Goal: Obtain resource: Download file/media

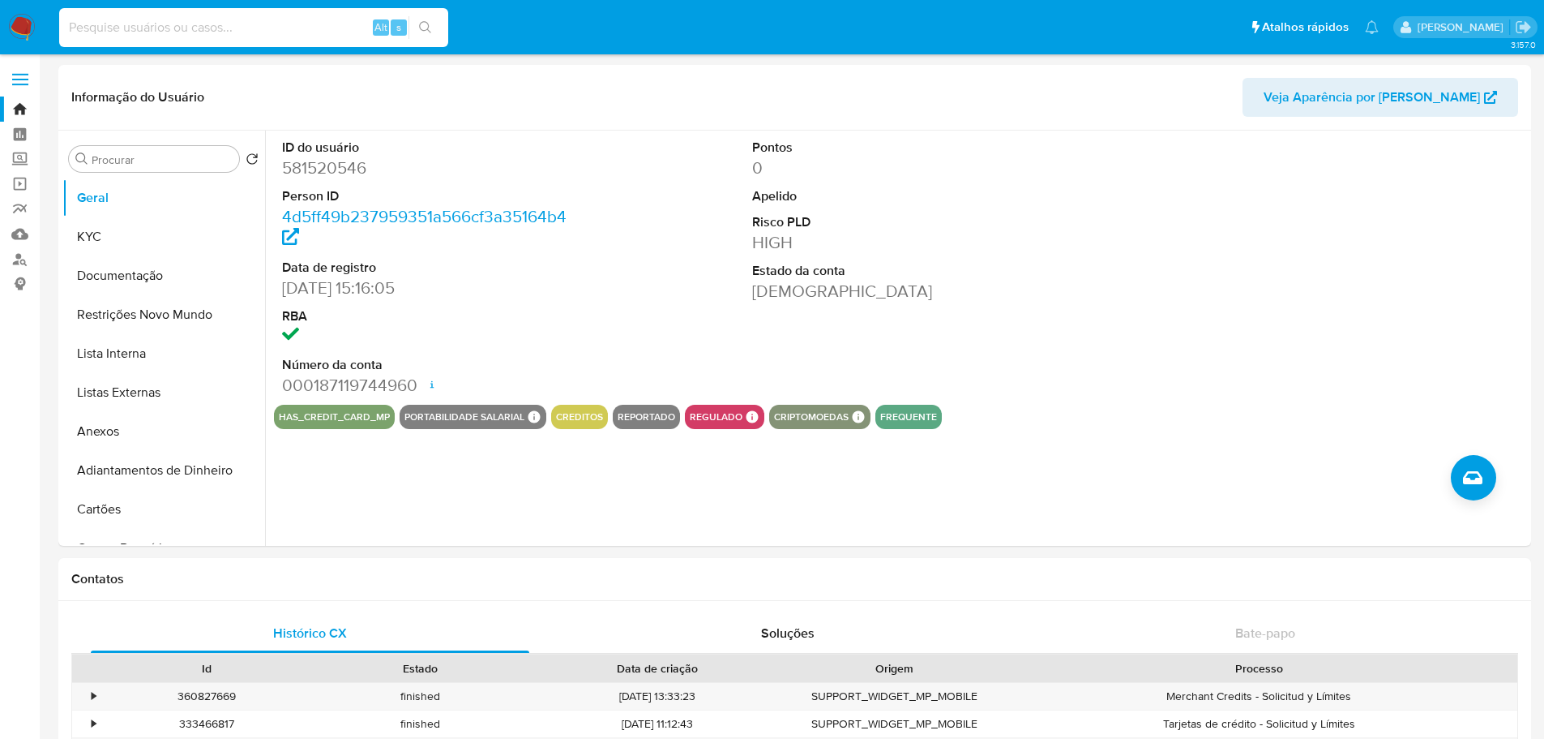
select select "10"
type input "VCOLKPIU77vKgh83okpUKqj7"
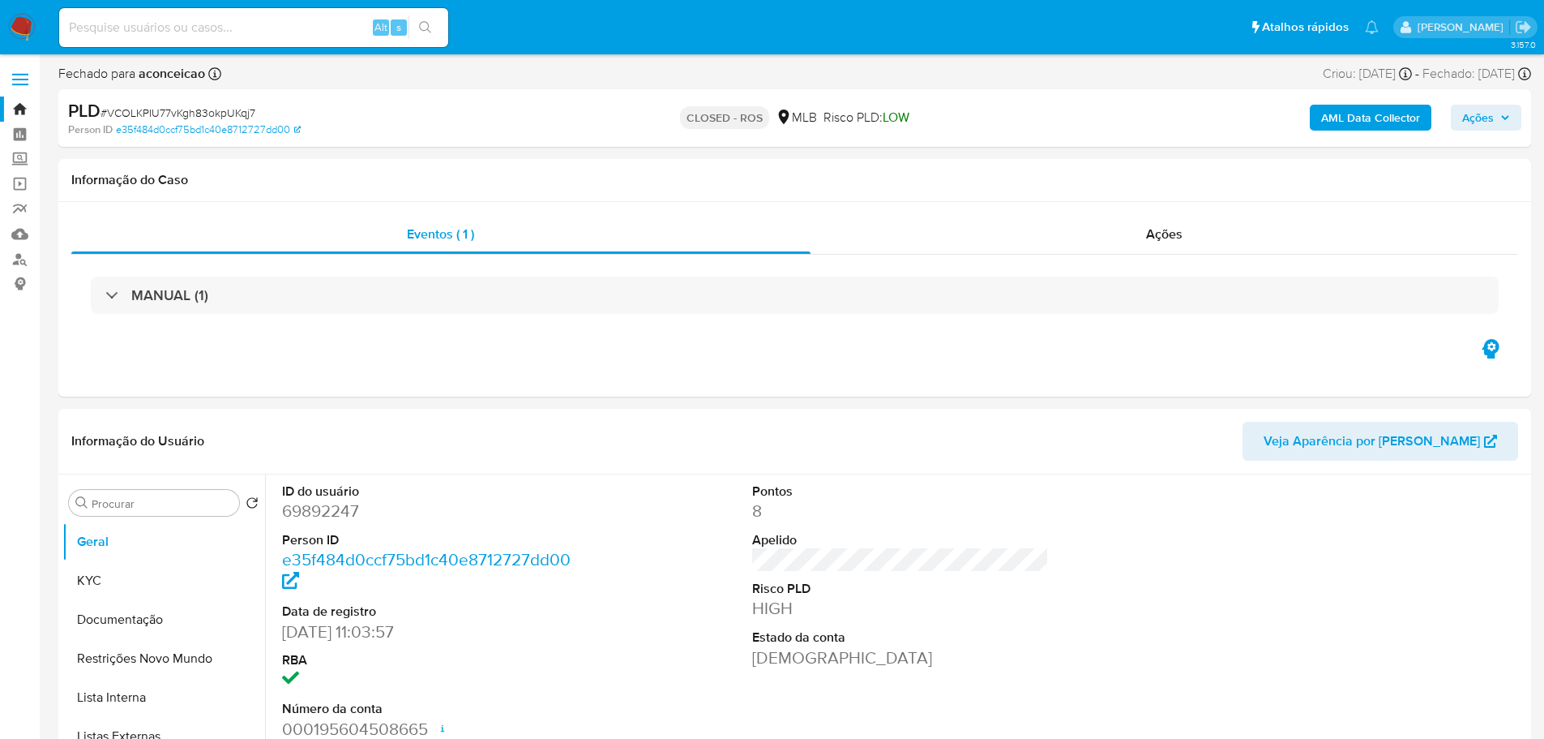
select select "10"
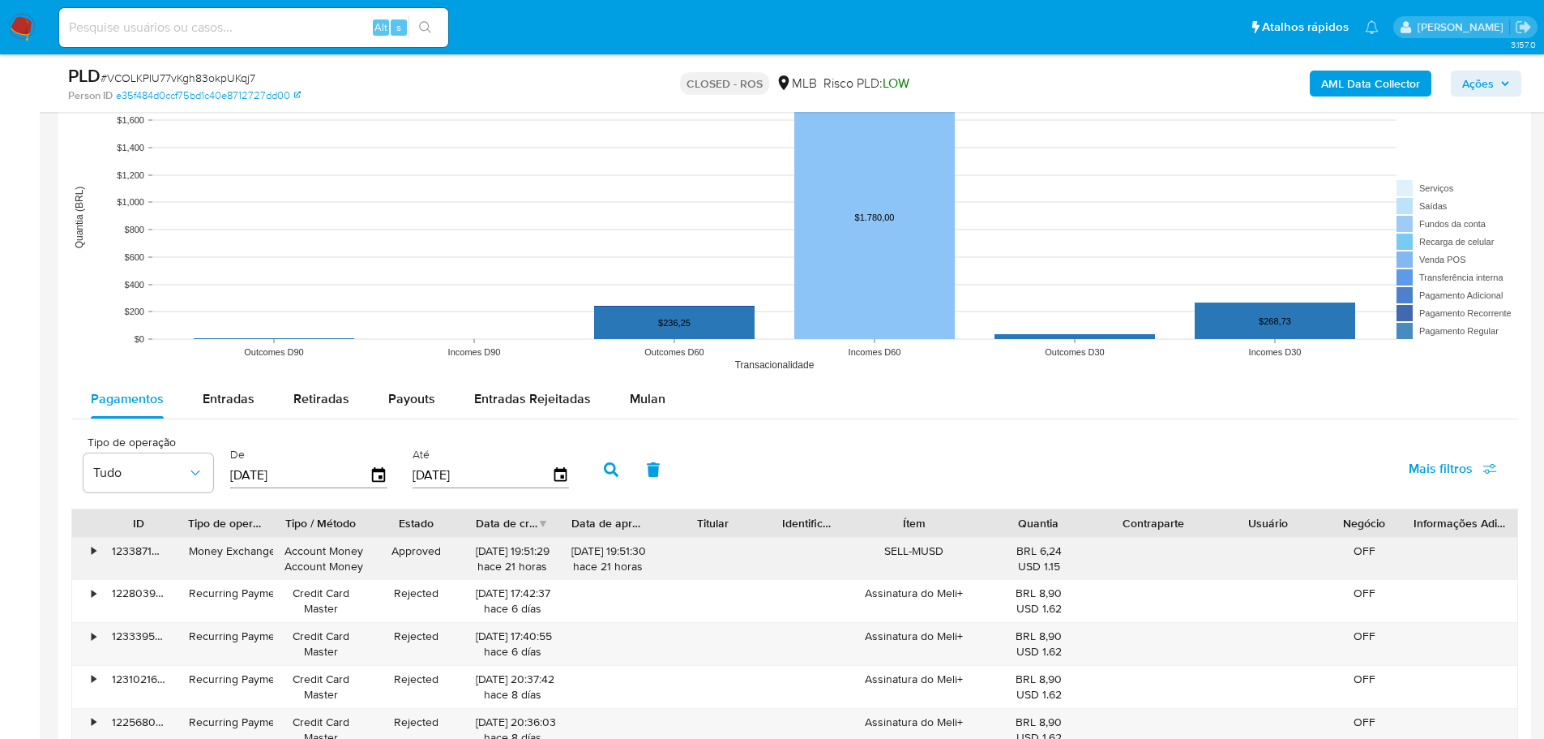
scroll to position [1702, 0]
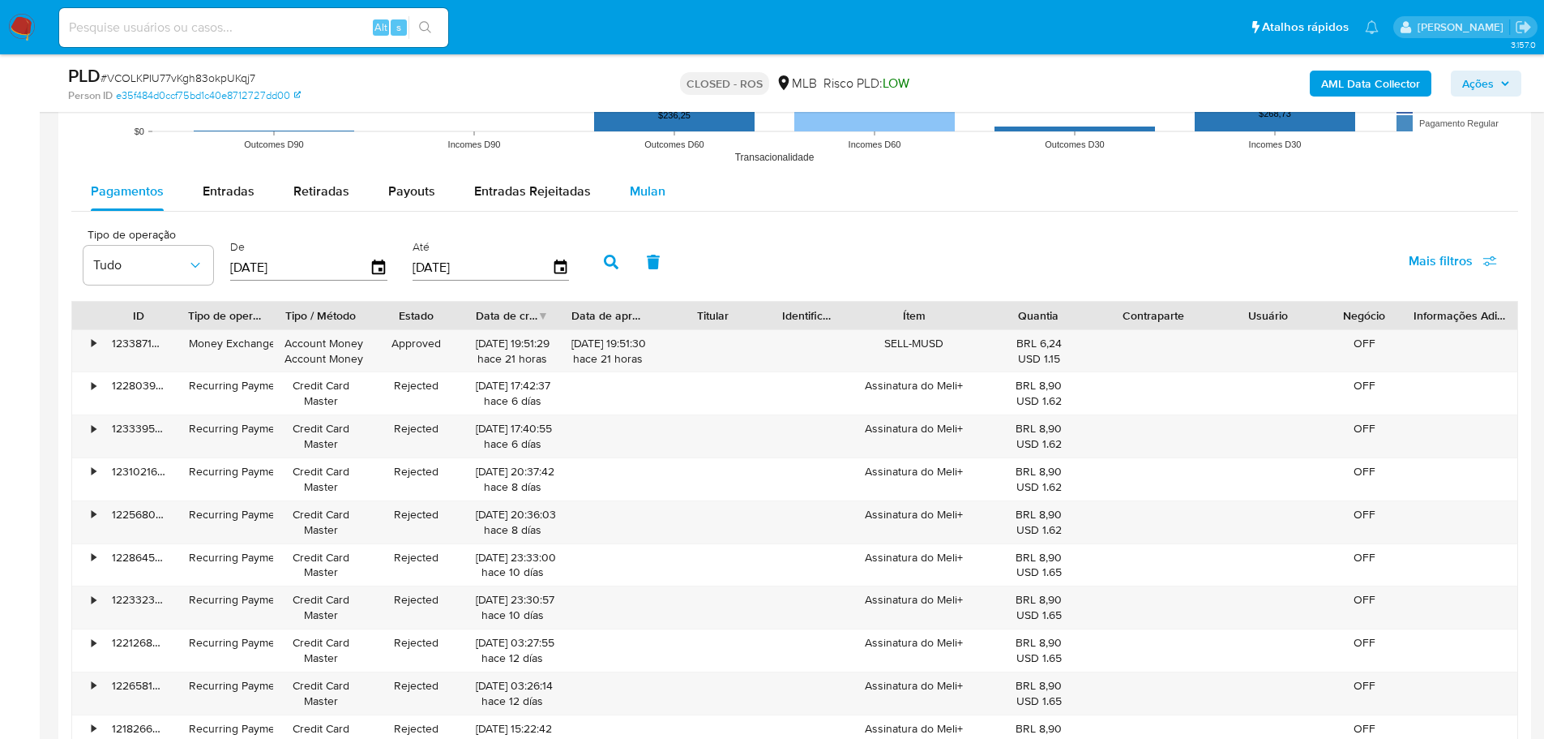
click at [640, 194] on span "Mulan" at bounding box center [648, 191] width 36 height 19
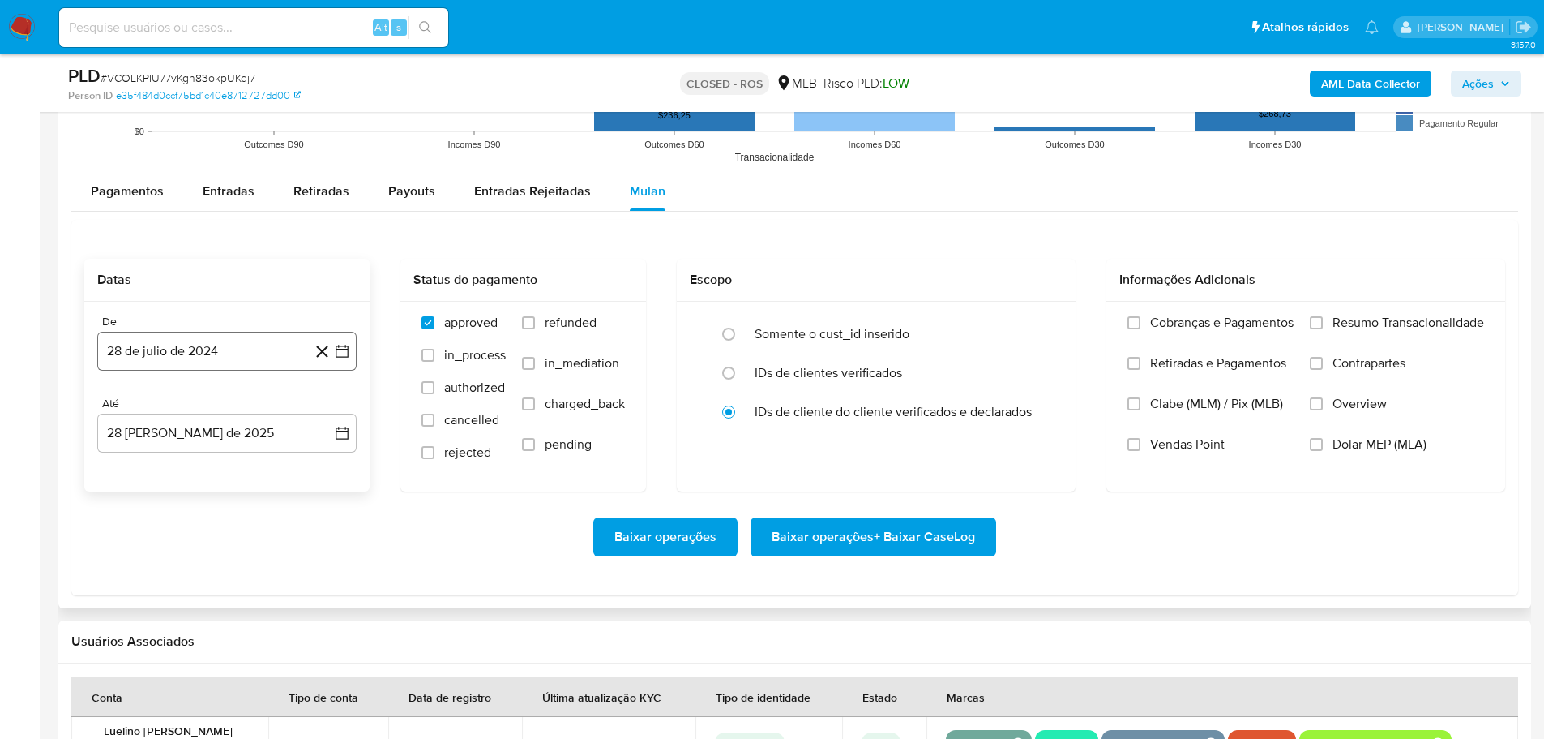
click at [251, 345] on button "28 de julio de 2024" at bounding box center [226, 351] width 259 height 39
click at [127, 413] on icon "Mes anterior" at bounding box center [125, 409] width 6 height 11
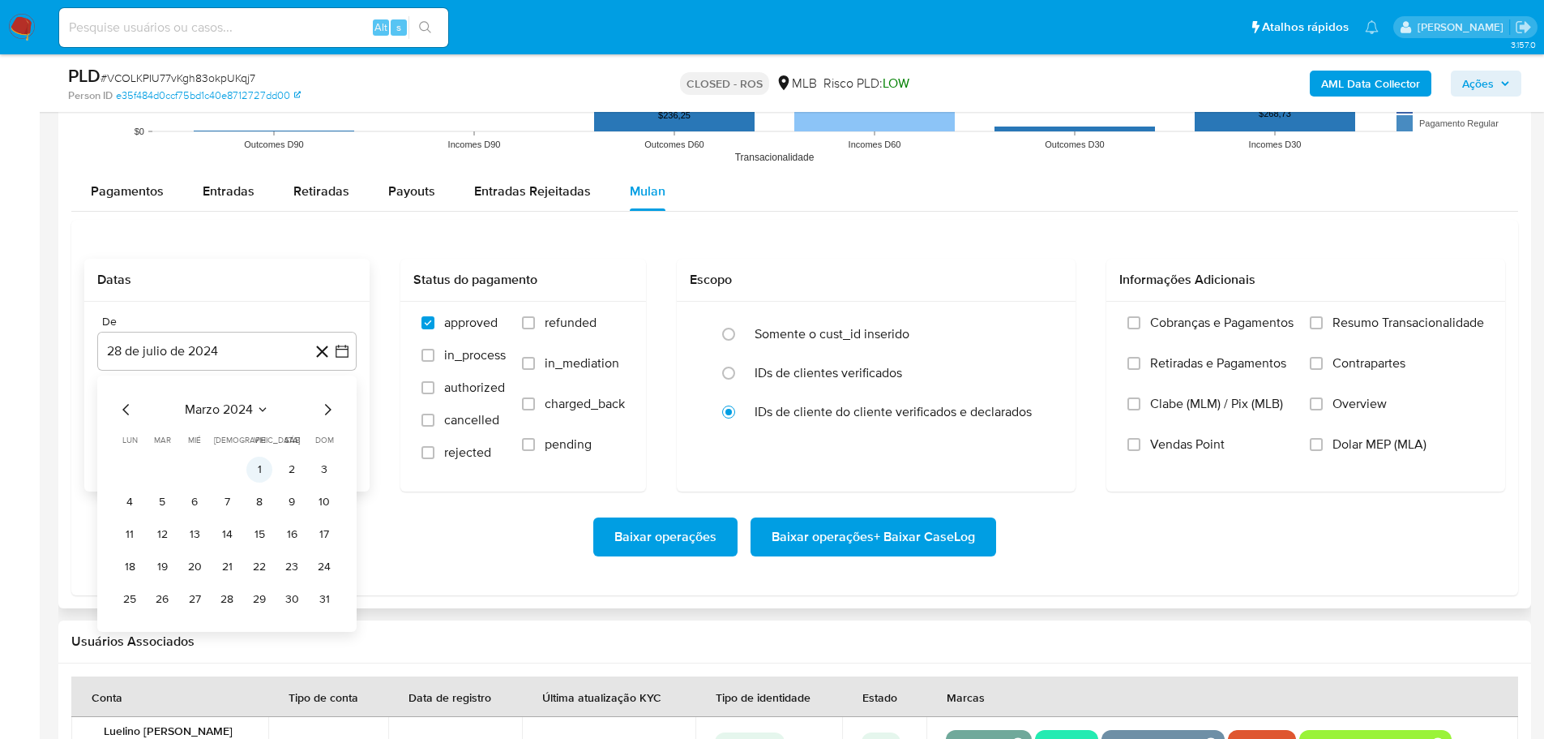
click at [257, 468] on button "1" at bounding box center [259, 469] width 26 height 26
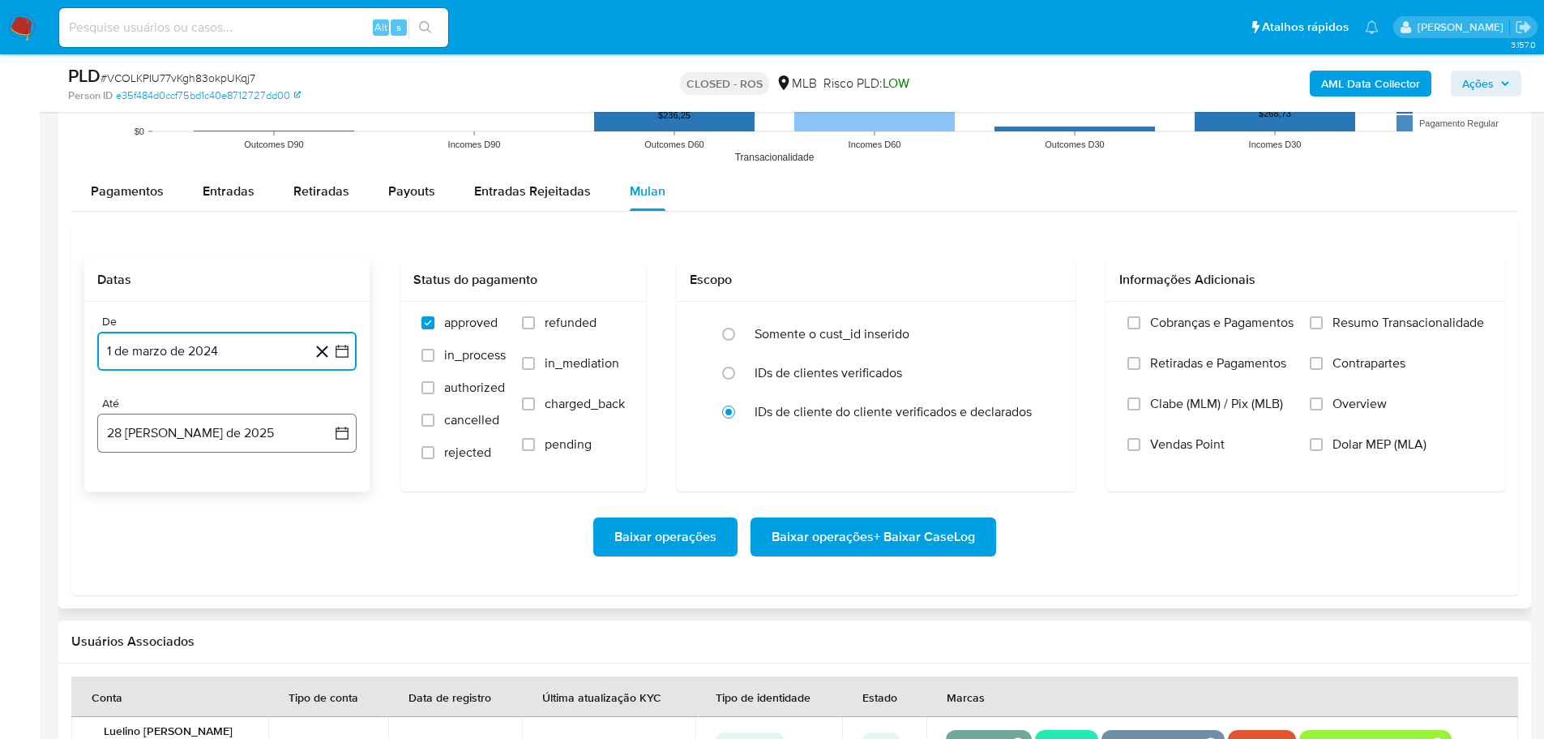
click at [215, 439] on button "28 de agosto de 2025" at bounding box center [226, 432] width 259 height 39
click at [125, 495] on icon "Mes anterior" at bounding box center [126, 491] width 19 height 19
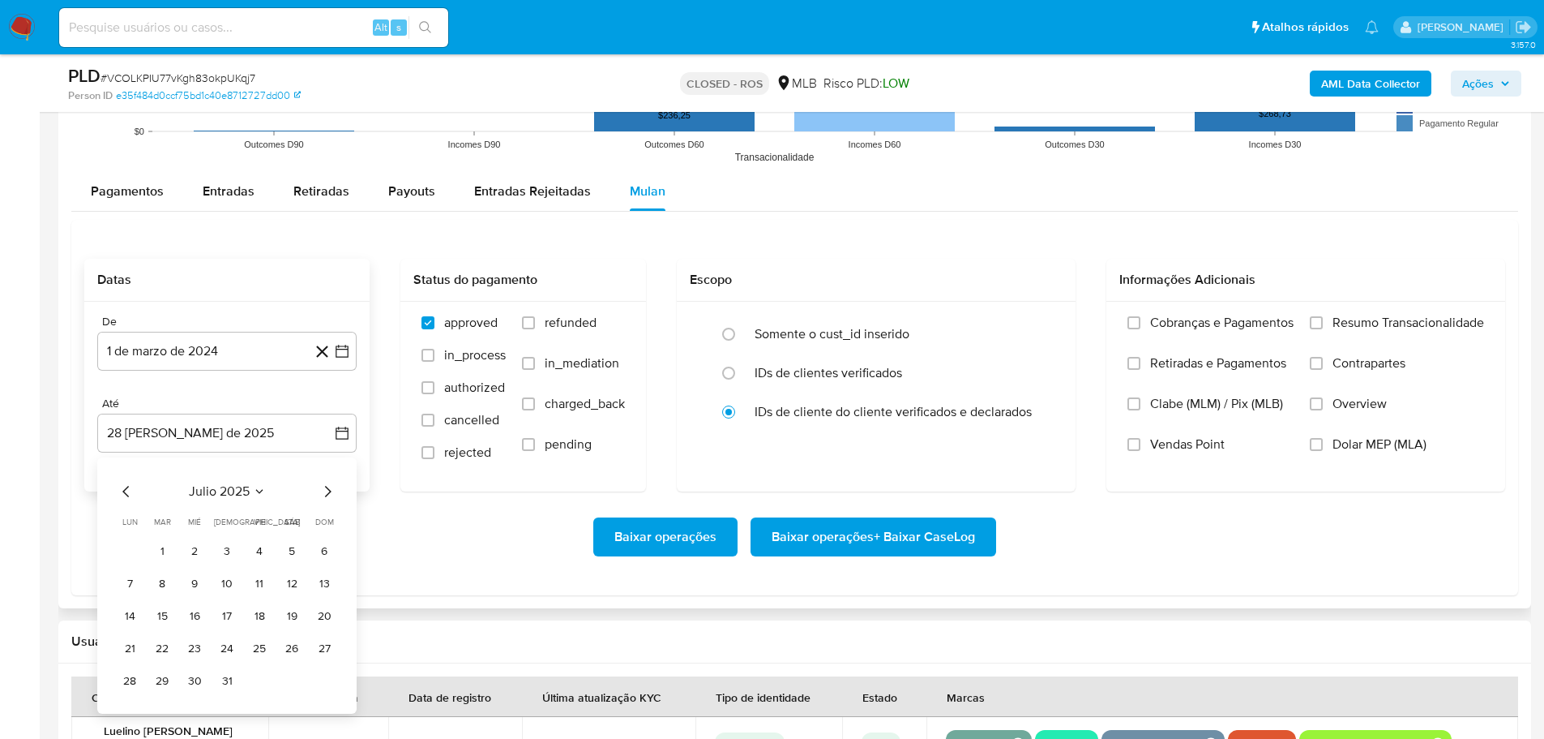
click at [125, 495] on div "Baixar operações Baixar operações + Baixar CaseLog" at bounding box center [794, 536] width 1421 height 91
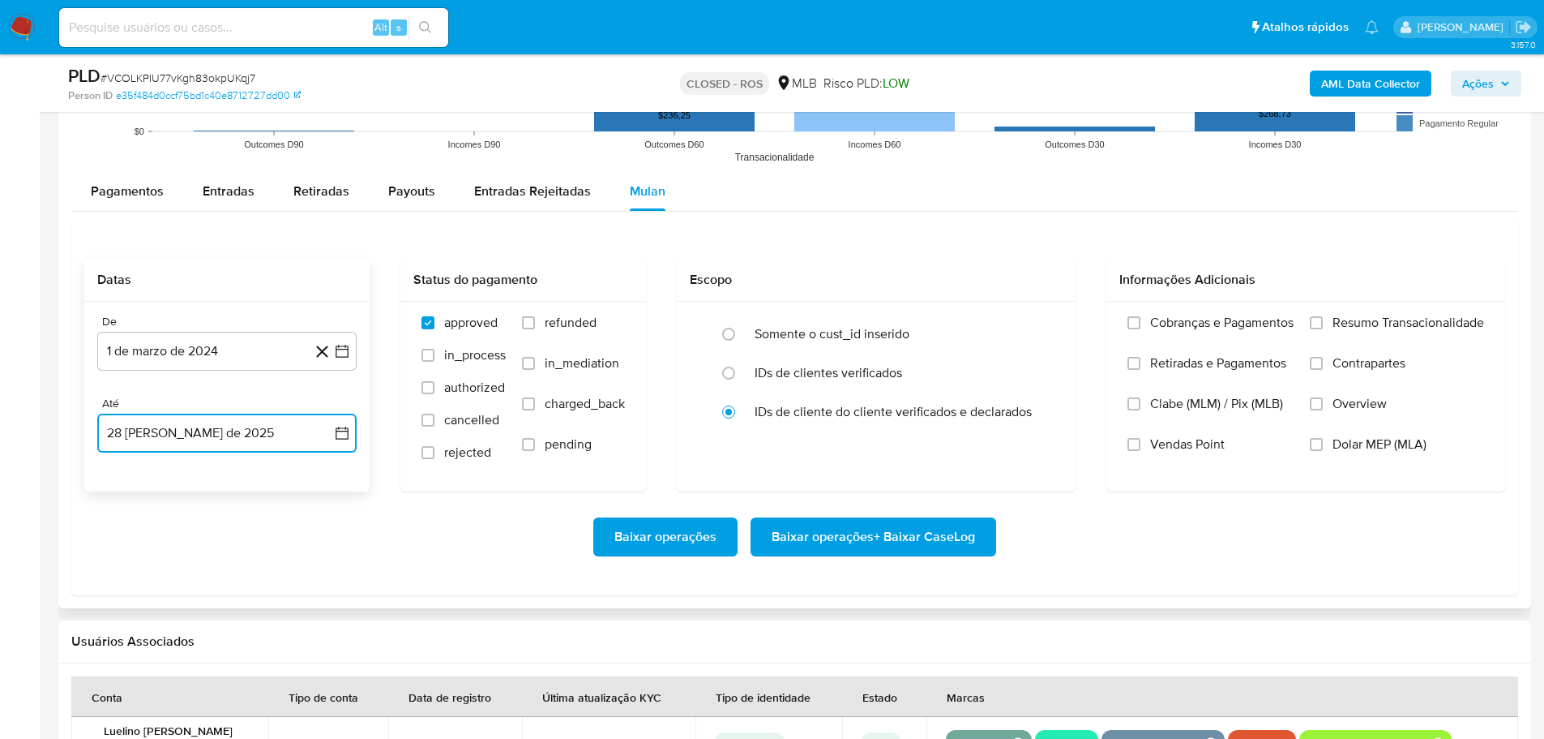
click at [140, 445] on button "28 de agosto de 2025" at bounding box center [226, 432] width 259 height 39
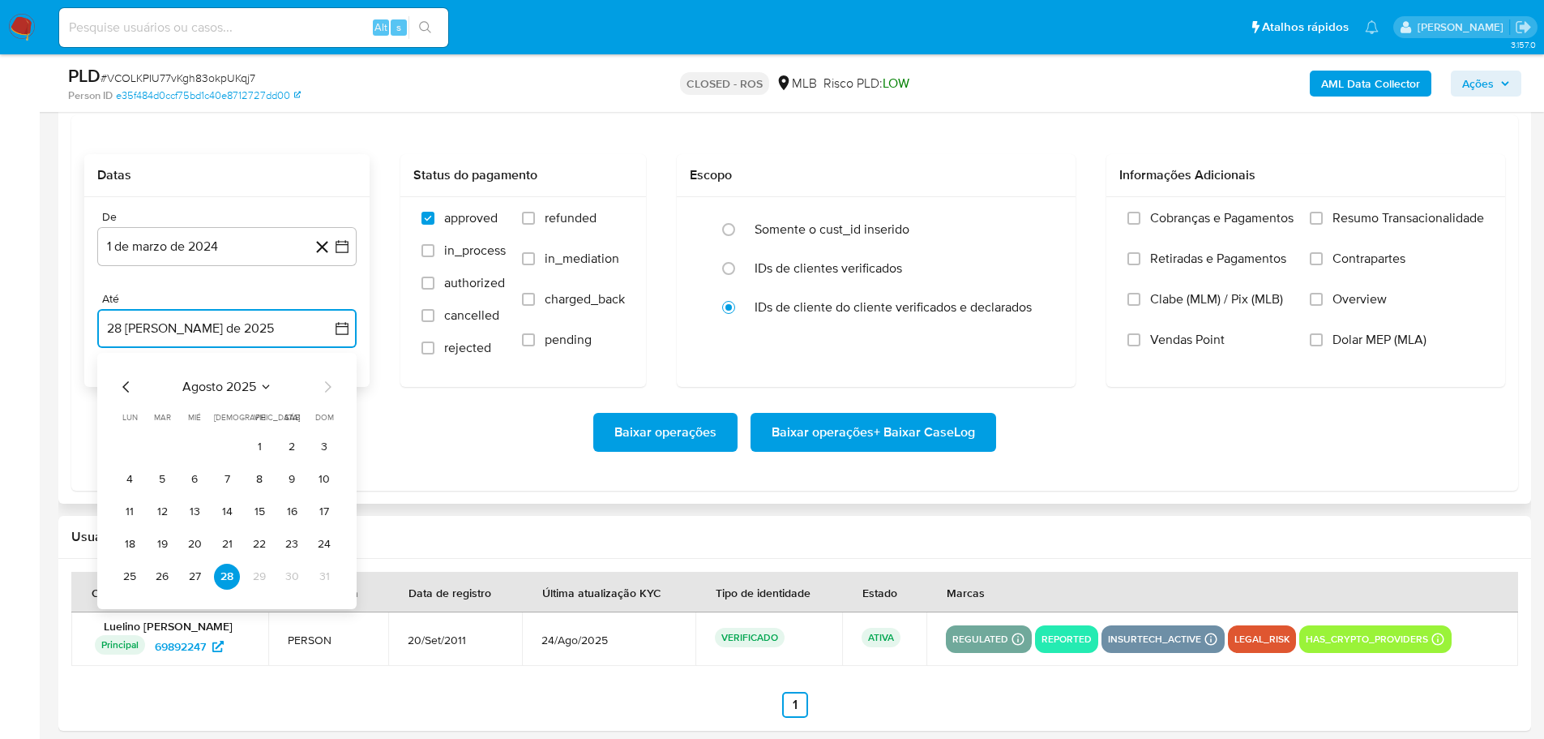
scroll to position [1821, 0]
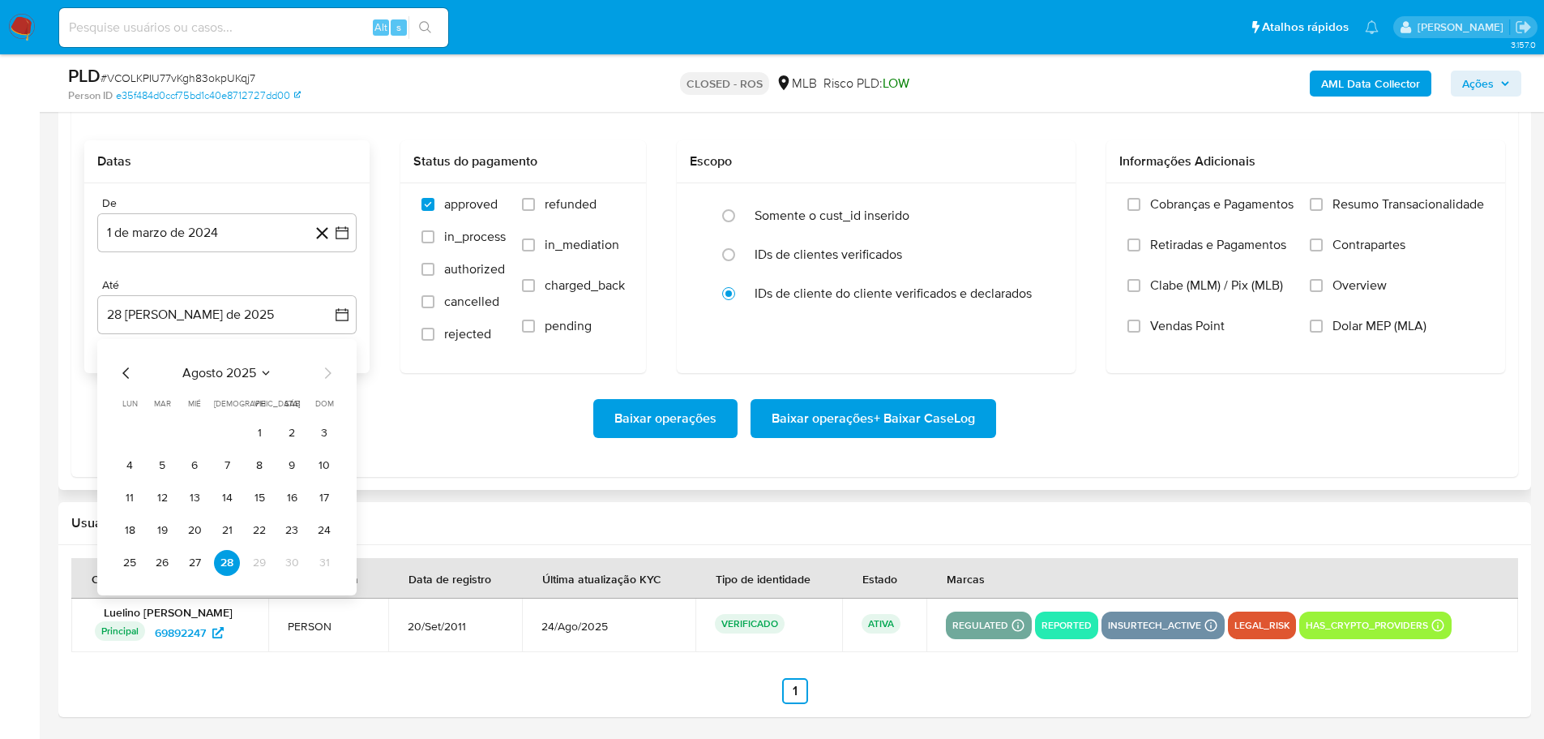
click at [116, 368] on div "agosto 2025 agosto 2025 lun lunes mar martes mié miércoles jue jueves vie viern…" at bounding box center [226, 467] width 259 height 256
click at [128, 369] on icon "Mes anterior" at bounding box center [126, 372] width 19 height 19
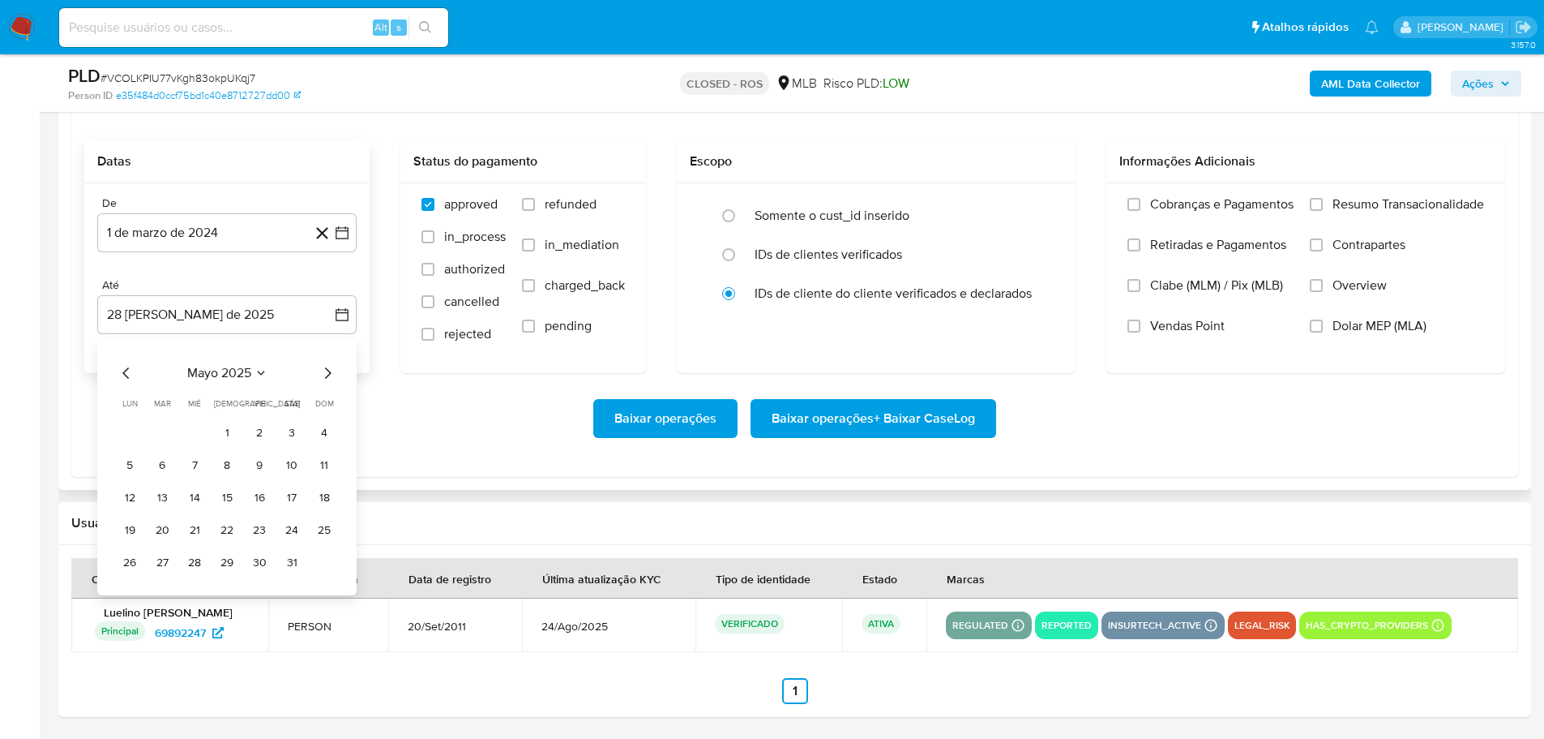
click at [128, 369] on icon "Mes anterior" at bounding box center [126, 372] width 19 height 19
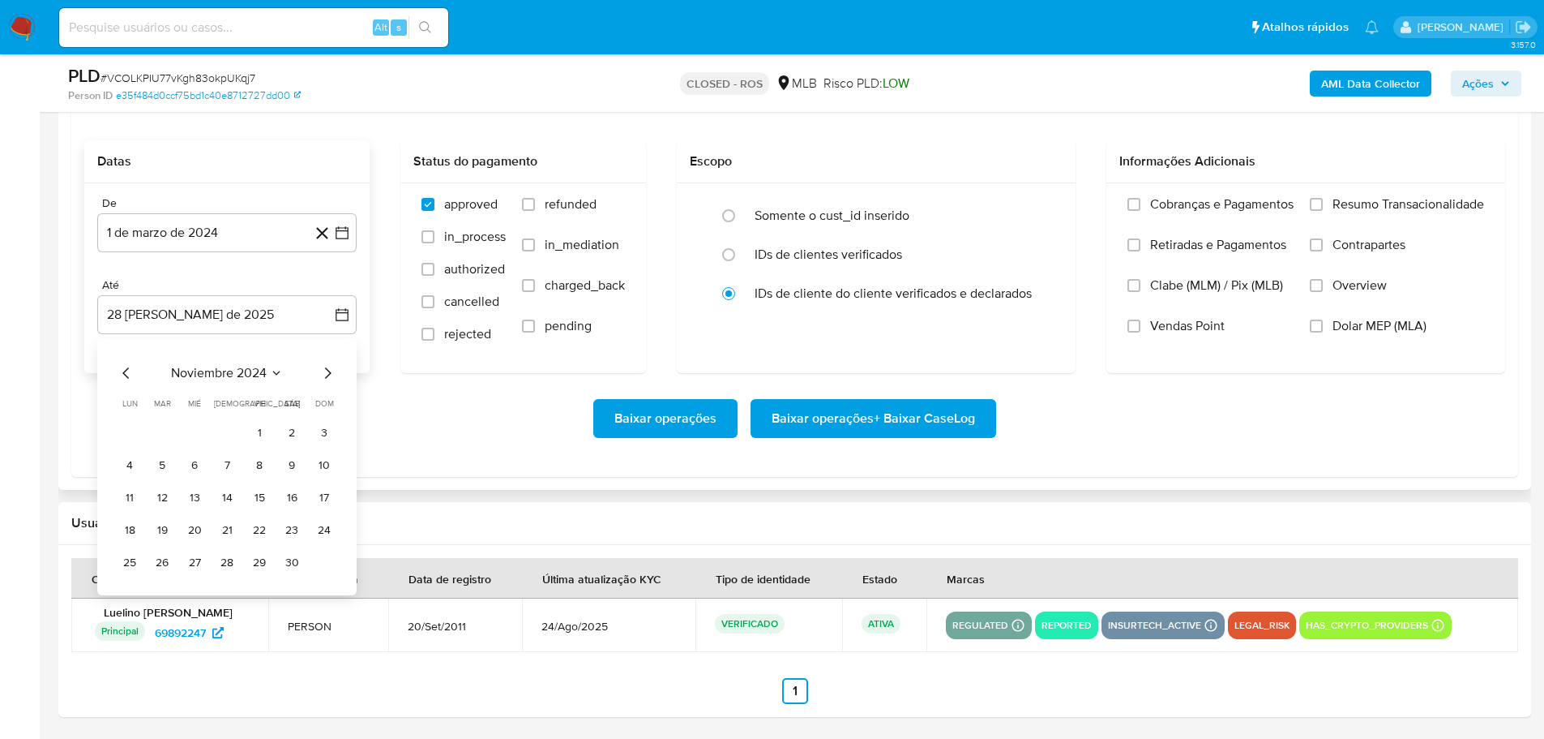
click at [128, 369] on icon "Mes anterior" at bounding box center [126, 372] width 19 height 19
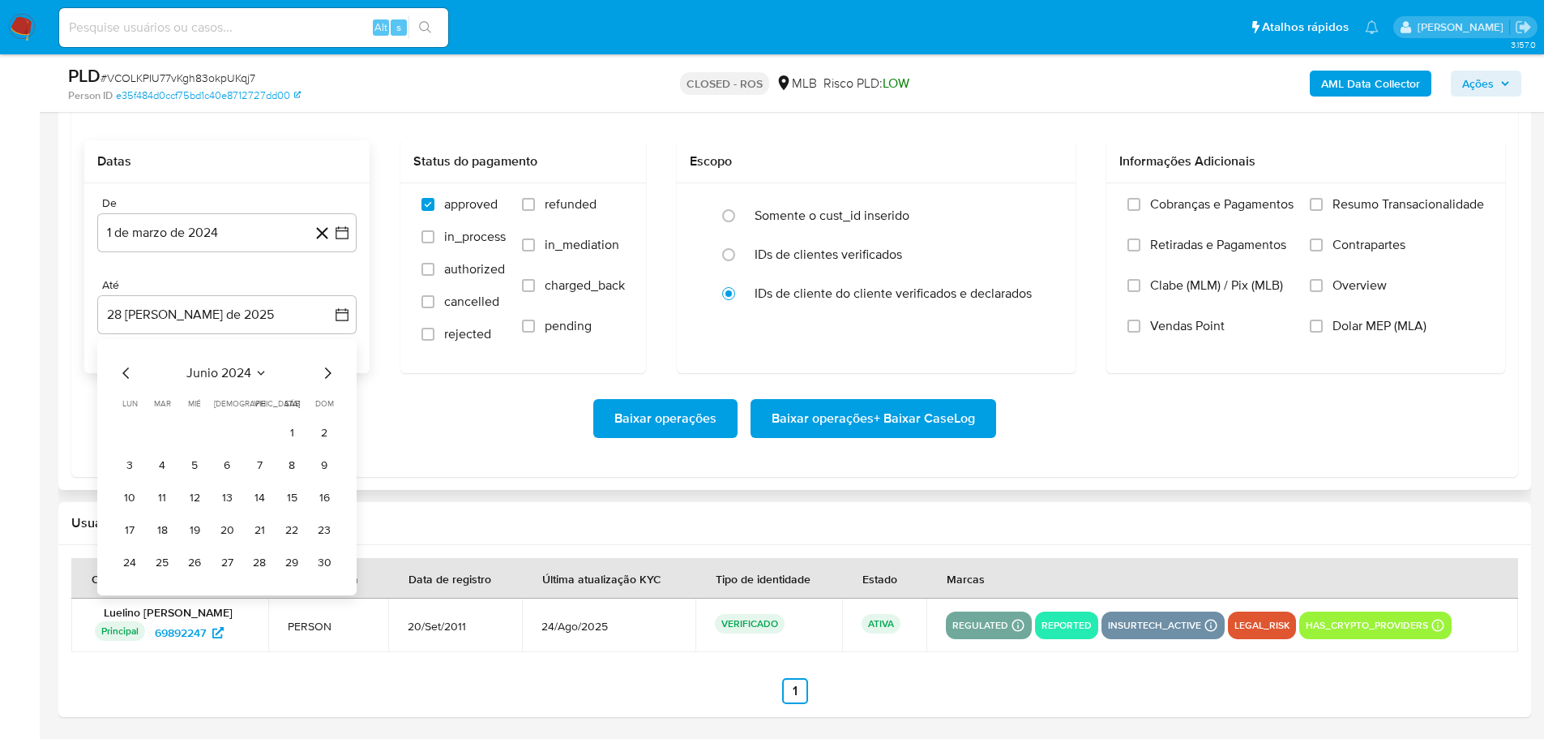
click at [128, 369] on icon "Mes anterior" at bounding box center [126, 372] width 19 height 19
click at [328, 567] on button "31" at bounding box center [324, 563] width 26 height 26
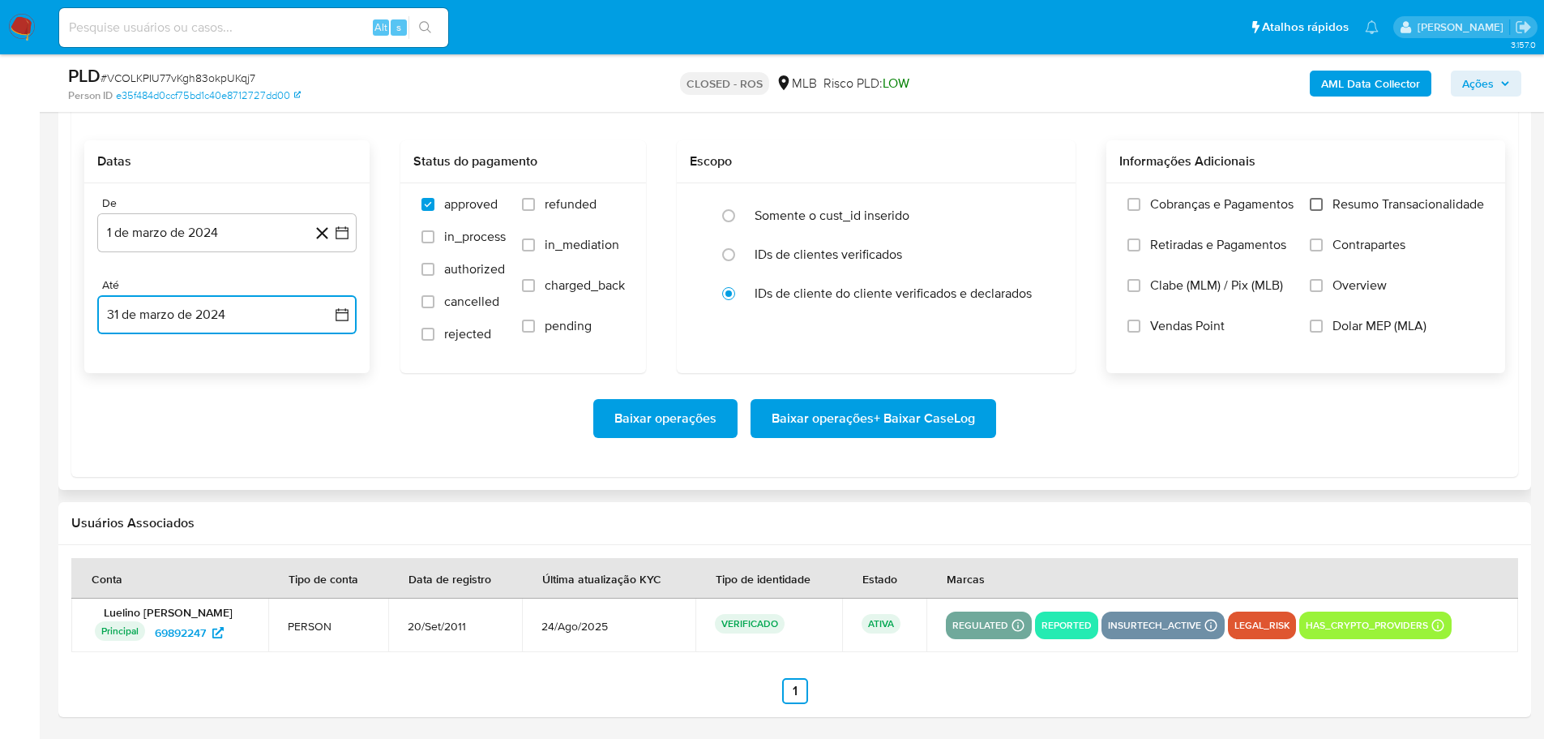
click at [1310, 202] on input "Resumo Transacionalidade" at bounding box center [1316, 204] width 13 height 13
click at [853, 425] on span "Baixar operações + Baixar CaseLog" at bounding box center [873, 418] width 203 height 36
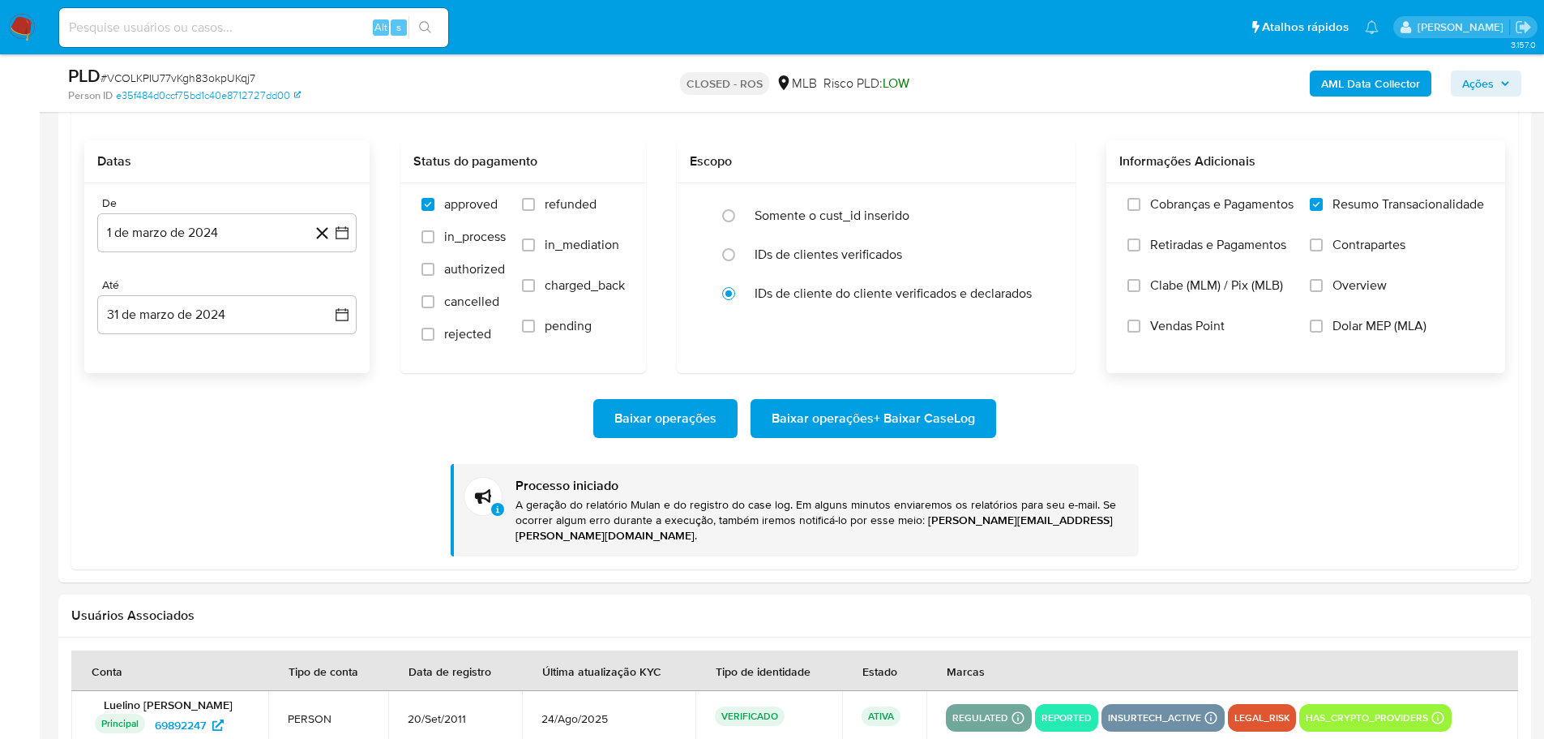
click at [28, 27] on img at bounding box center [22, 28] width 28 height 28
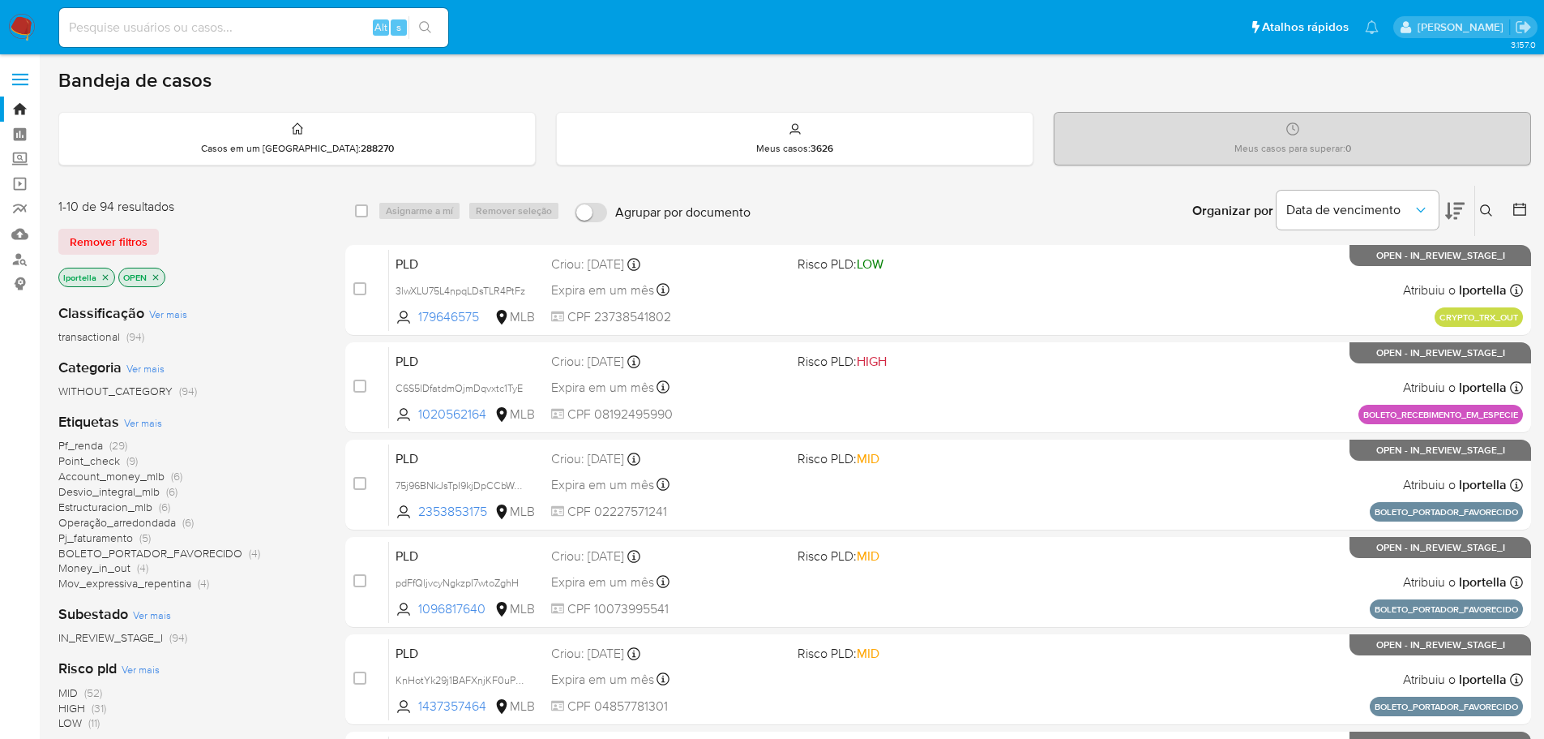
click at [24, 22] on img at bounding box center [22, 28] width 28 height 28
click at [32, 27] on img at bounding box center [22, 28] width 28 height 28
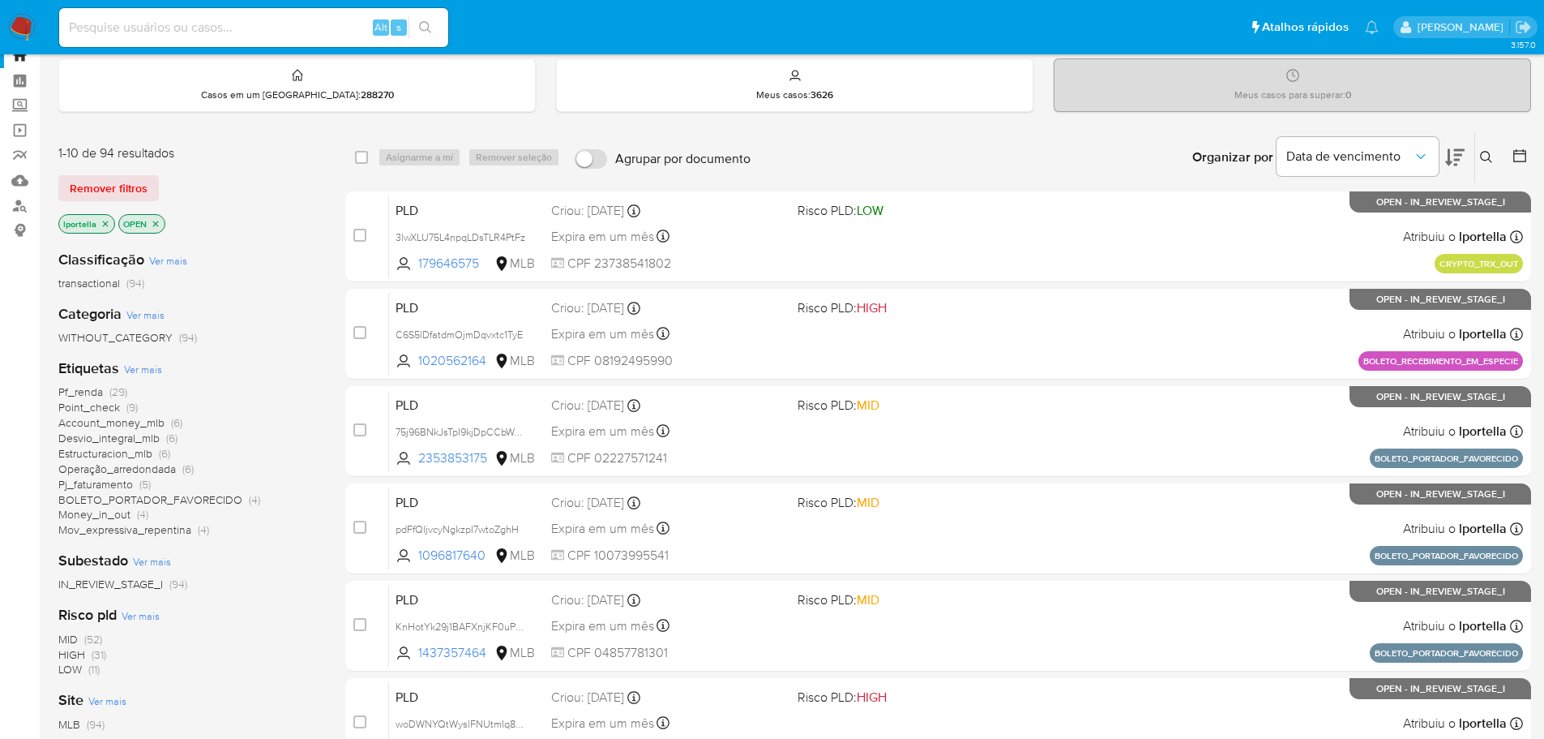
scroll to position [81, 0]
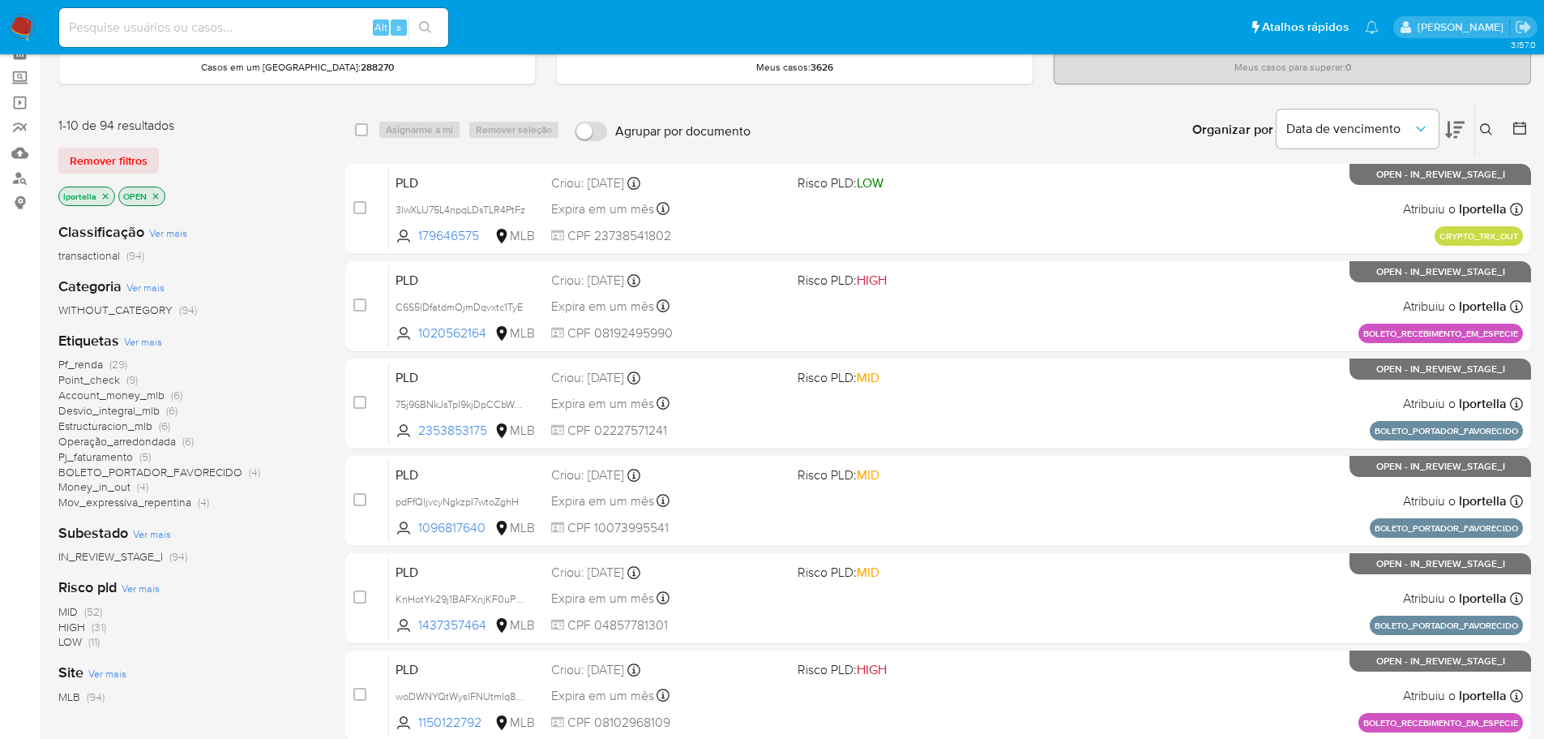
click at [24, 28] on img at bounding box center [22, 28] width 28 height 28
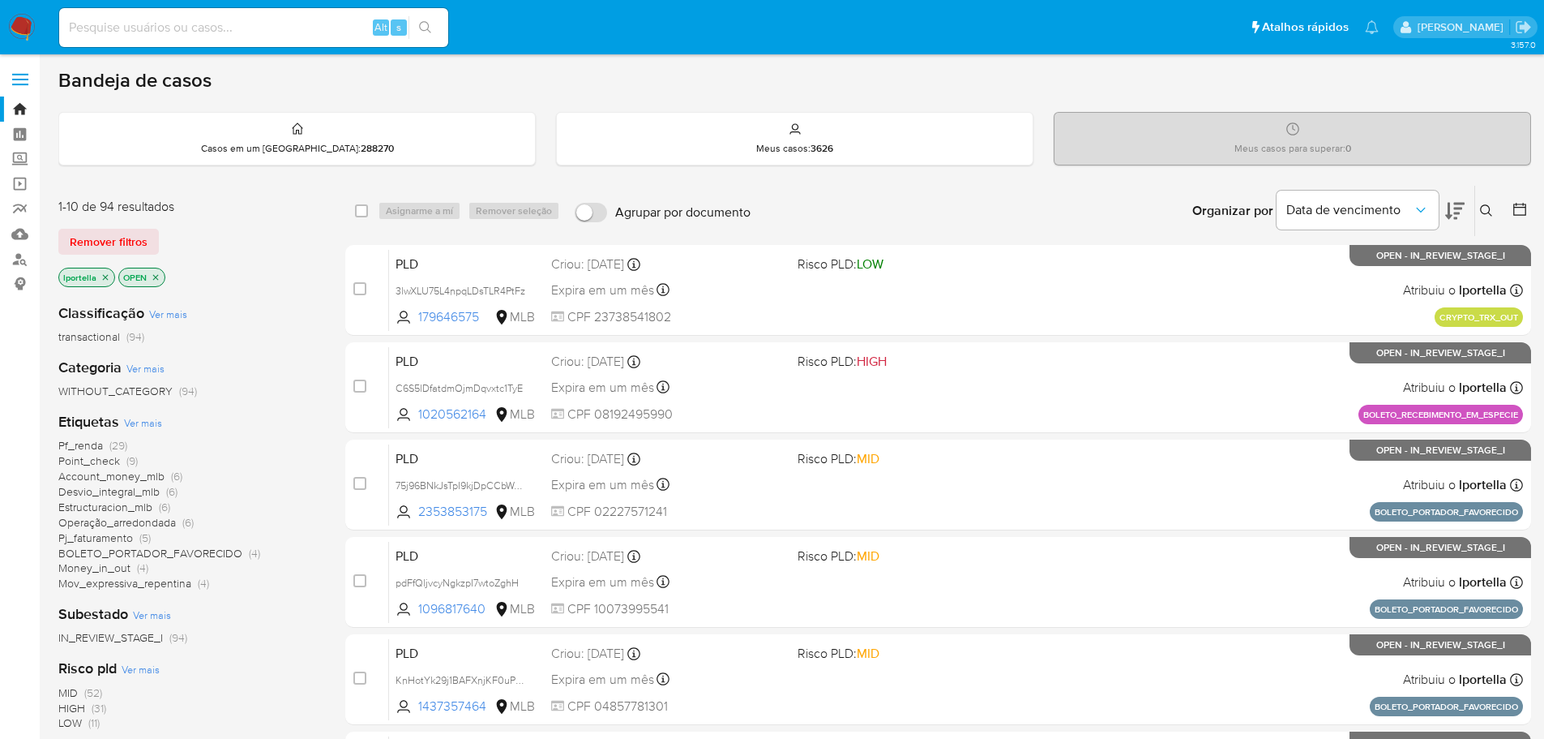
click at [91, 446] on span "Pf_renda" at bounding box center [80, 445] width 45 height 16
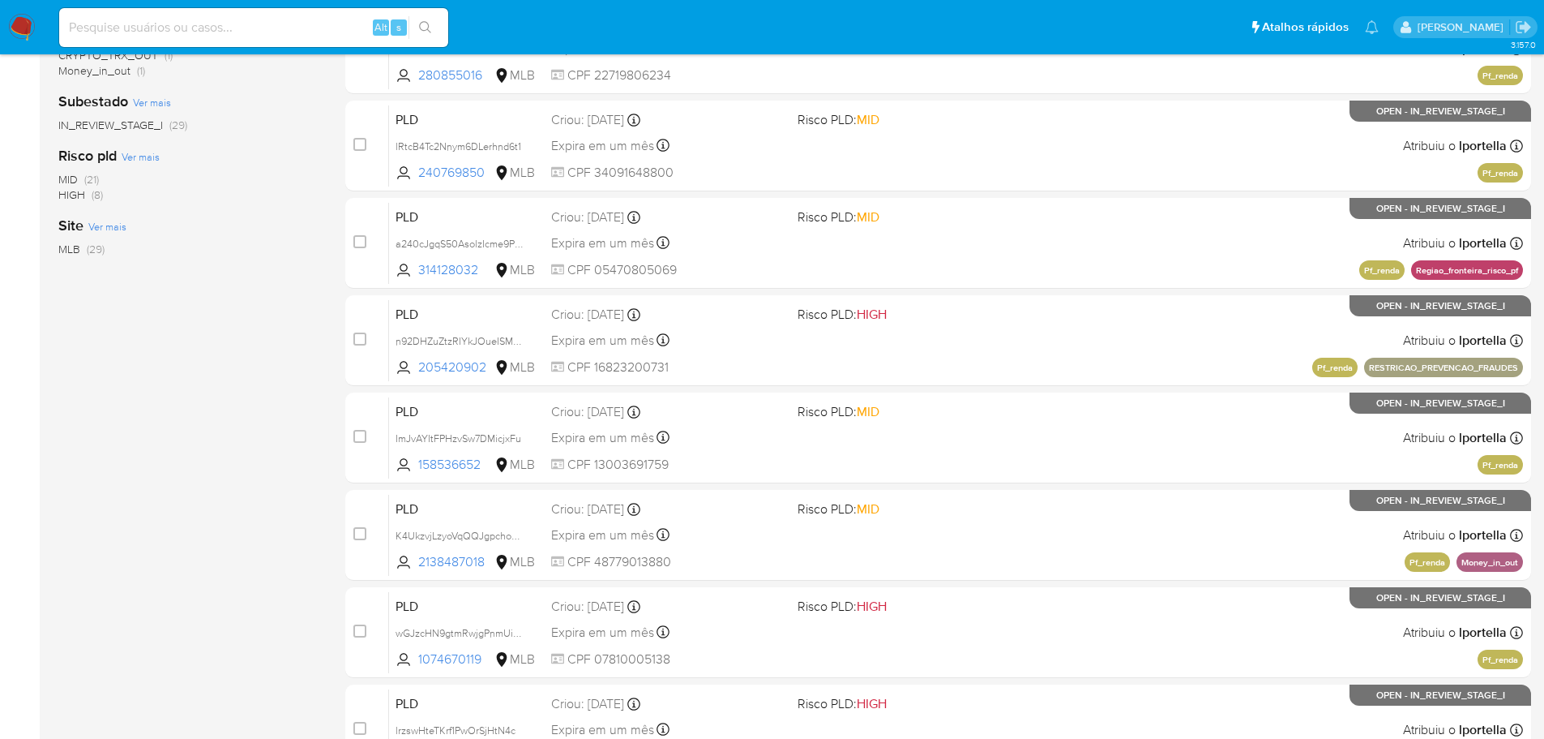
scroll to position [136, 0]
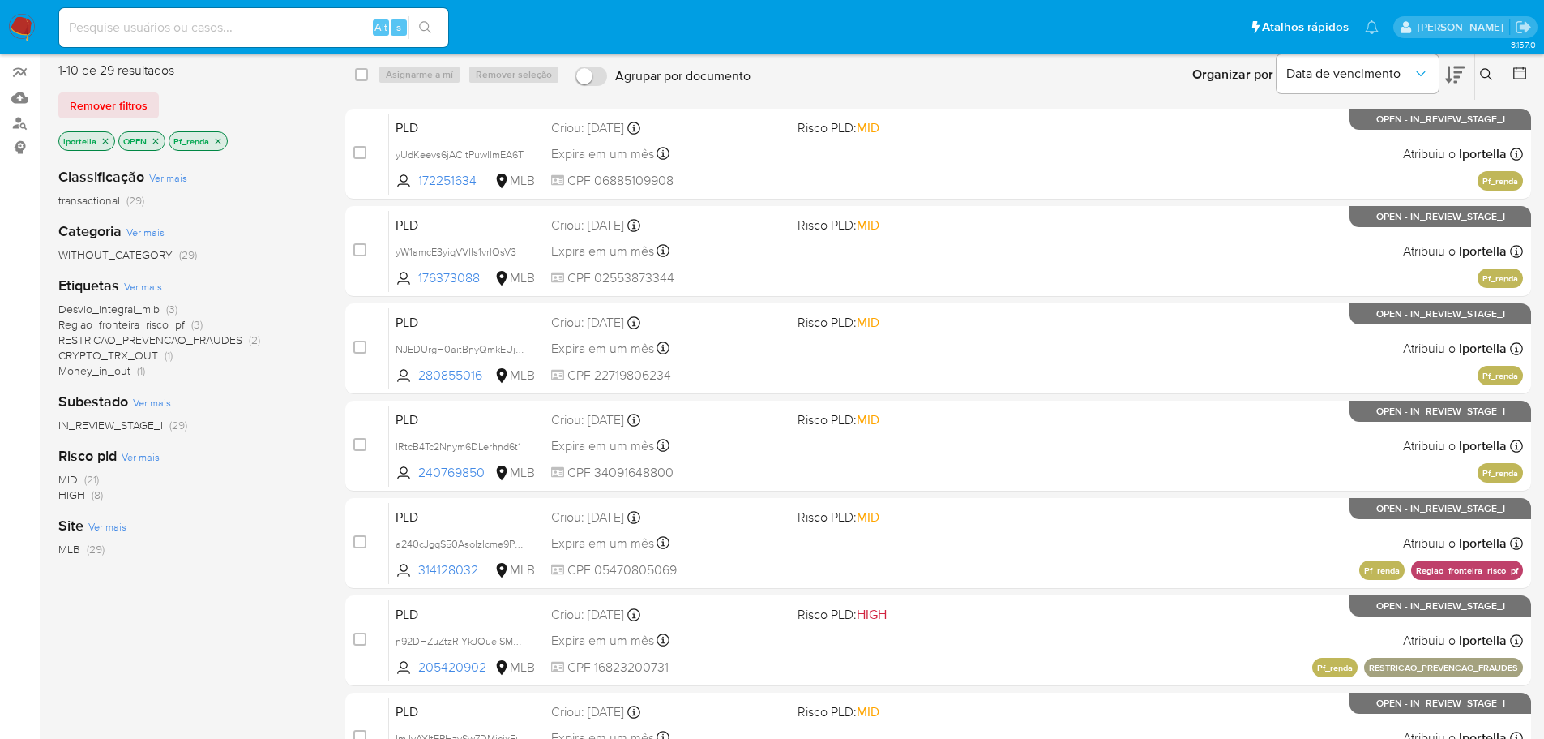
click at [67, 494] on span "HIGH" at bounding box center [71, 494] width 27 height 16
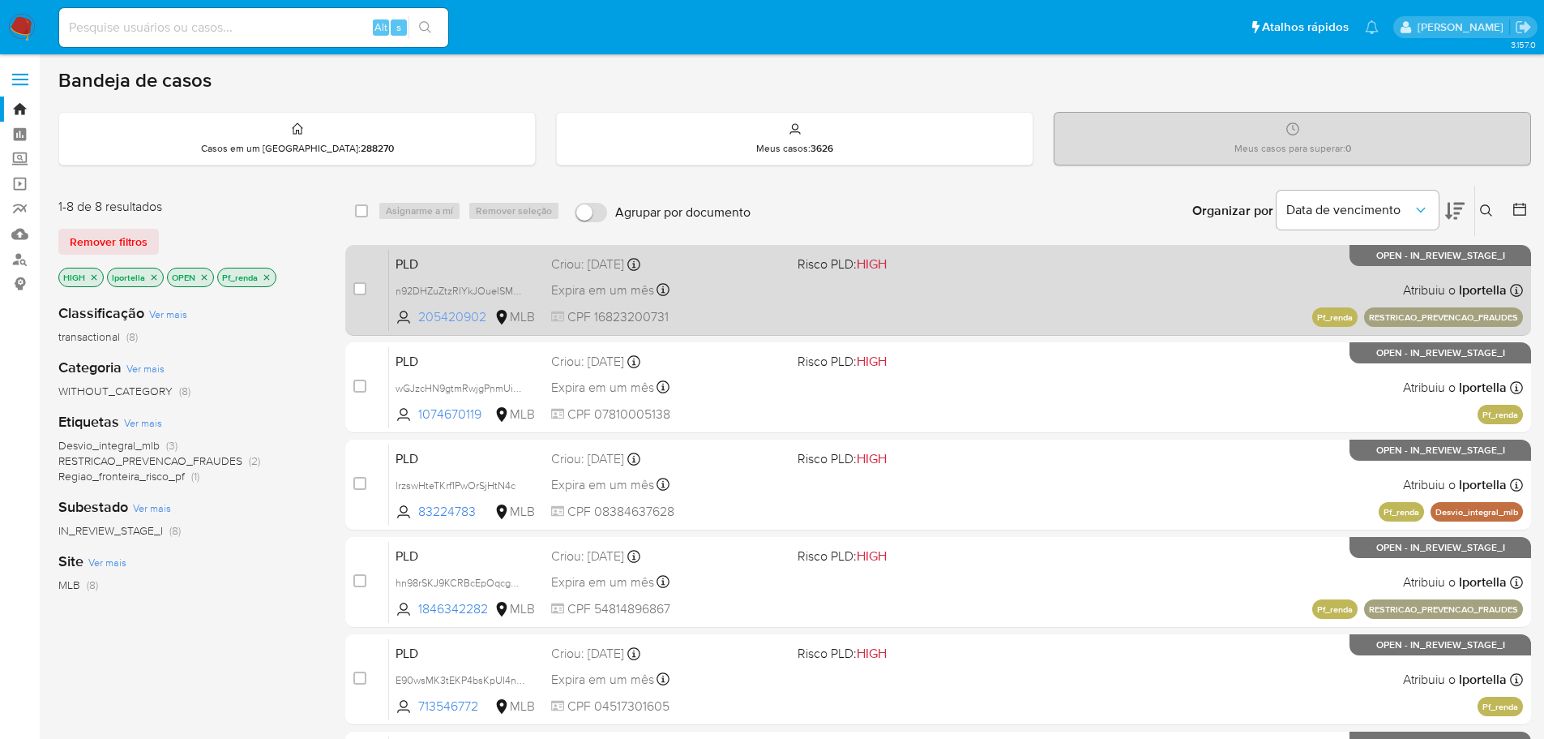
click at [450, 320] on span "205420902" at bounding box center [454, 317] width 73 height 18
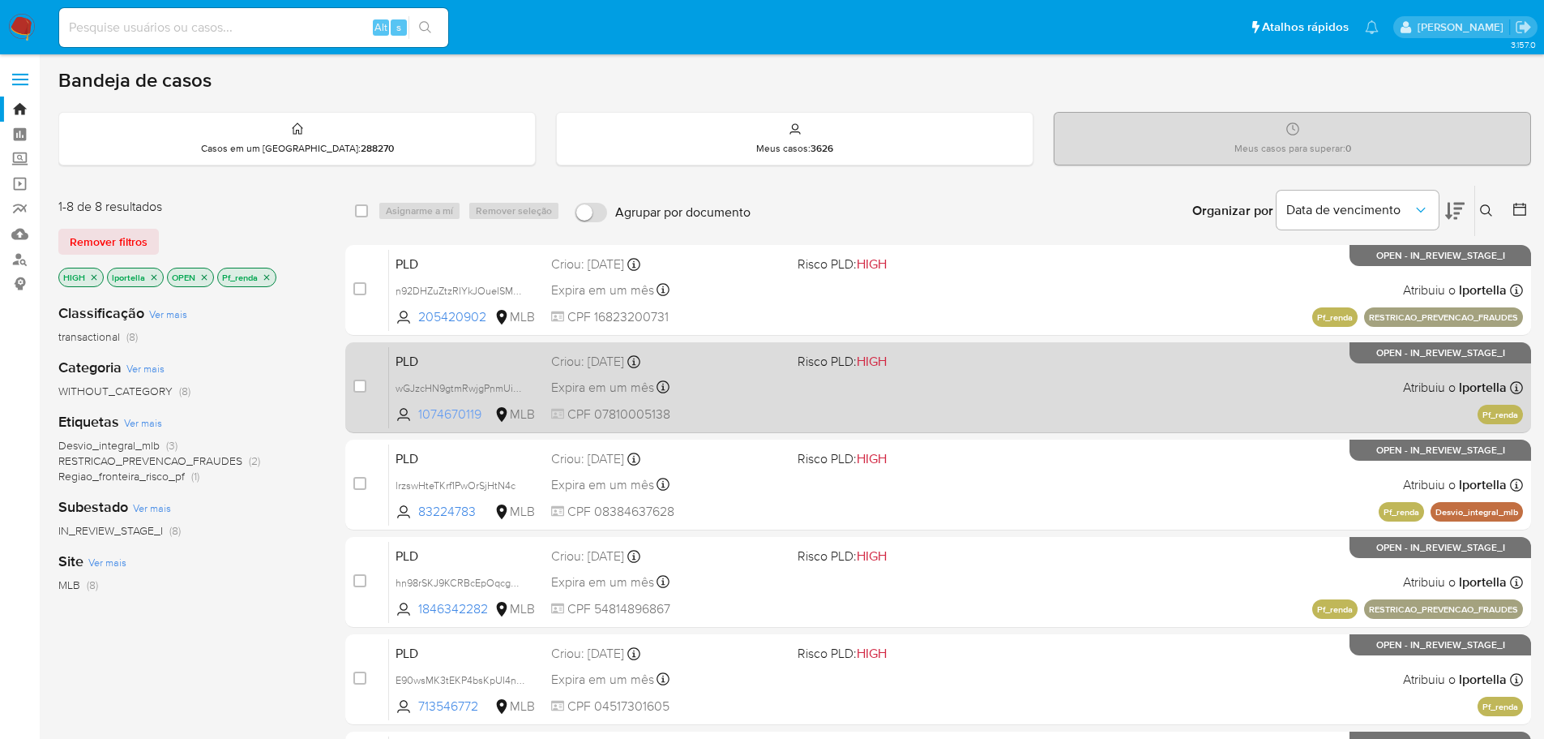
click at [451, 409] on span "1074670119" at bounding box center [454, 414] width 73 height 18
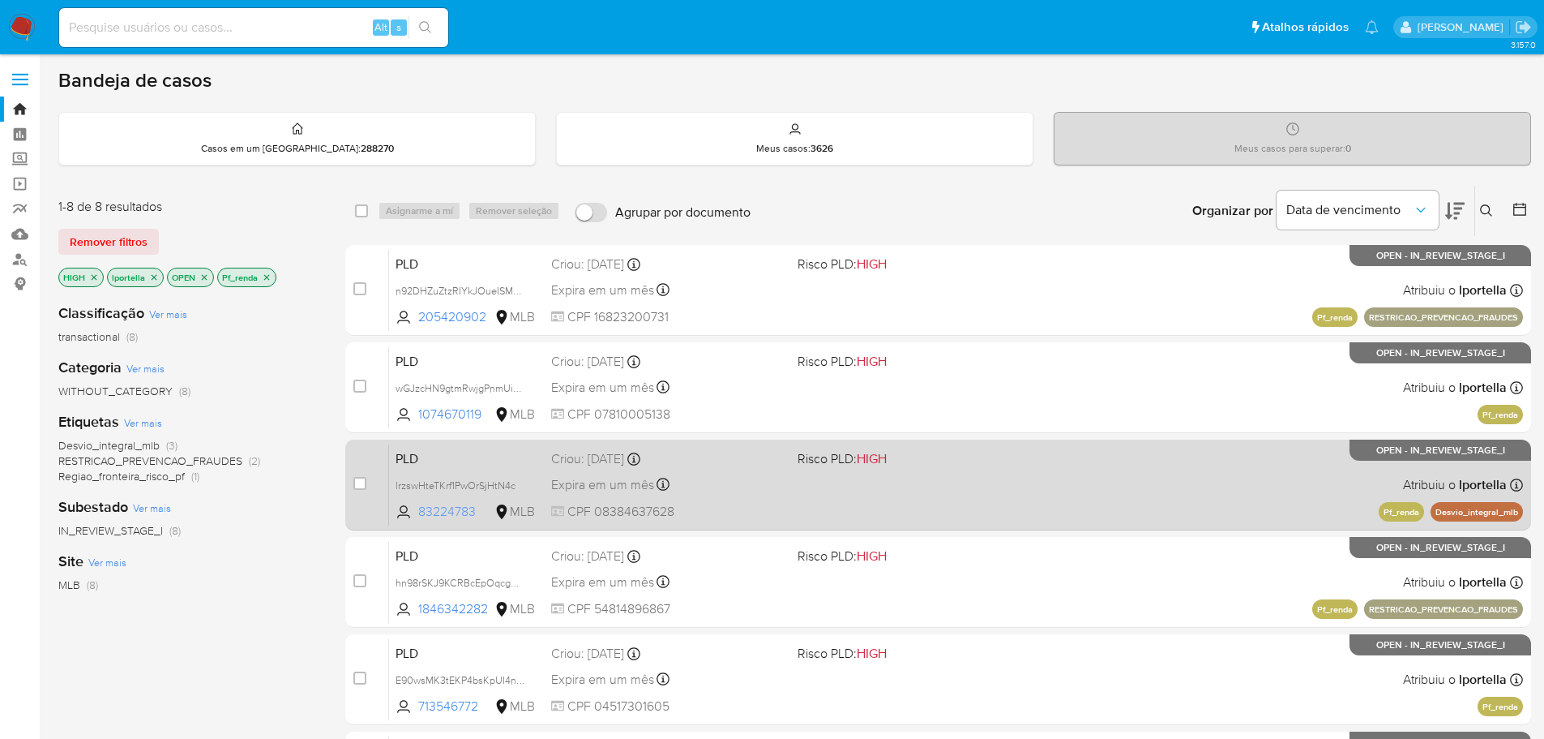
click at [441, 505] on span "83224783" at bounding box center [454, 512] width 73 height 18
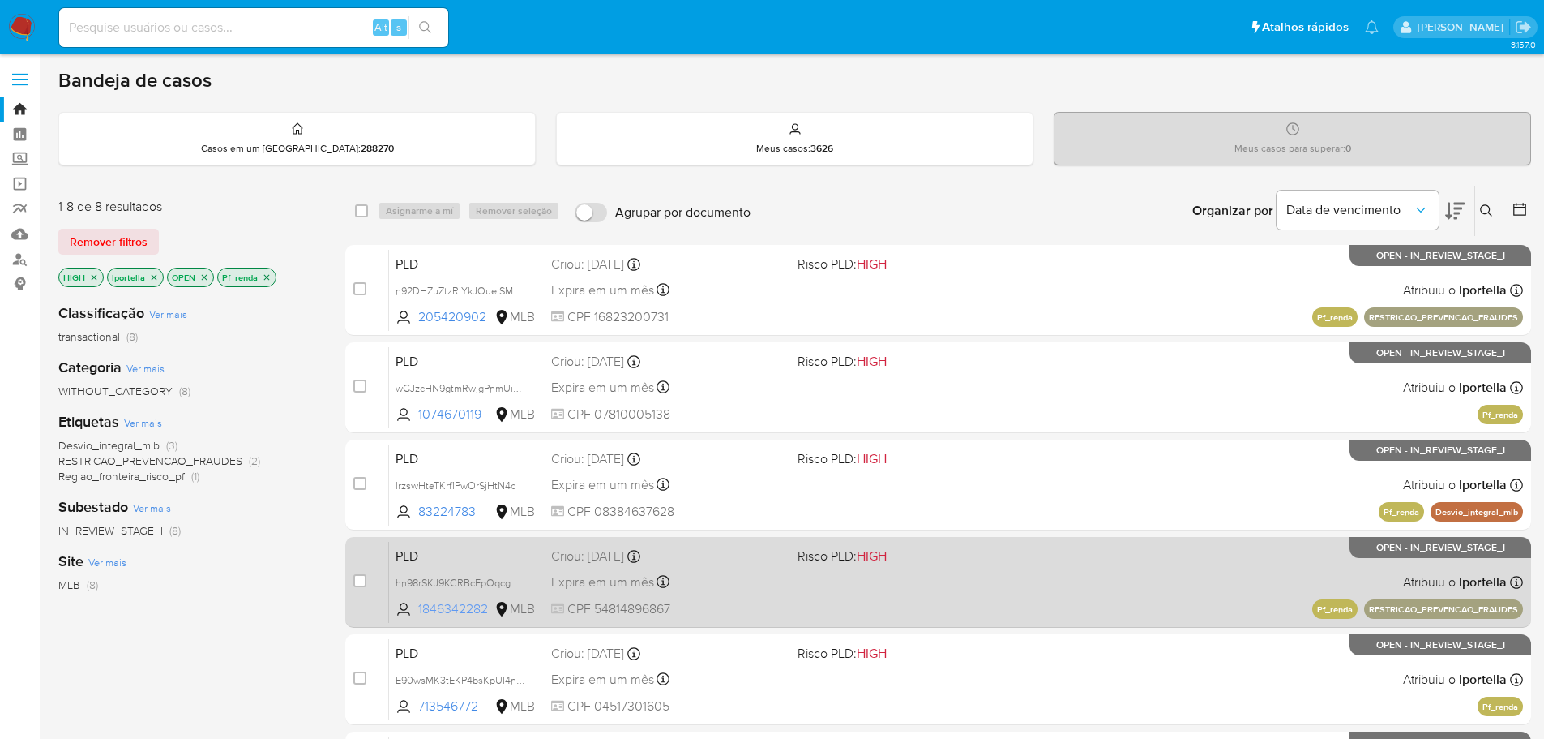
click at [460, 607] on span "1846342282" at bounding box center [454, 609] width 73 height 18
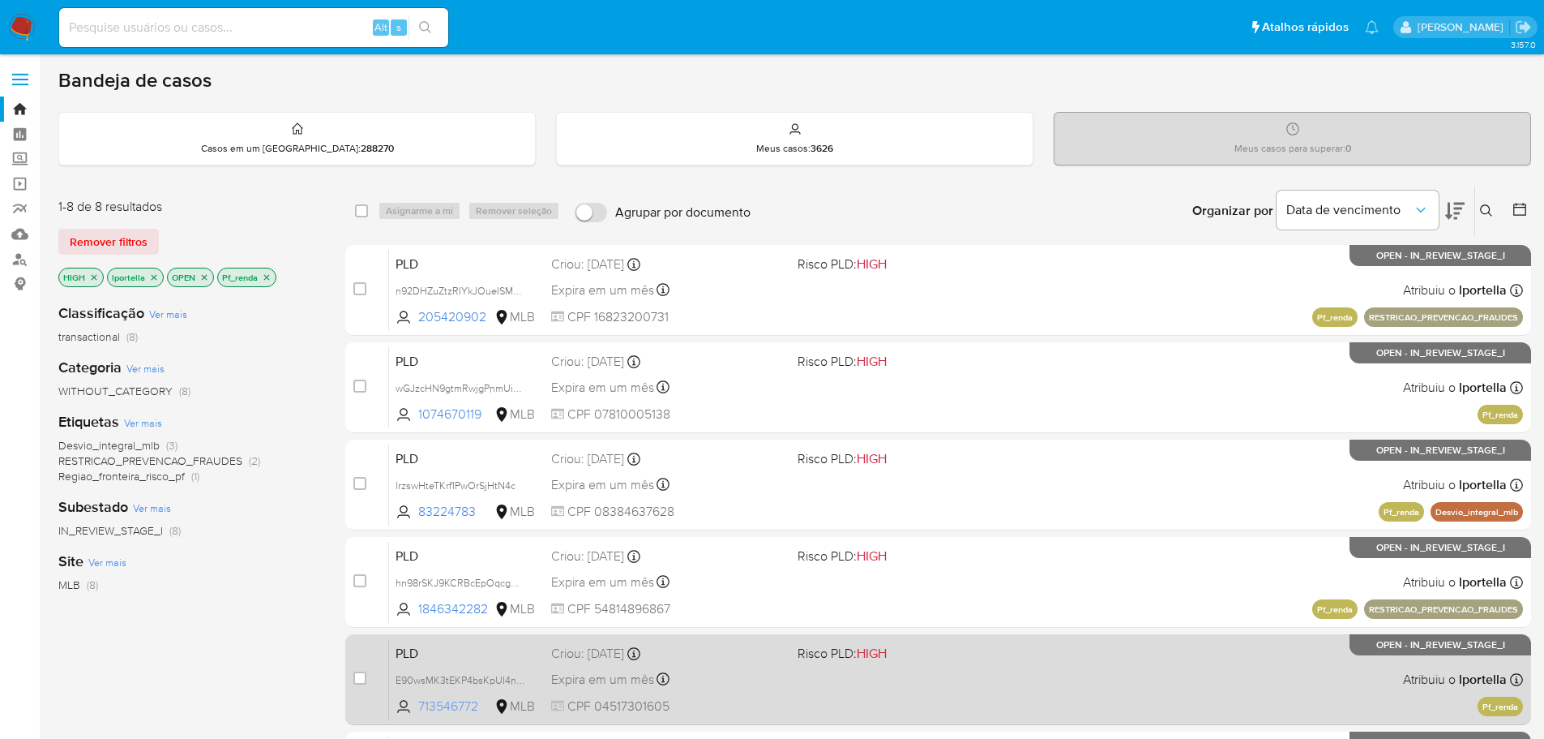
click at [466, 701] on span "713546772" at bounding box center [454, 706] width 73 height 18
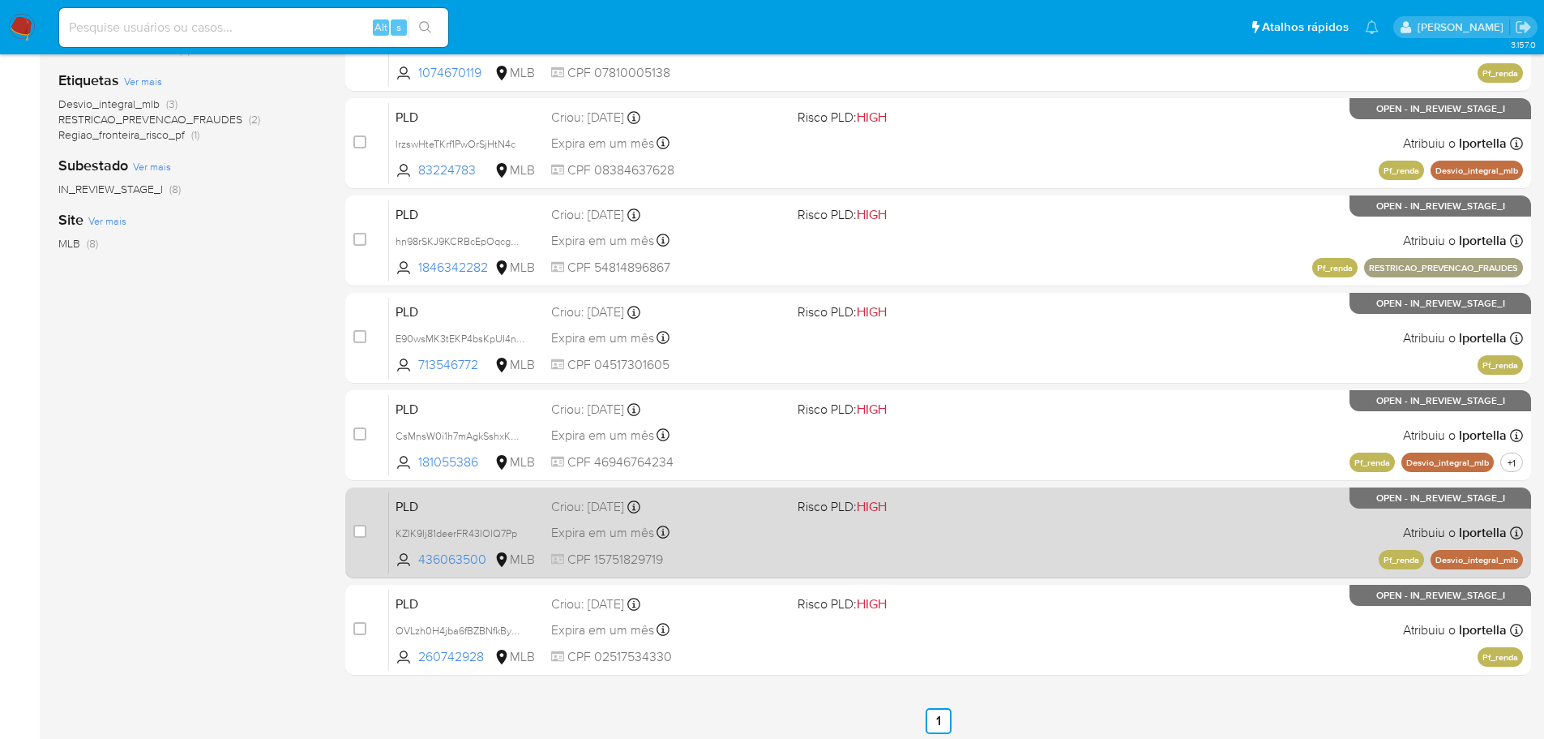
scroll to position [347, 0]
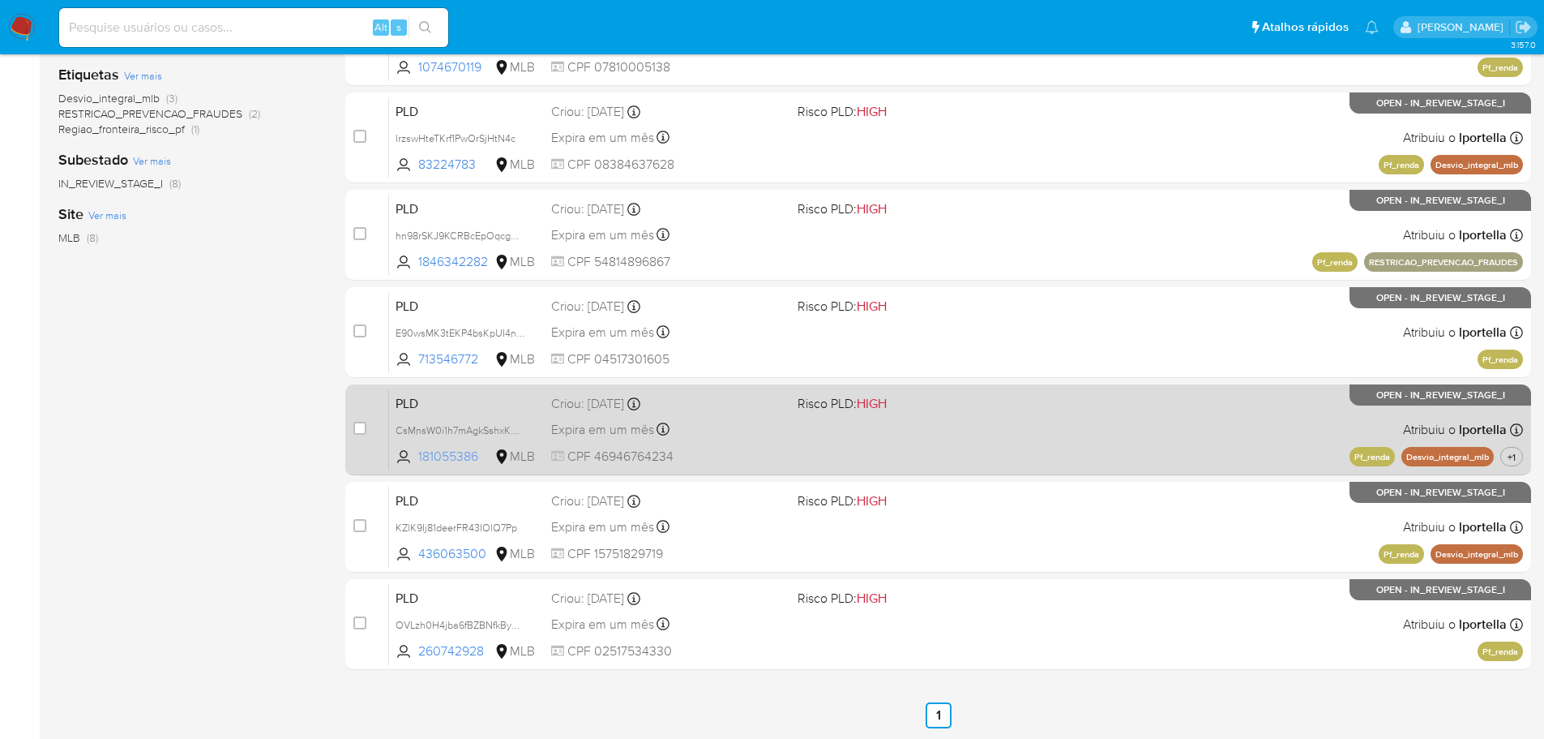
click at [456, 459] on span "181055386" at bounding box center [454, 456] width 73 height 18
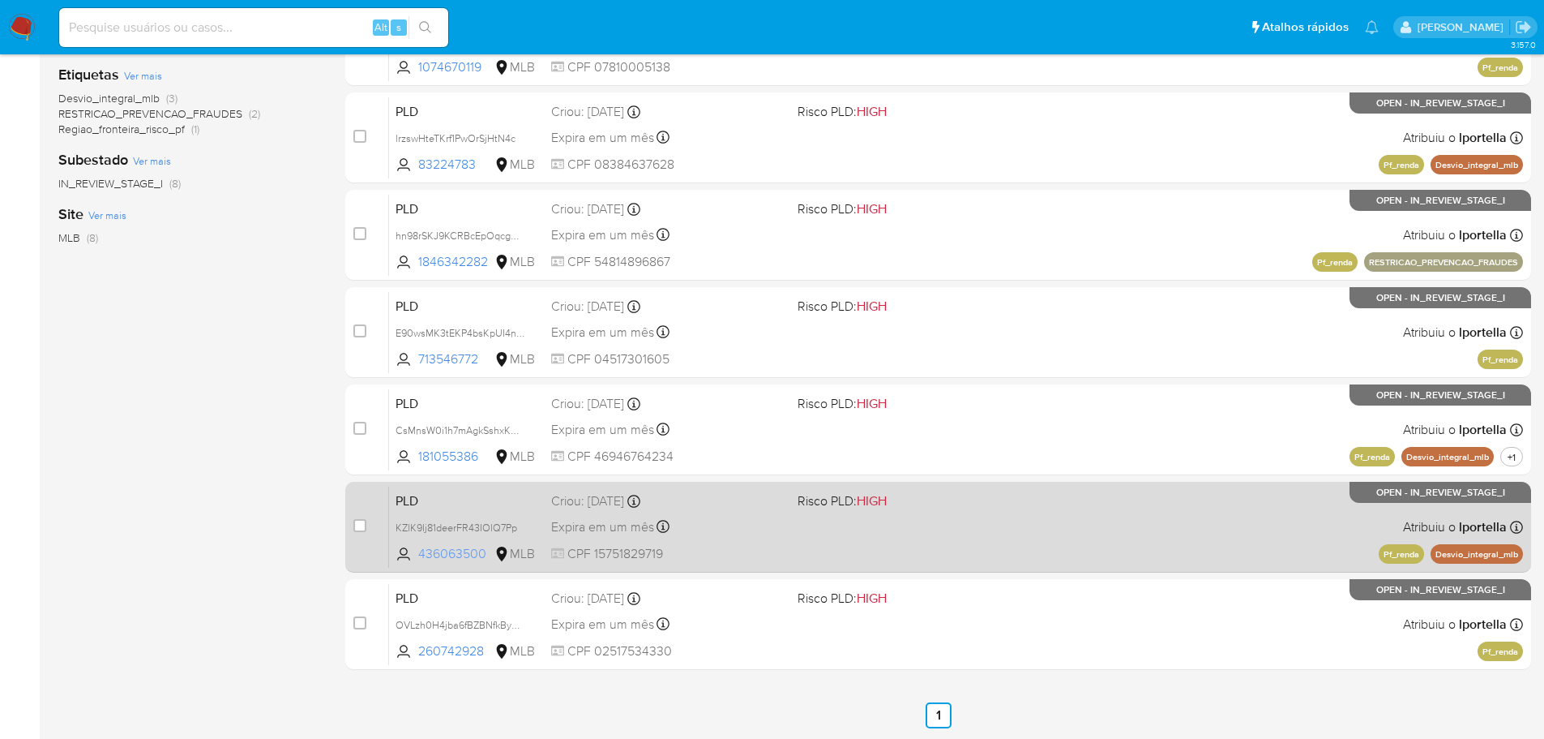
click at [465, 551] on span "436063500" at bounding box center [454, 554] width 73 height 18
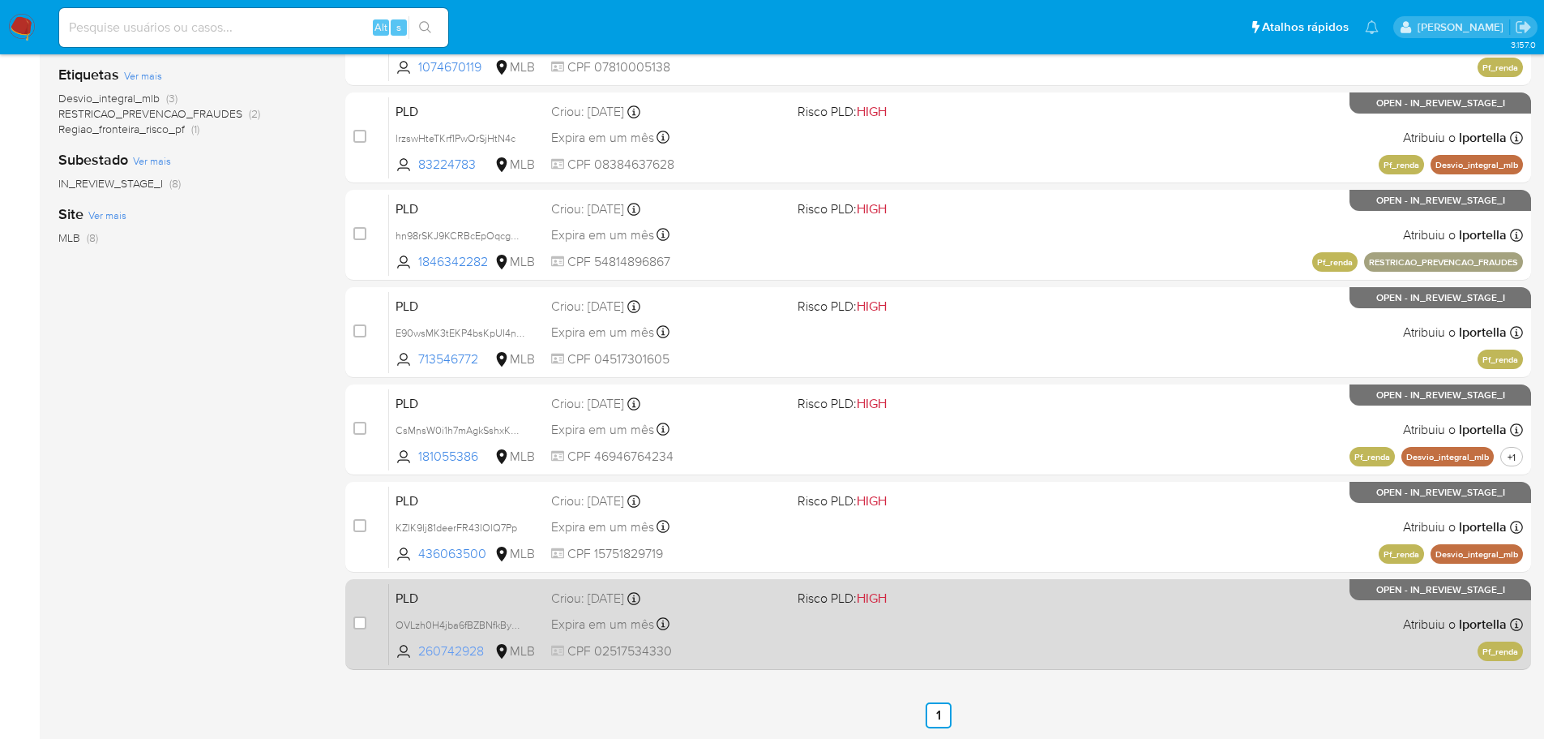
click at [469, 657] on span "260742928" at bounding box center [454, 651] width 73 height 18
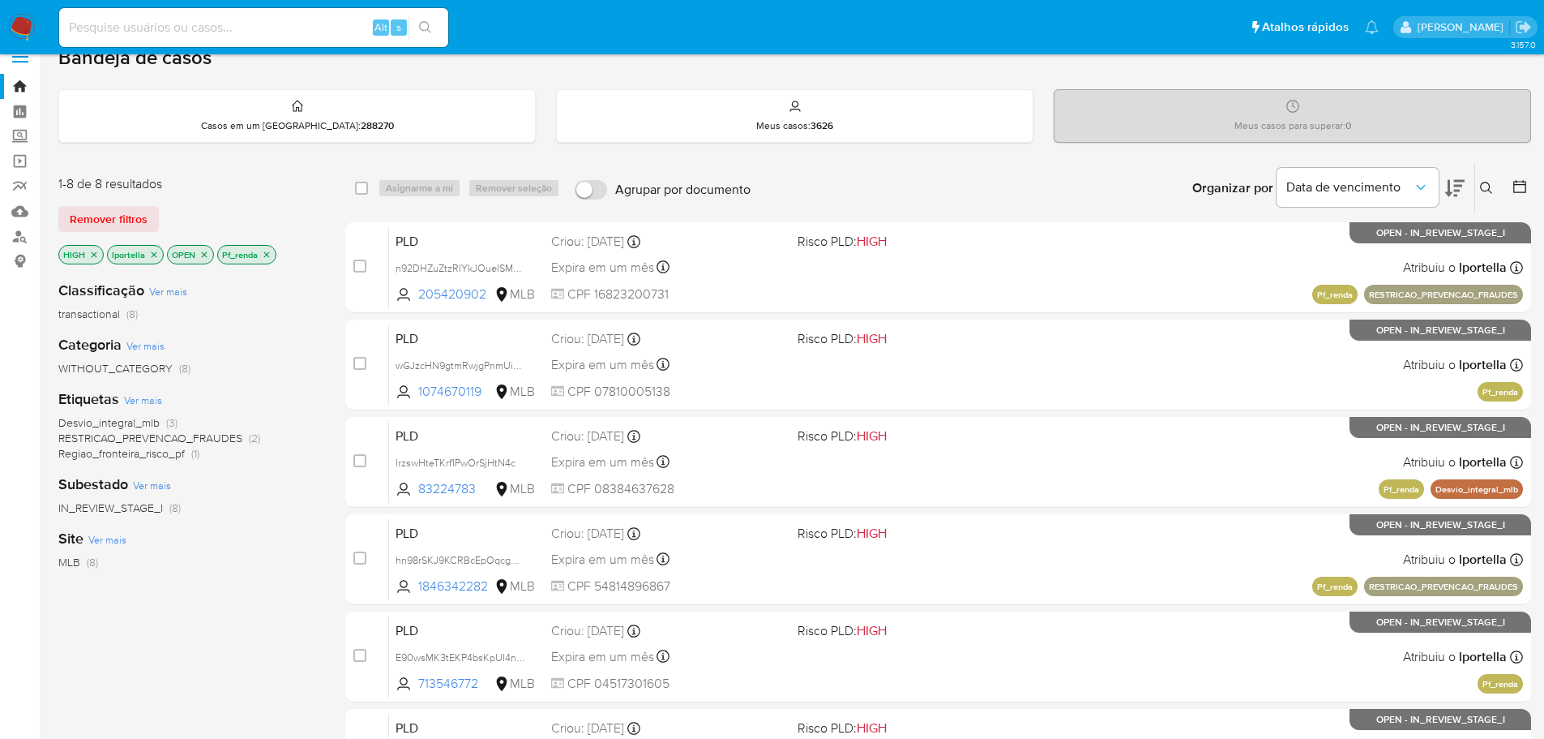
scroll to position [0, 0]
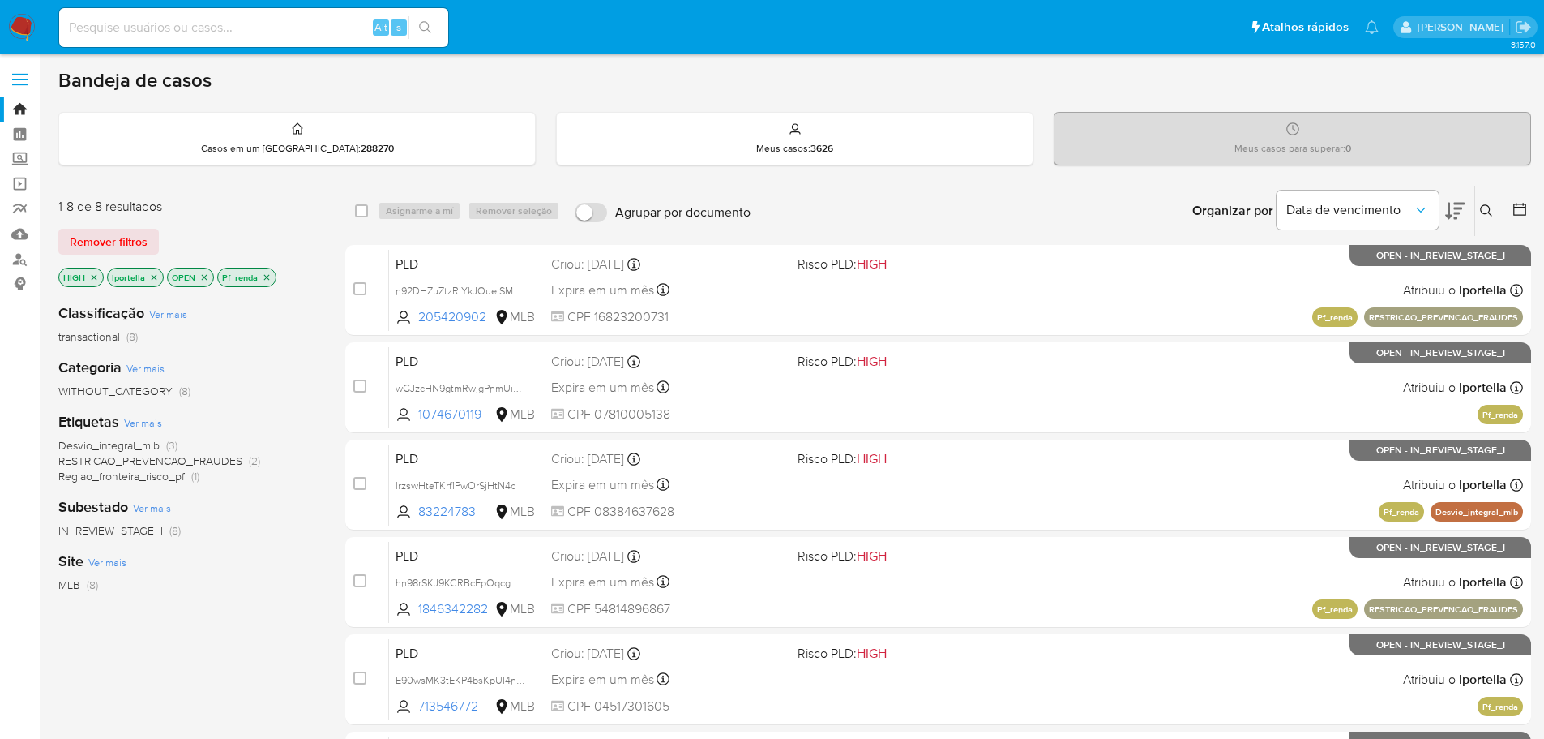
click at [266, 279] on icon "close-filter" at bounding box center [267, 277] width 10 height 10
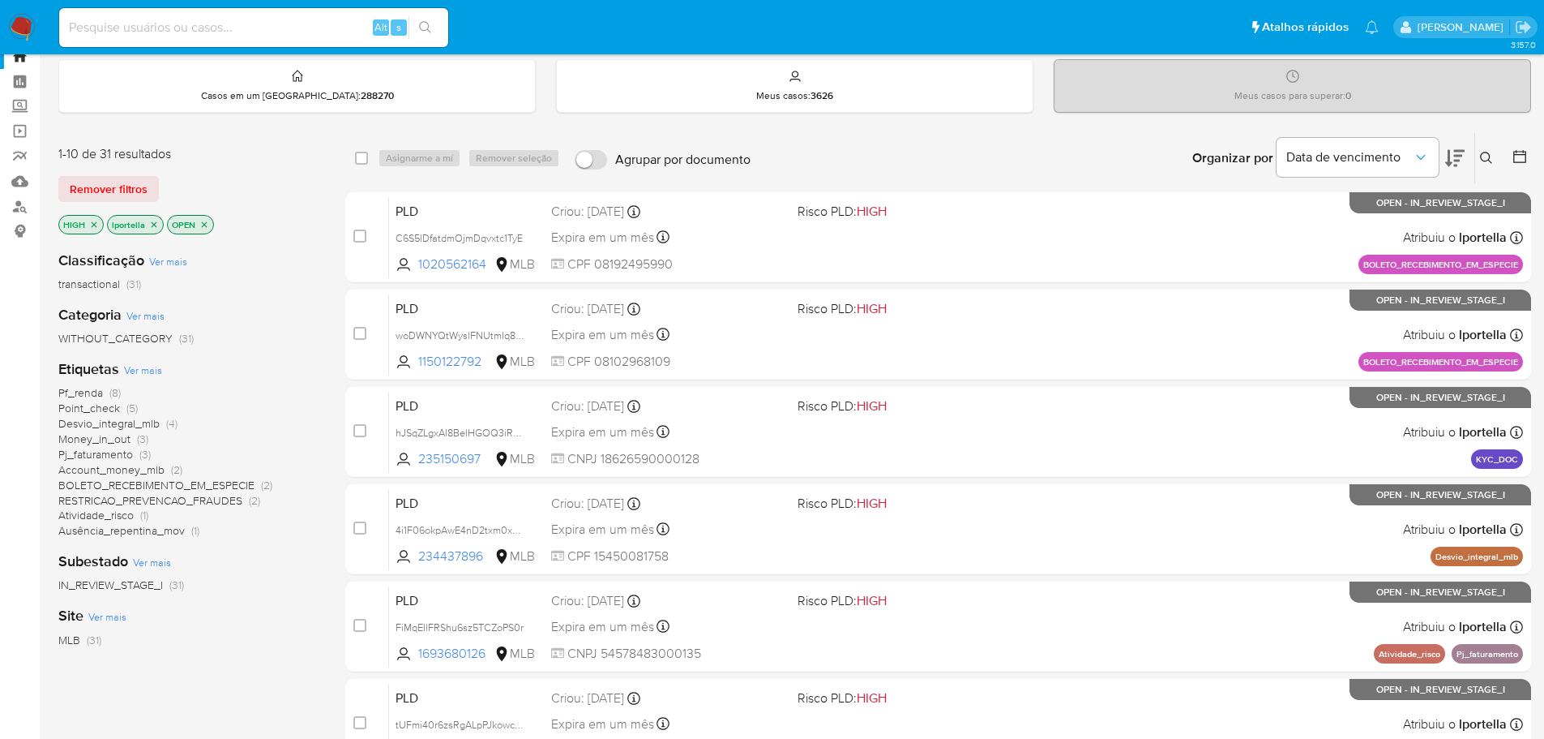
scroll to position [81, 0]
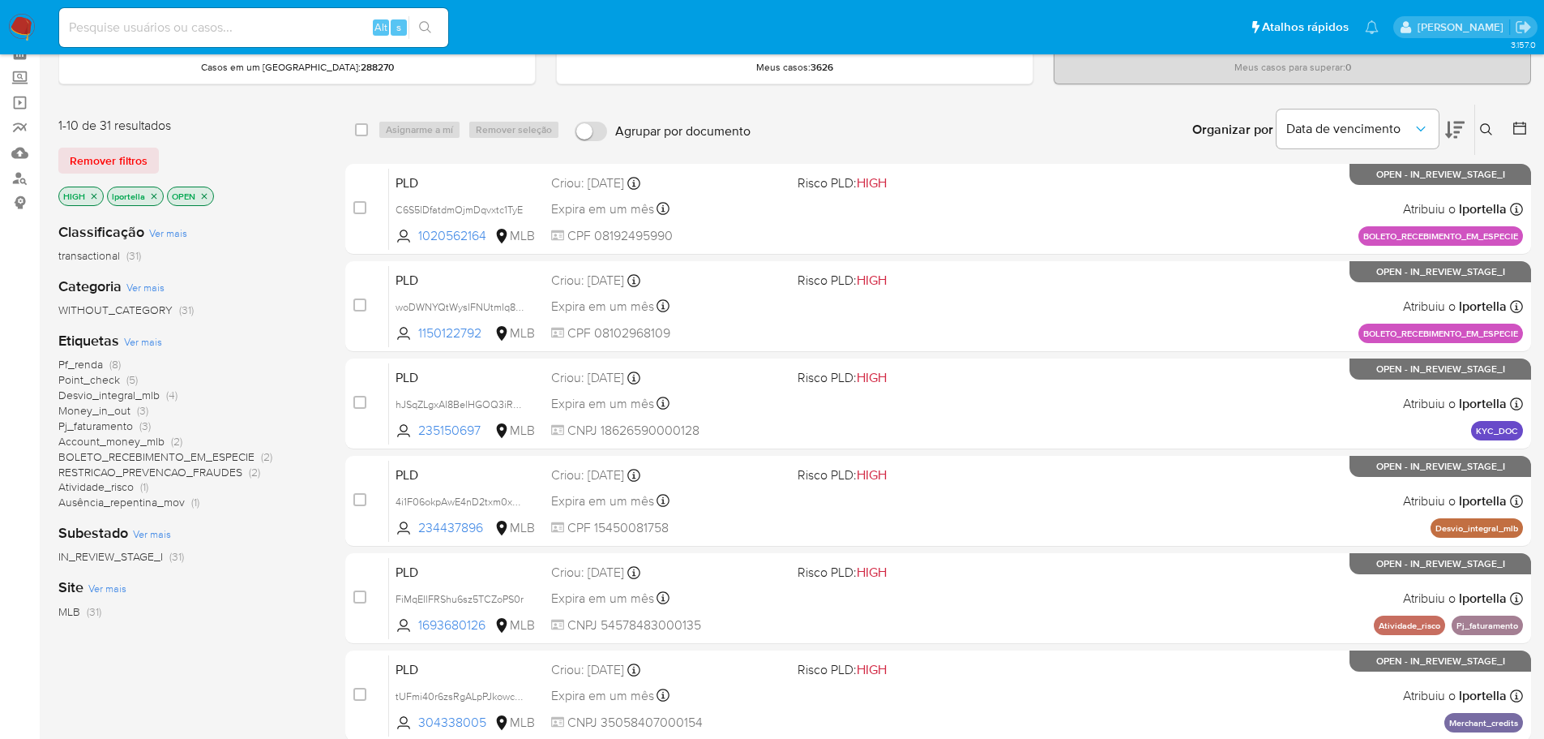
click at [24, 26] on img at bounding box center [22, 28] width 28 height 28
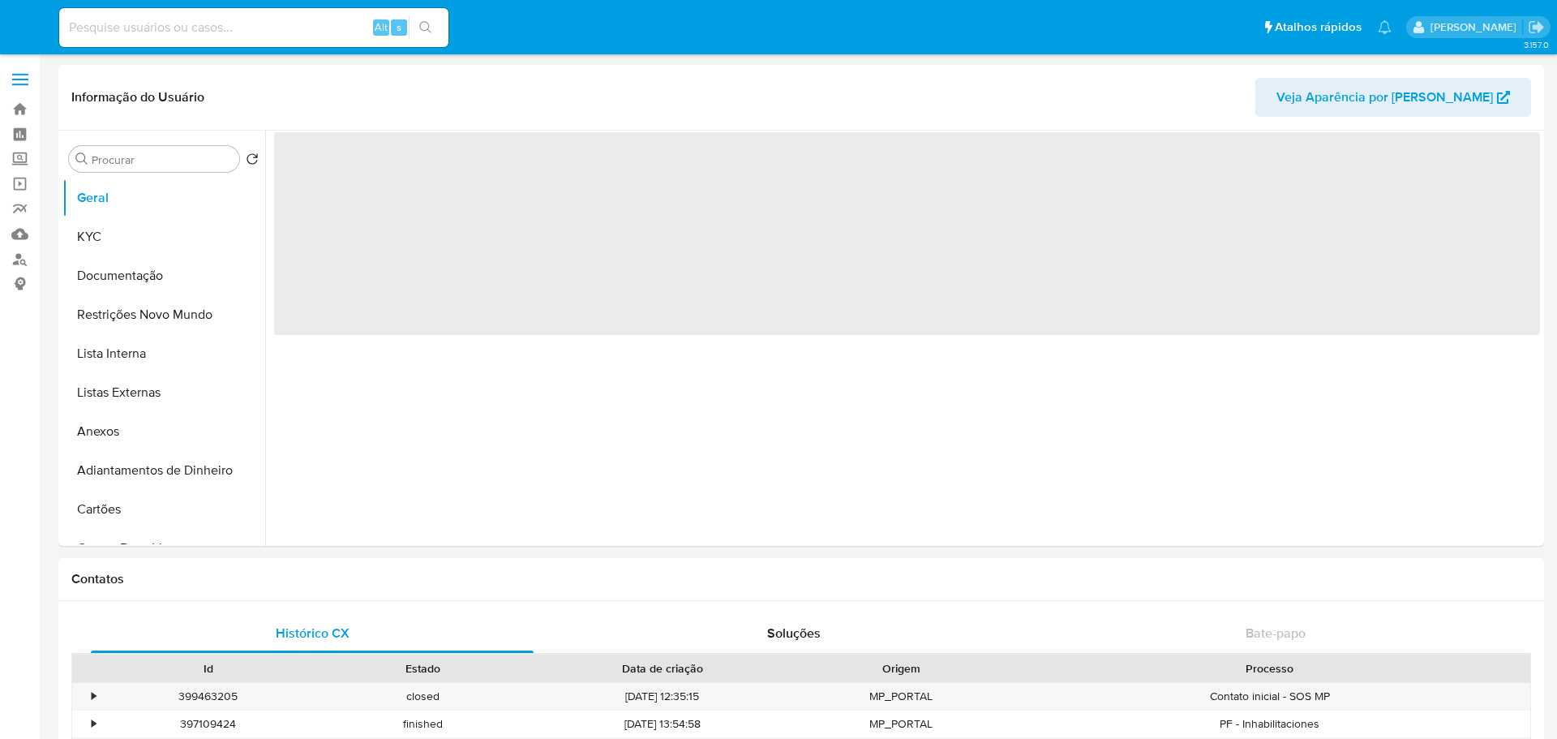
select select "10"
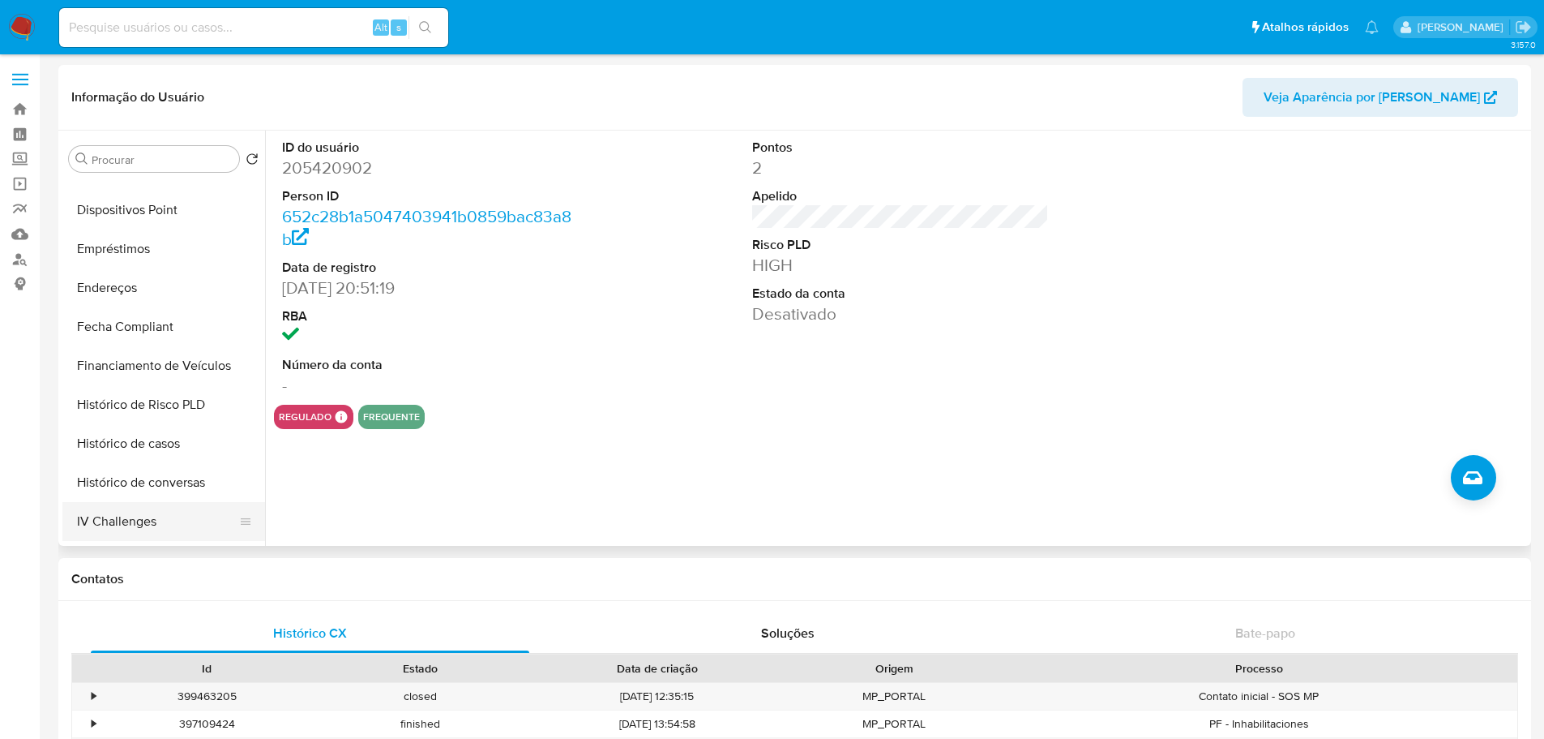
scroll to position [649, 0]
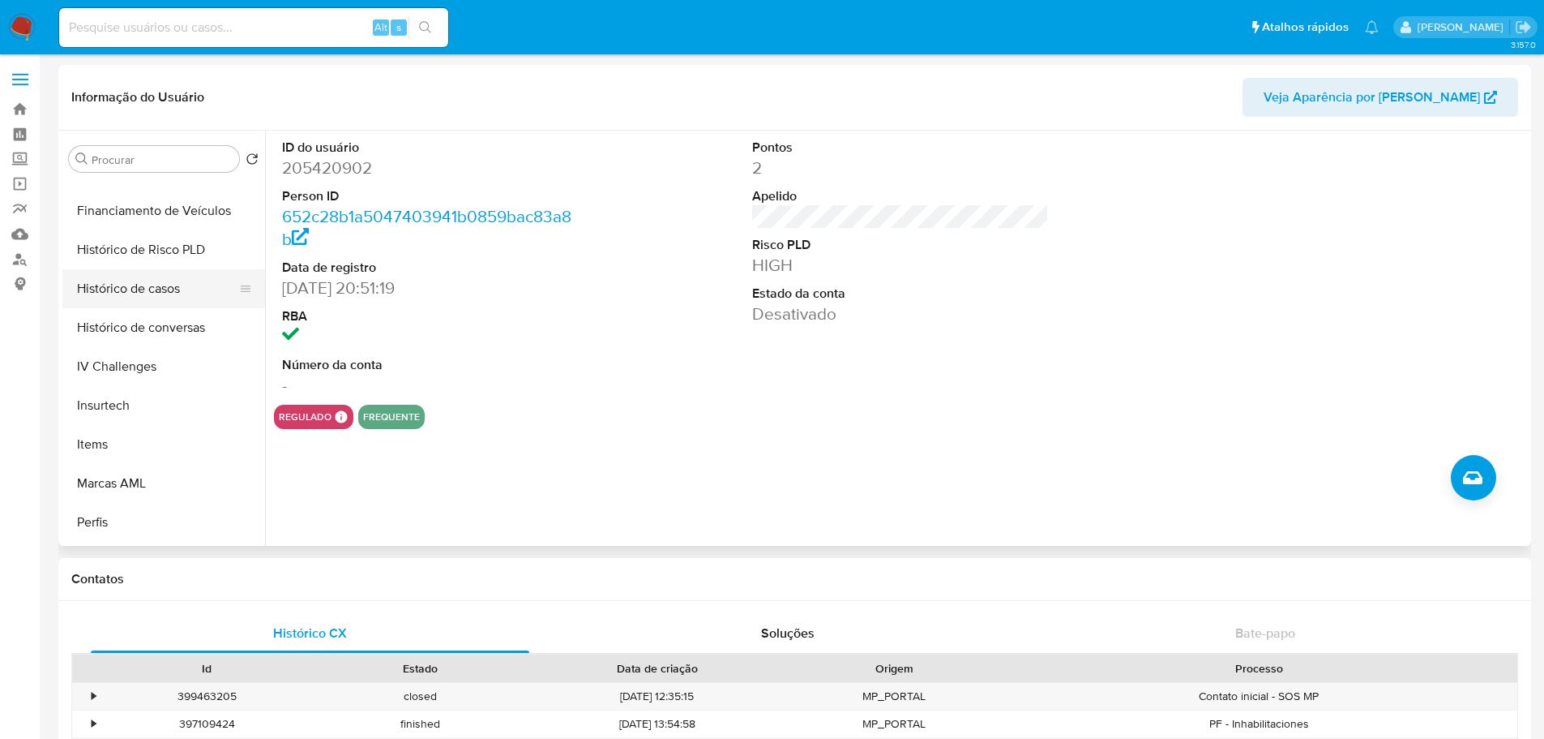
click at [150, 290] on button "Histórico de casos" at bounding box center [157, 288] width 190 height 39
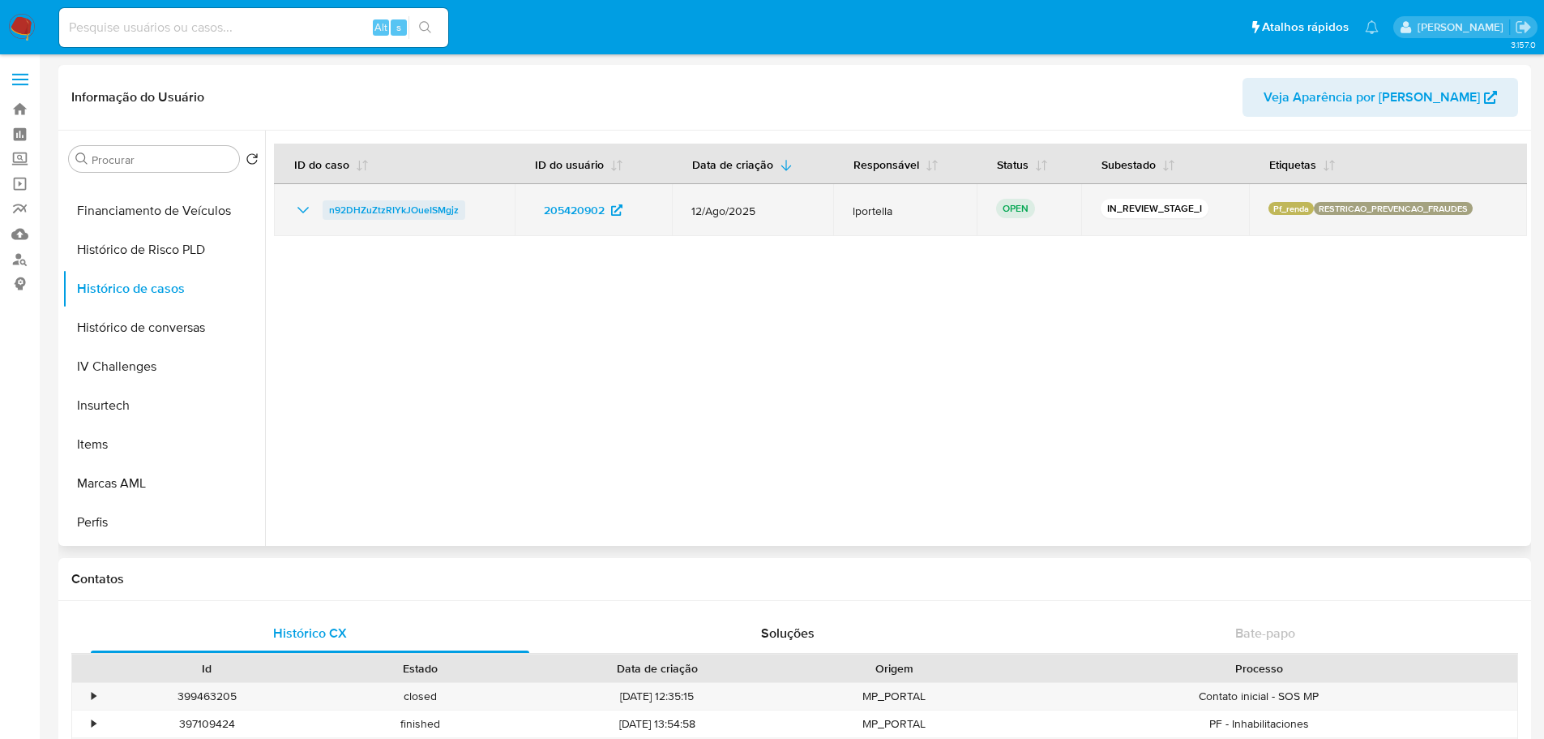
drag, startPoint x: 350, startPoint y: 199, endPoint x: 343, endPoint y: 205, distance: 9.8
click at [343, 205] on span "n92DHZuZtzRIYkJOueISMgjz" at bounding box center [394, 209] width 130 height 19
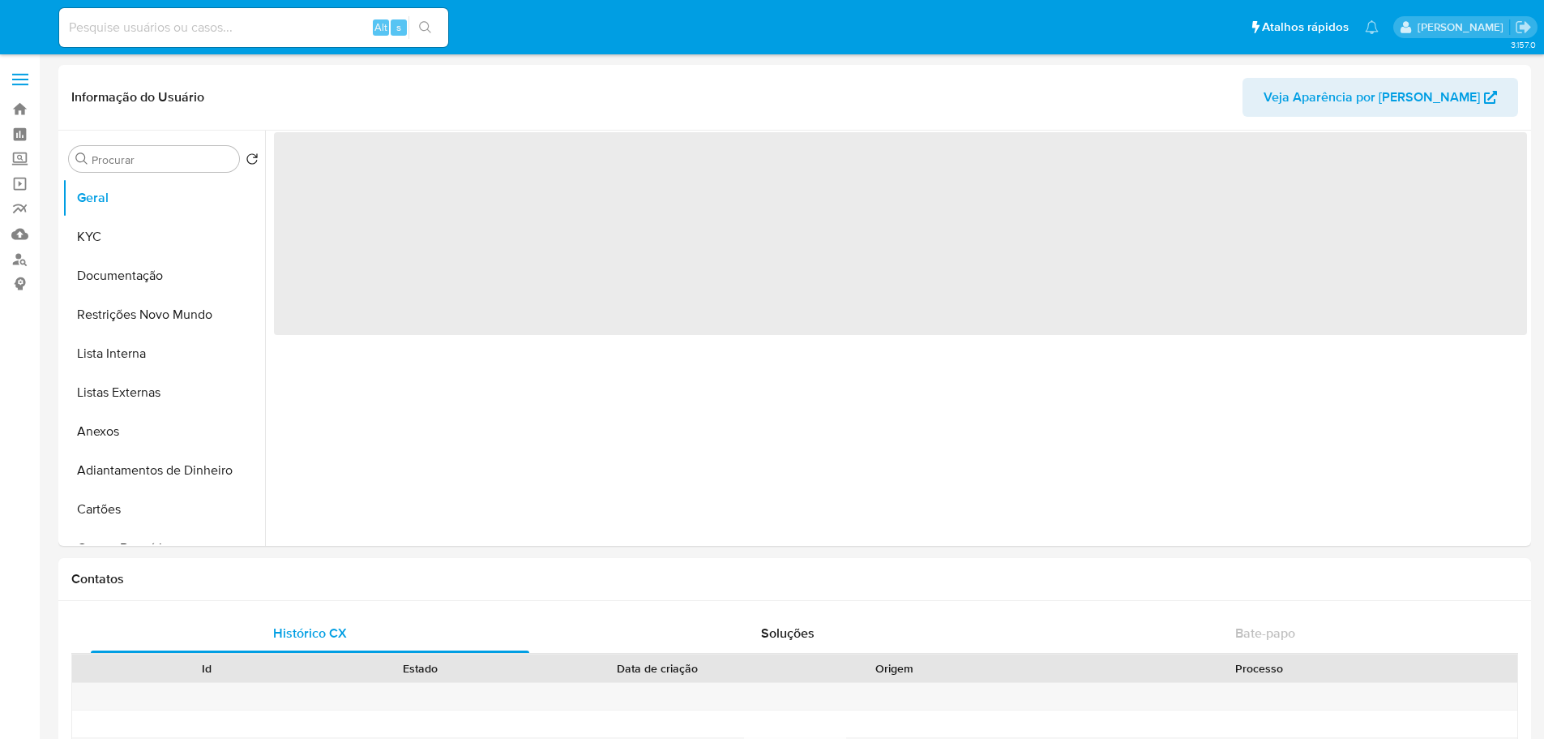
select select "10"
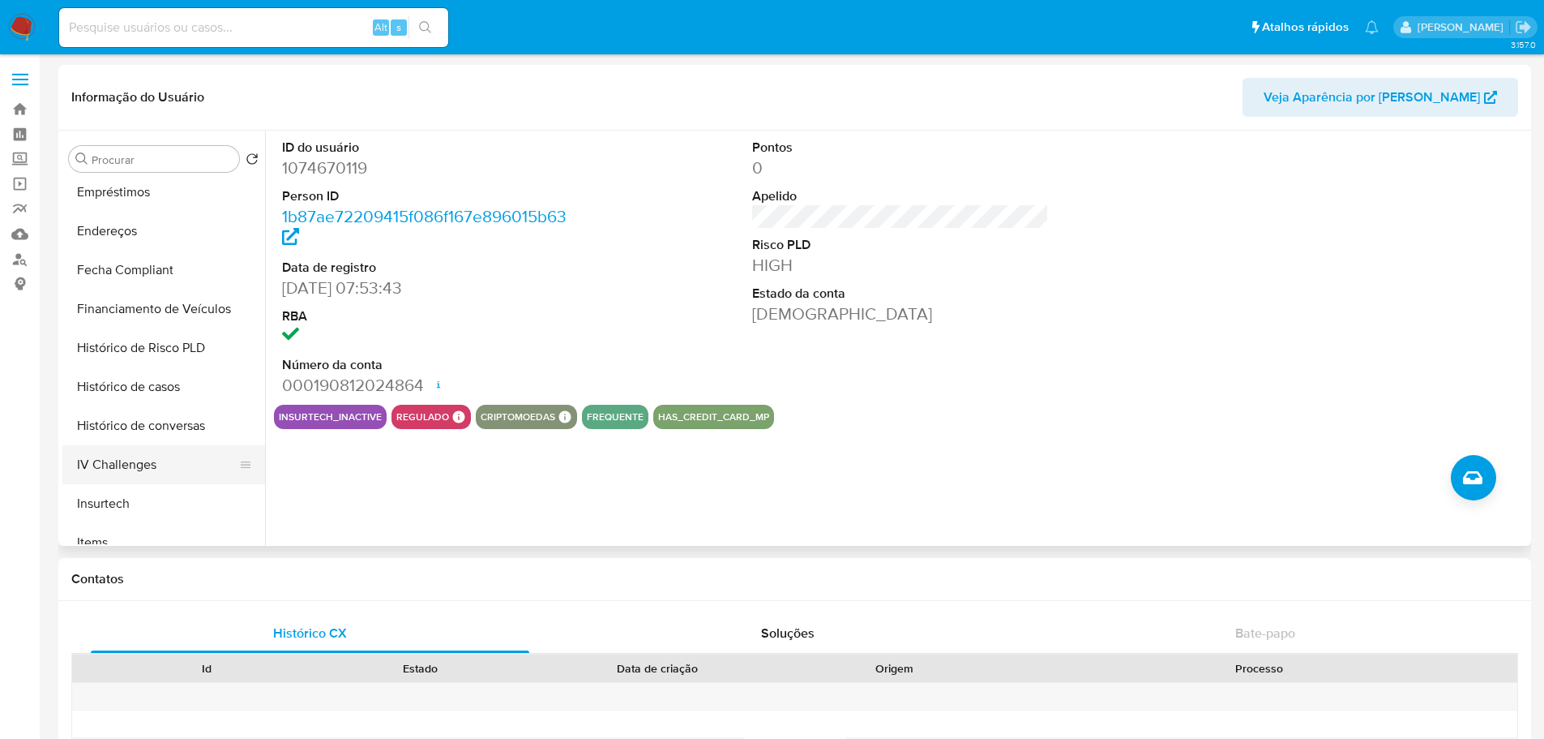
scroll to position [649, 0]
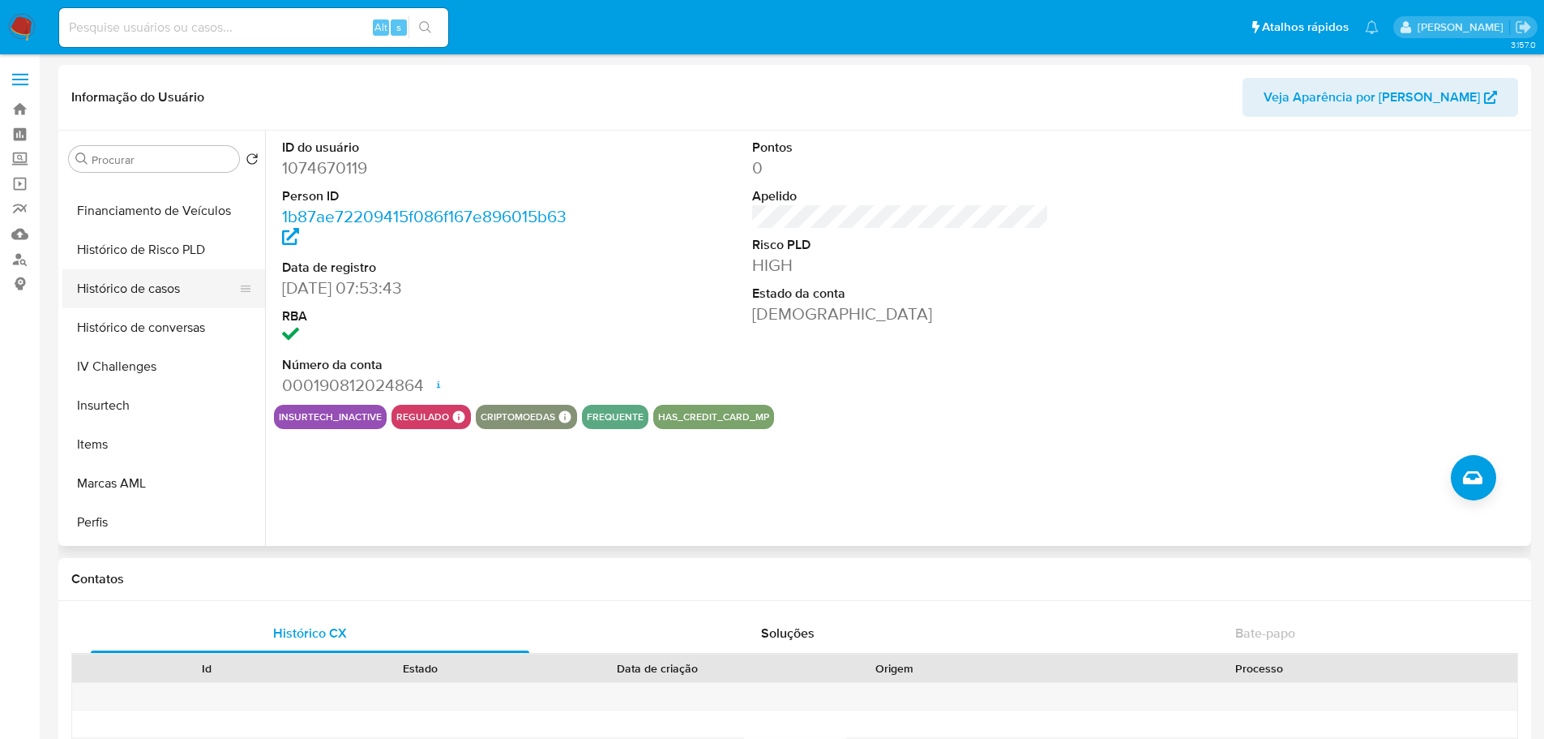
click at [171, 293] on button "Histórico de casos" at bounding box center [157, 288] width 190 height 39
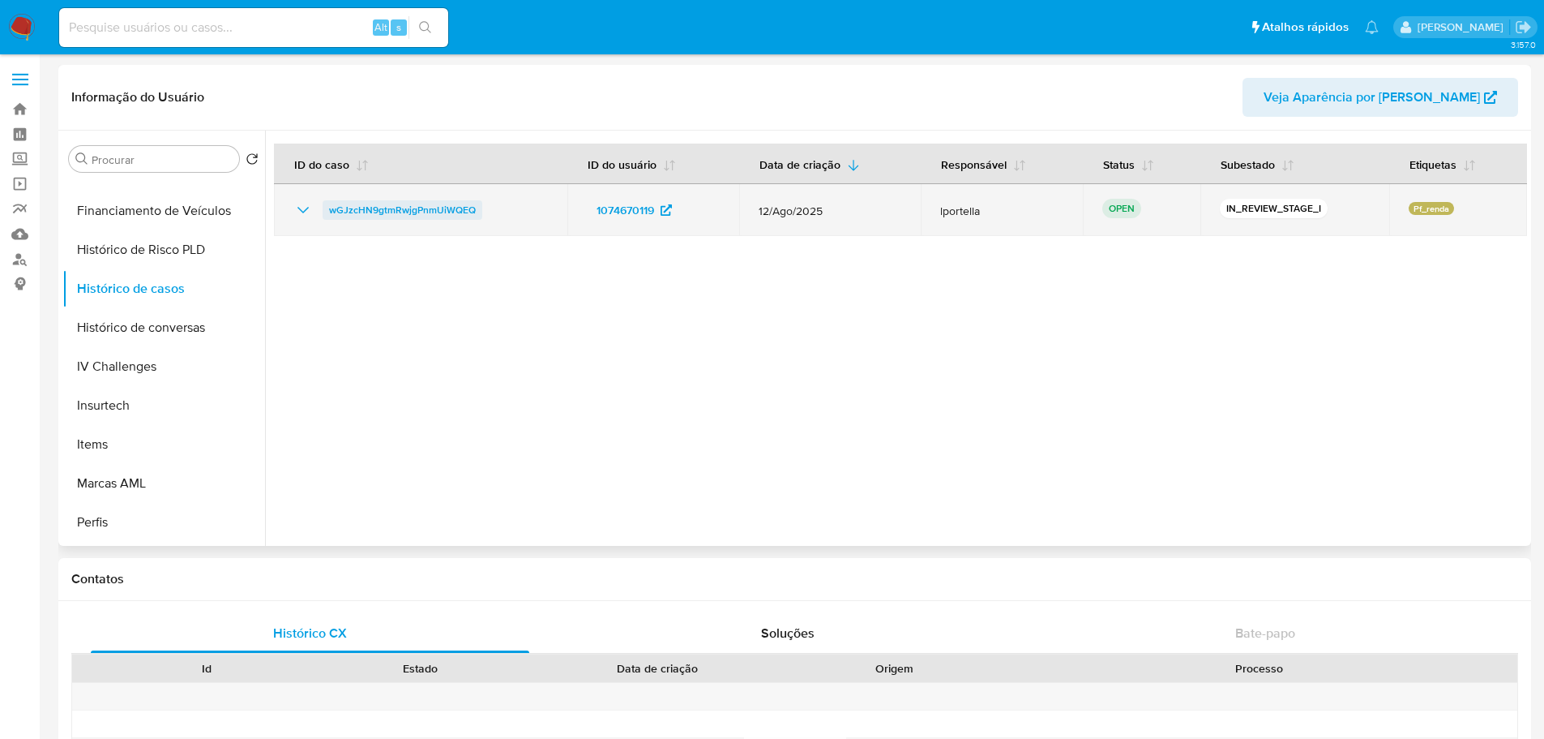
click at [371, 207] on span "wGJzcHN9gtmRwjgPnmUiWQEQ" at bounding box center [402, 209] width 147 height 19
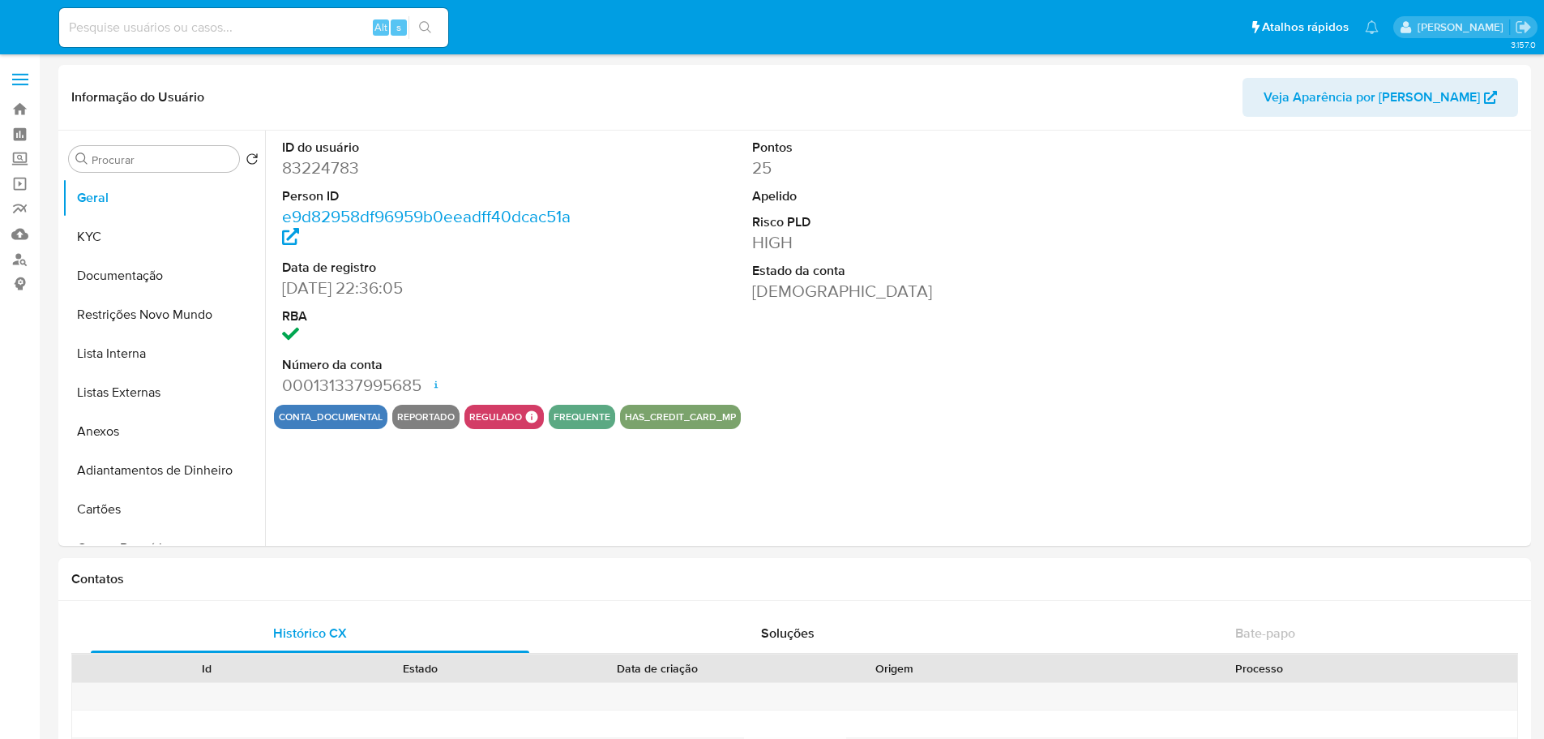
select select "10"
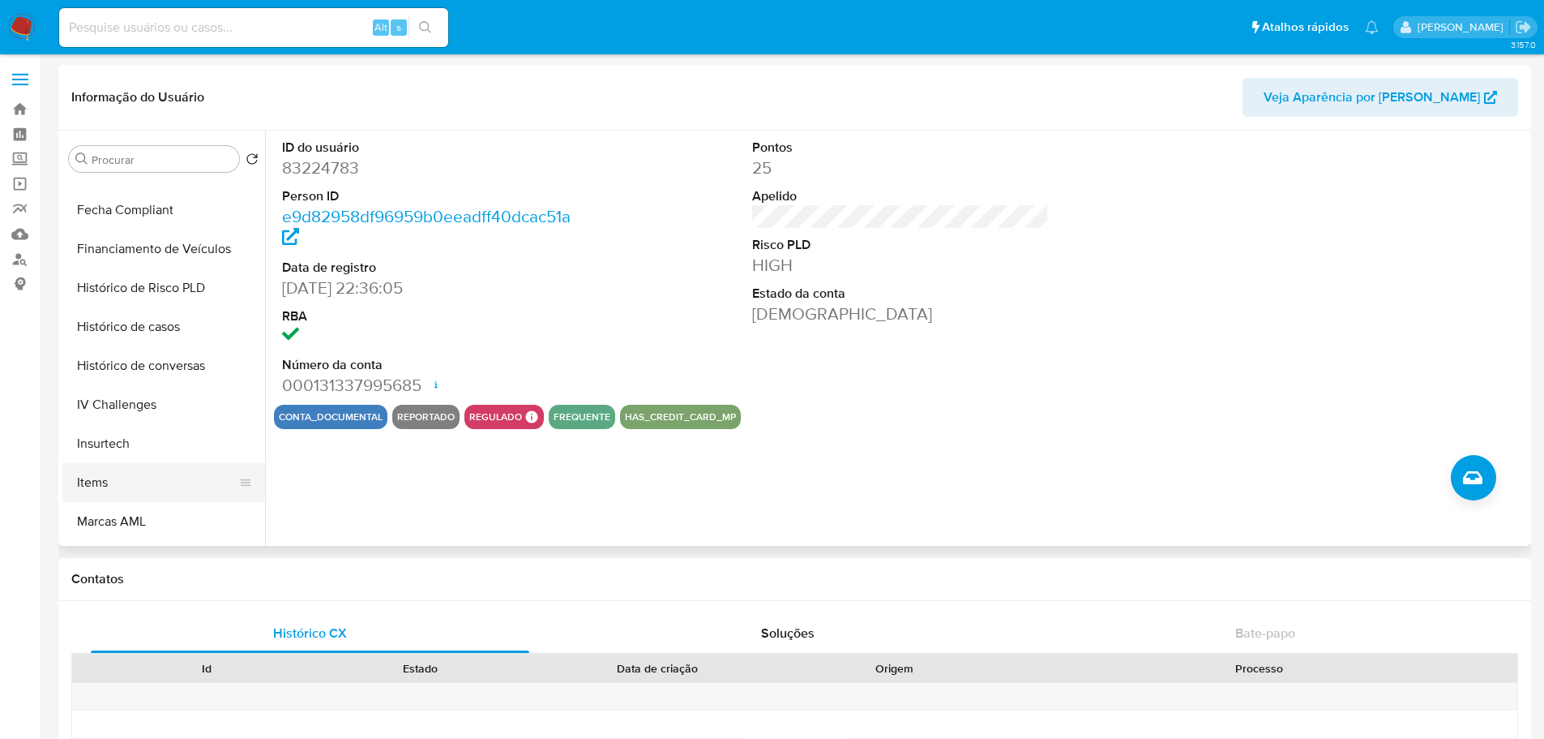
scroll to position [724, 0]
click at [143, 216] on button "Histórico de casos" at bounding box center [157, 213] width 190 height 39
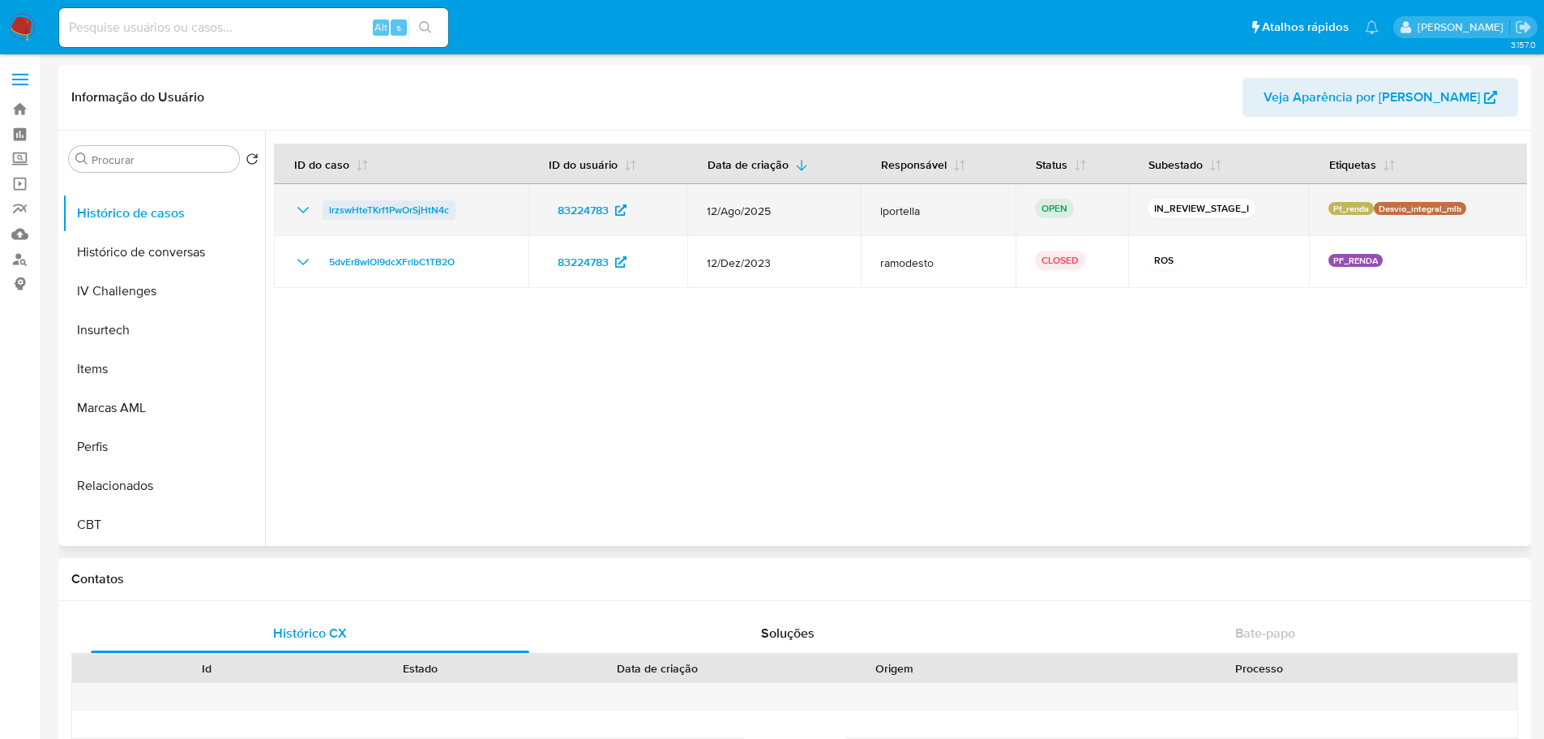
click at [388, 215] on span "lrzswHteTKrf1PwOrSjHtN4c" at bounding box center [389, 209] width 120 height 19
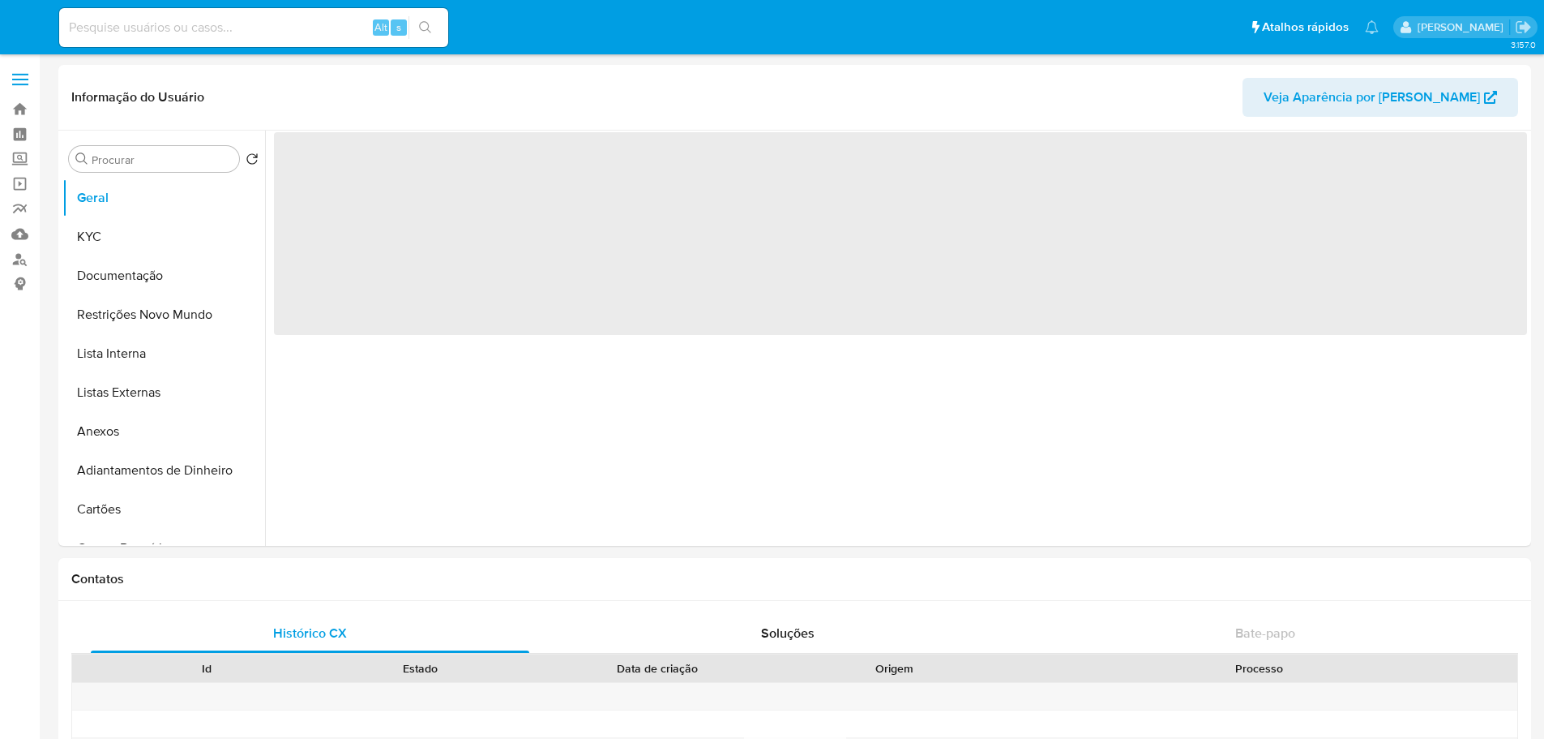
select select "10"
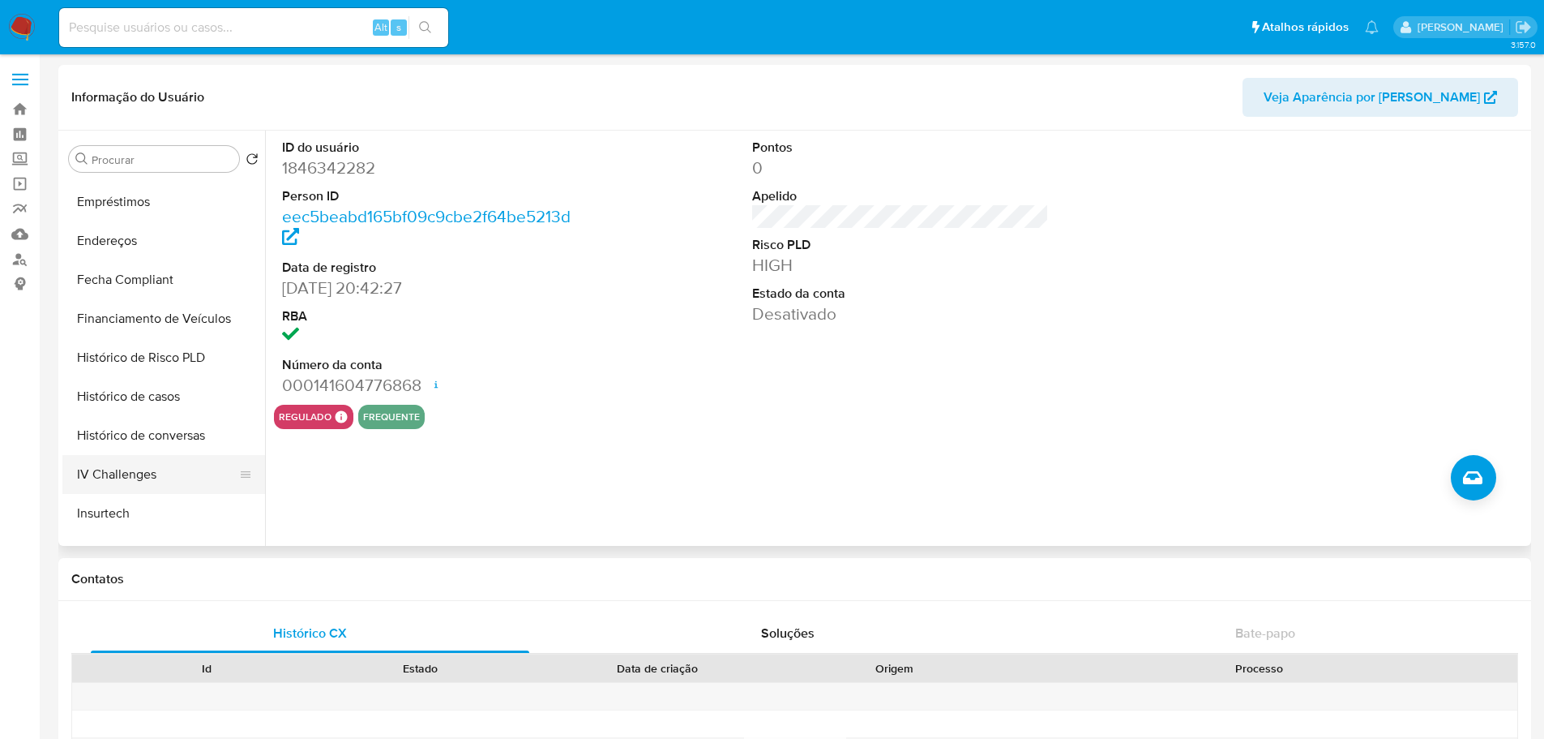
scroll to position [649, 0]
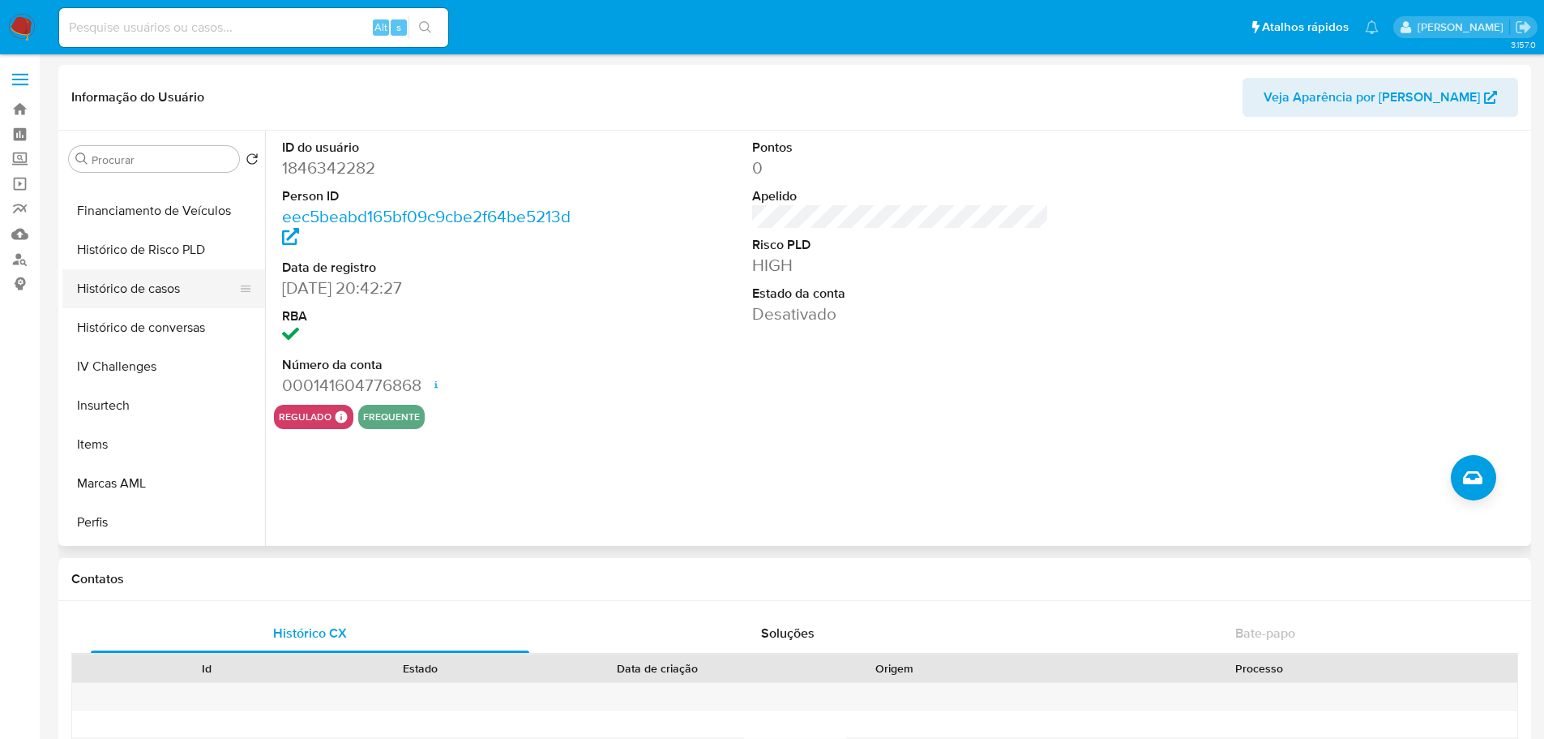
click at [154, 291] on button "Histórico de casos" at bounding box center [157, 288] width 190 height 39
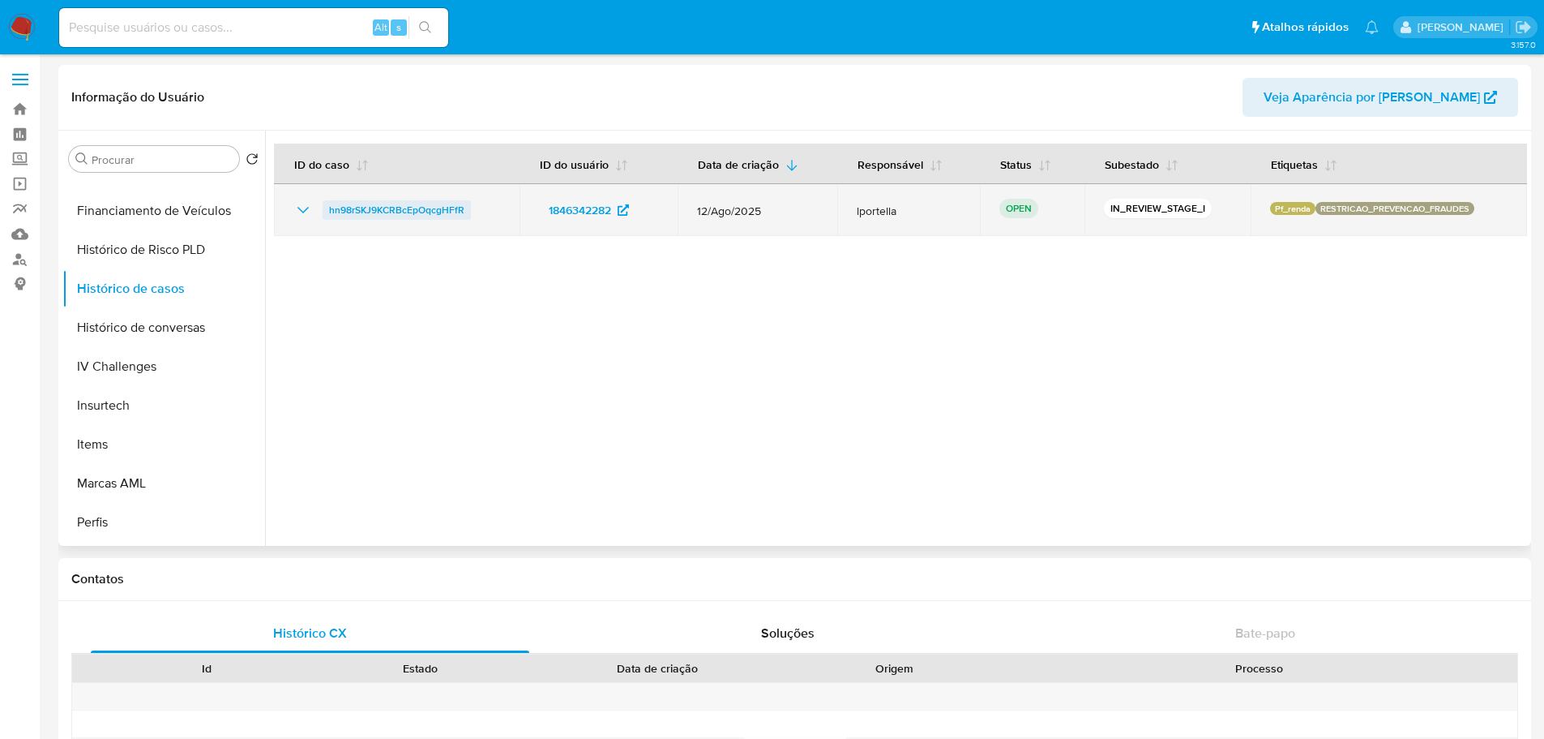
click at [416, 211] on span "hn98rSKJ9KCRBcEpOqcgHFfR" at bounding box center [396, 209] width 135 height 19
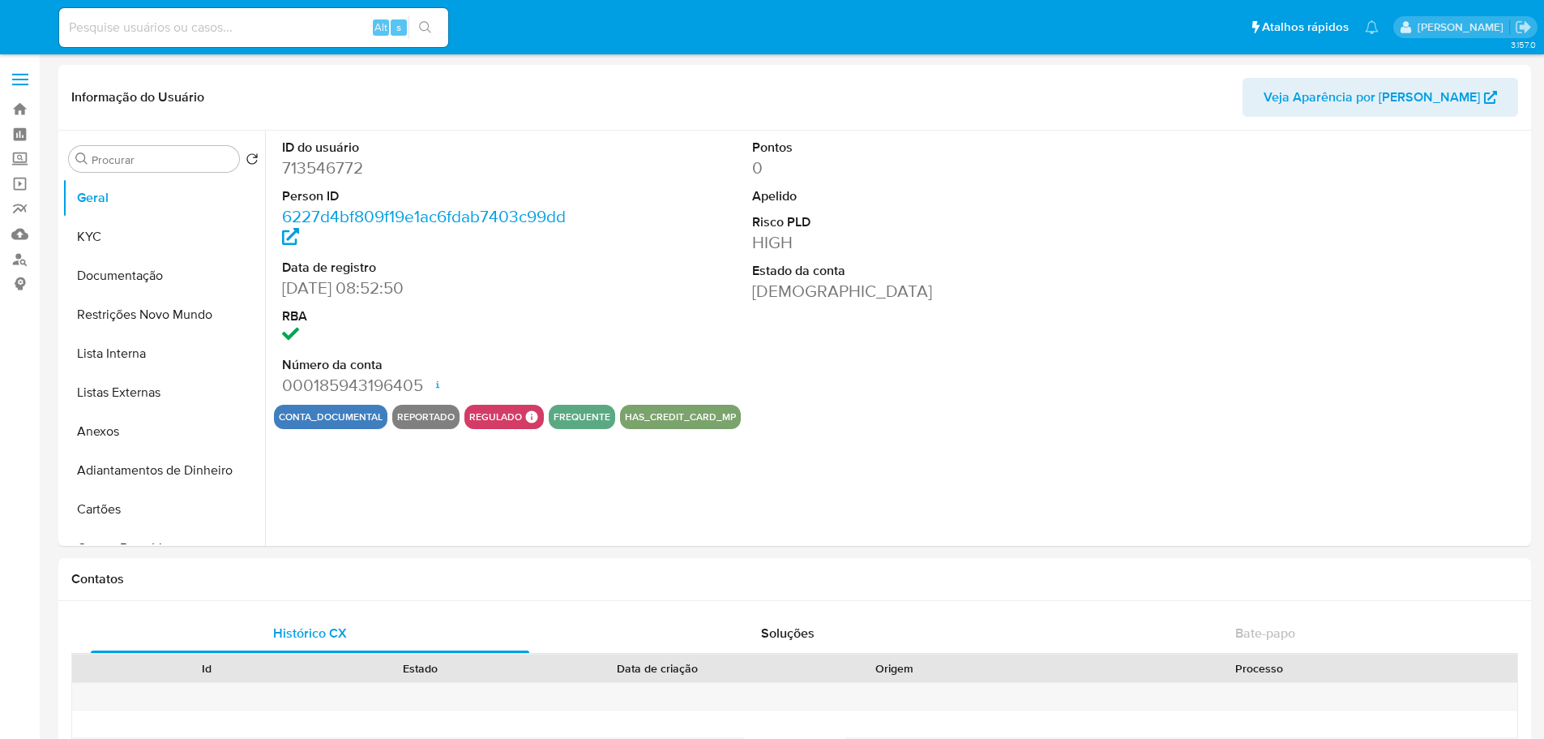
select select "10"
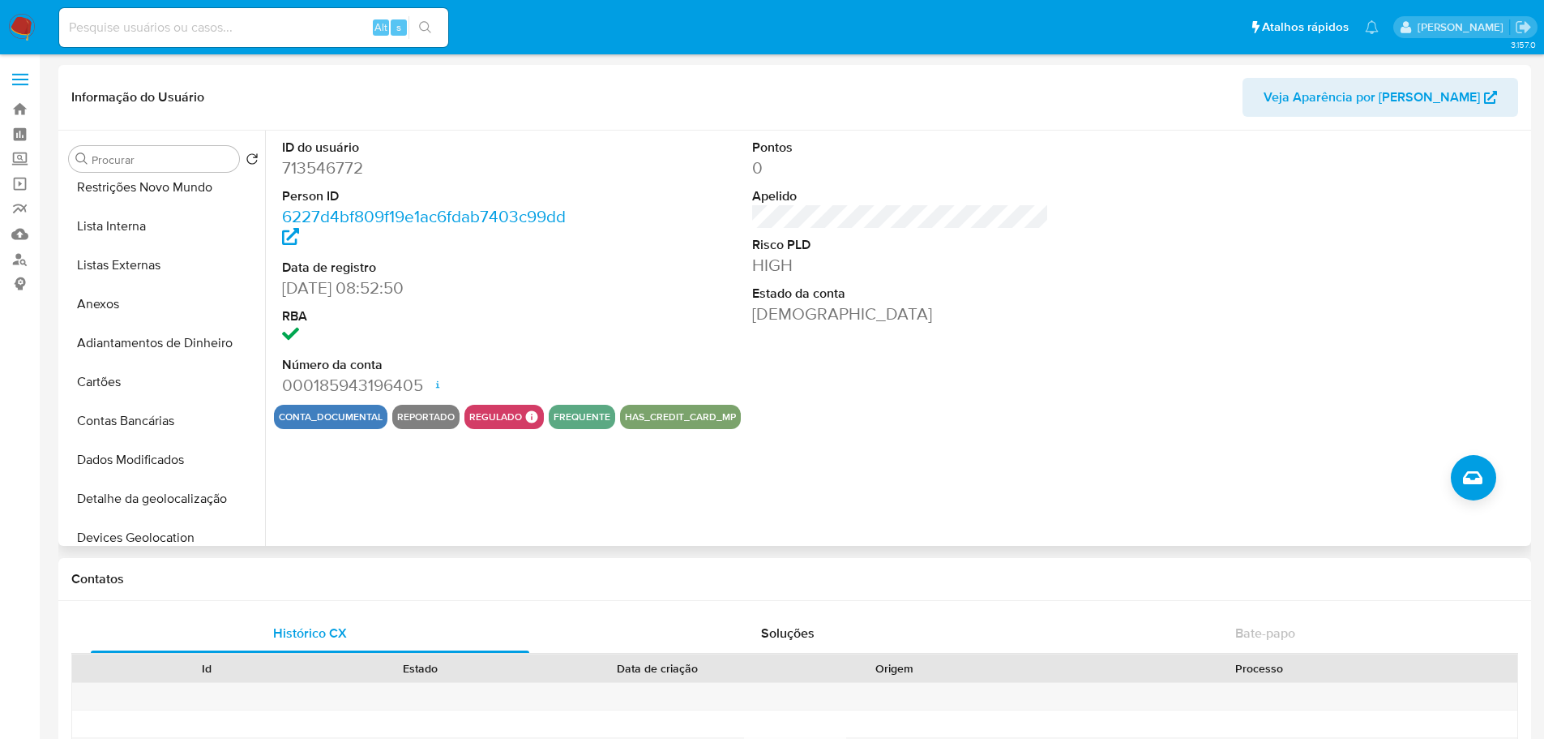
scroll to position [724, 0]
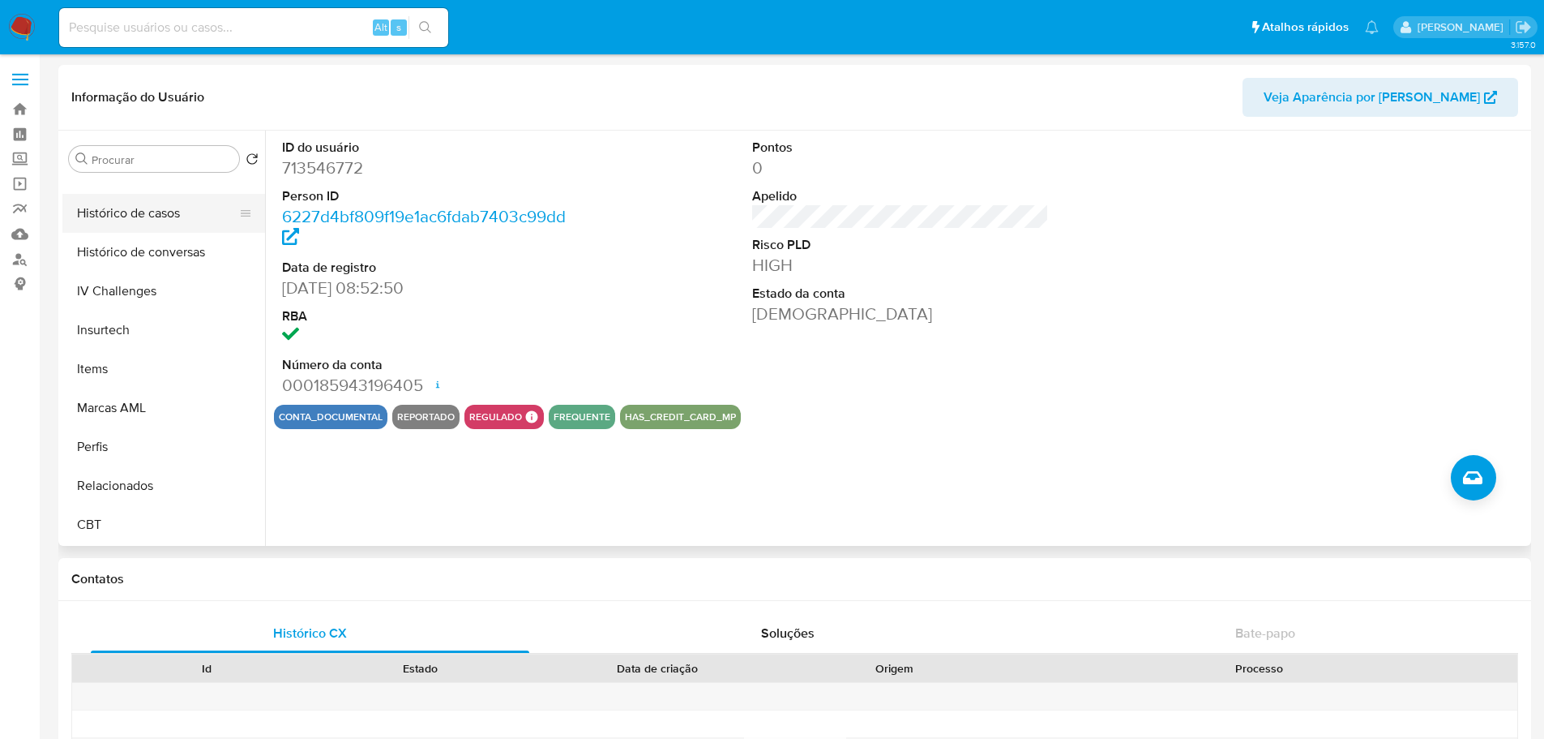
click at [134, 217] on button "Histórico de casos" at bounding box center [157, 213] width 190 height 39
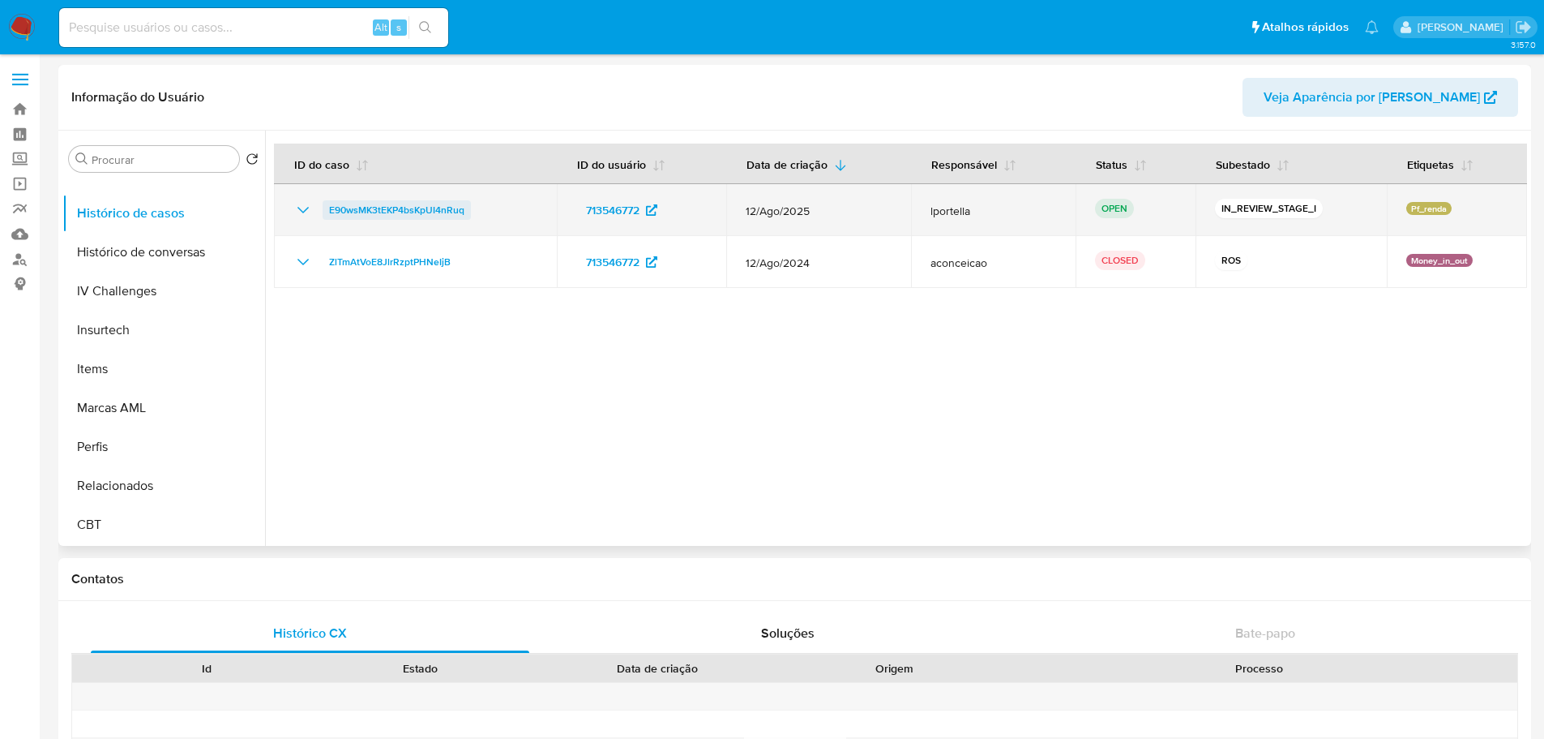
click at [382, 212] on span "E90wsMK3tEKP4bsKpUI4nRuq" at bounding box center [396, 209] width 135 height 19
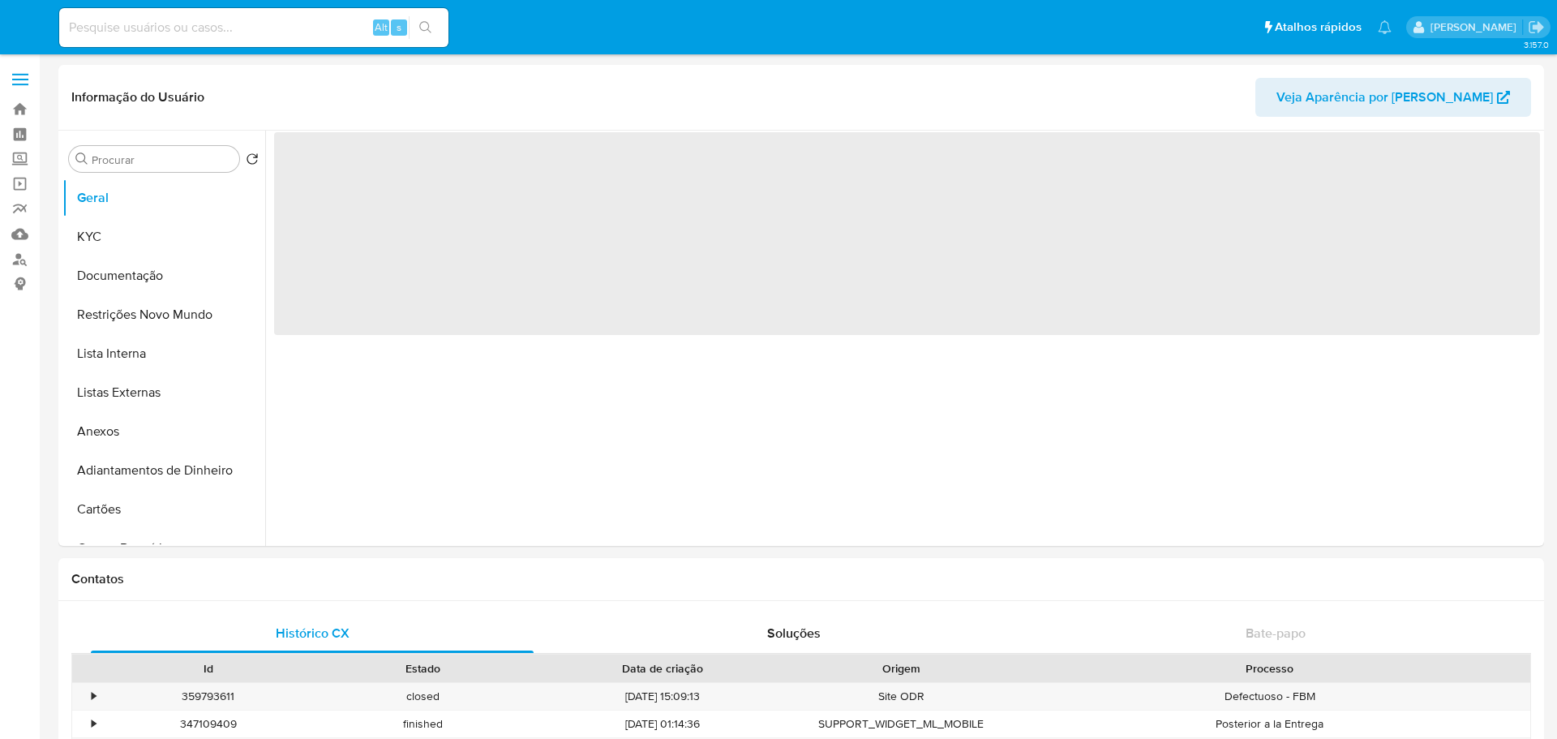
select select "10"
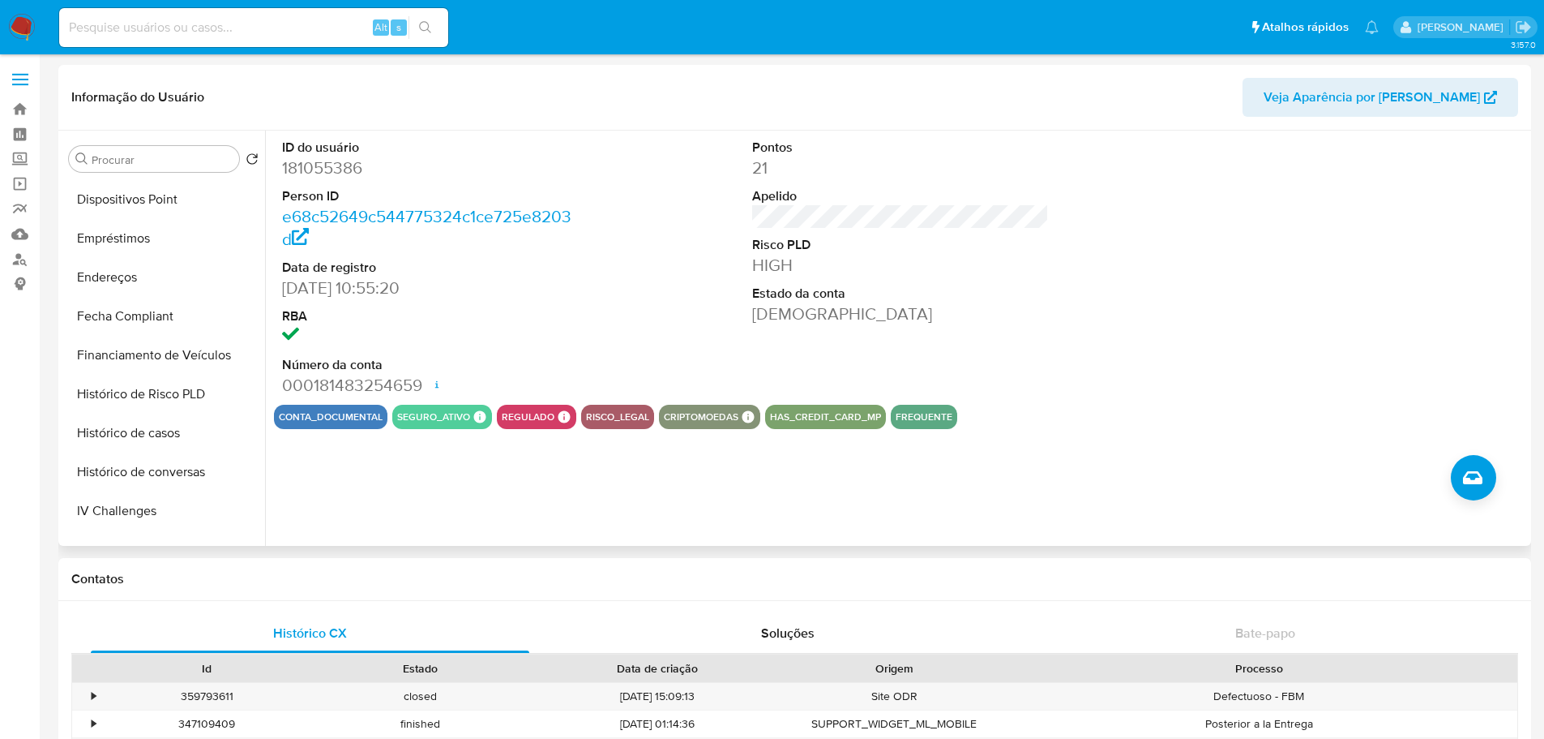
scroll to position [724, 0]
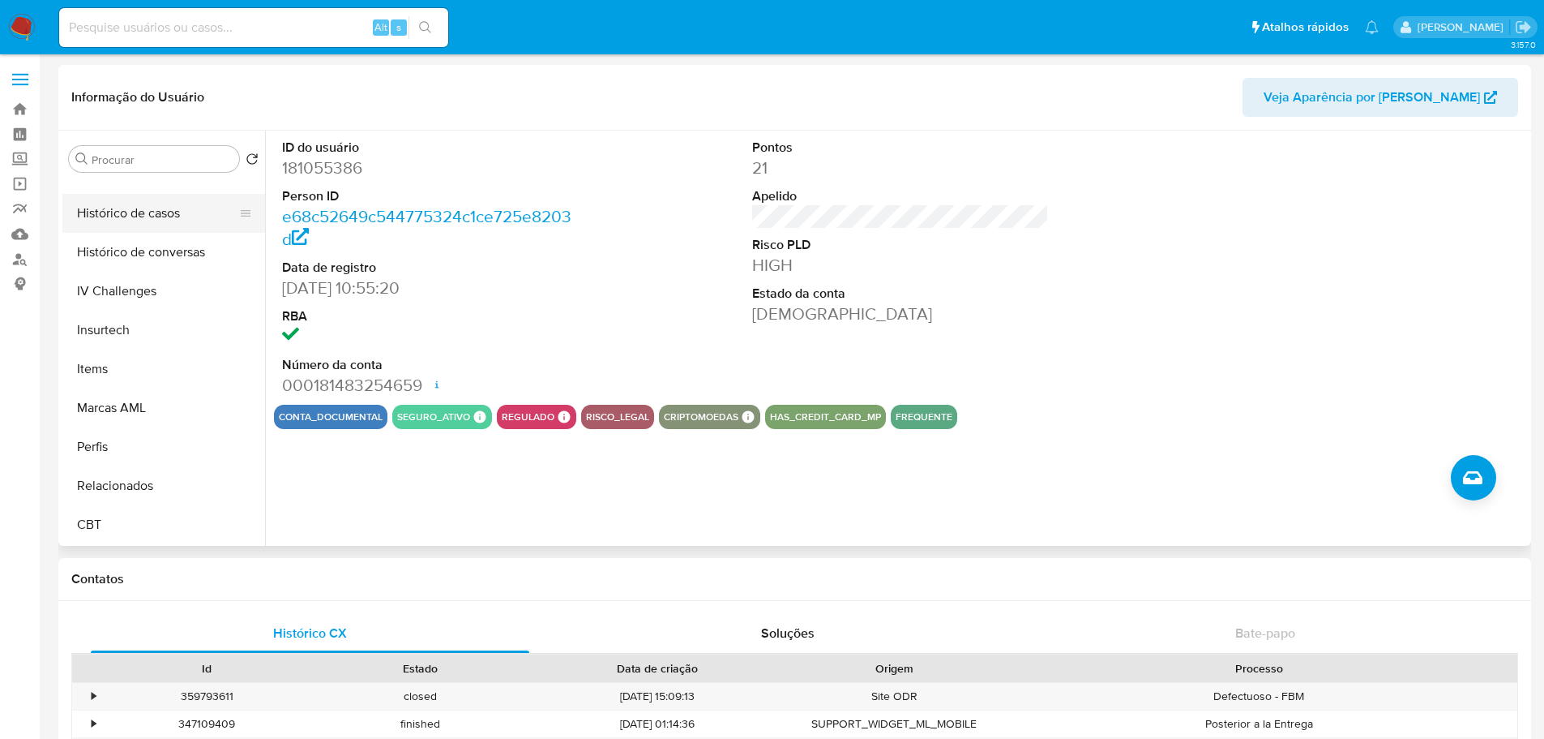
click at [136, 225] on button "Histórico de casos" at bounding box center [157, 213] width 190 height 39
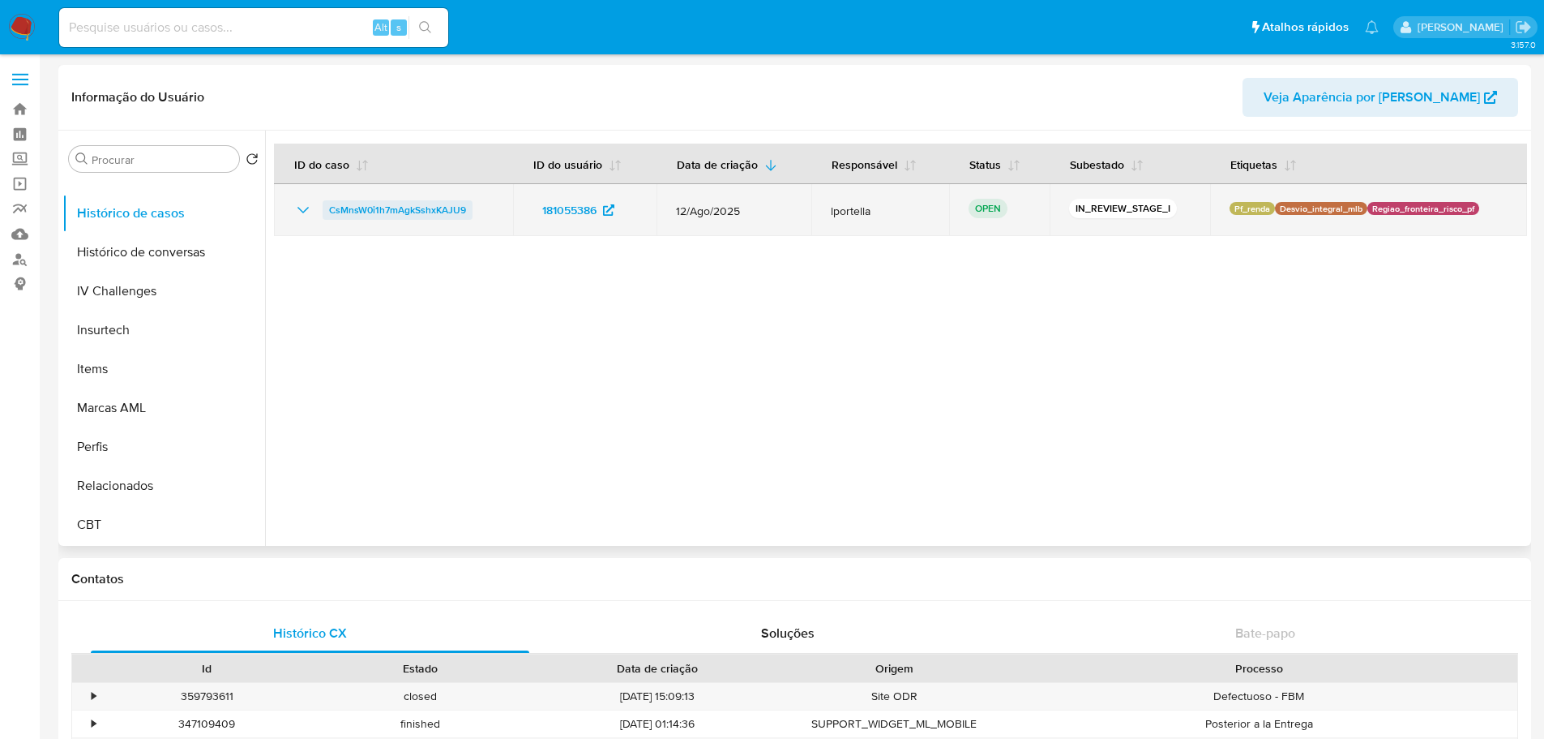
click at [355, 208] on span "CsMnsW0i1h7mAgkSshxKAJU9" at bounding box center [397, 209] width 137 height 19
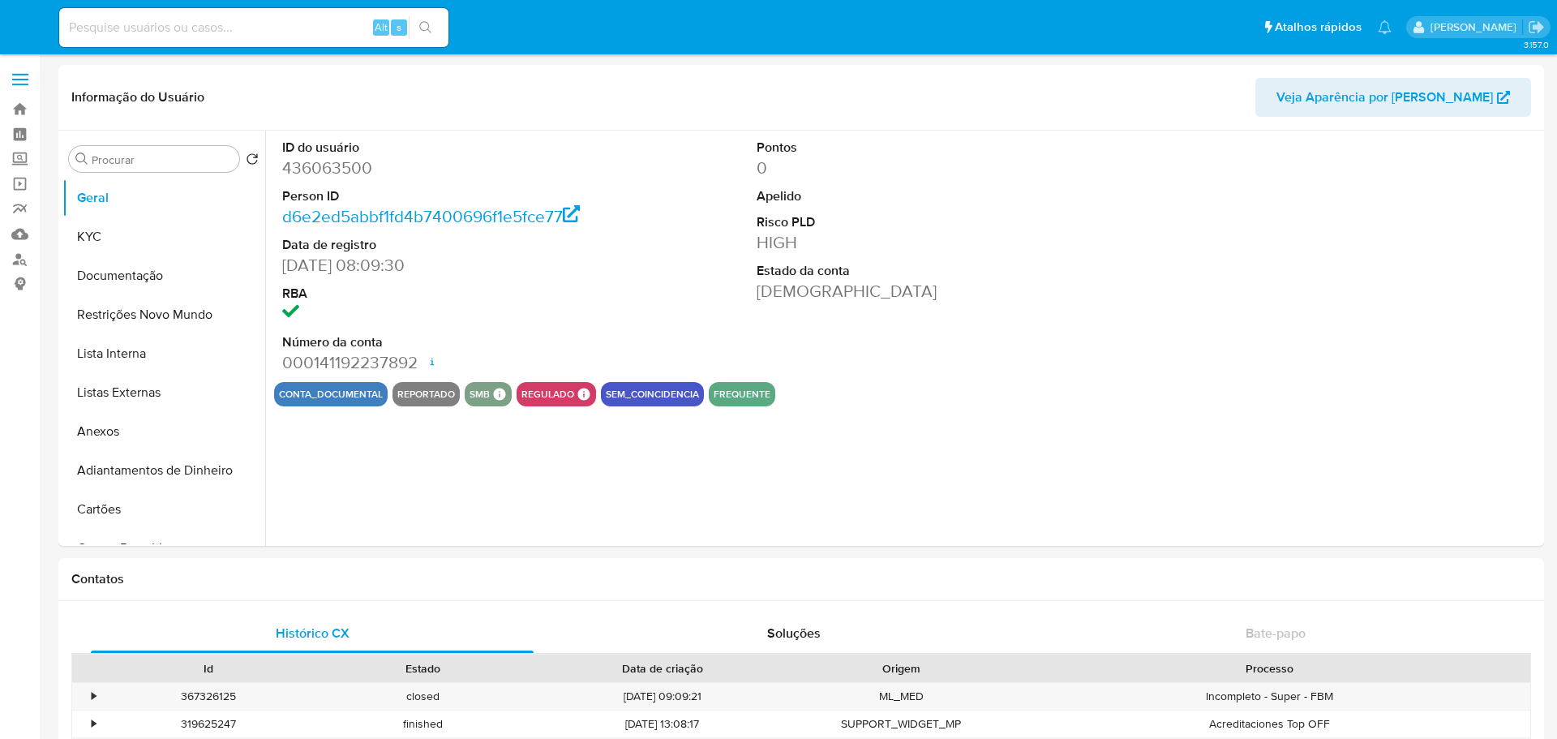
select select "10"
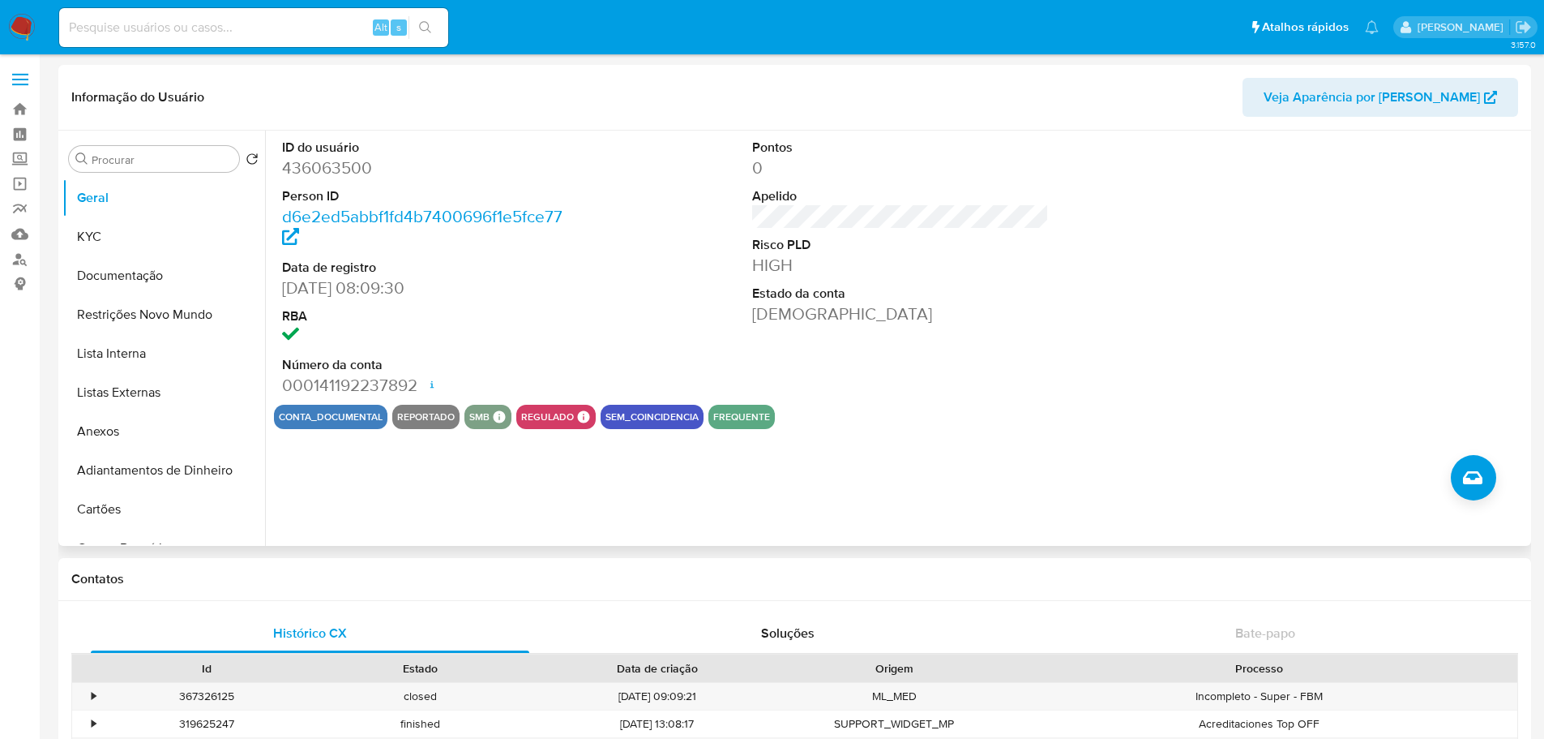
scroll to position [567, 0]
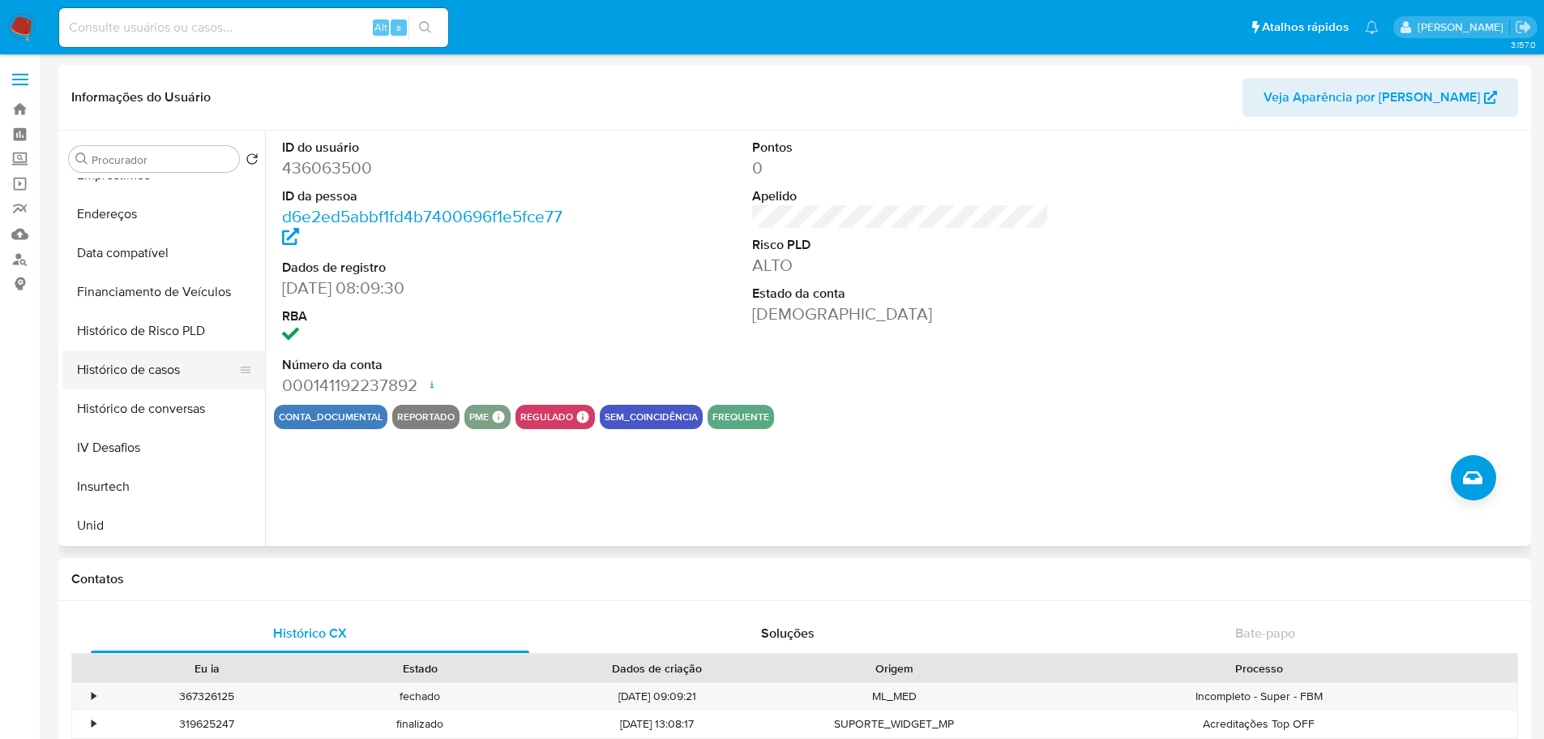
click at [139, 381] on button "Histórico de casos" at bounding box center [157, 369] width 190 height 39
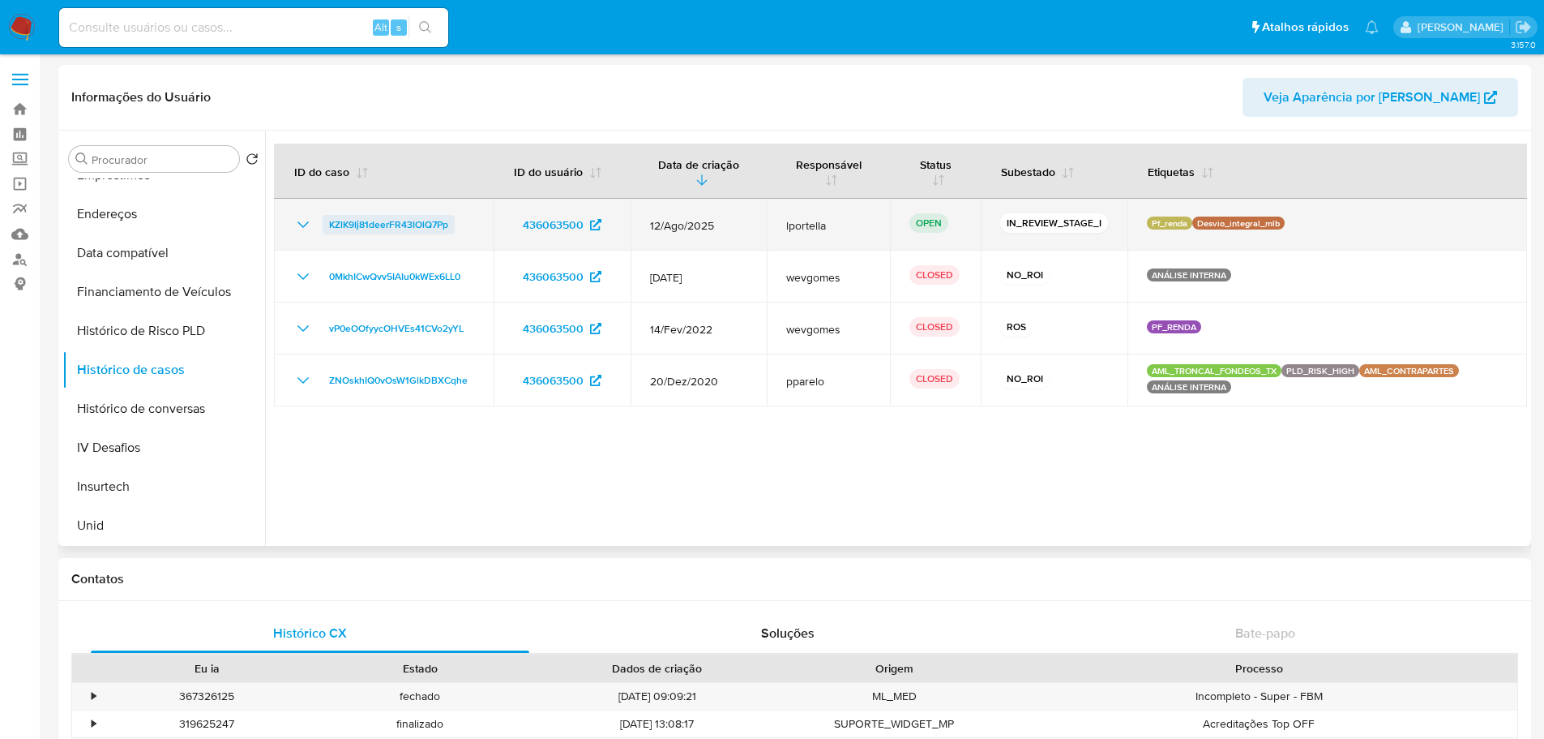
click at [413, 228] on span "KZlK9Ij81deerFR43IOlQ7Pp" at bounding box center [388, 224] width 119 height 19
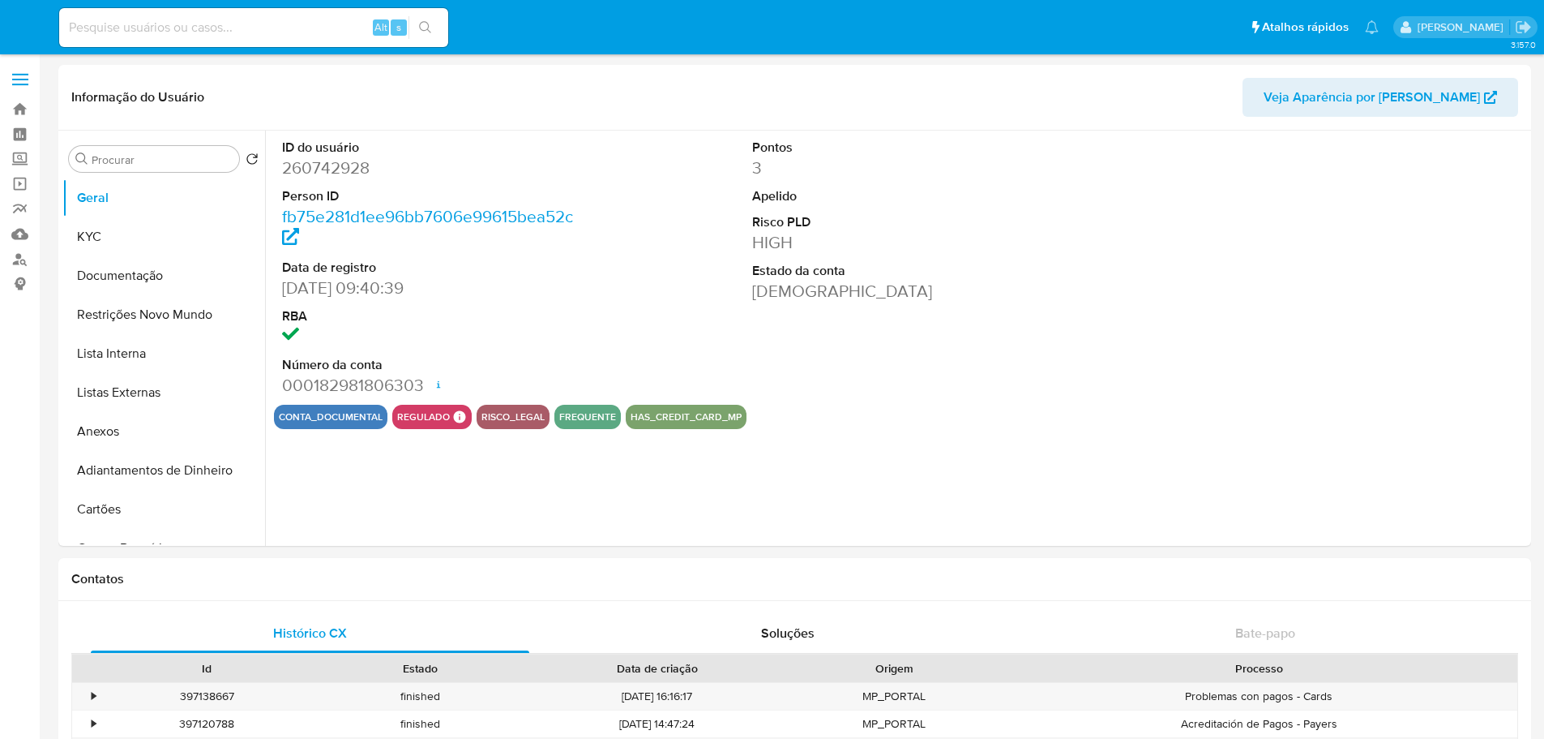
select select "10"
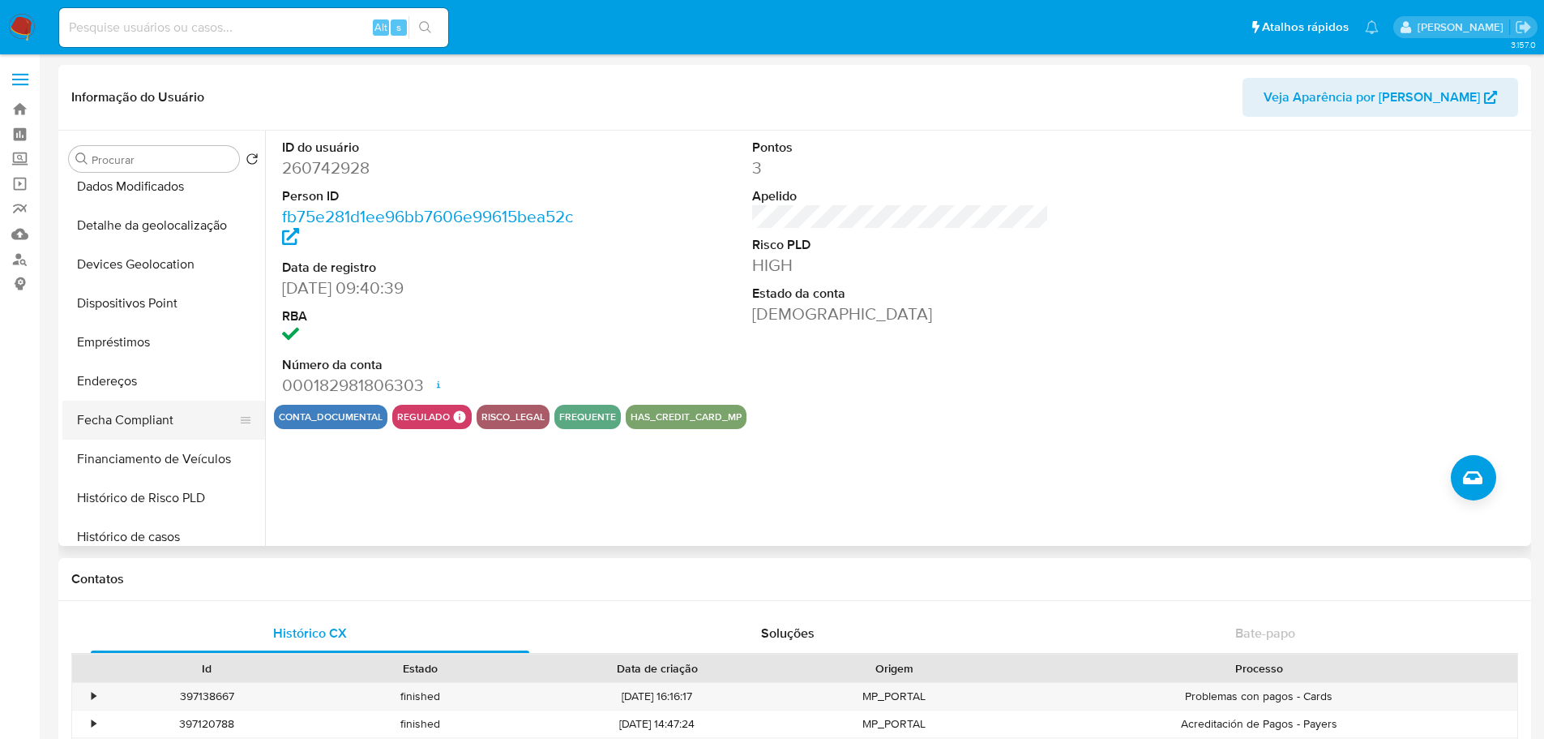
scroll to position [486, 0]
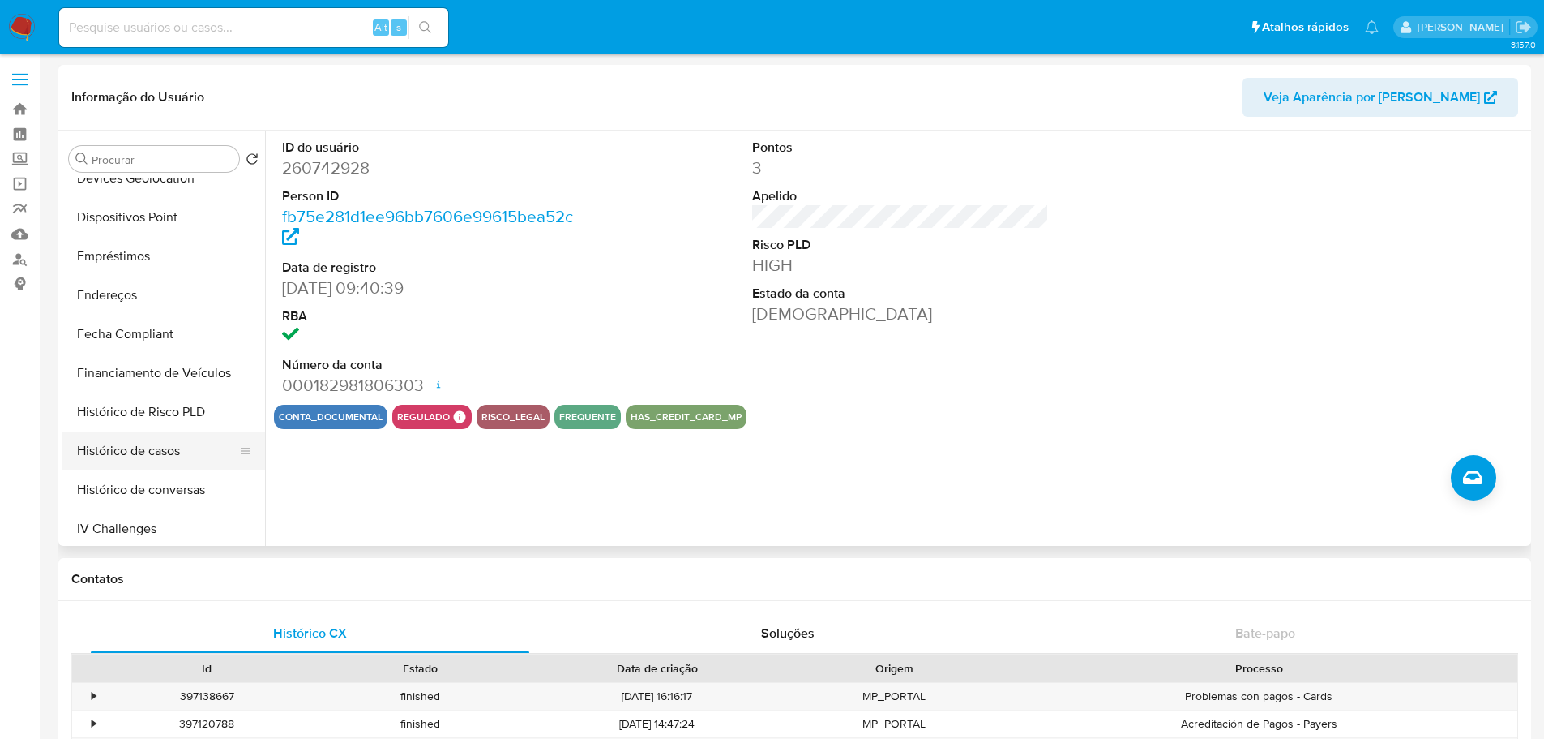
click at [145, 447] on button "Histórico de casos" at bounding box center [157, 450] width 190 height 39
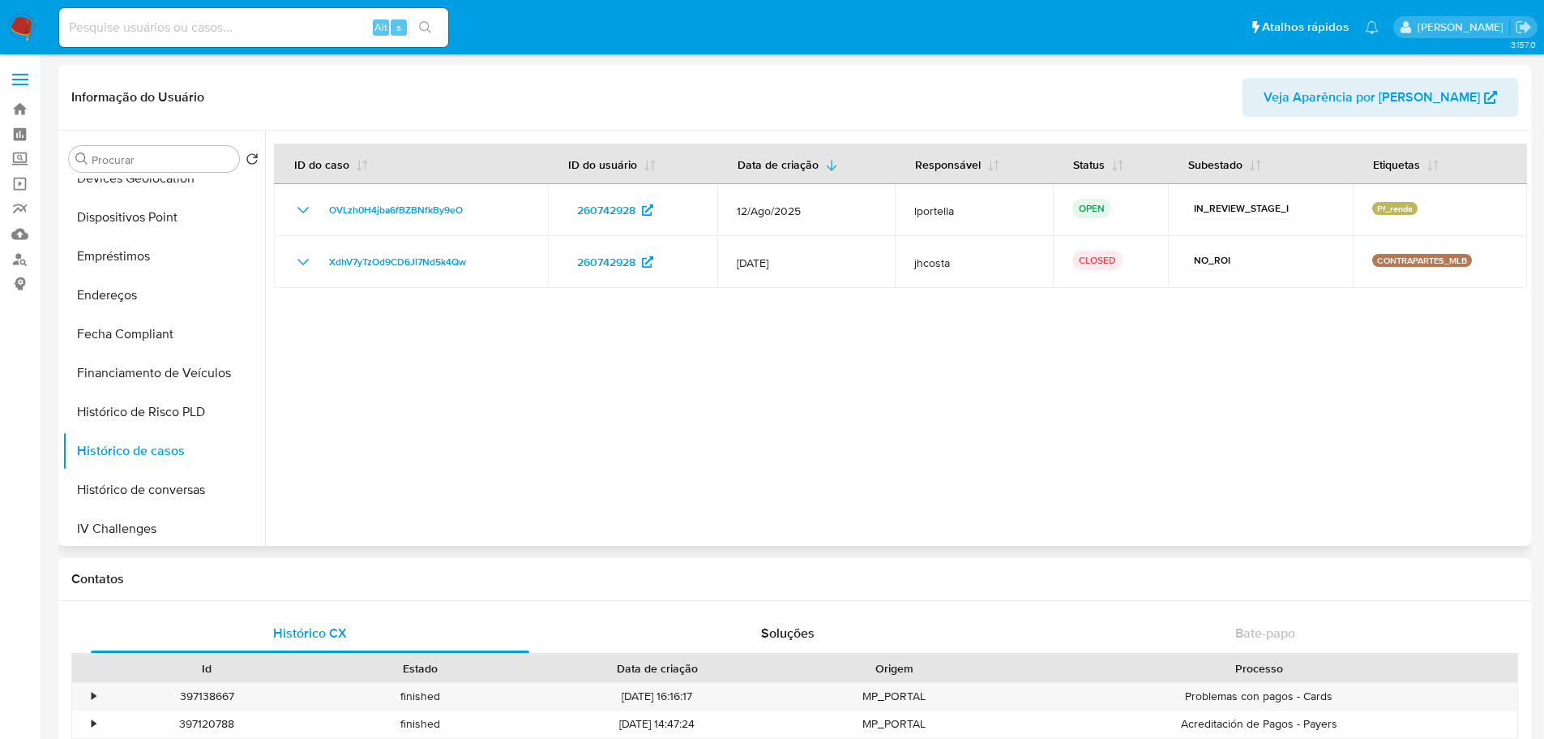
click at [389, 210] on span "OVLzh0H4jba6fBZBNfkBy9eO" at bounding box center [396, 209] width 134 height 19
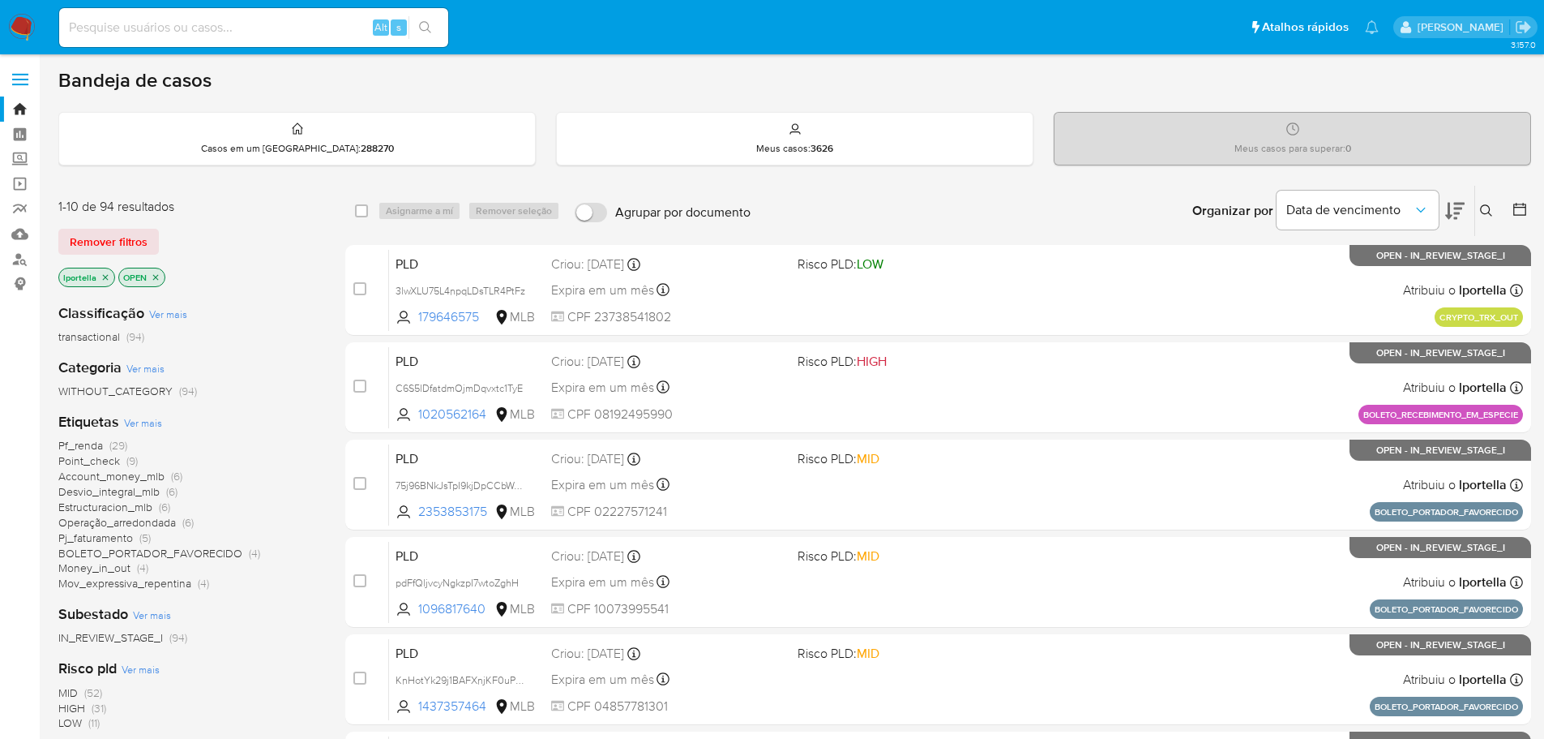
click at [151, 585] on span "Mov_expressiva_repentina" at bounding box center [124, 583] width 133 height 16
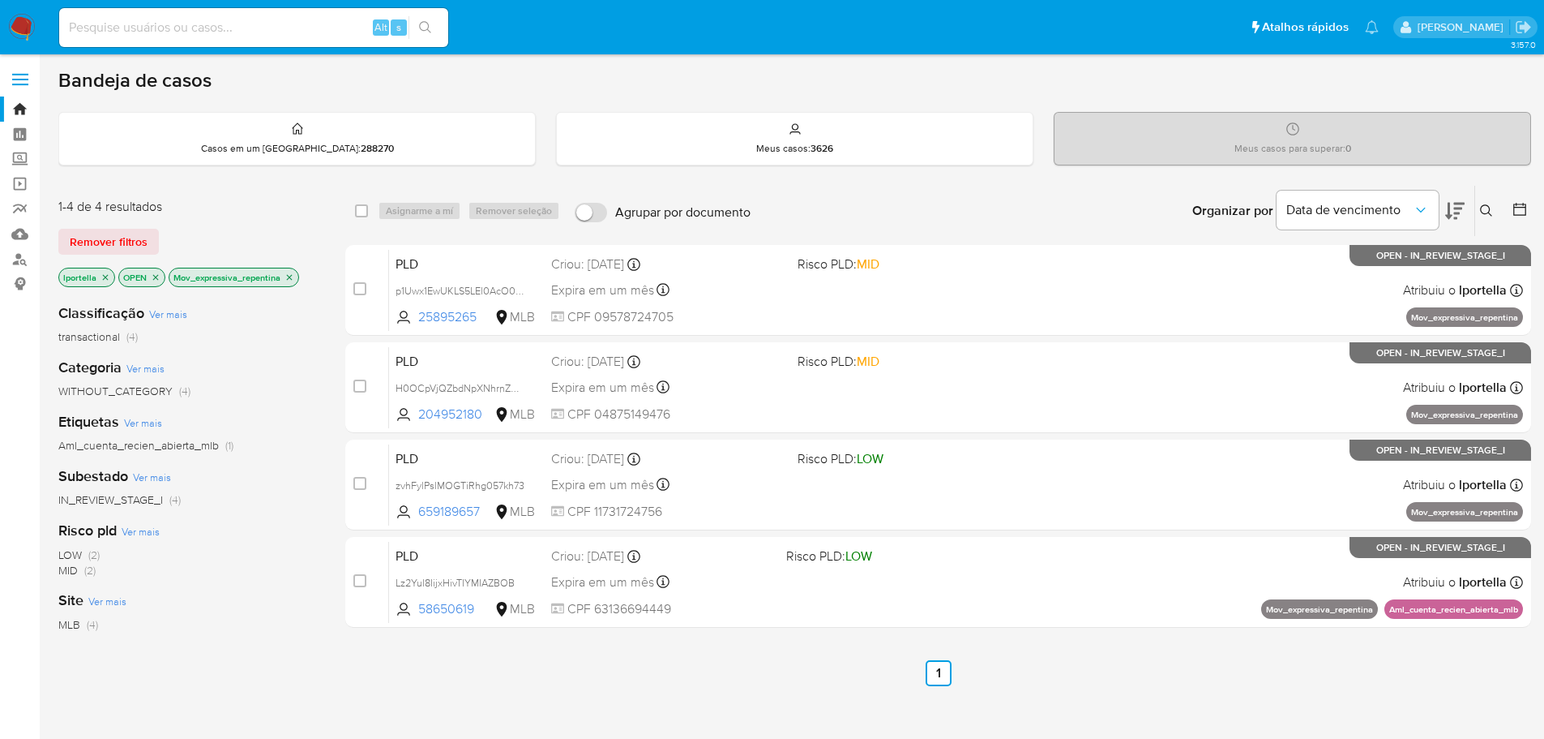
click at [28, 25] on img at bounding box center [22, 28] width 28 height 28
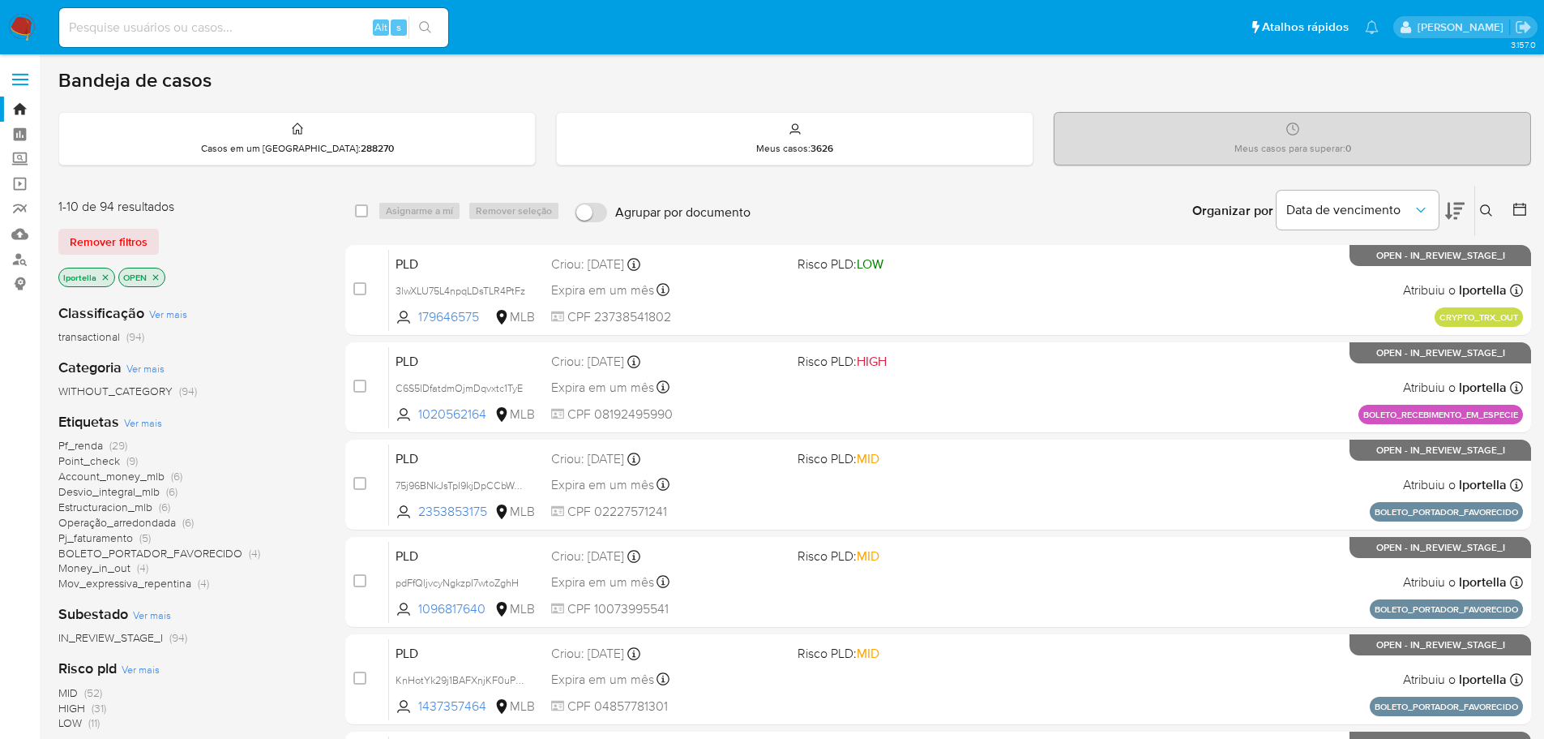
click at [110, 567] on span "Money_in_out" at bounding box center [94, 567] width 72 height 16
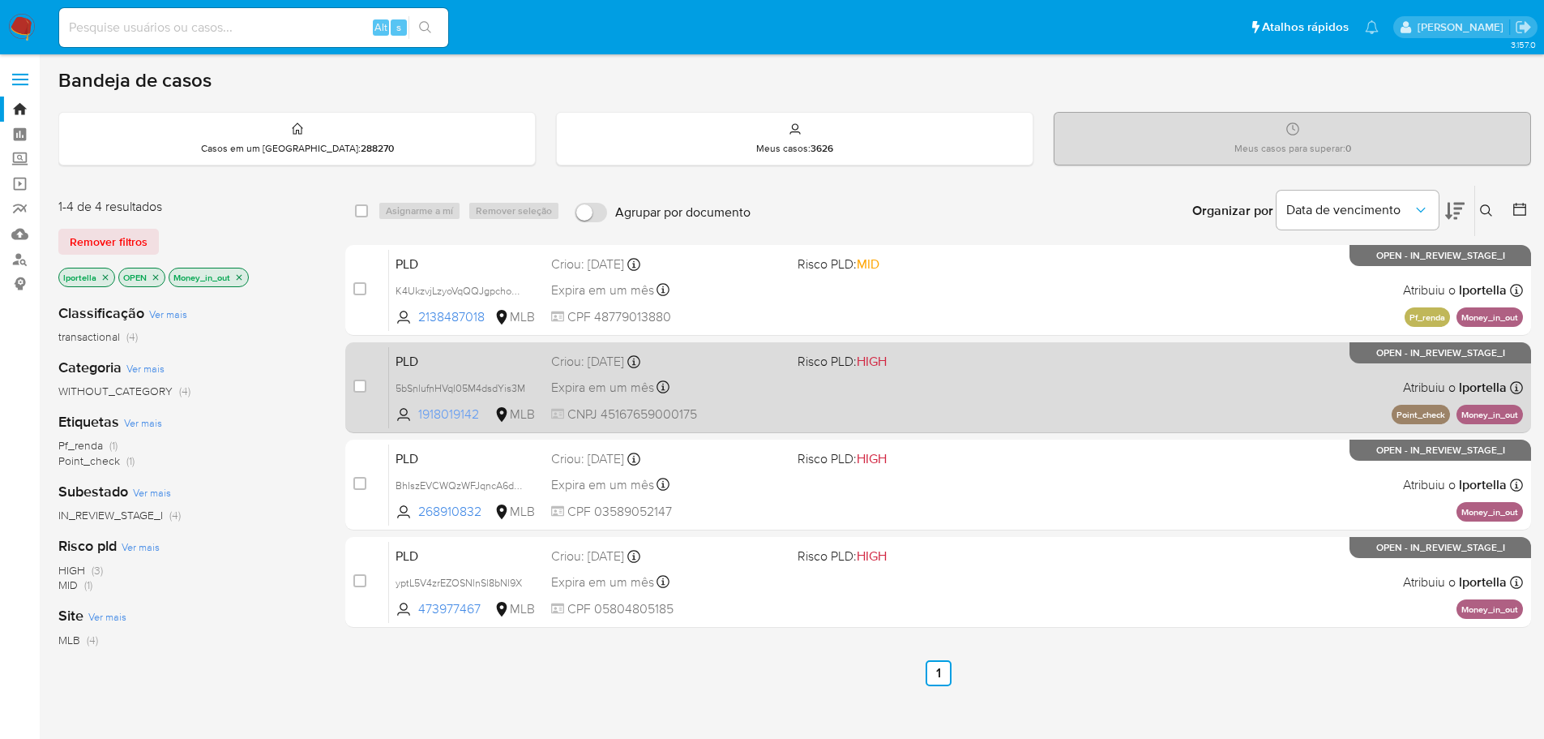
click at [458, 412] on span "1918019142" at bounding box center [454, 414] width 73 height 18
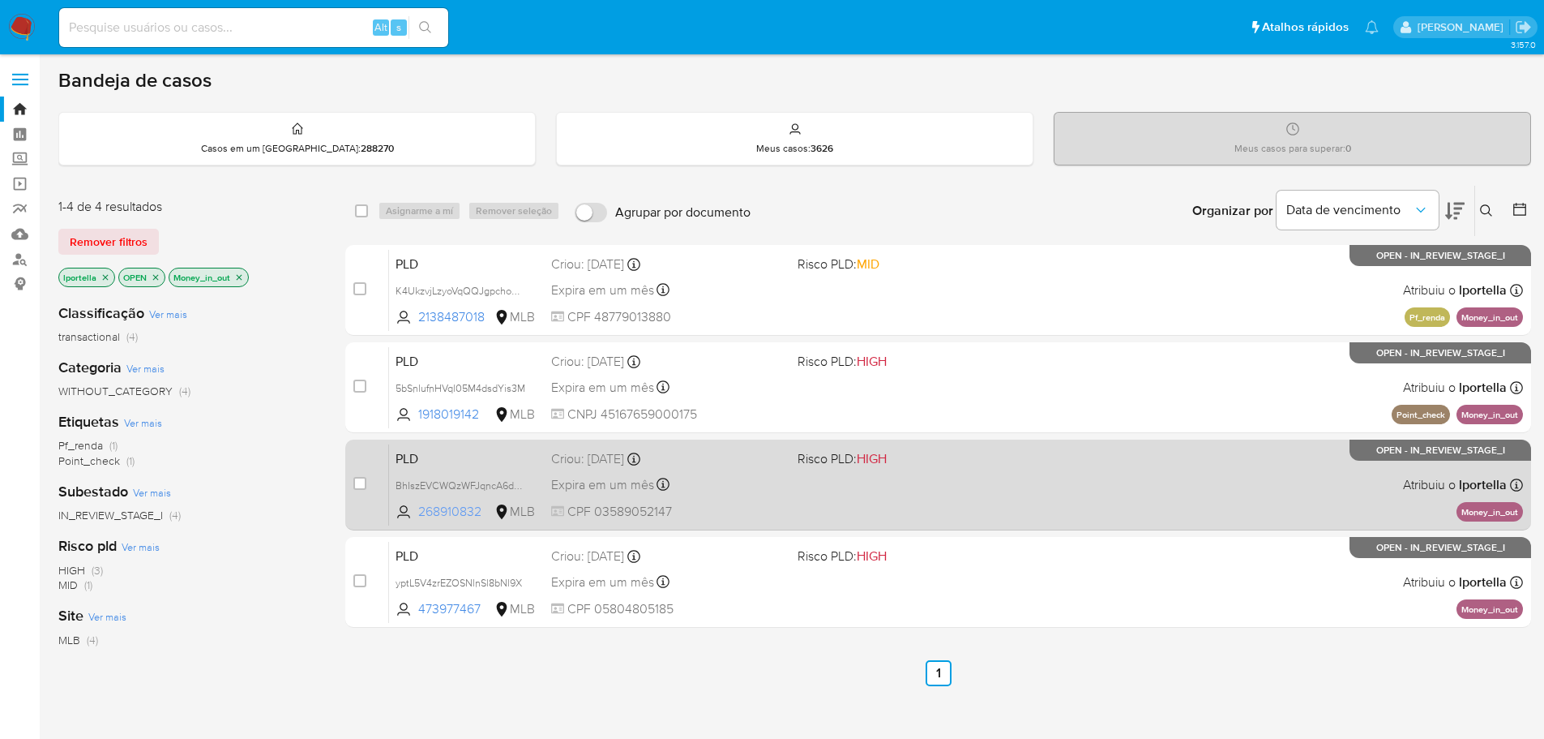
click at [445, 510] on span "268910832" at bounding box center [454, 512] width 73 height 18
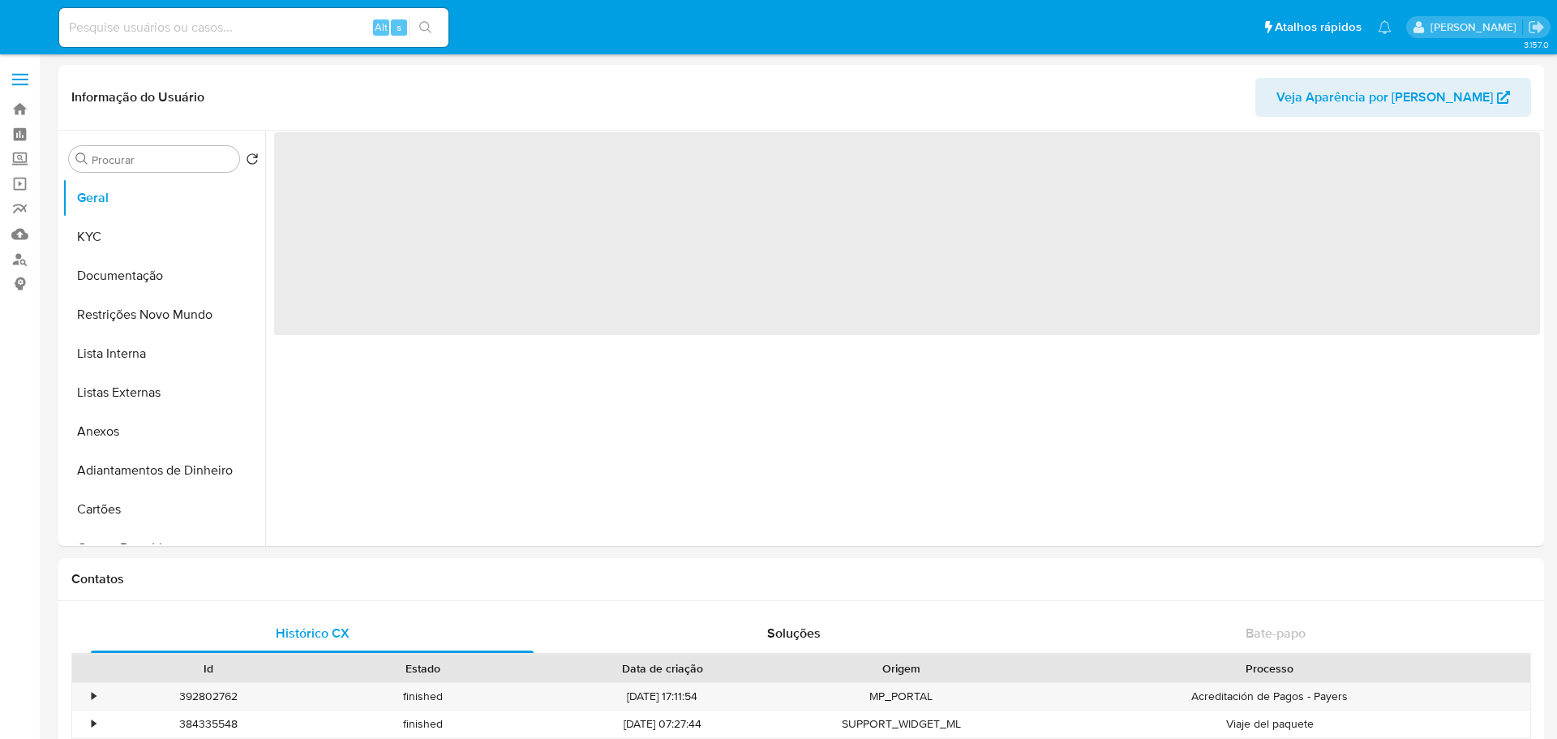
select select "10"
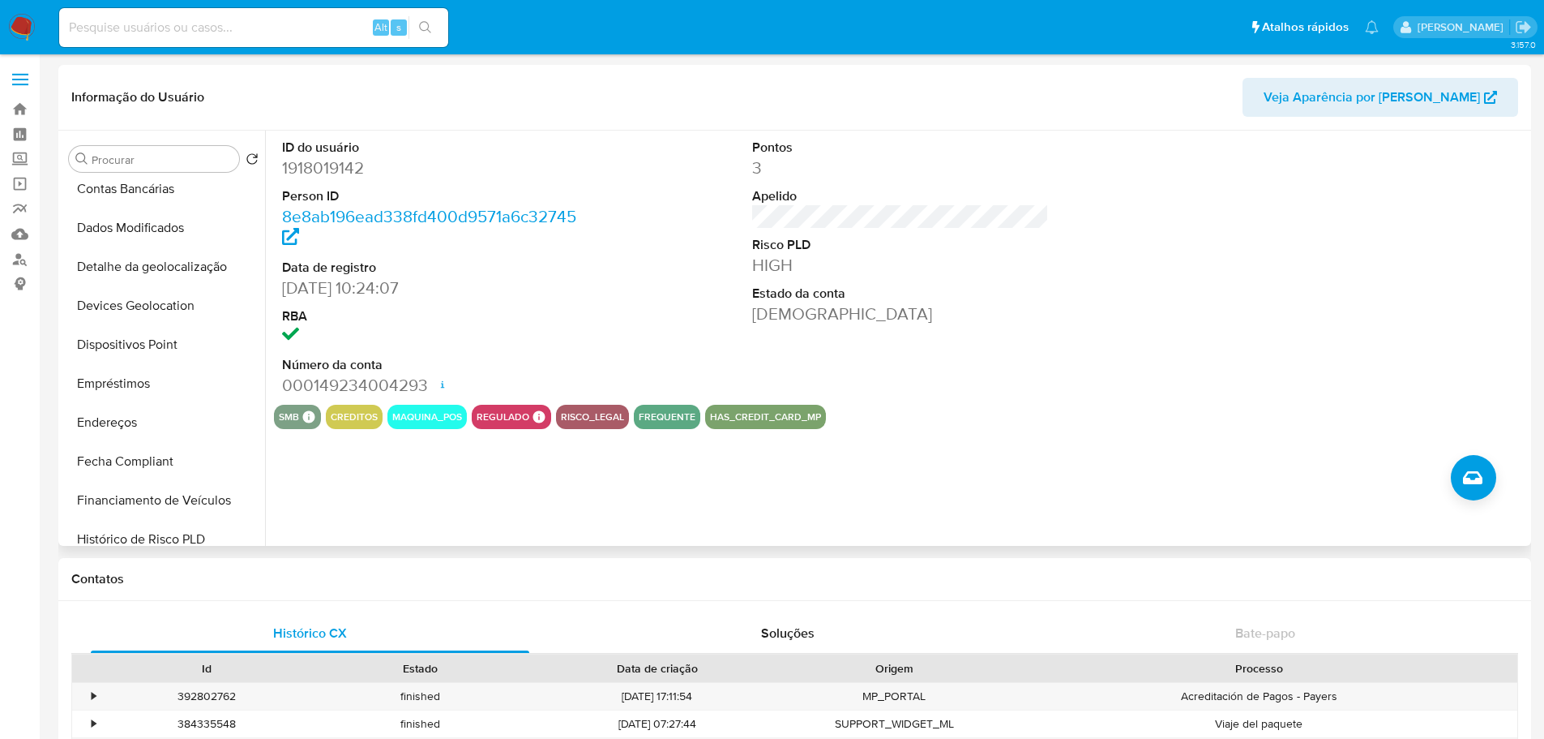
scroll to position [649, 0]
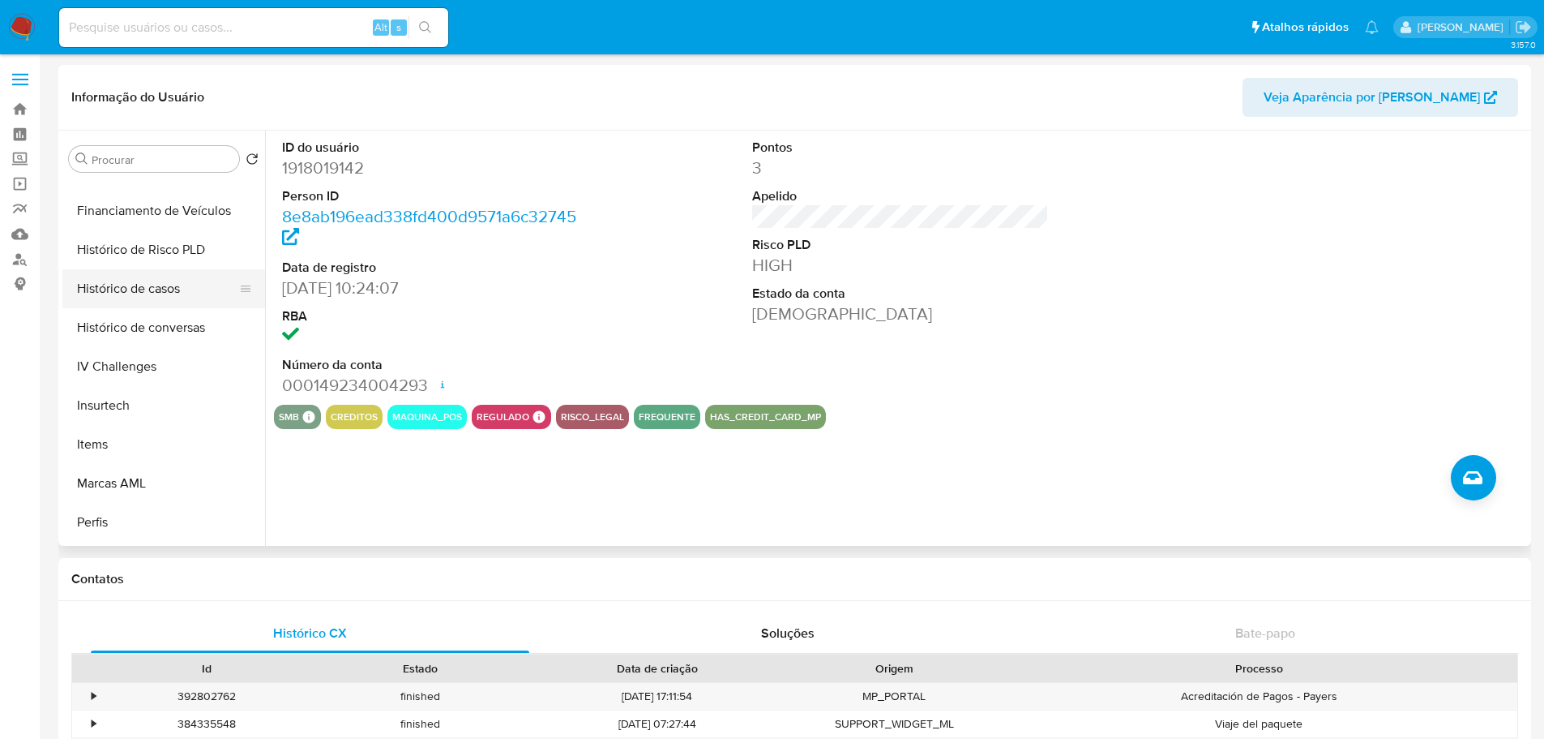
click at [146, 307] on button "Histórico de casos" at bounding box center [157, 288] width 190 height 39
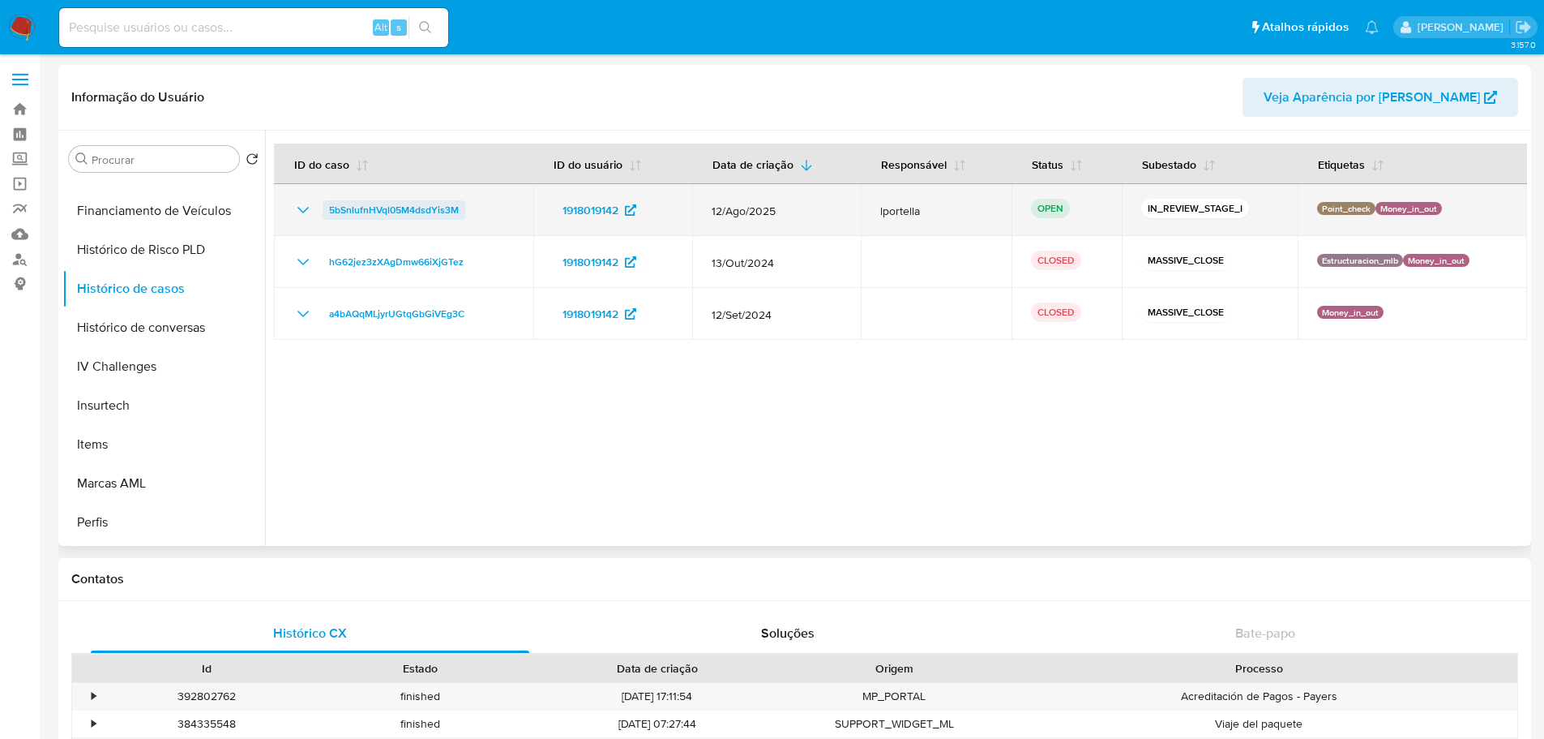
click at [405, 212] on span "5bSnlufnHVql05M4dsdYis3M" at bounding box center [394, 209] width 130 height 19
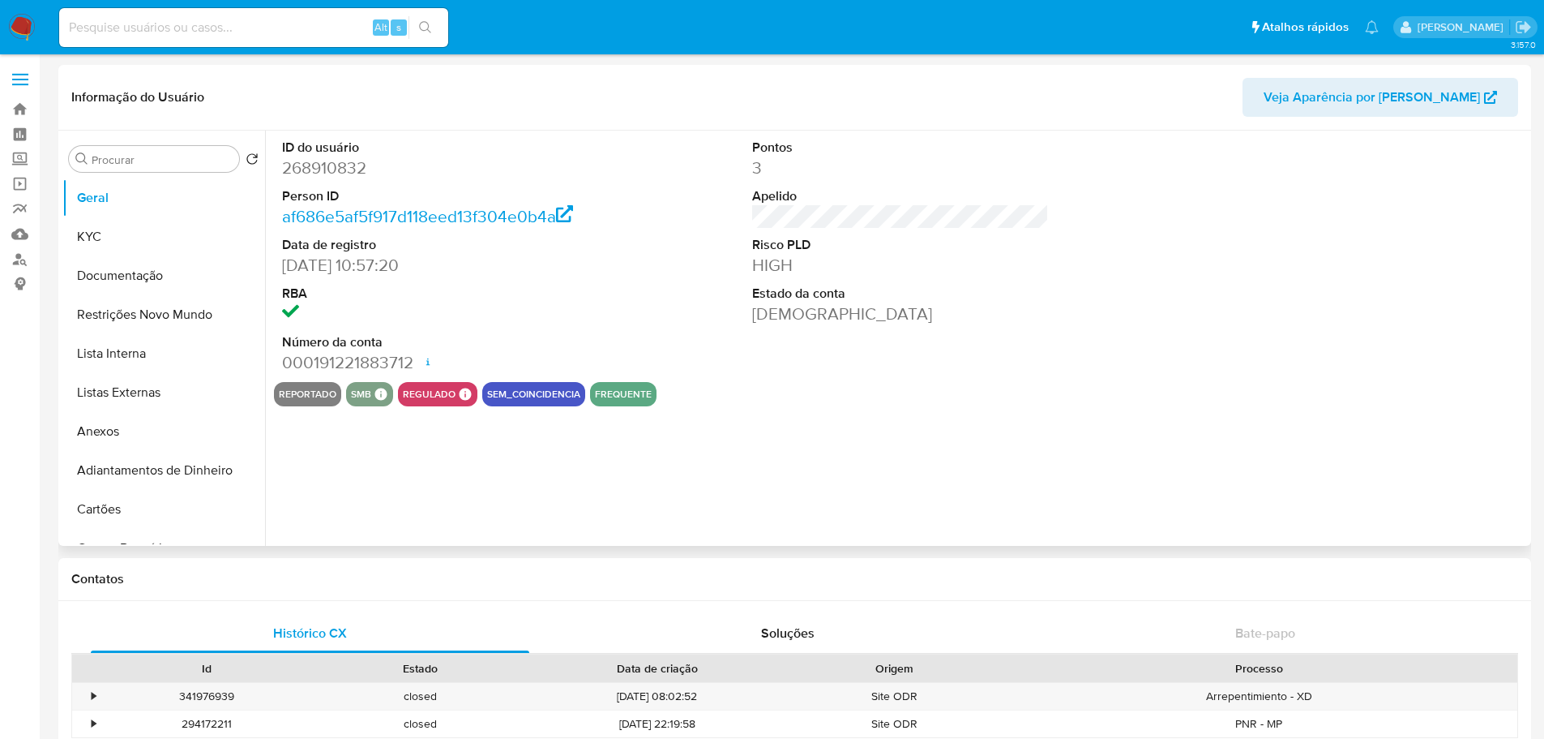
scroll to position [567, 0]
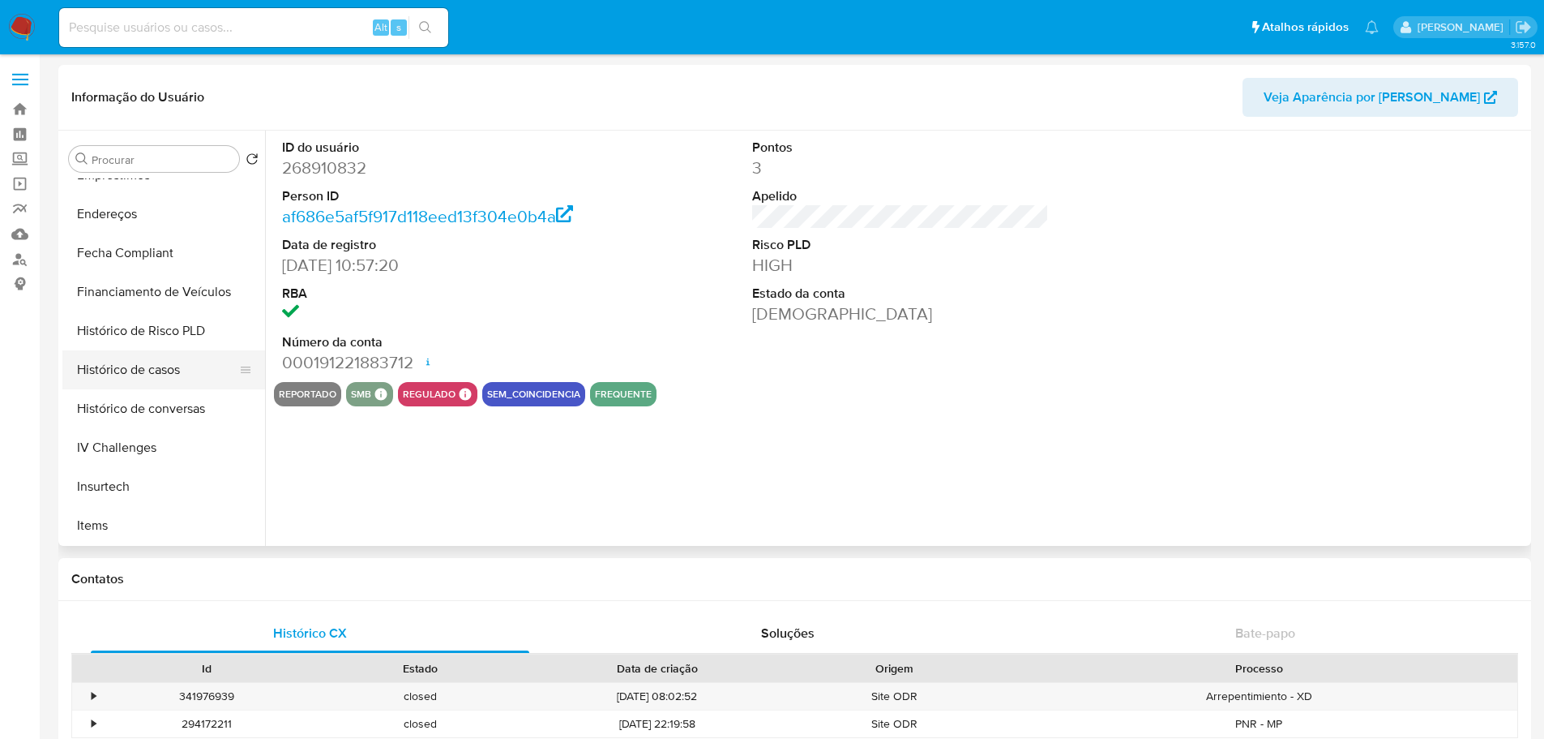
select select "10"
click at [148, 382] on button "Histórico de casos" at bounding box center [157, 369] width 190 height 39
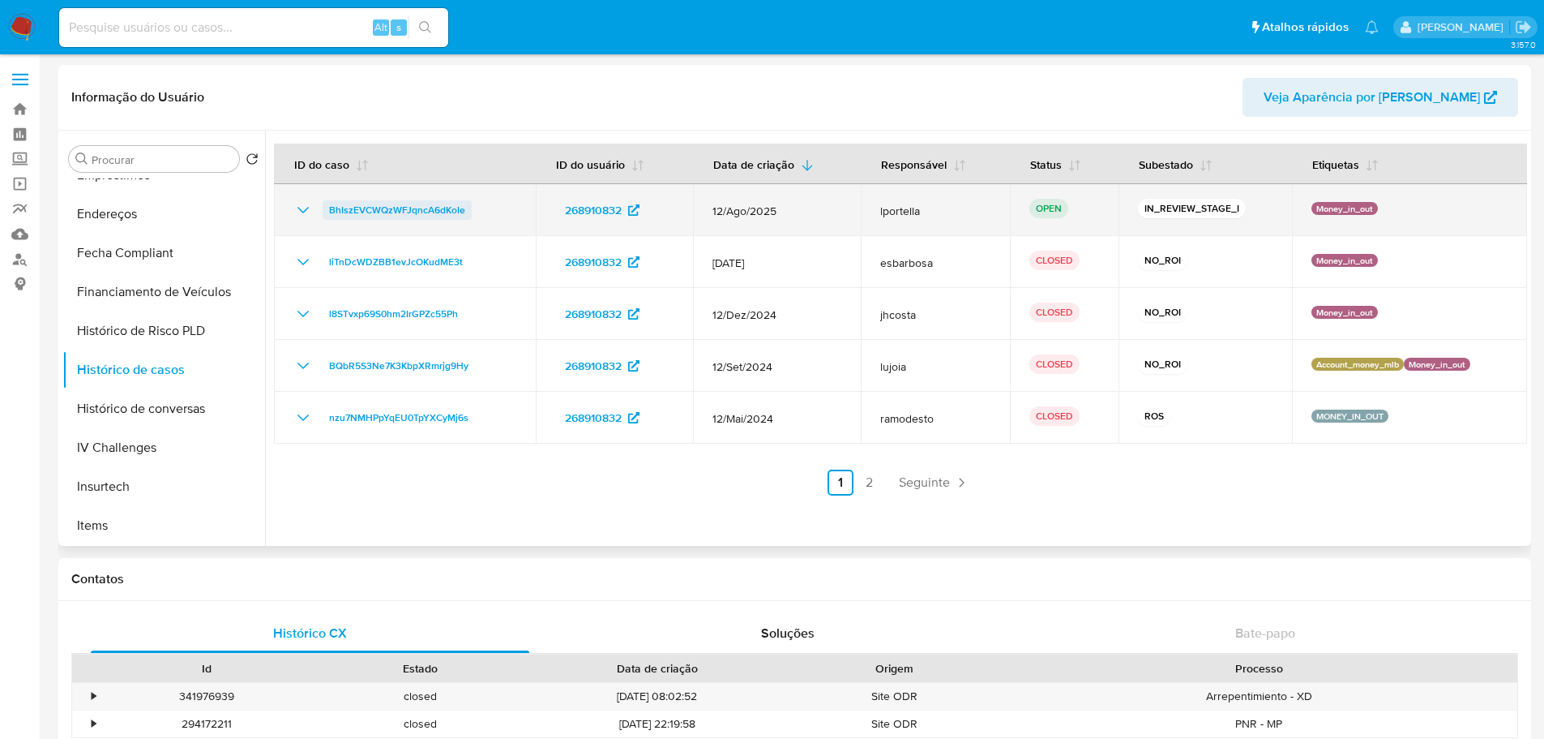
click at [439, 215] on span "BhIszEVCWQzWFJqncA6dKoIe" at bounding box center [397, 209] width 136 height 19
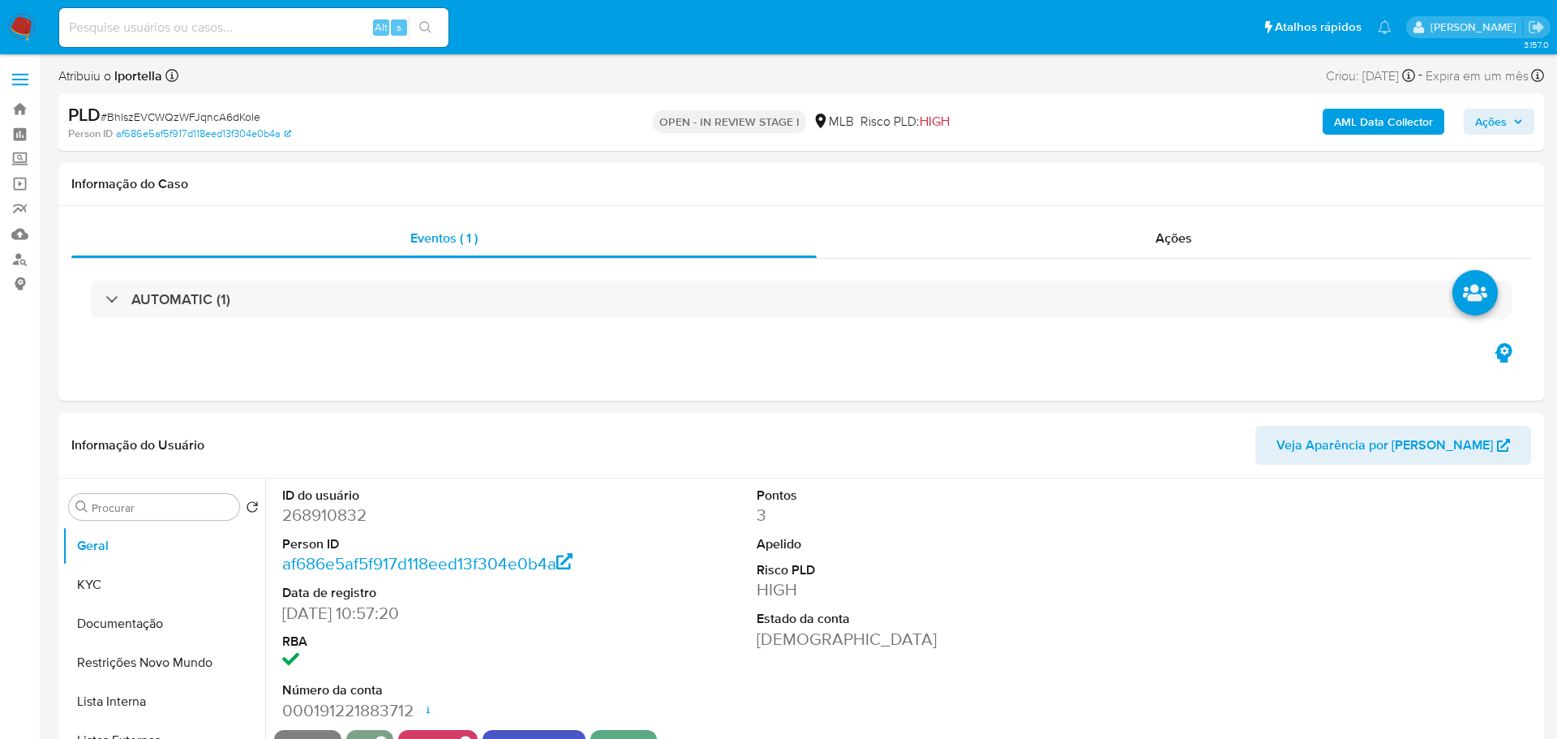
select select "10"
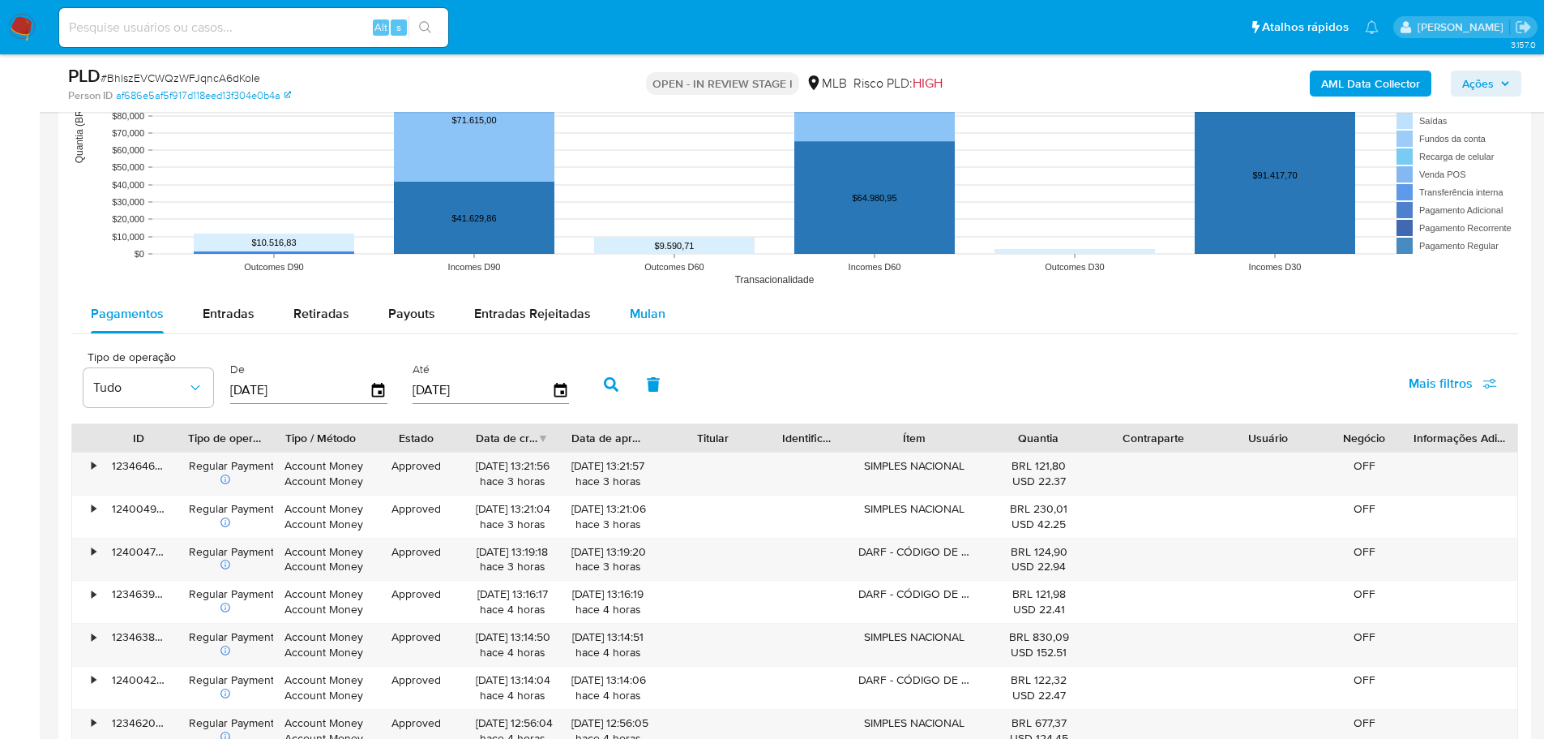
click at [648, 319] on span "Mulan" at bounding box center [648, 313] width 36 height 19
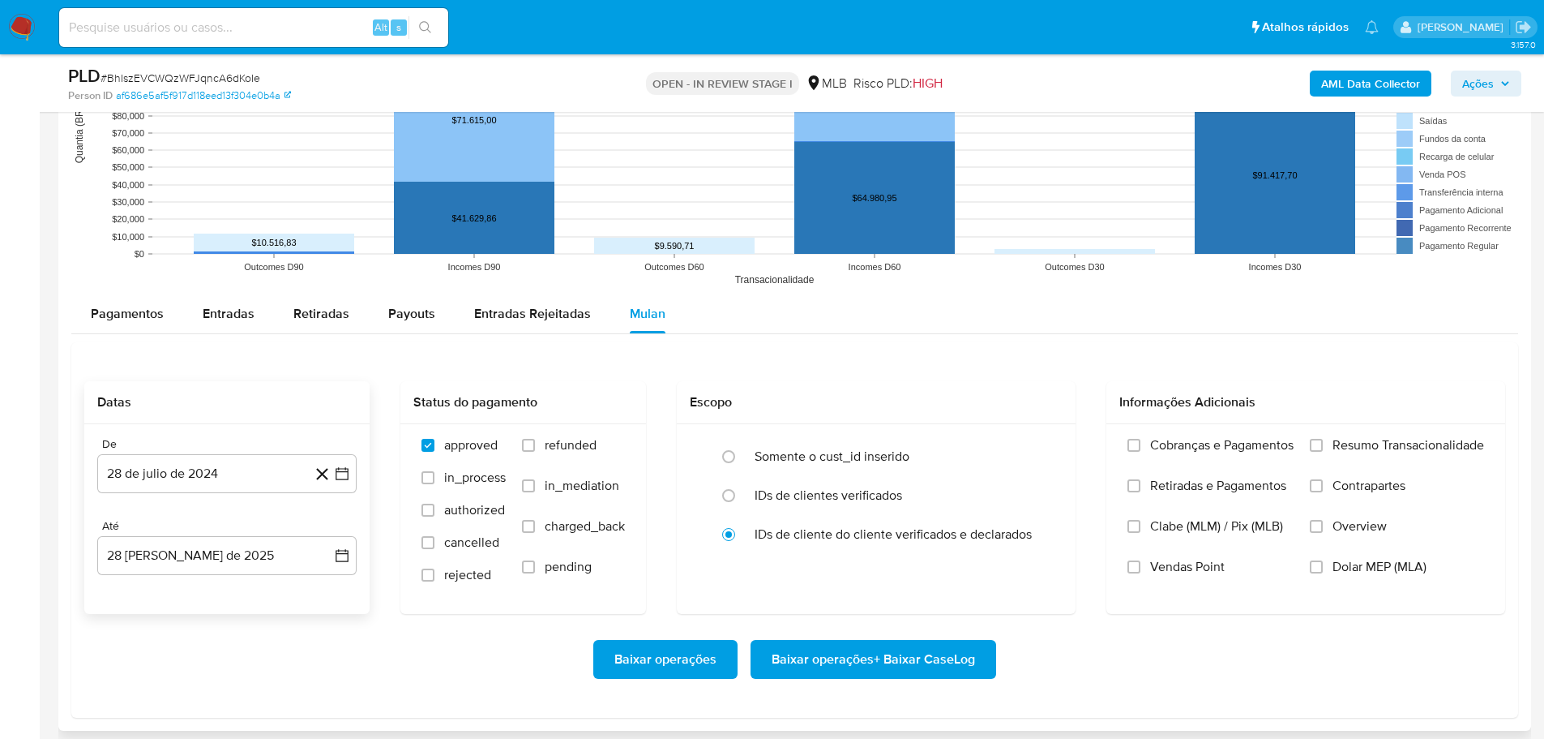
scroll to position [1784, 0]
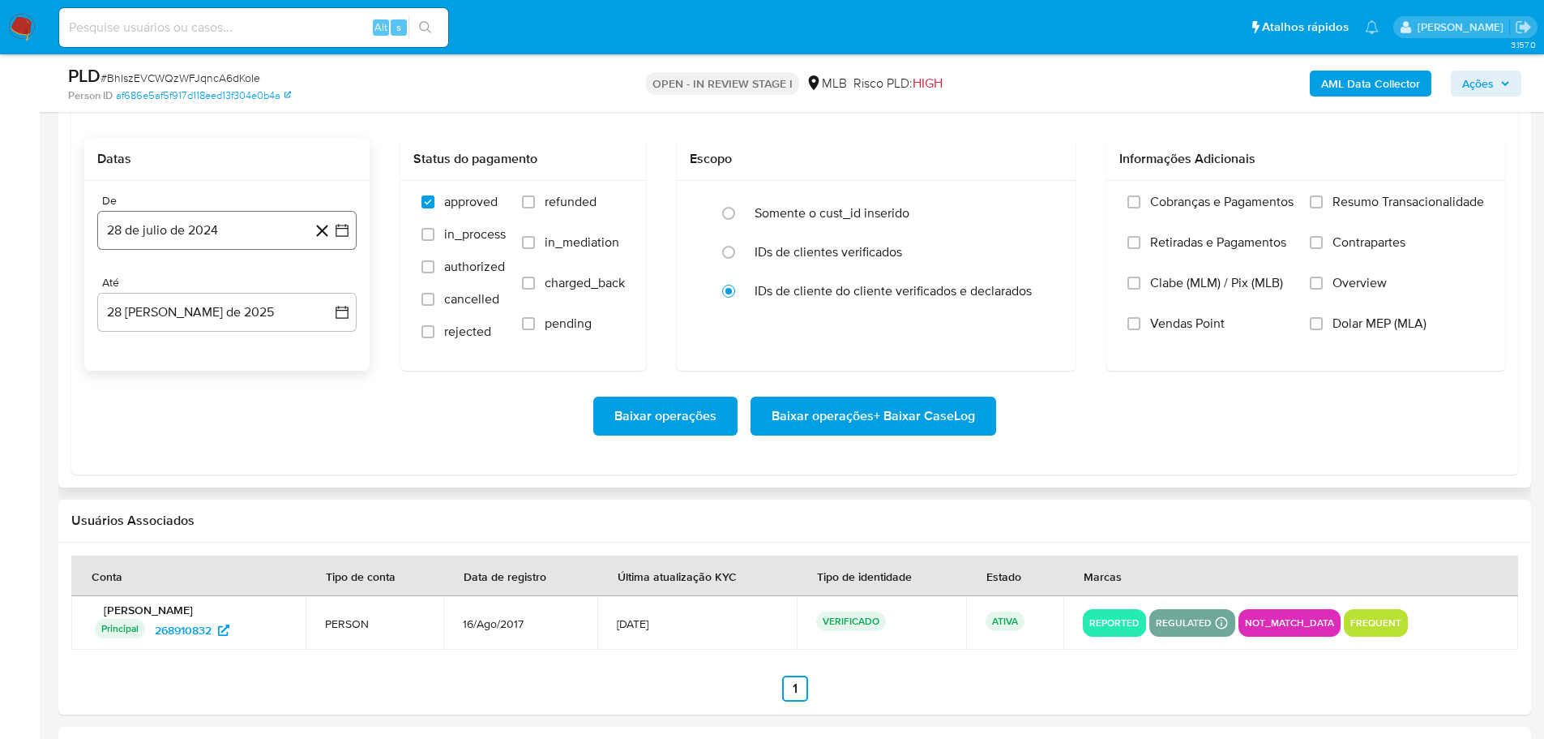
click at [175, 246] on button "28 de julio de 2024" at bounding box center [226, 230] width 259 height 39
click at [328, 295] on icon "Mes siguiente" at bounding box center [327, 288] width 19 height 19
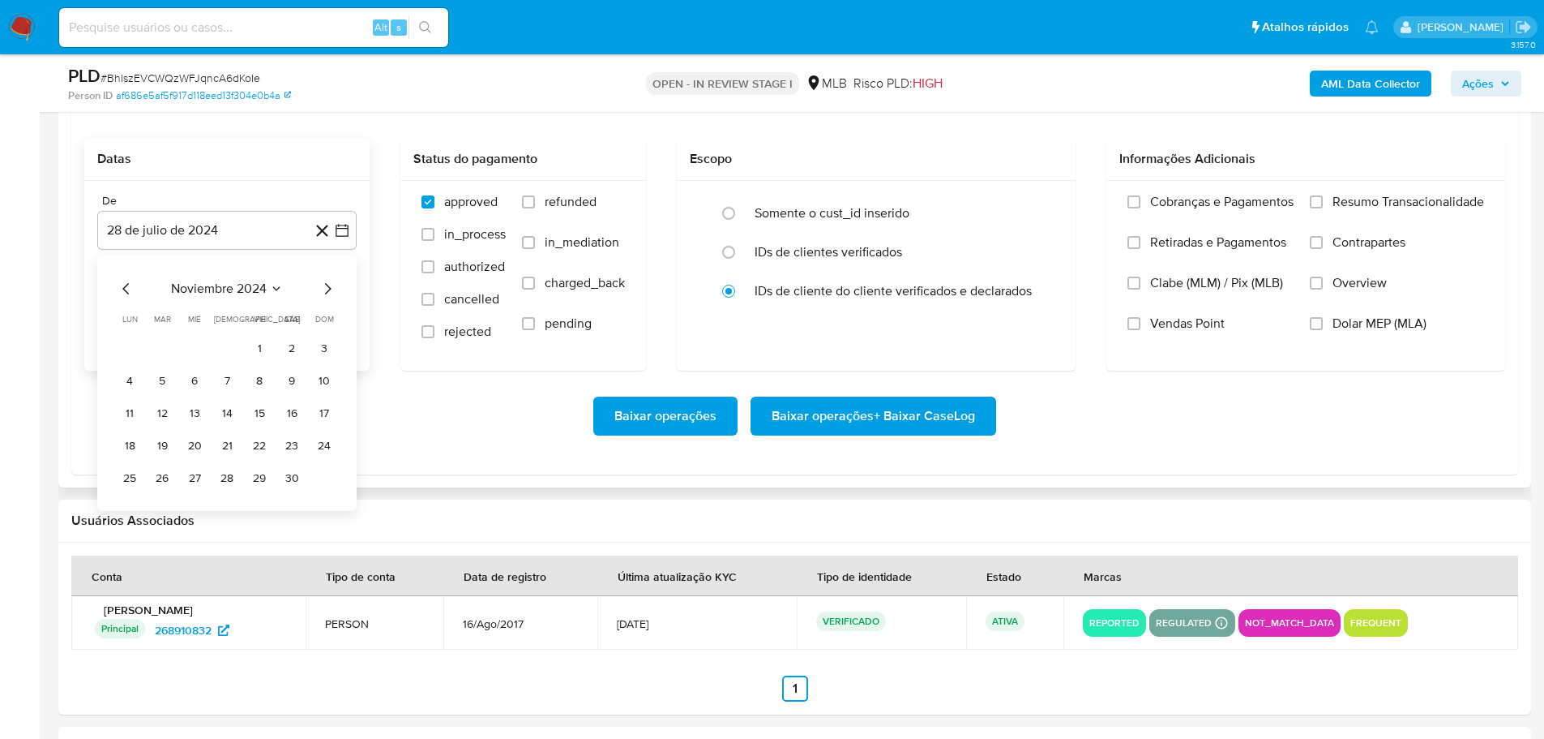
click at [328, 295] on icon "Mes siguiente" at bounding box center [327, 288] width 19 height 19
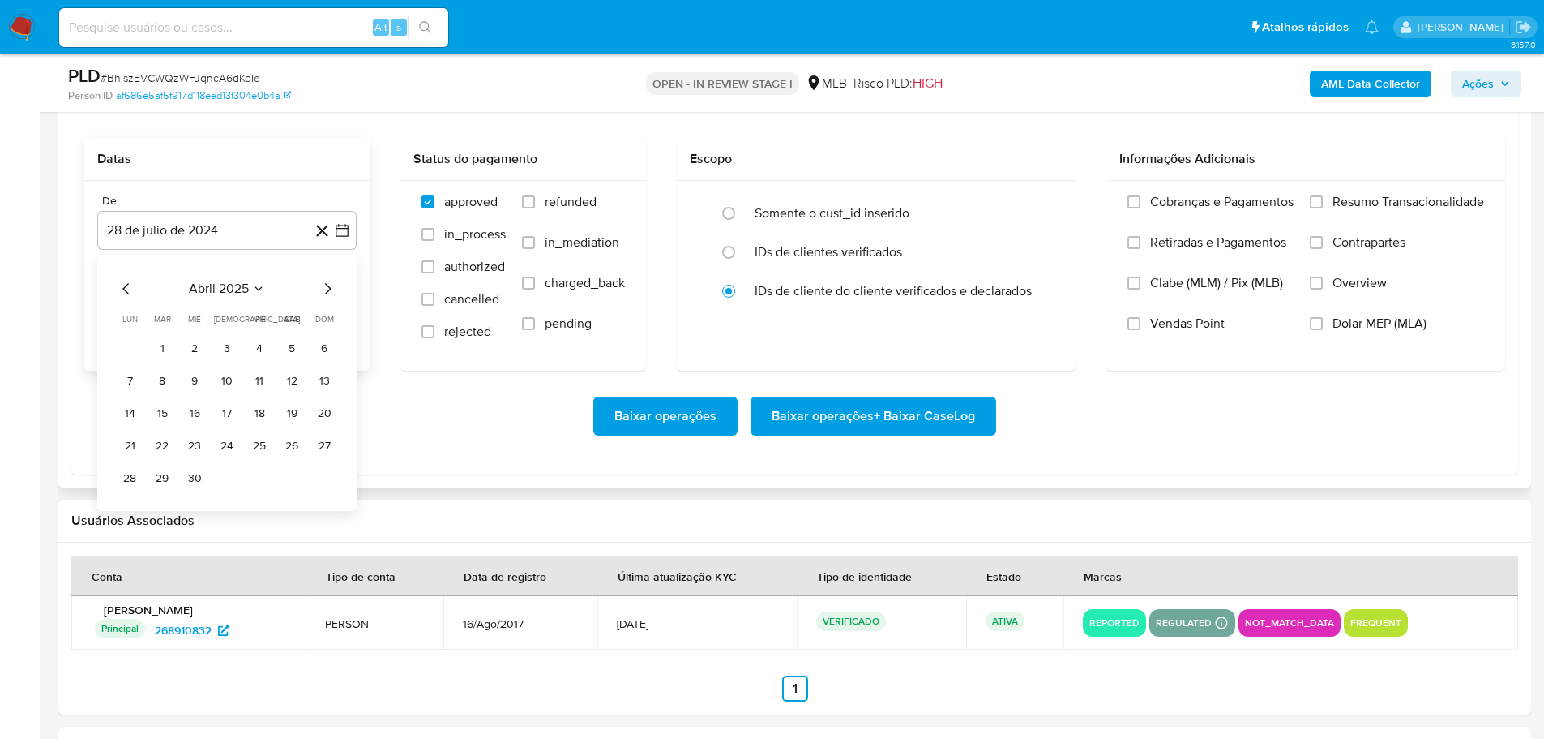
click at [328, 295] on icon "Mes siguiente" at bounding box center [327, 288] width 19 height 19
click at [163, 342] on button "1" at bounding box center [162, 349] width 26 height 26
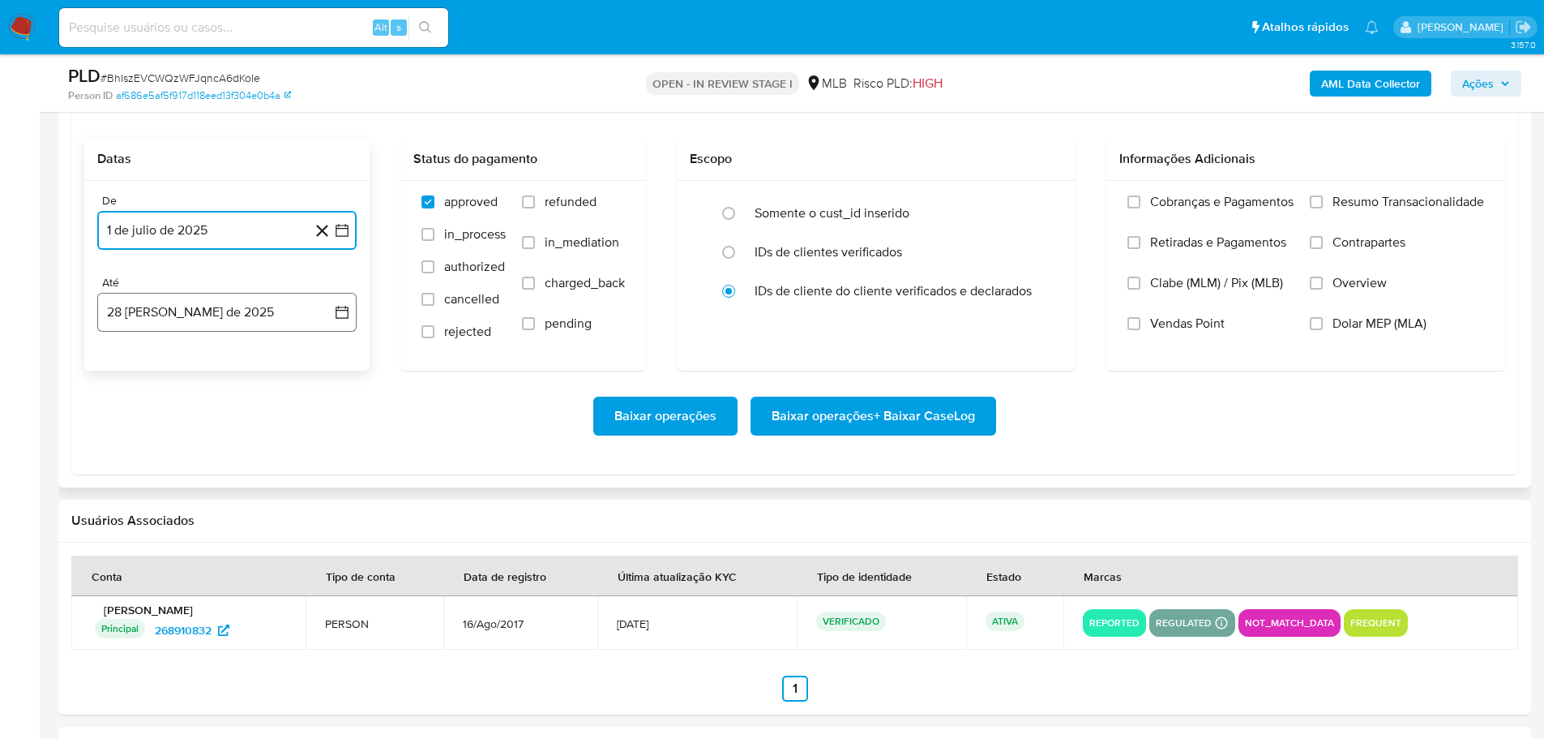
click at [190, 315] on button "28 [PERSON_NAME] de 2025" at bounding box center [226, 312] width 259 height 39
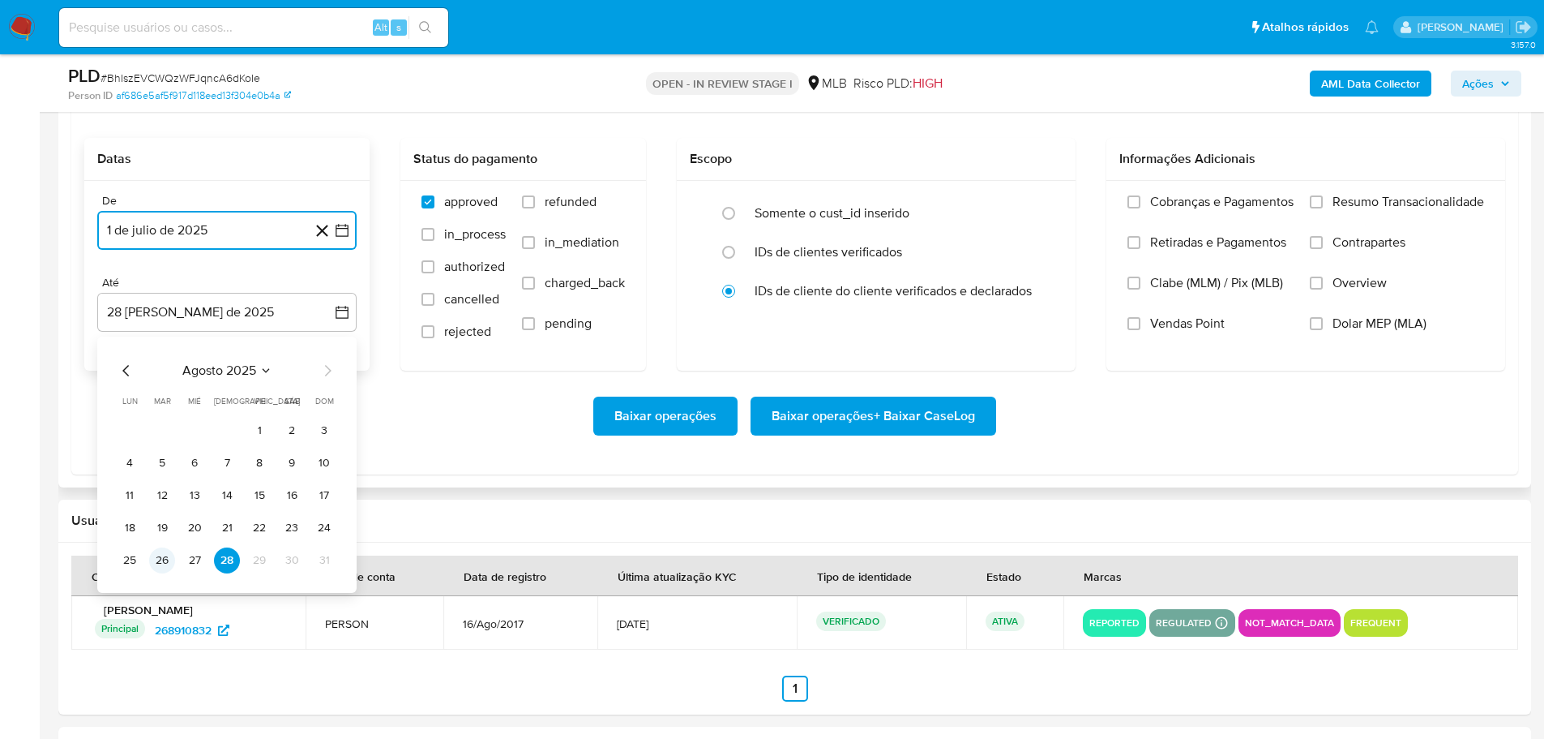
click at [172, 556] on button "26" at bounding box center [162, 560] width 26 height 26
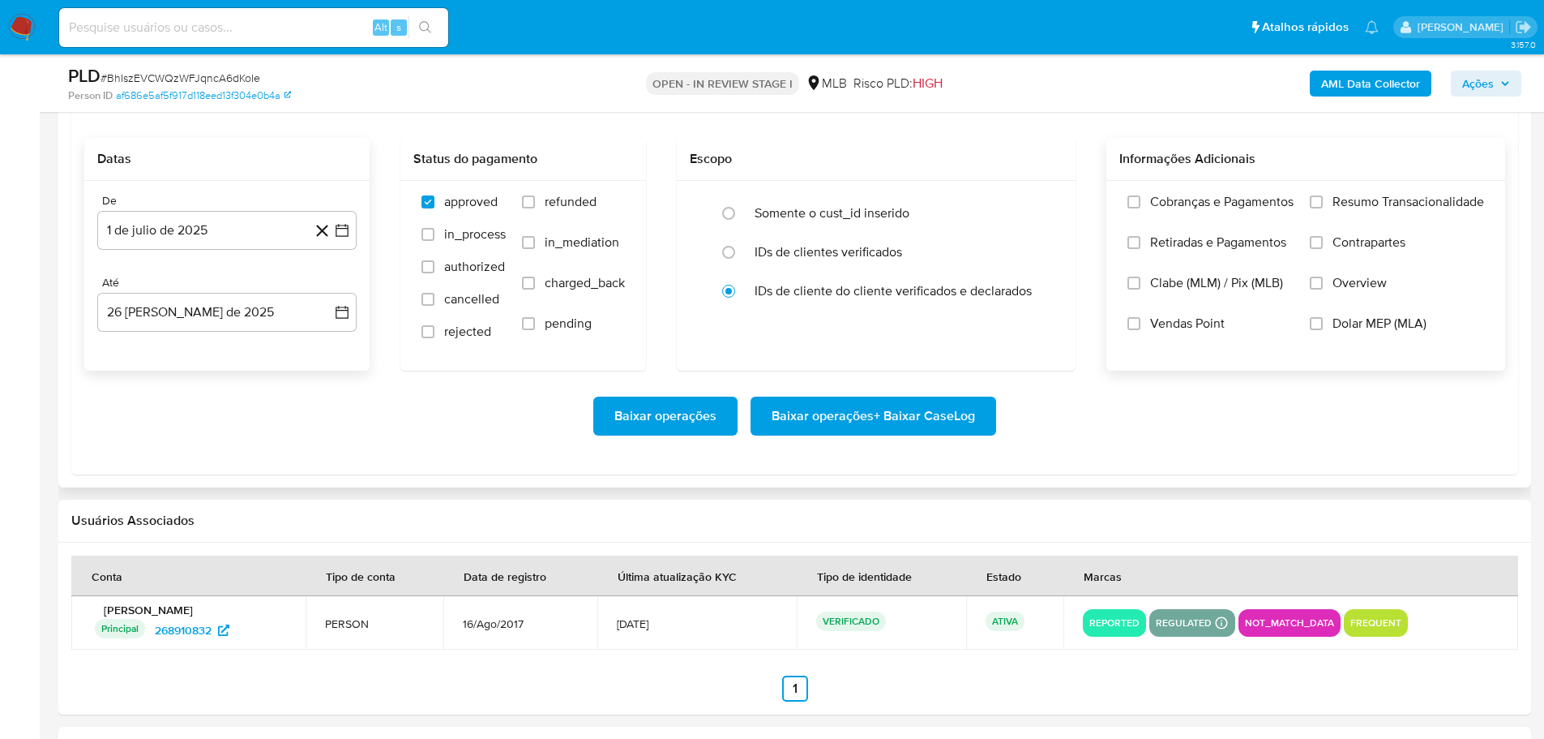
click at [1305, 201] on div "Cobranças e Pagamentos Retiradas e Pagamentos Clabe (MLM) / Pix (MLB) Vendas Po…" at bounding box center [1306, 275] width 373 height 162
click at [1316, 203] on input "Resumo Transacionalidade" at bounding box center [1316, 201] width 13 height 13
click at [914, 413] on span "Baixar operações + Baixar CaseLog" at bounding box center [873, 416] width 203 height 36
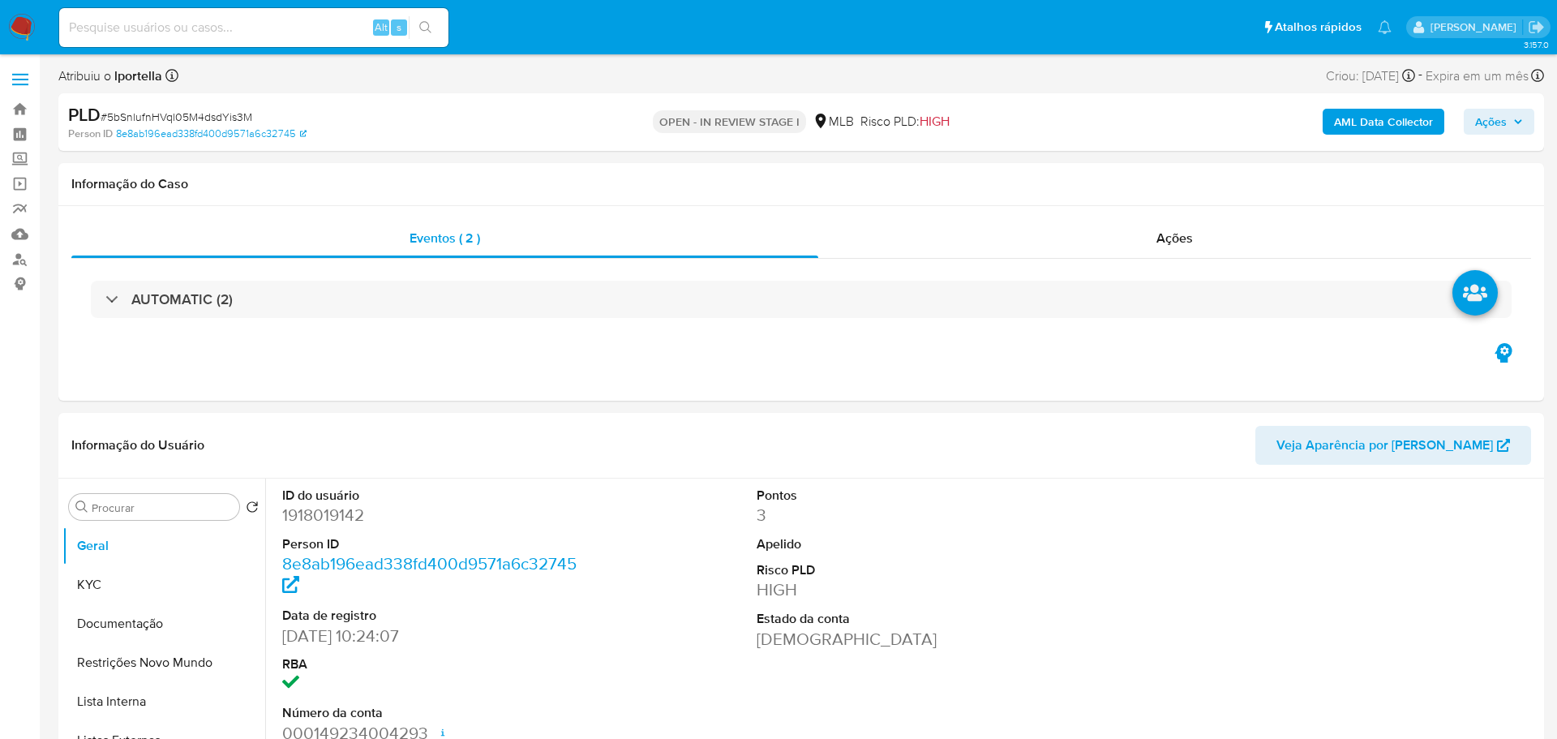
select select "10"
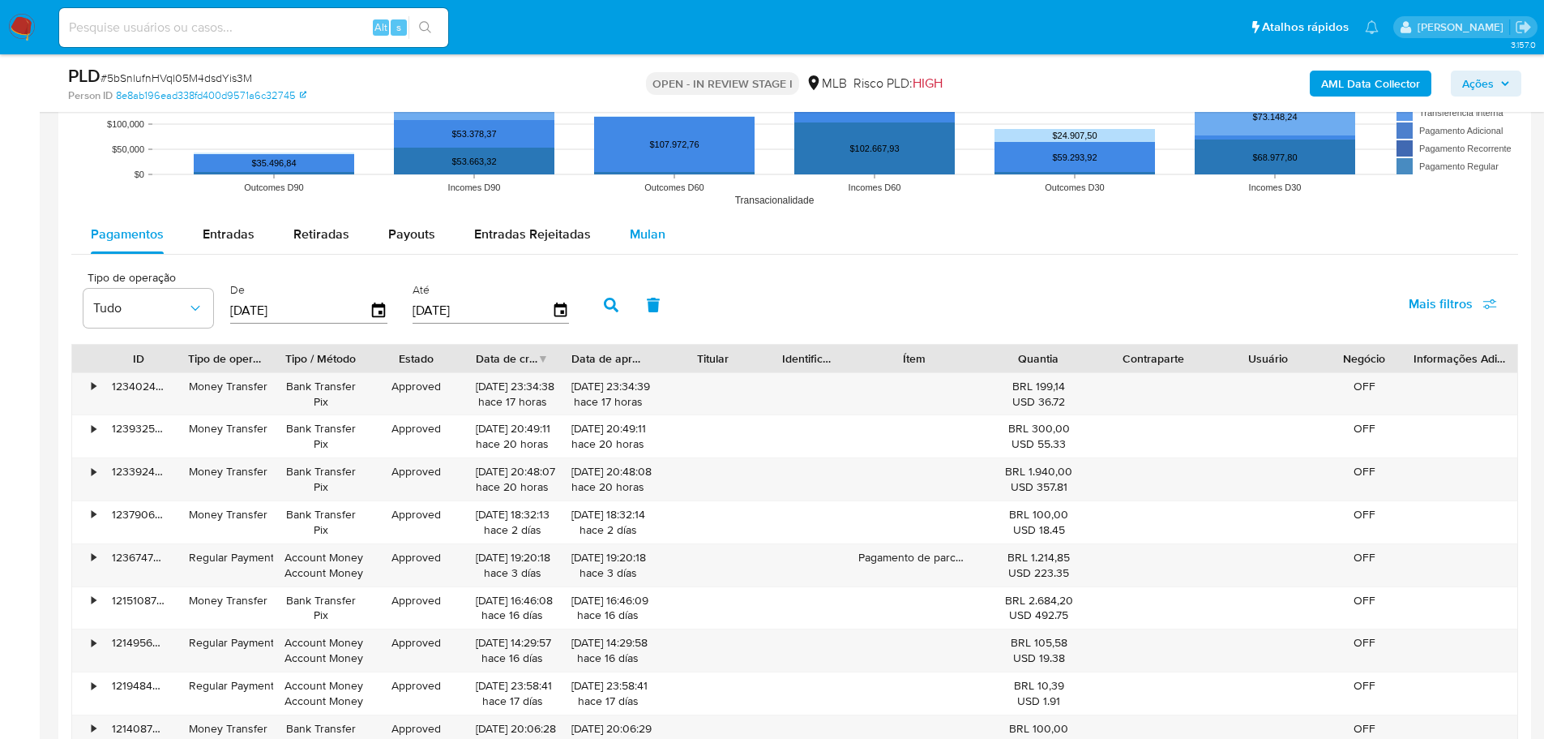
click at [642, 229] on span "Mulan" at bounding box center [648, 234] width 36 height 19
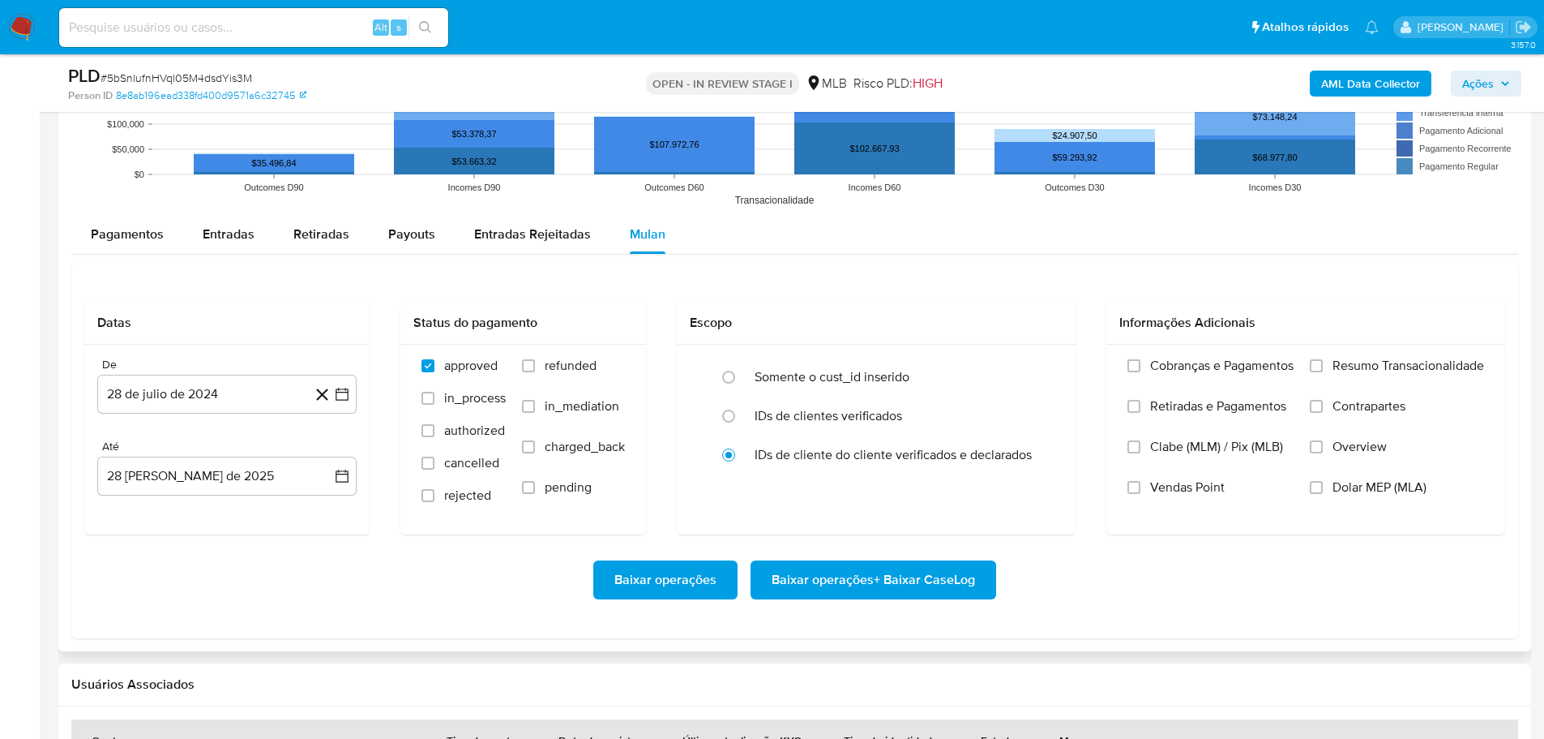
scroll to position [1865, 0]
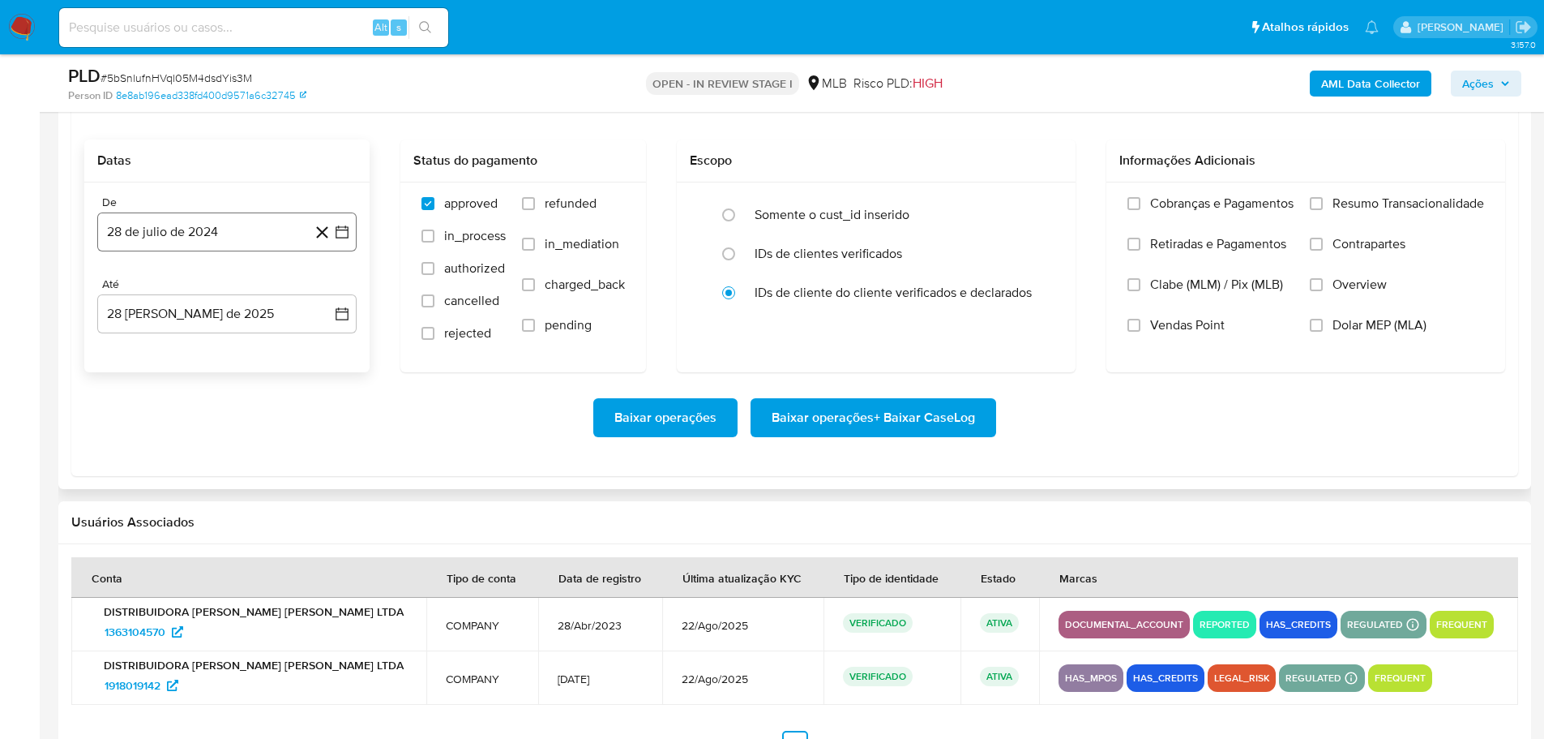
click at [197, 233] on button "28 de julio de 2024" at bounding box center [226, 231] width 259 height 39
click at [332, 292] on icon "Mes siguiente" at bounding box center [327, 289] width 19 height 19
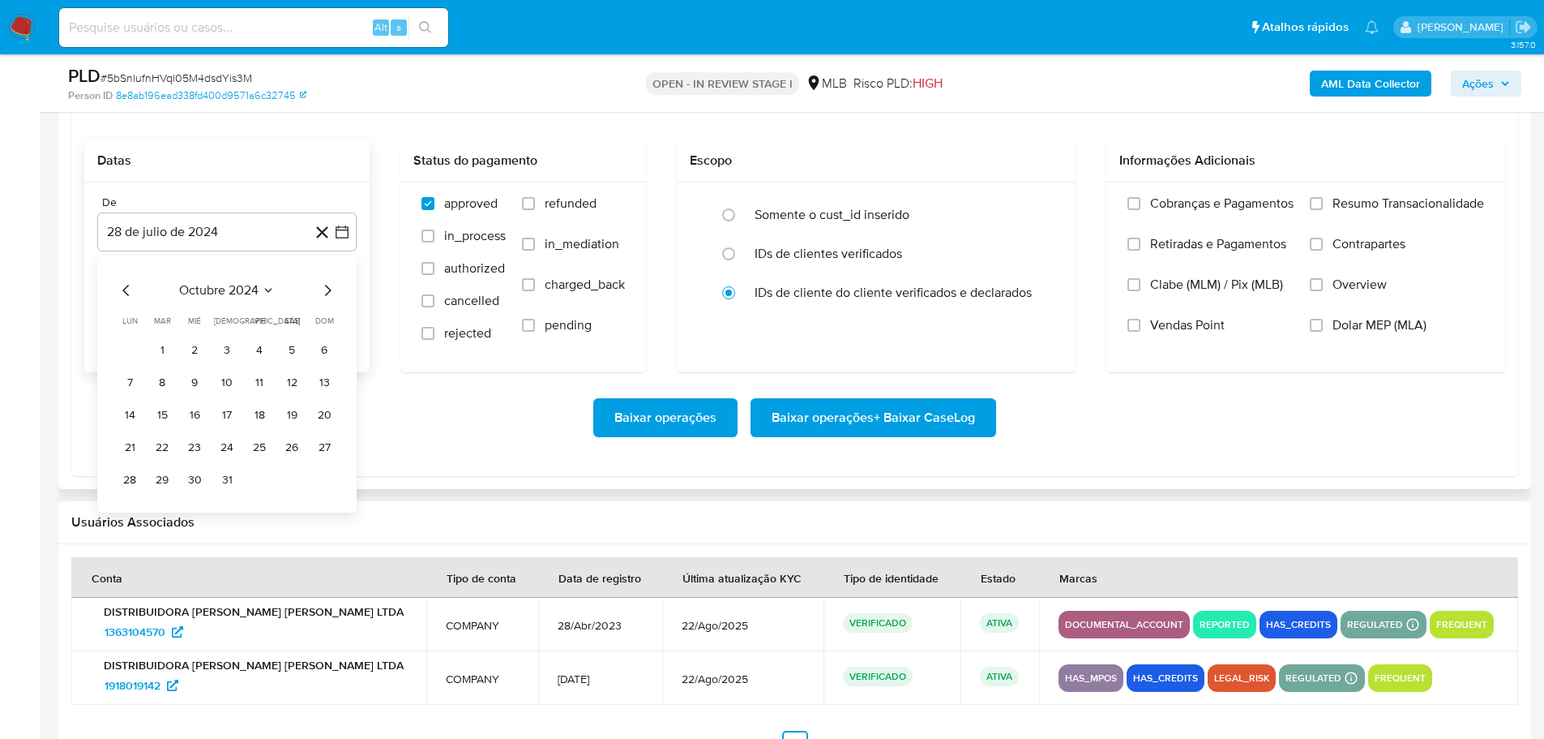
click at [332, 292] on icon "Mes siguiente" at bounding box center [327, 289] width 19 height 19
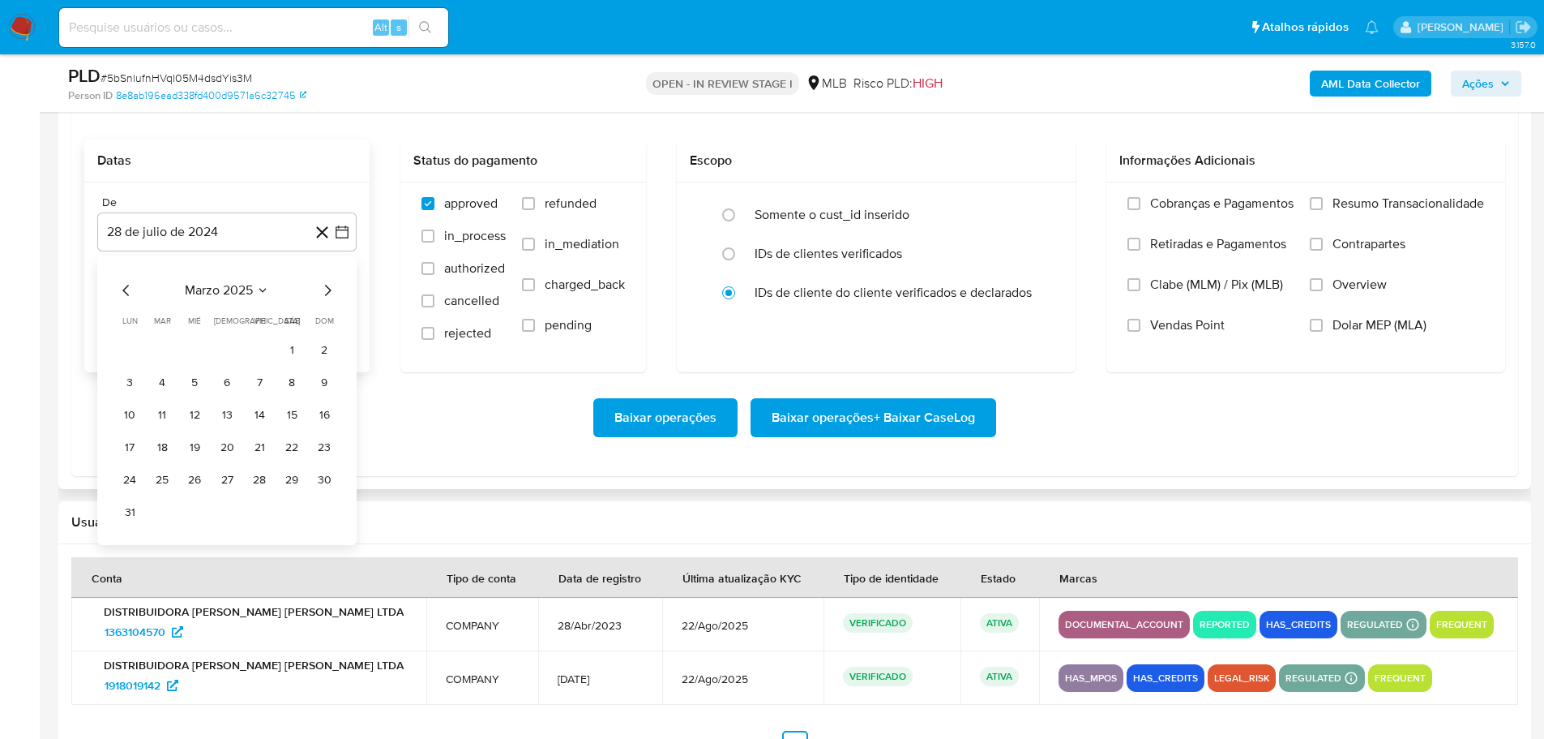
click at [332, 292] on icon "Mes siguiente" at bounding box center [327, 289] width 19 height 19
click at [131, 285] on icon "Mes anterior" at bounding box center [126, 289] width 19 height 19
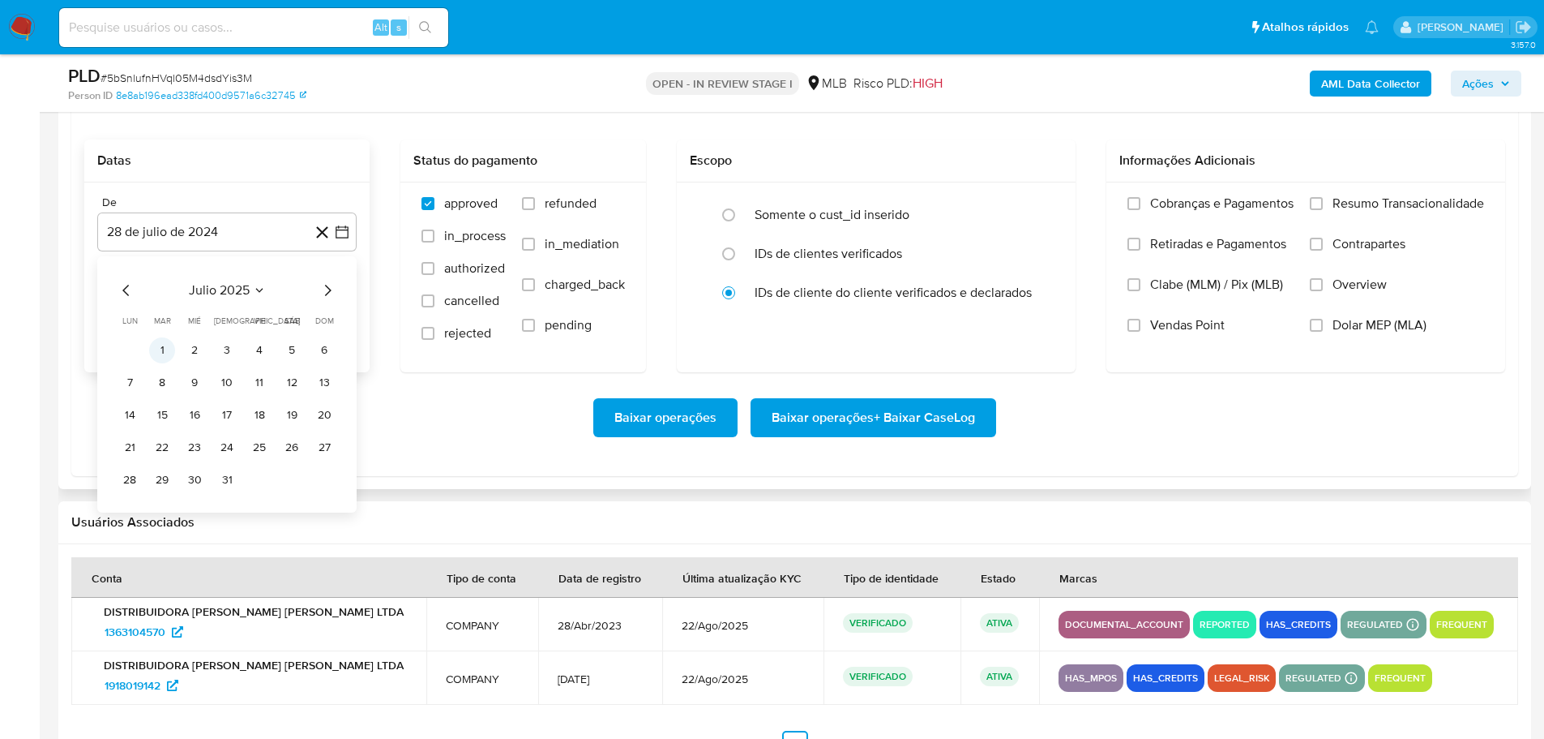
click at [166, 348] on button "1" at bounding box center [162, 350] width 26 height 26
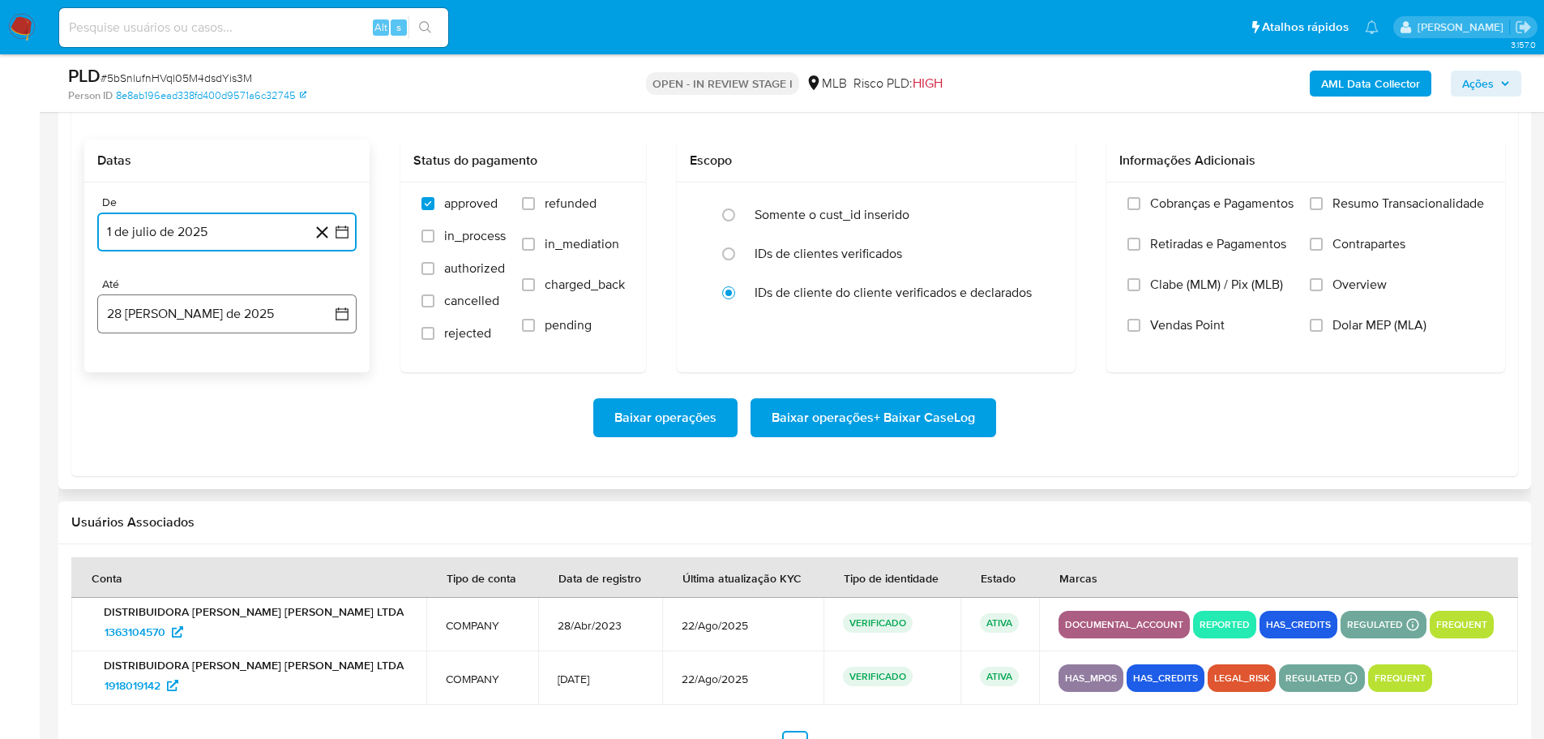
click at [209, 315] on button "28 [PERSON_NAME] de 2025" at bounding box center [226, 313] width 259 height 39
click at [154, 566] on button "26" at bounding box center [162, 562] width 26 height 26
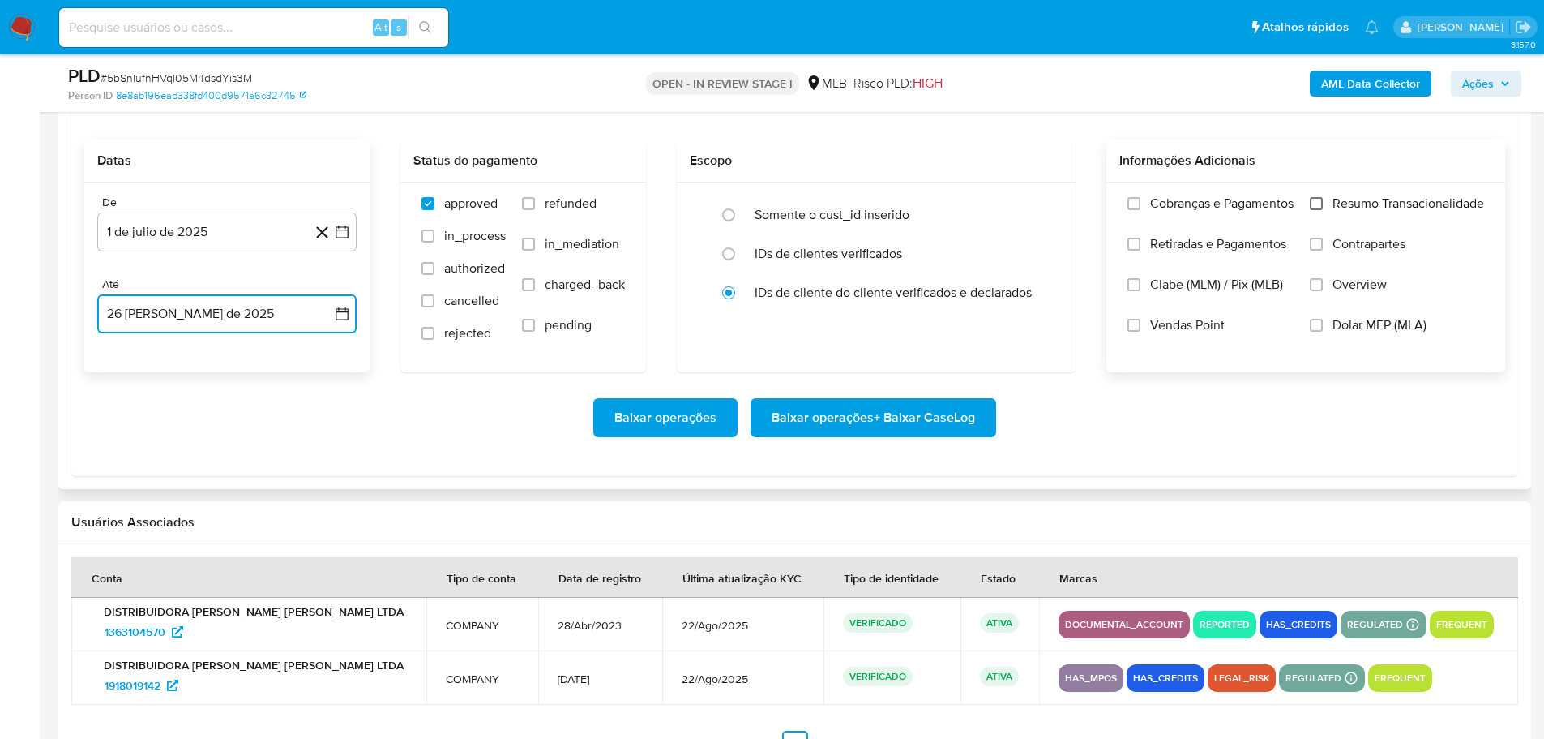
click at [1315, 203] on input "Resumo Transacionalidade" at bounding box center [1316, 203] width 13 height 13
click at [945, 430] on span "Baixar operações + Baixar CaseLog" at bounding box center [873, 418] width 203 height 36
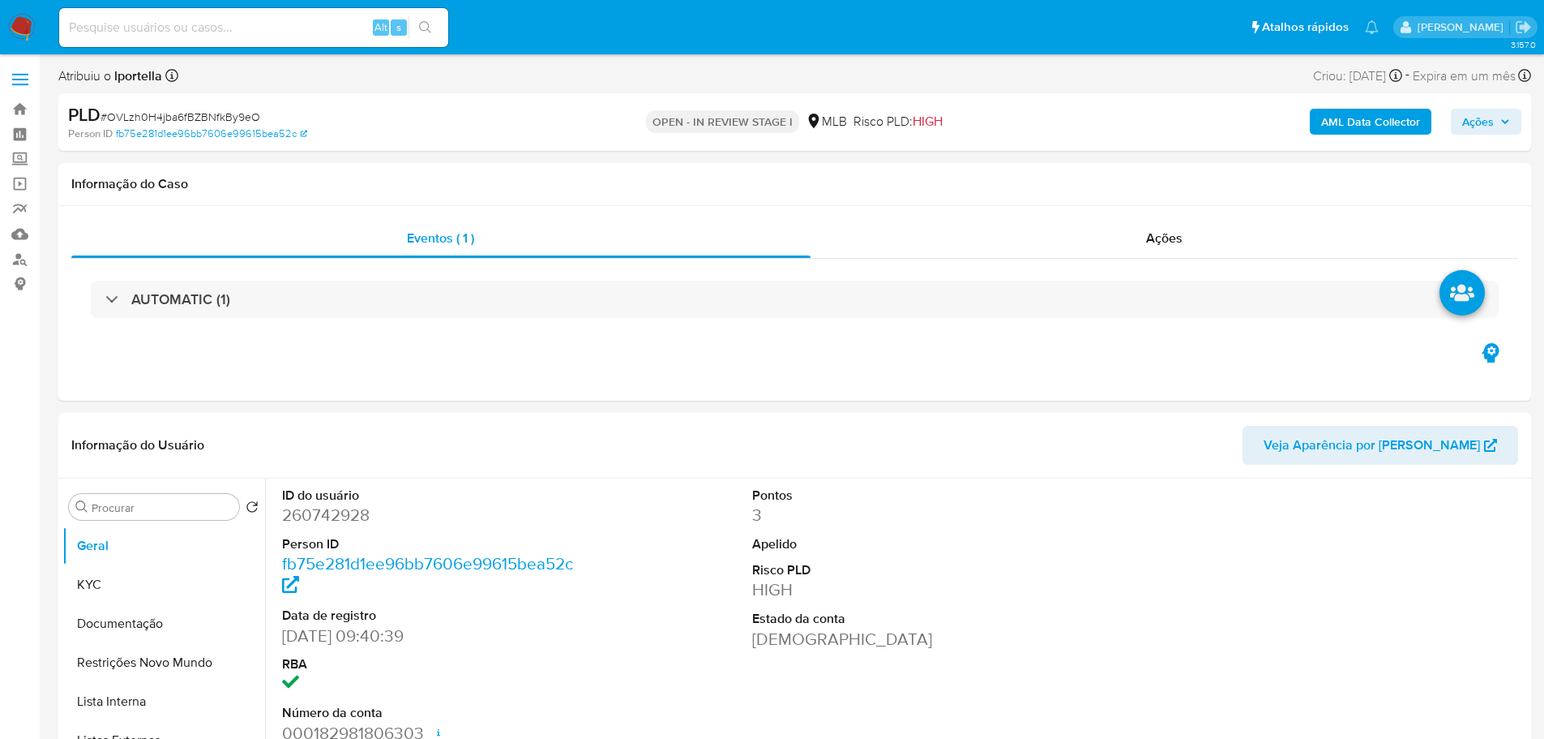
select select "10"
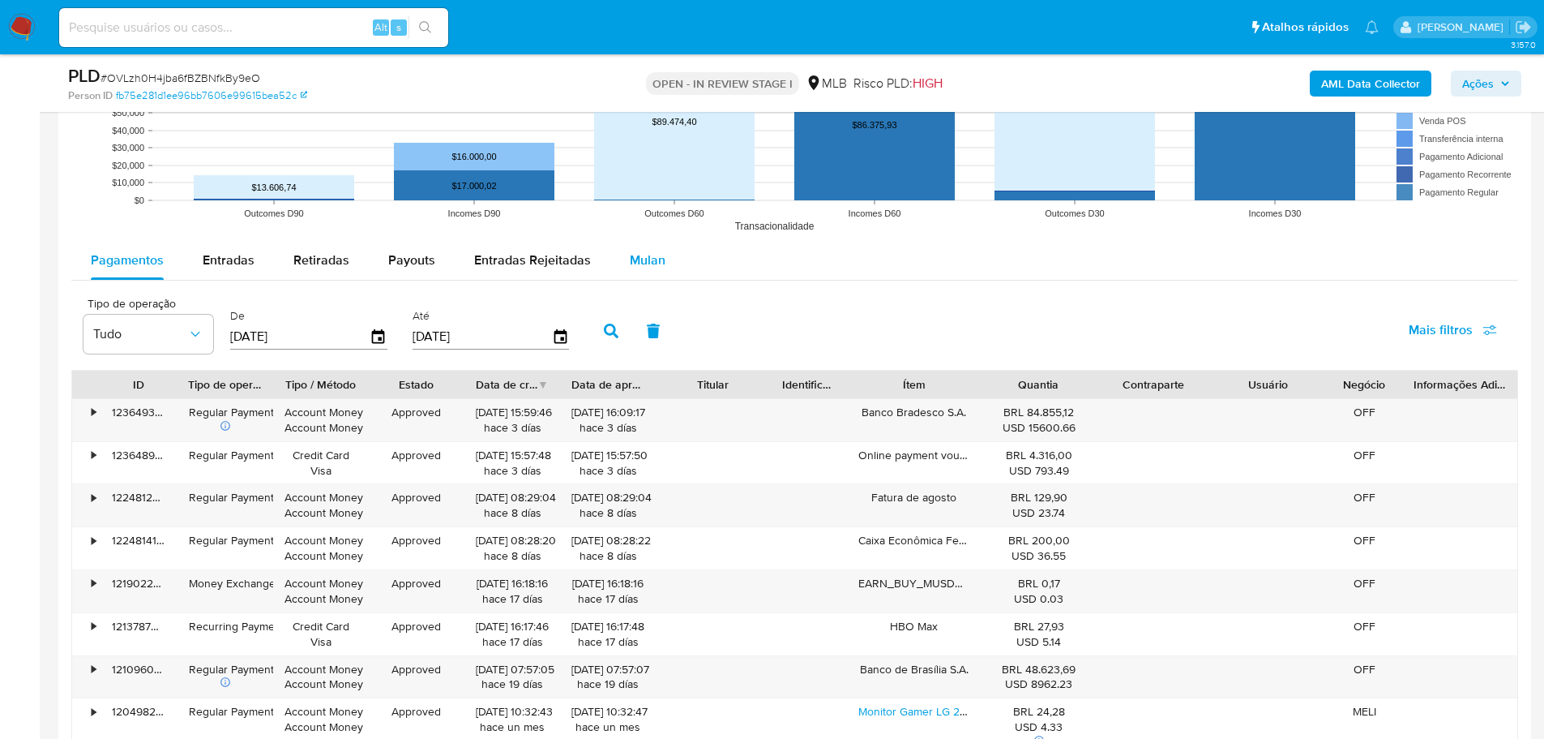
click at [653, 260] on span "Mulan" at bounding box center [648, 260] width 36 height 19
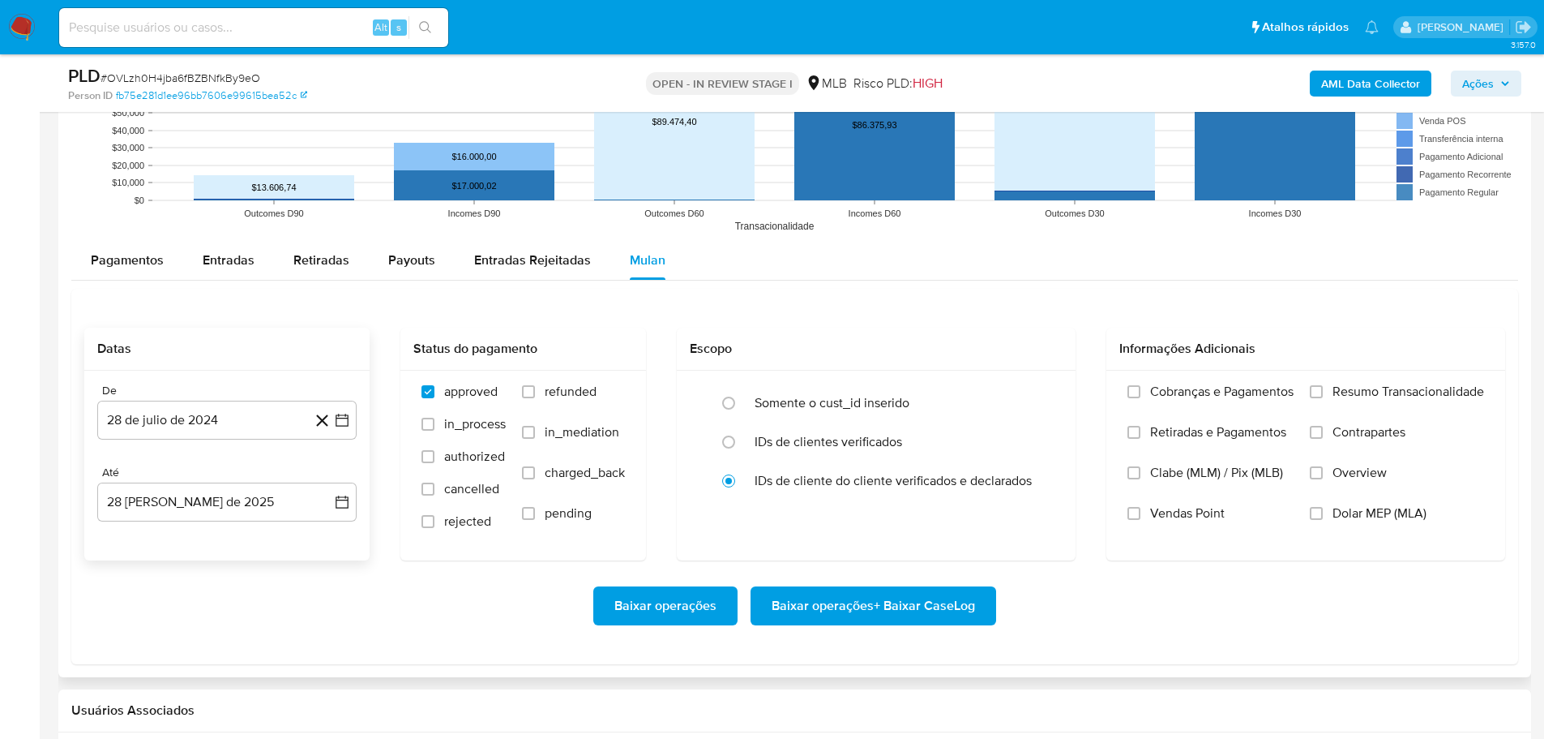
scroll to position [1865, 0]
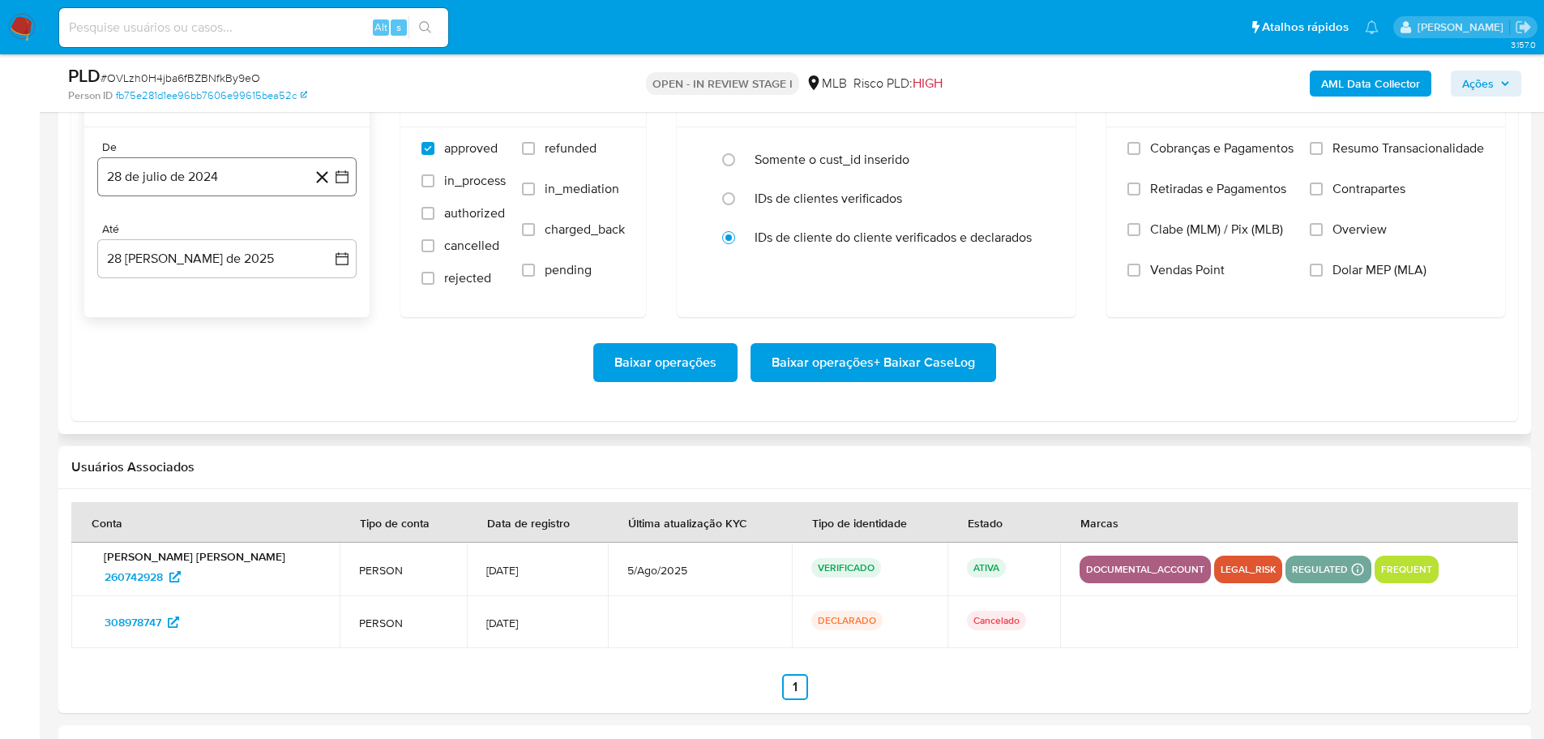
click at [130, 188] on button "28 de julio de 2024" at bounding box center [226, 176] width 259 height 39
click at [325, 235] on icon "Mes siguiente" at bounding box center [327, 234] width 19 height 19
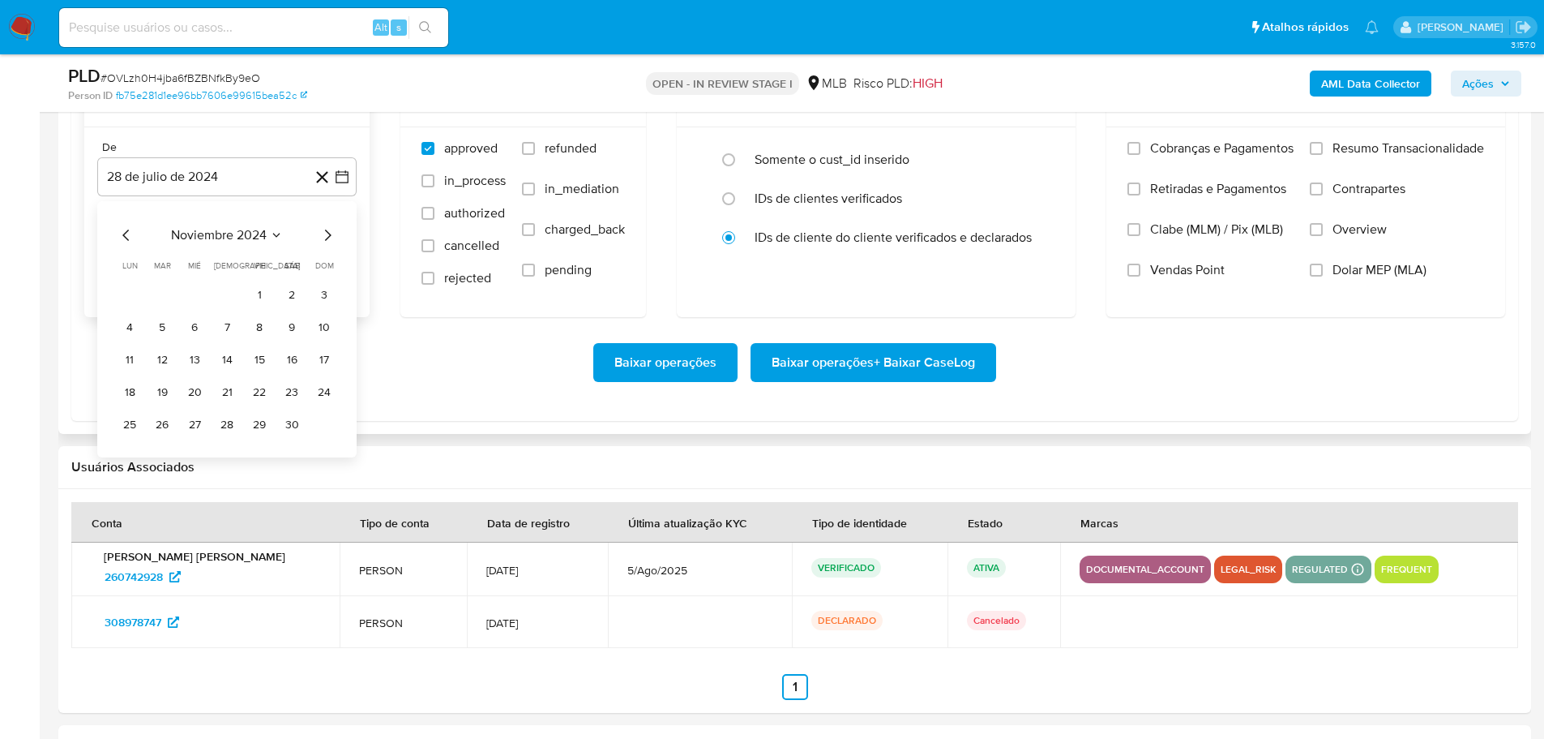
click at [325, 235] on icon "Mes siguiente" at bounding box center [327, 234] width 19 height 19
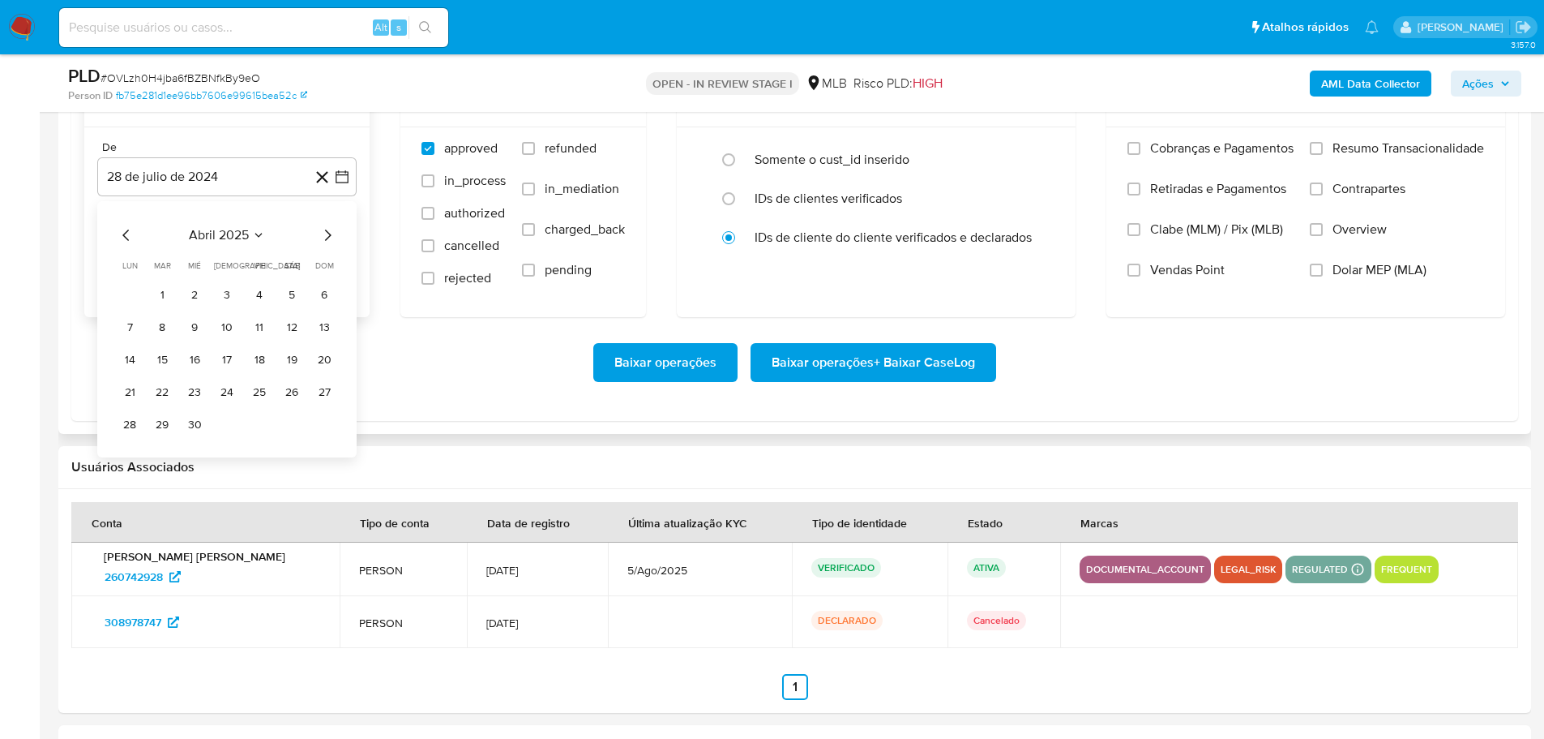
click at [325, 235] on icon "Mes siguiente" at bounding box center [327, 234] width 19 height 19
click at [170, 292] on button "1" at bounding box center [162, 295] width 26 height 26
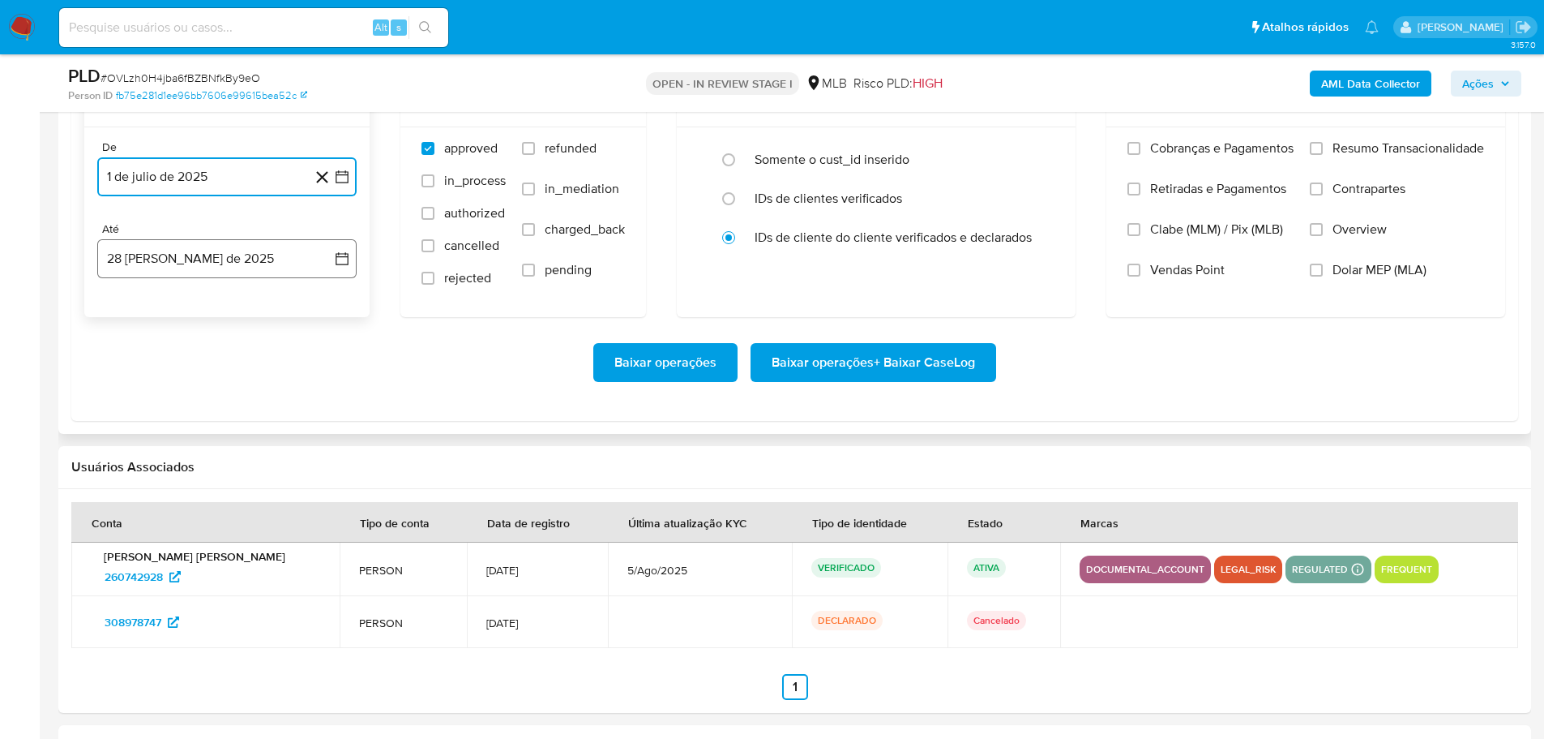
click at [201, 261] on button "28 [PERSON_NAME] de 2025" at bounding box center [226, 258] width 259 height 39
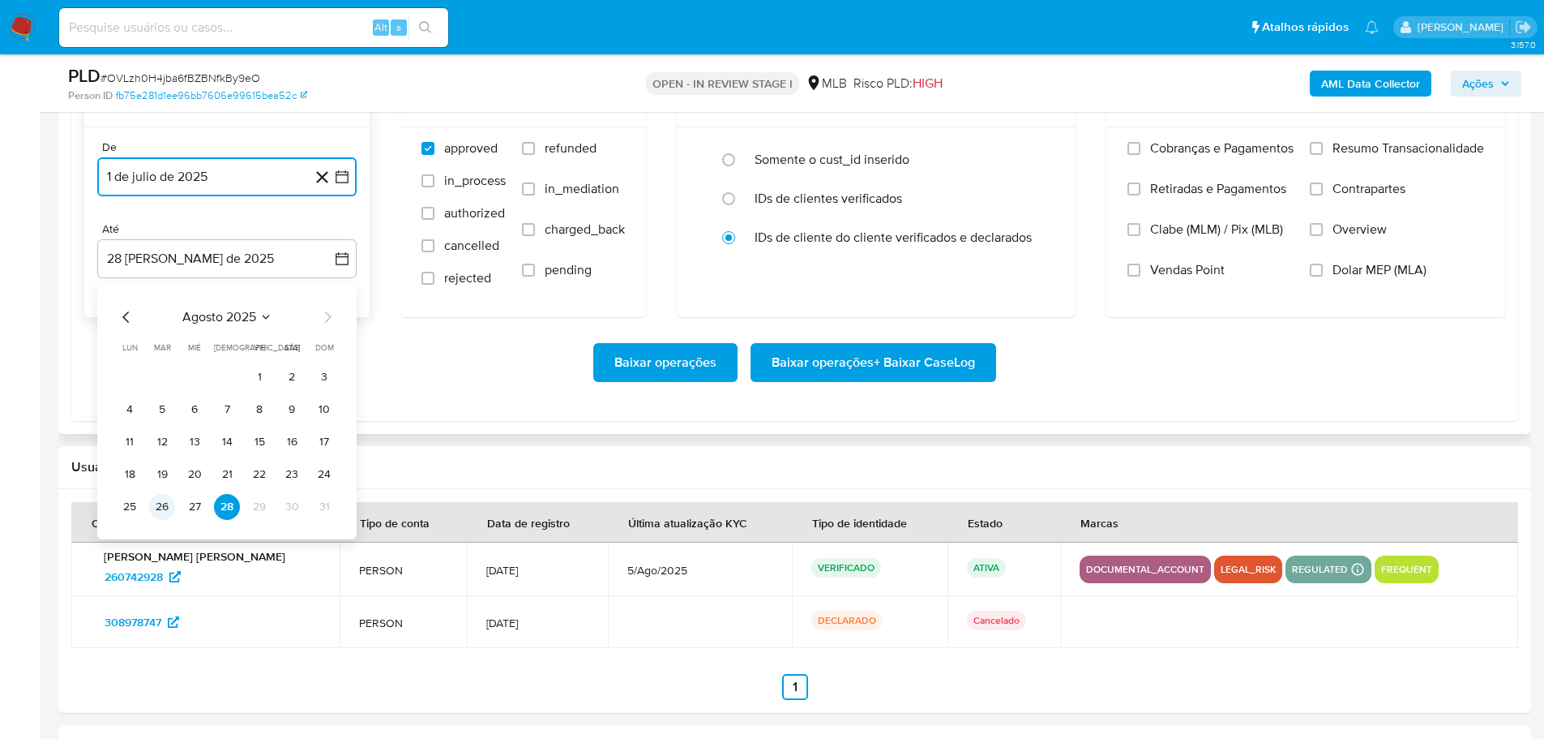
click at [165, 502] on button "26" at bounding box center [162, 507] width 26 height 26
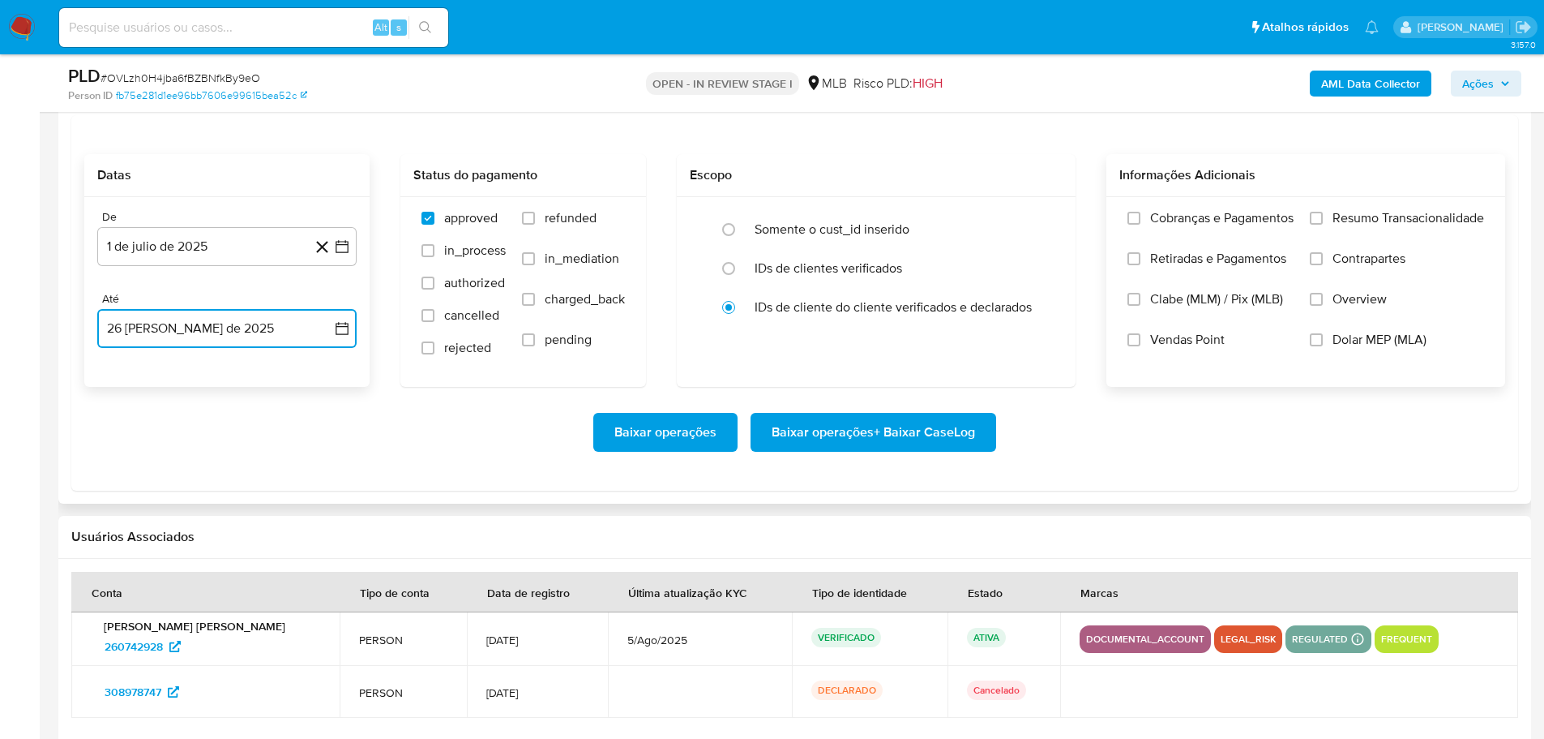
scroll to position [1702, 0]
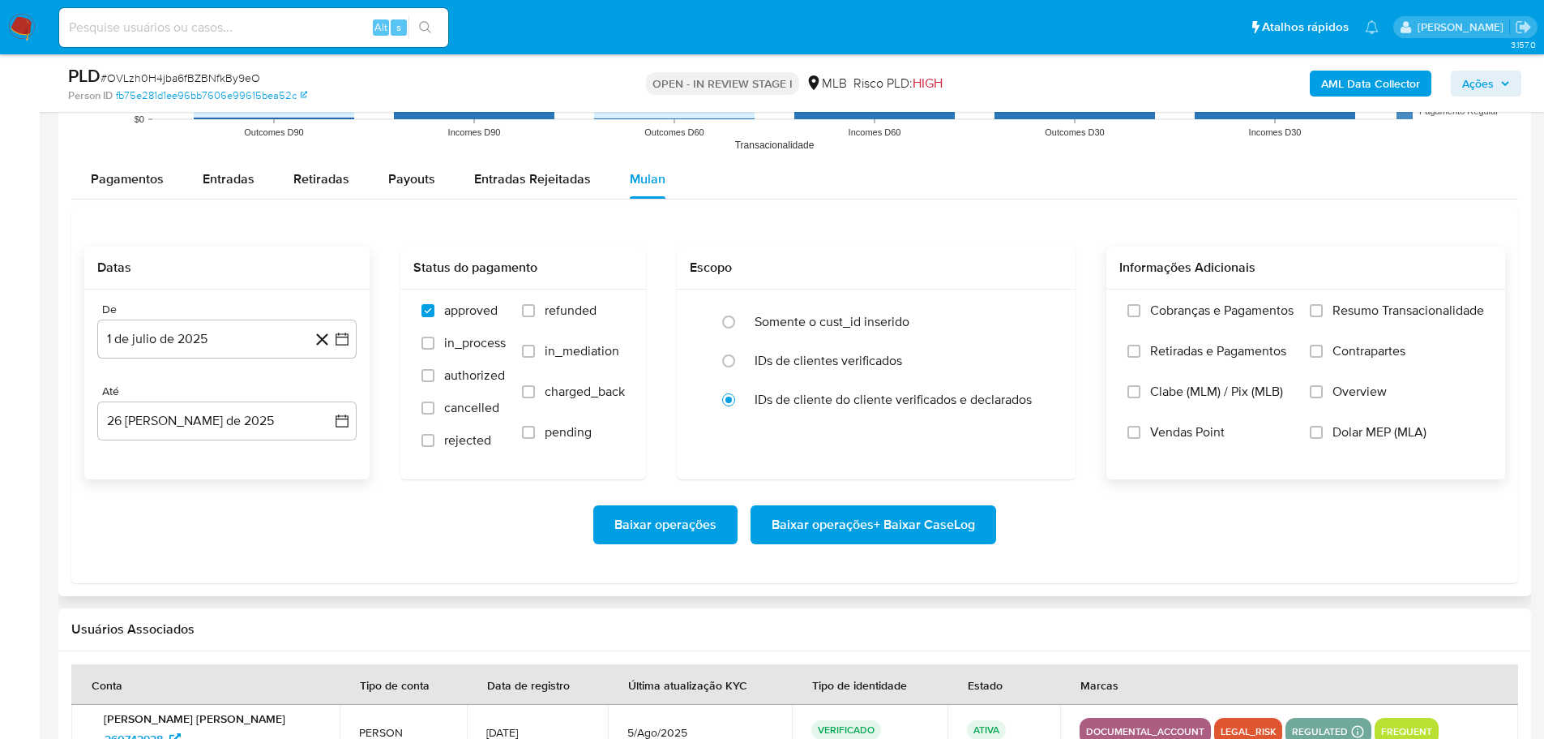
click at [1308, 314] on div "Cobranças e Pagamentos Retiradas e Pagamentos Clabe (MLM) / Pix (MLB) Vendas Po…" at bounding box center [1306, 383] width 373 height 162
click at [1312, 312] on input "Resumo Transacionalidade" at bounding box center [1316, 310] width 13 height 13
click at [962, 525] on span "Baixar operações + Baixar CaseLog" at bounding box center [873, 525] width 203 height 36
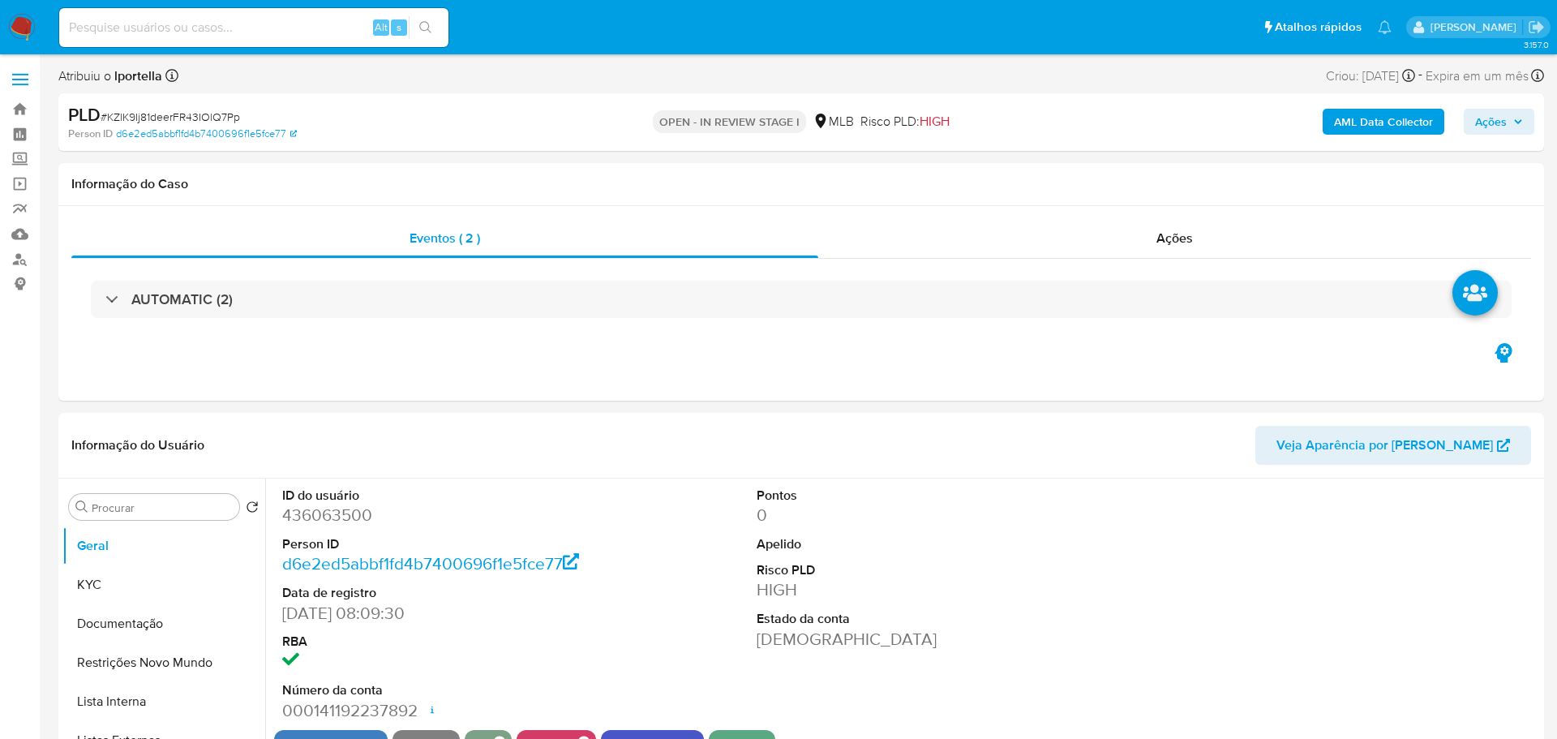
select select "10"
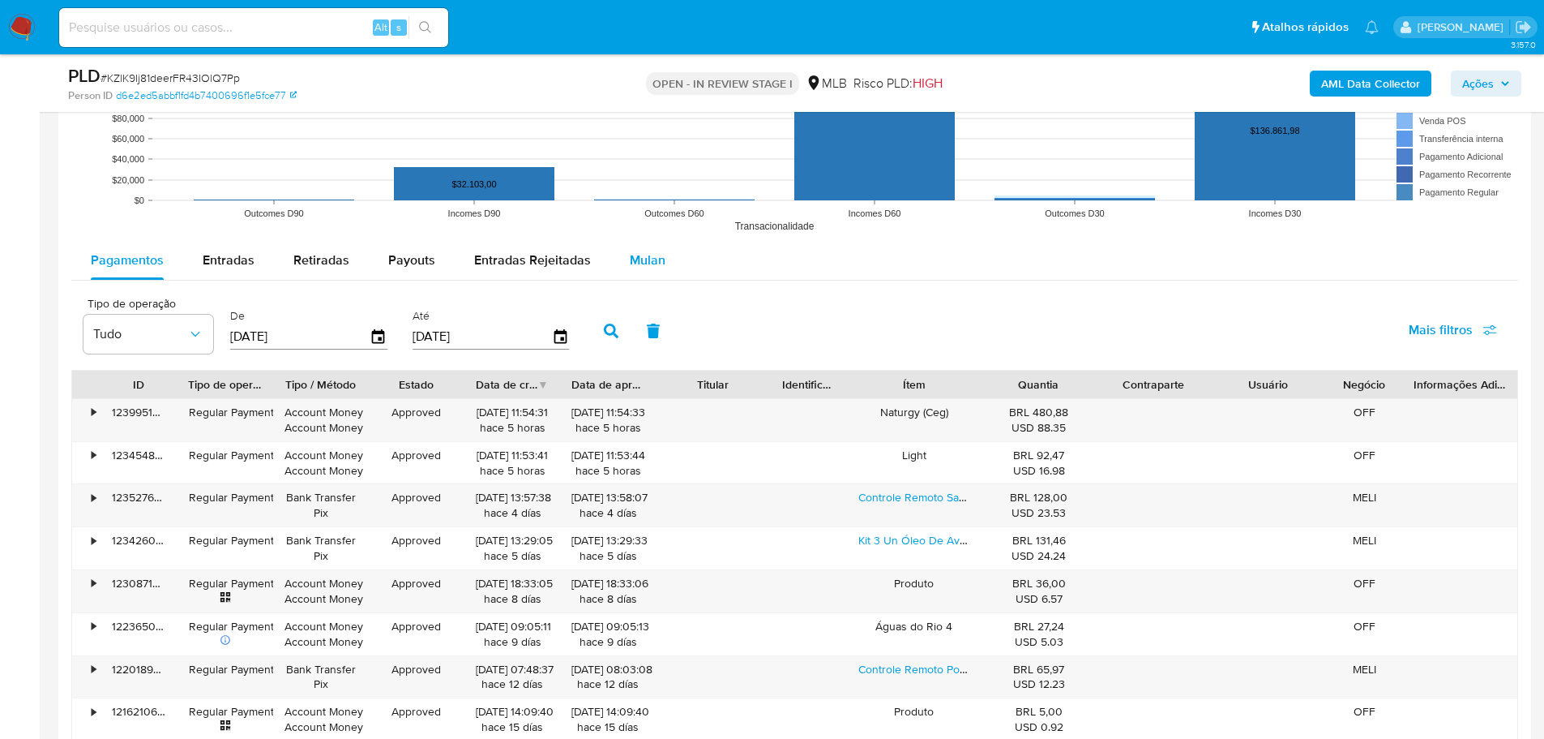
click at [631, 266] on span "Mulan" at bounding box center [648, 260] width 36 height 19
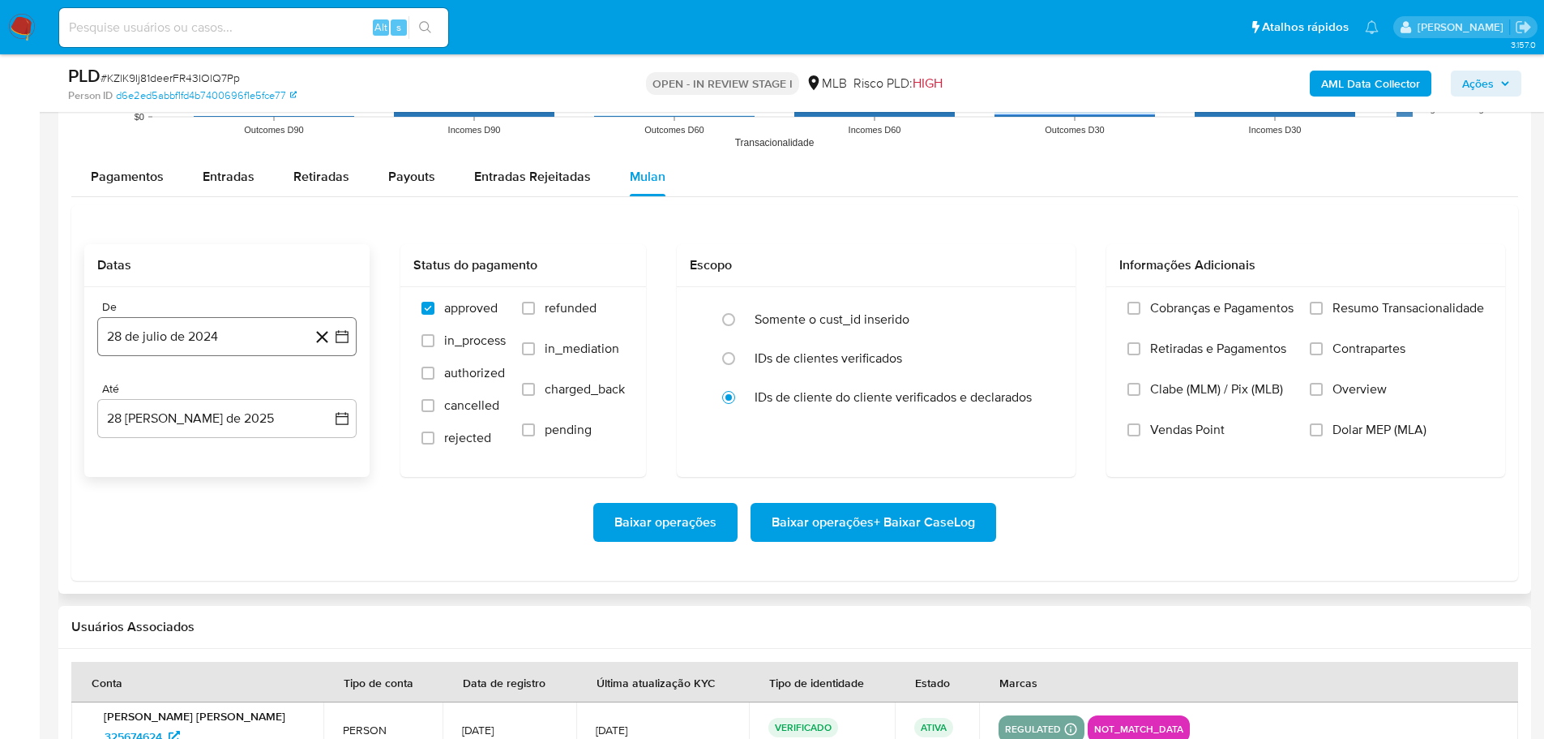
scroll to position [1784, 0]
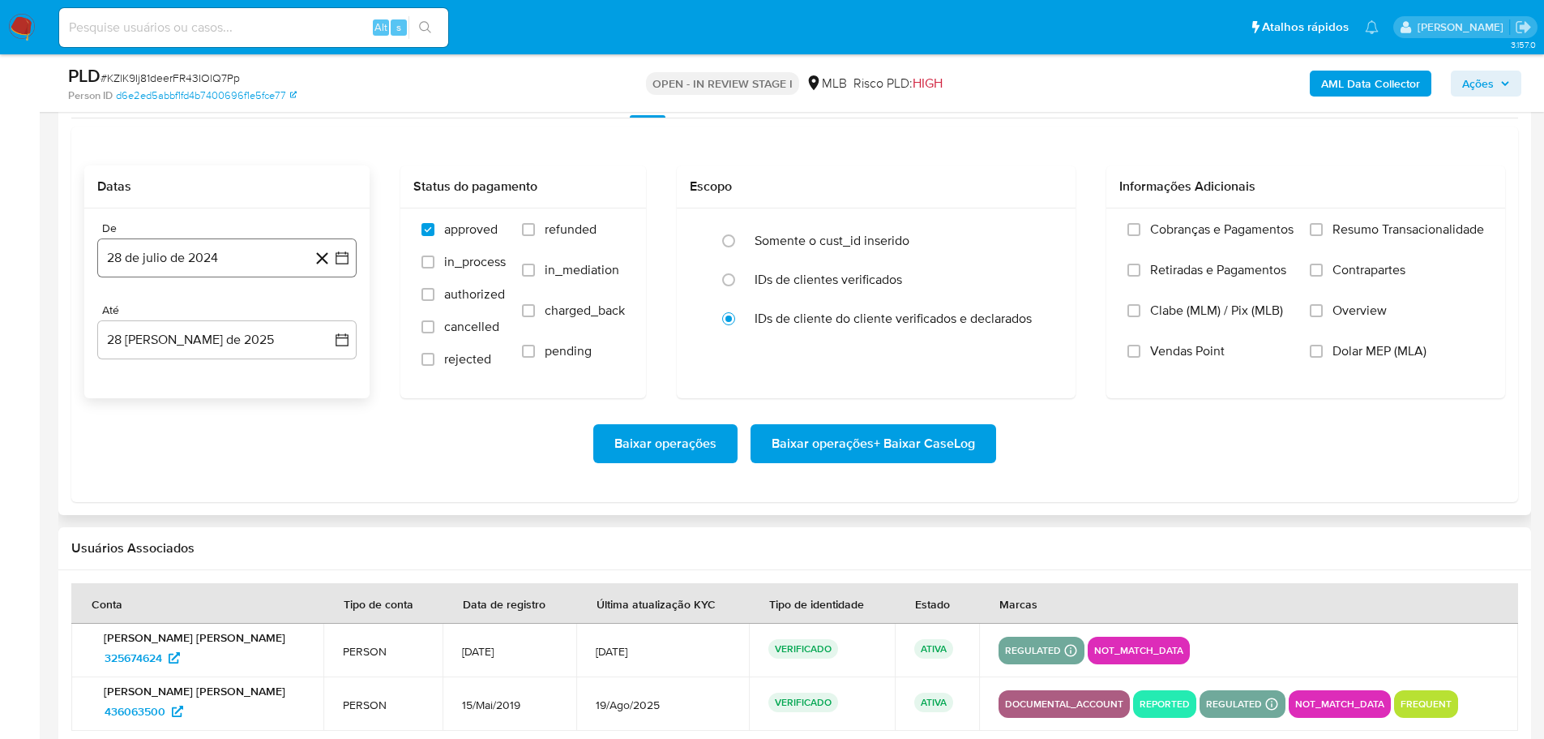
click at [211, 258] on button "28 de julio de 2024" at bounding box center [226, 257] width 259 height 39
click at [330, 318] on icon "Mes siguiente" at bounding box center [327, 315] width 19 height 19
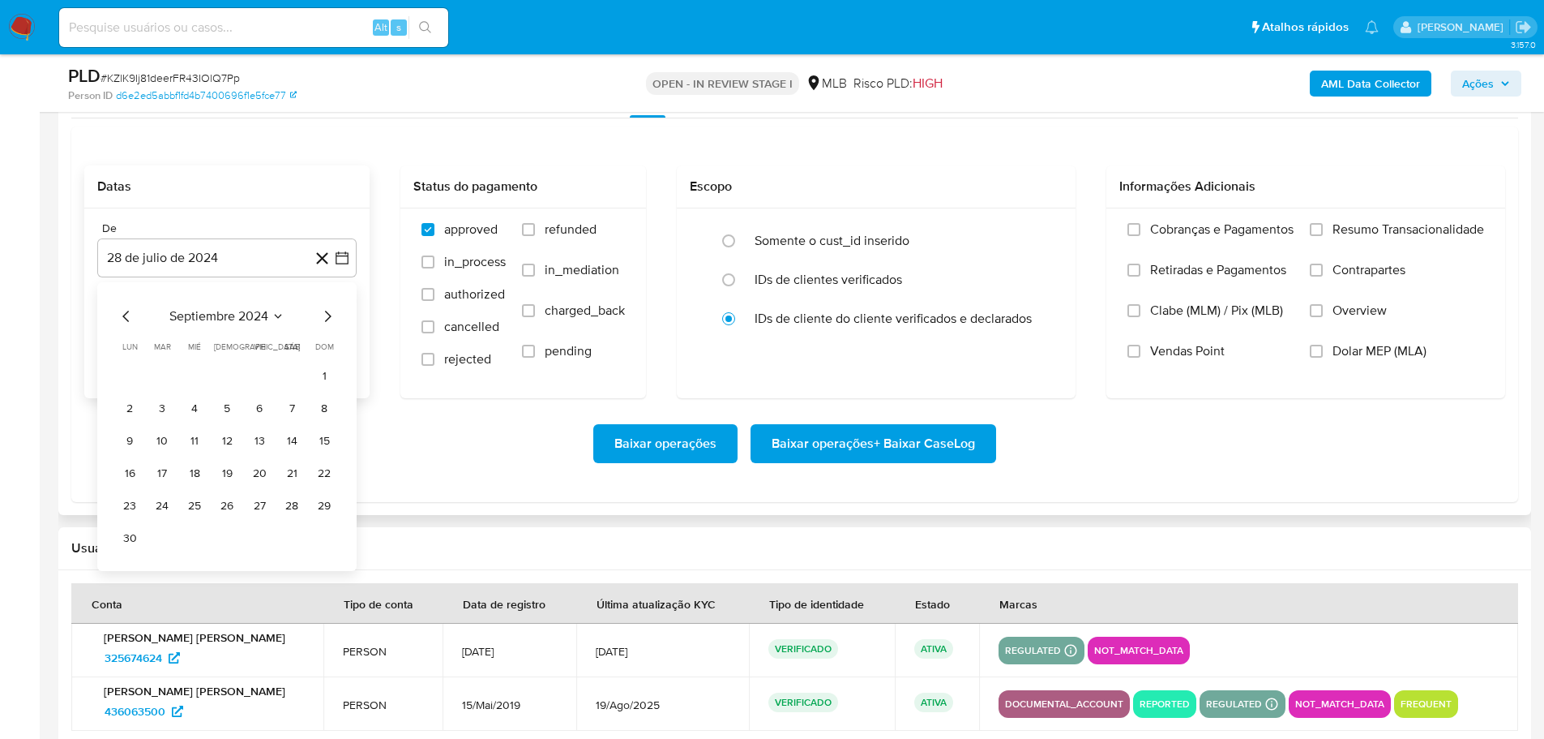
click at [330, 318] on icon "Mes siguiente" at bounding box center [327, 315] width 19 height 19
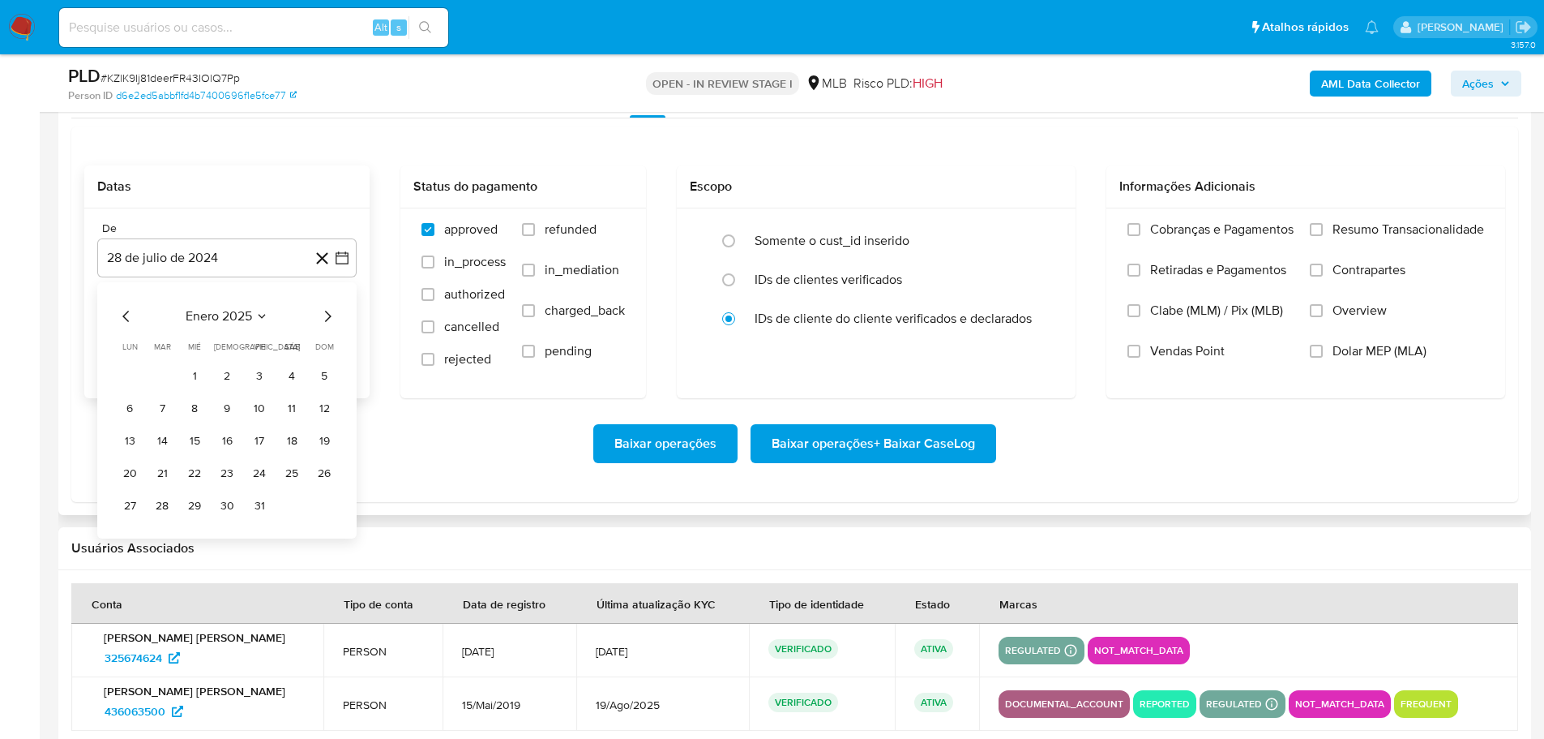
click at [330, 318] on icon "Mes siguiente" at bounding box center [327, 315] width 19 height 19
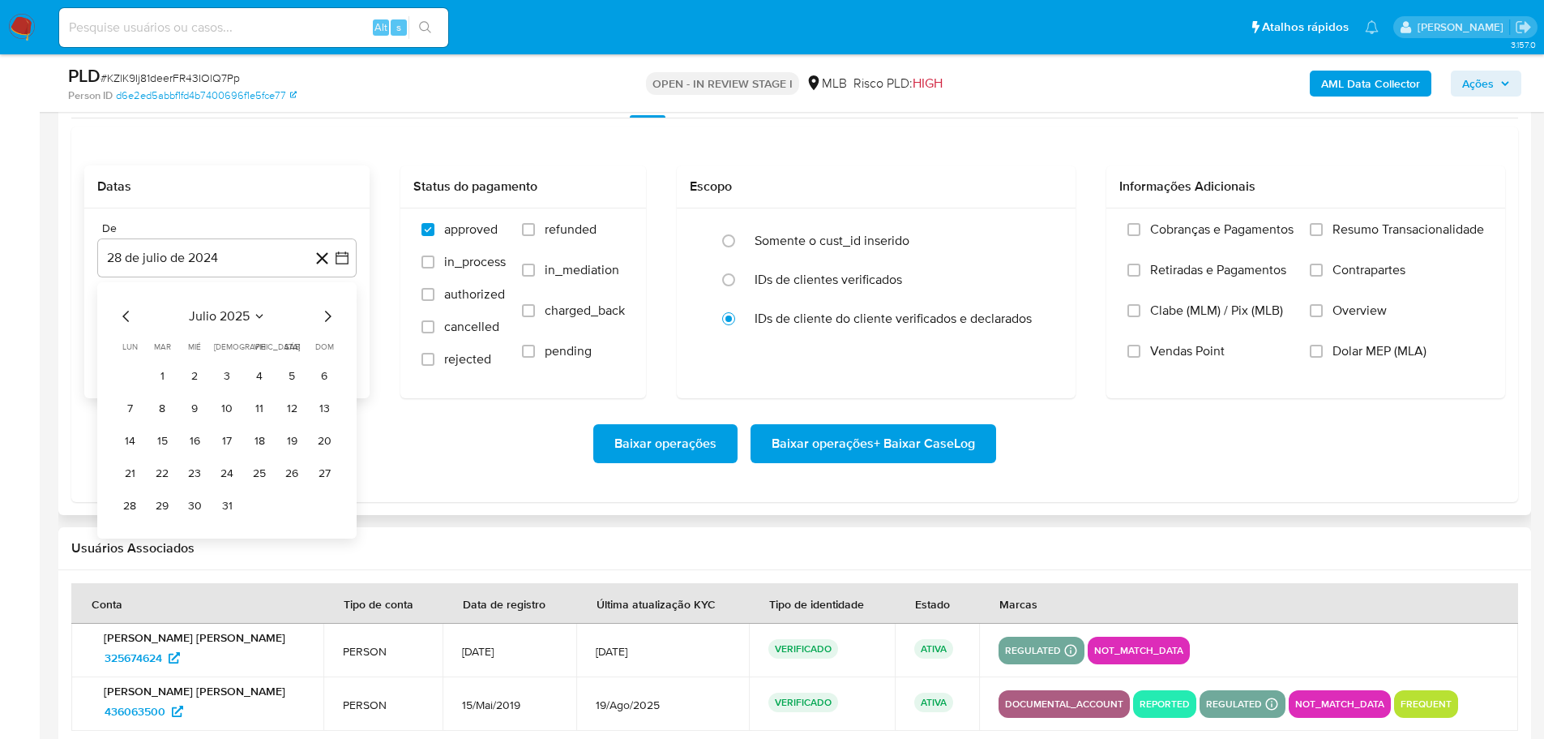
click at [330, 318] on icon "Mes siguiente" at bounding box center [327, 315] width 19 height 19
click at [118, 318] on icon "Mes anterior" at bounding box center [126, 315] width 19 height 19
drag, startPoint x: 170, startPoint y: 372, endPoint x: 184, endPoint y: 350, distance: 25.9
click at [169, 372] on button "1" at bounding box center [162, 376] width 26 height 26
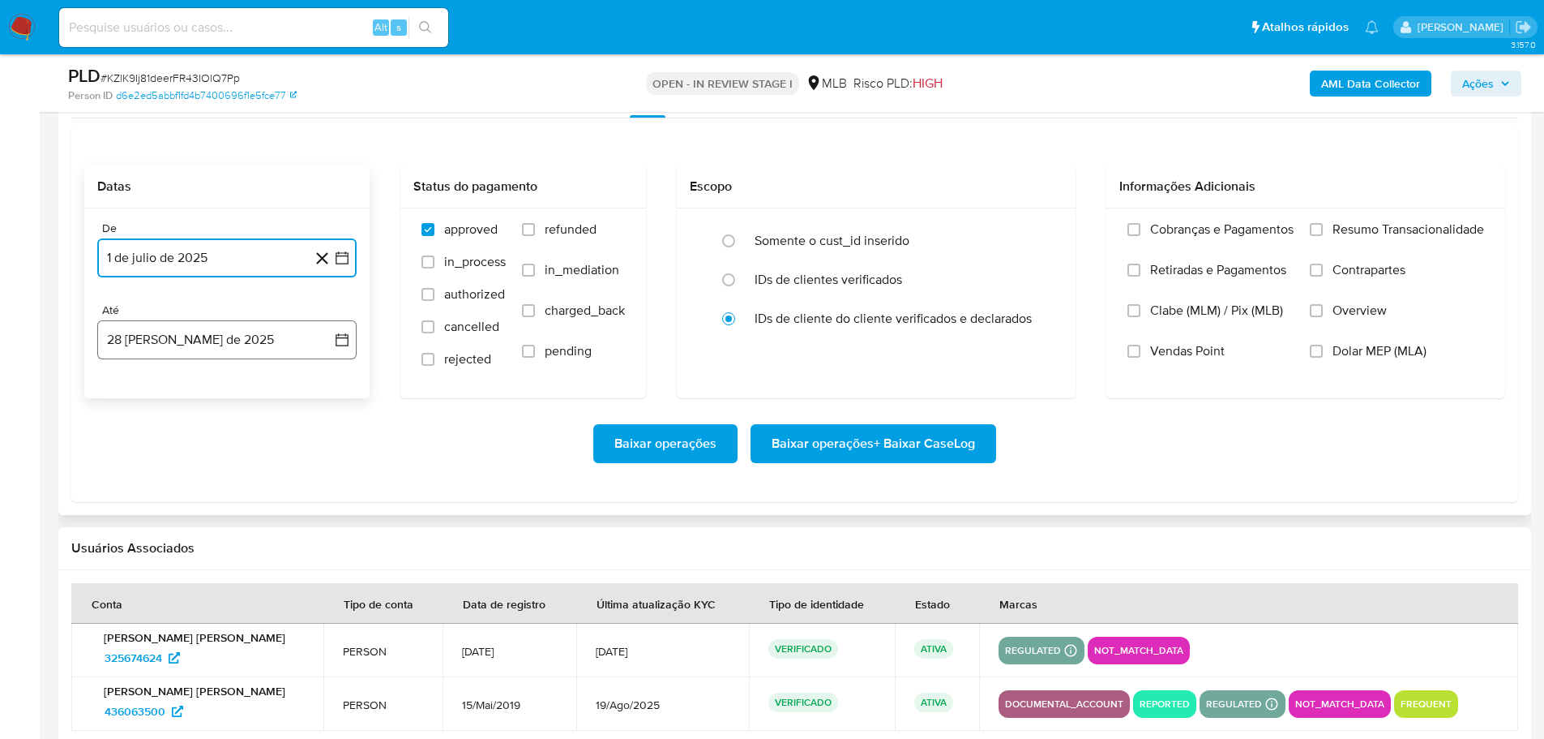
click at [191, 341] on button "28 [PERSON_NAME] de 2025" at bounding box center [226, 339] width 259 height 39
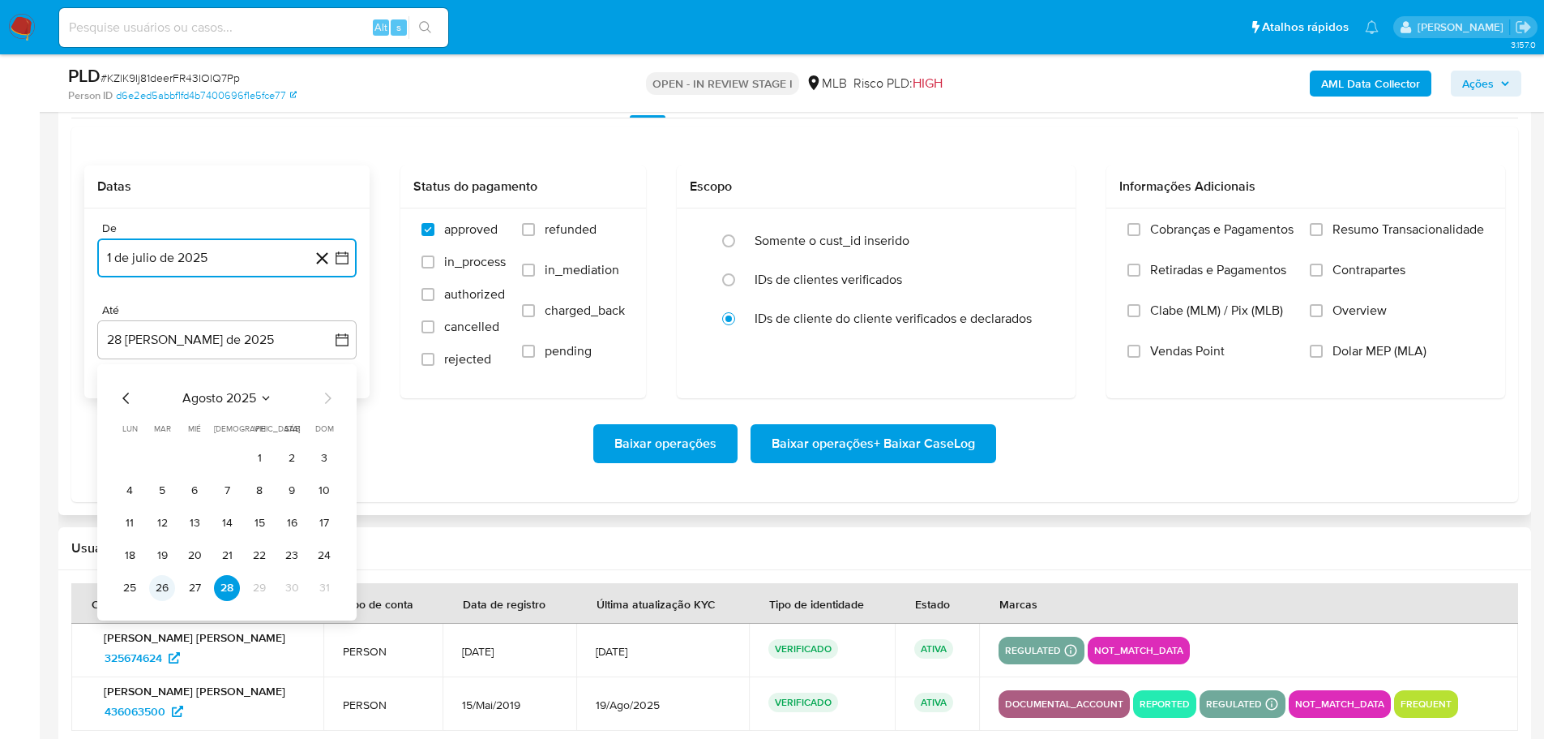
click at [162, 590] on button "26" at bounding box center [162, 588] width 26 height 26
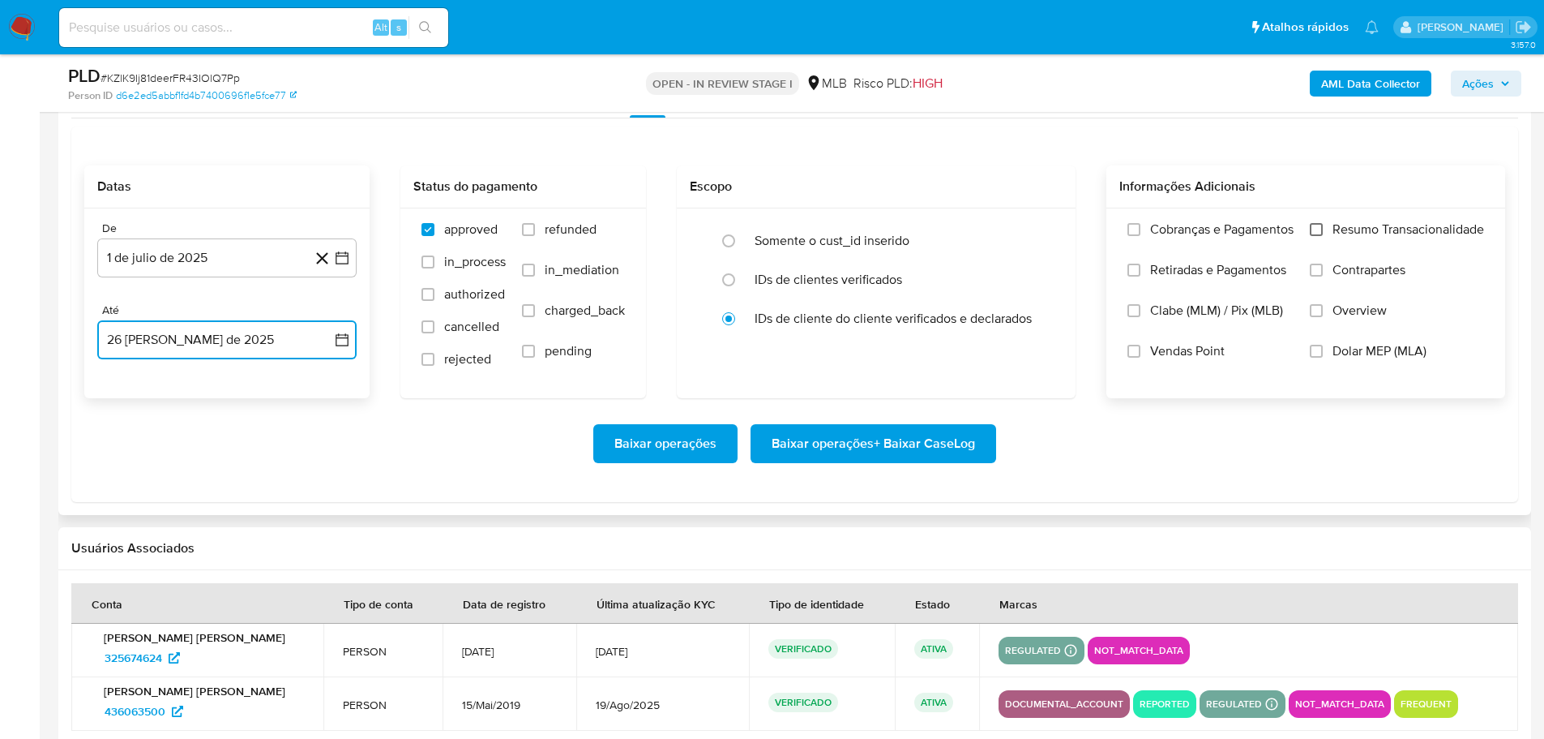
click at [1317, 230] on input "Resumo Transacionalidade" at bounding box center [1316, 229] width 13 height 13
click at [925, 439] on span "Baixar operações + Baixar CaseLog" at bounding box center [873, 444] width 203 height 36
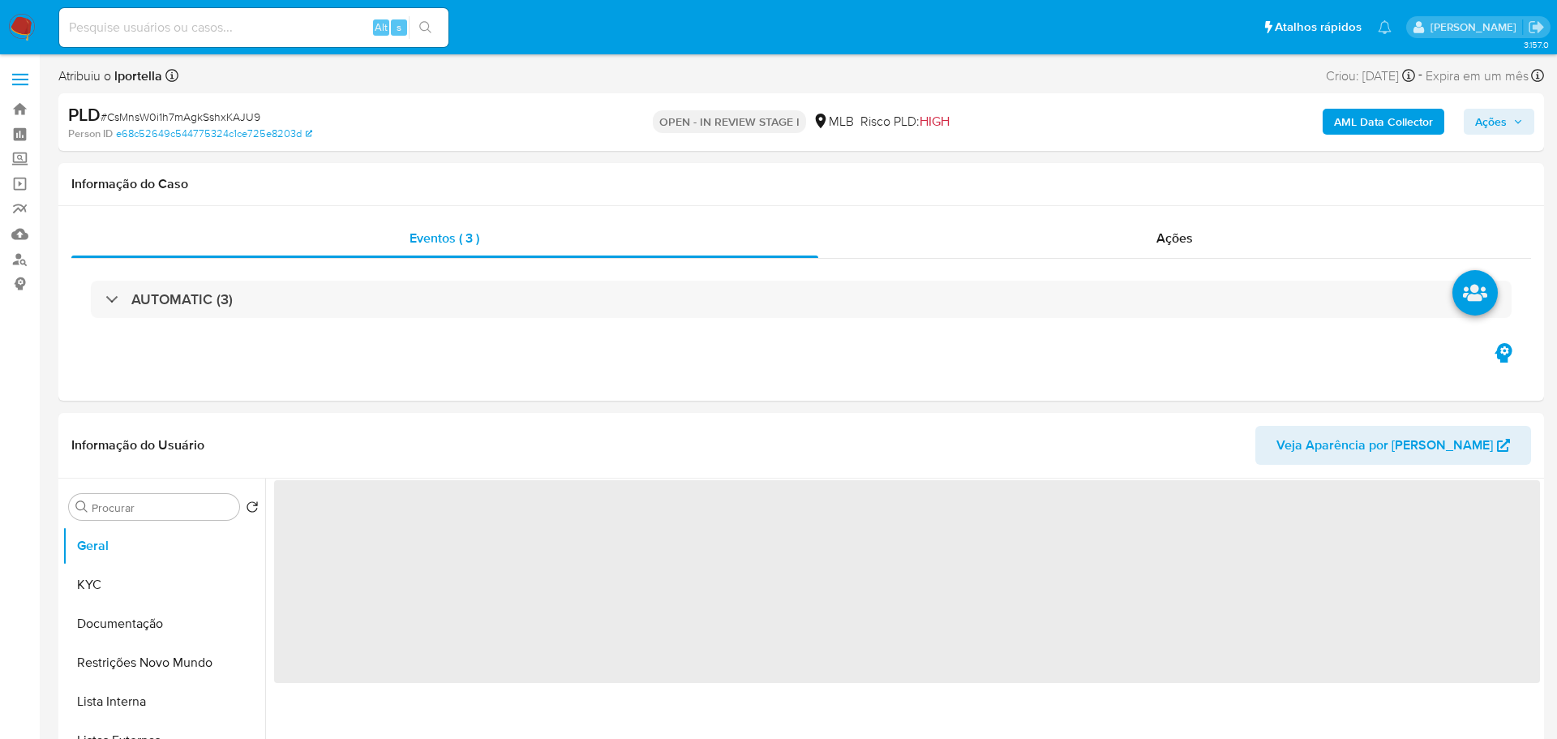
select select "10"
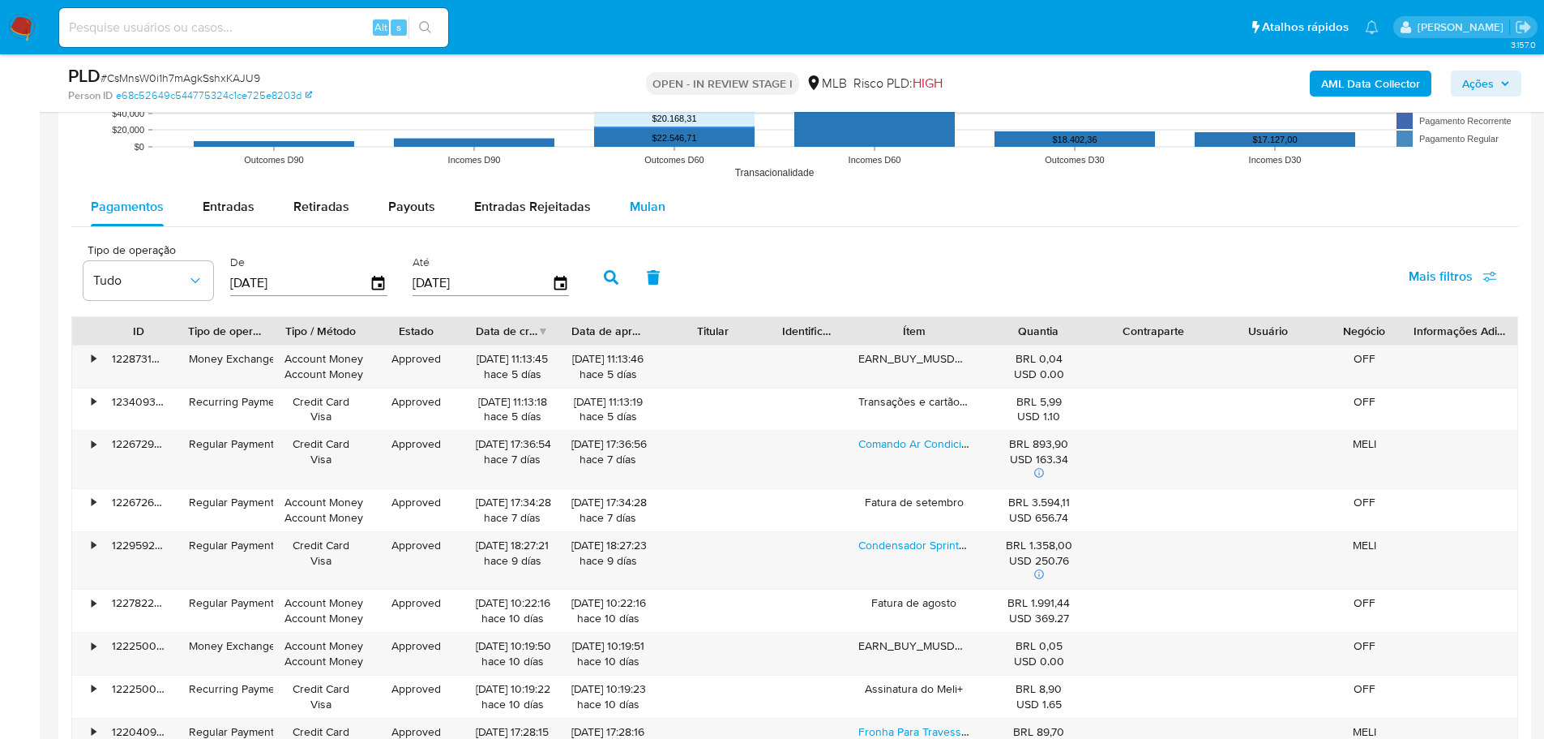
click at [647, 203] on span "Mulan" at bounding box center [648, 206] width 36 height 19
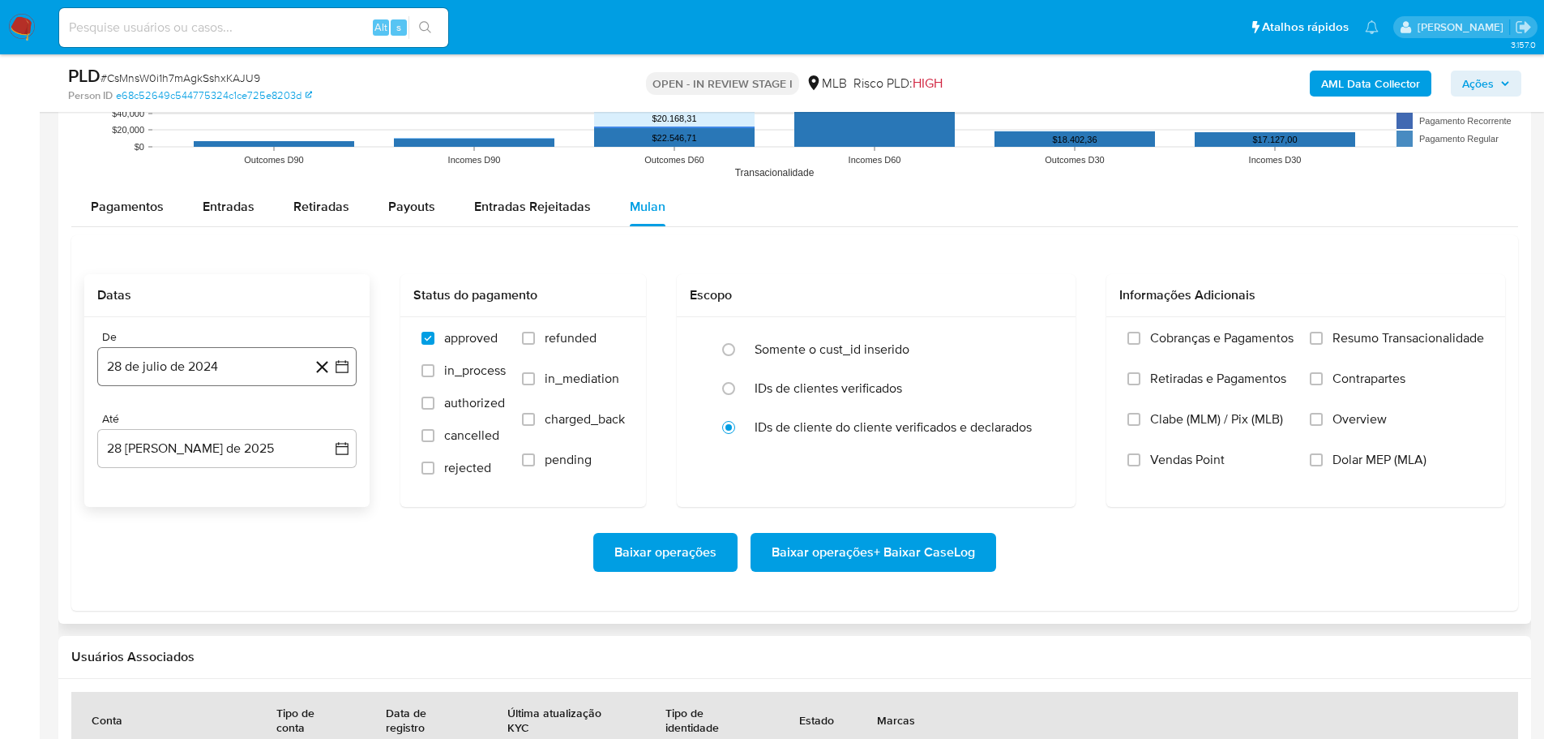
click at [178, 357] on button "28 de julio de 2024" at bounding box center [226, 366] width 259 height 39
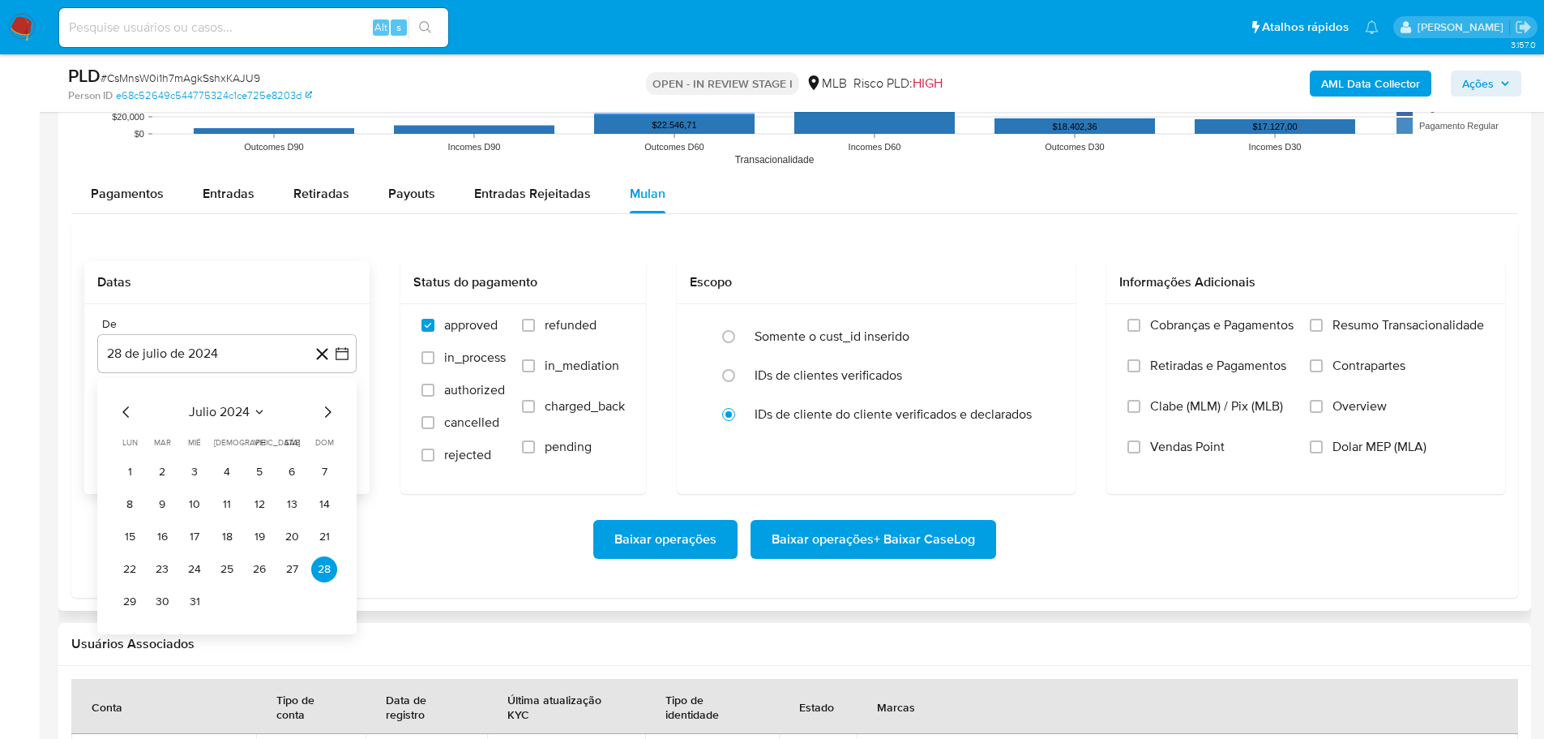
scroll to position [1946, 0]
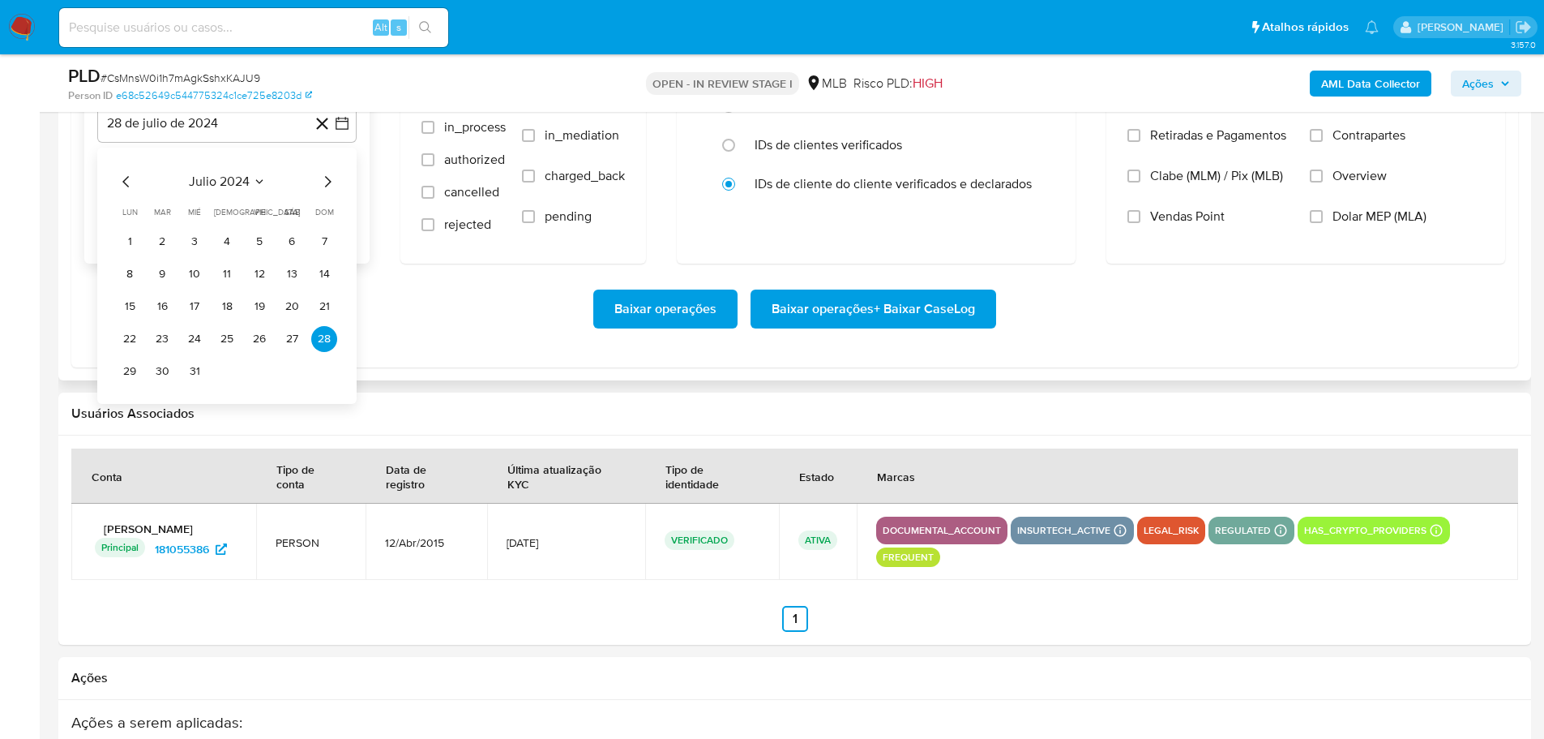
click at [328, 180] on icon "Mes siguiente" at bounding box center [327, 181] width 19 height 19
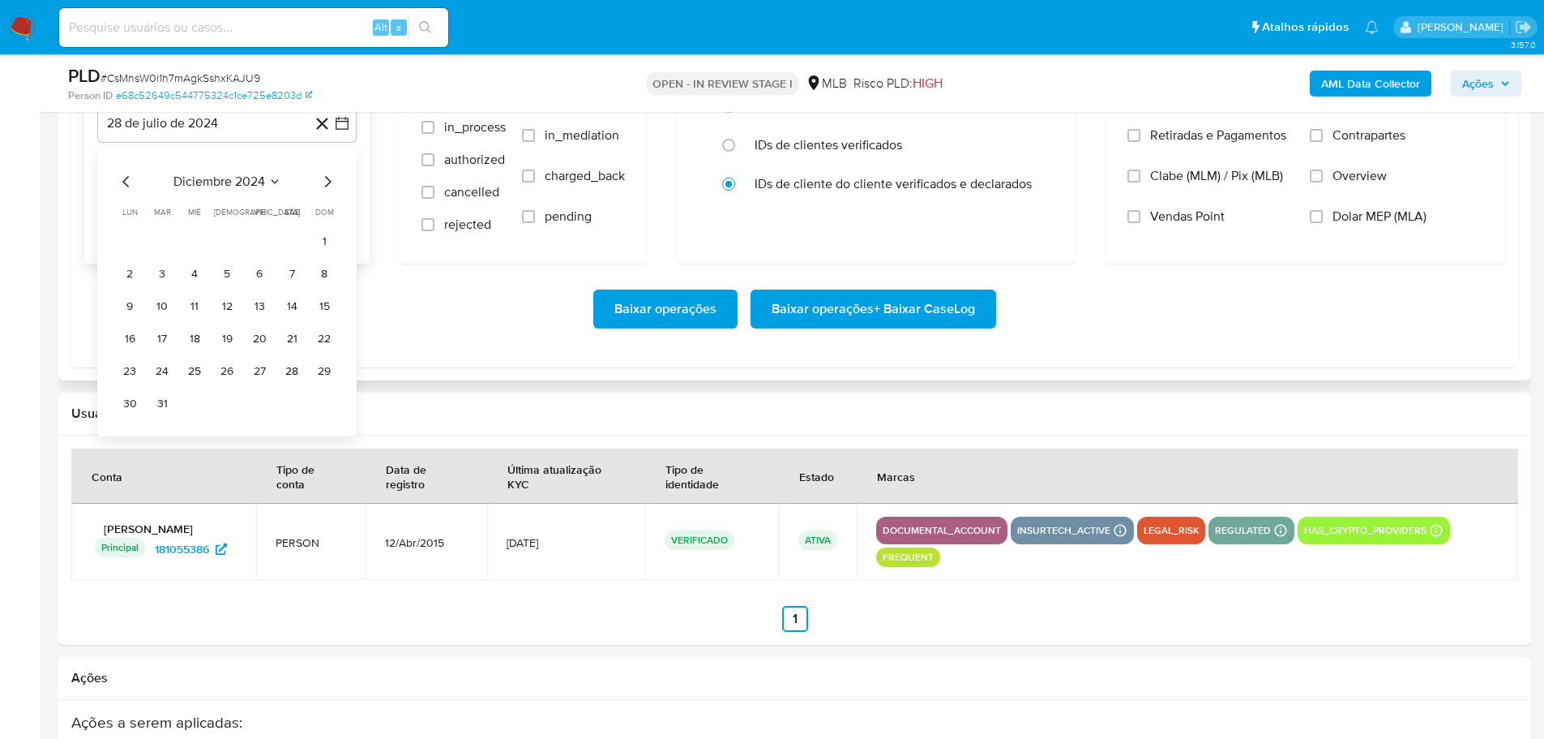
click at [328, 180] on icon "Mes siguiente" at bounding box center [327, 181] width 19 height 19
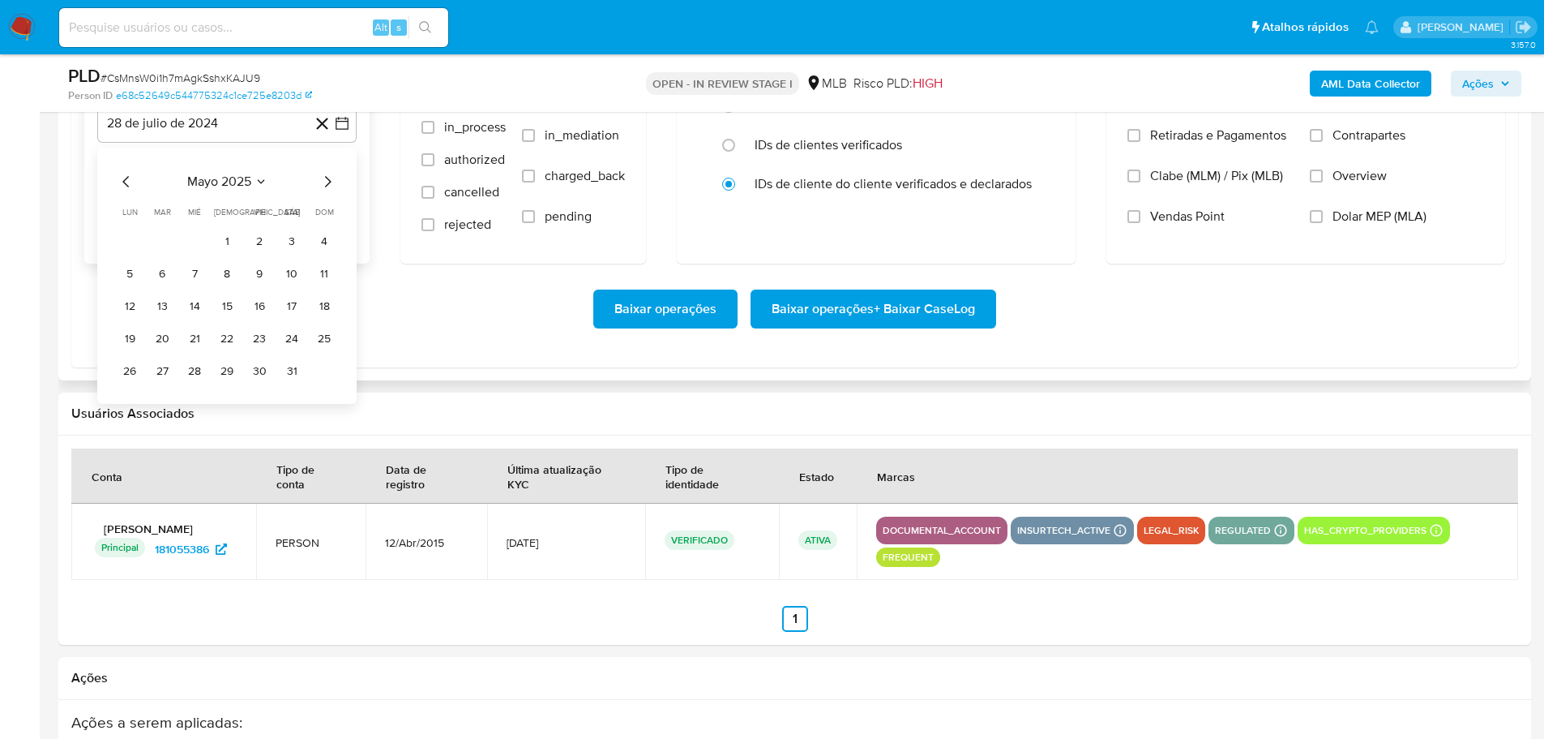
click at [328, 180] on icon "Mes siguiente" at bounding box center [327, 181] width 19 height 19
click at [161, 236] on button "1" at bounding box center [162, 242] width 26 height 26
click at [178, 211] on button "28 [PERSON_NAME] de 2025" at bounding box center [226, 205] width 259 height 39
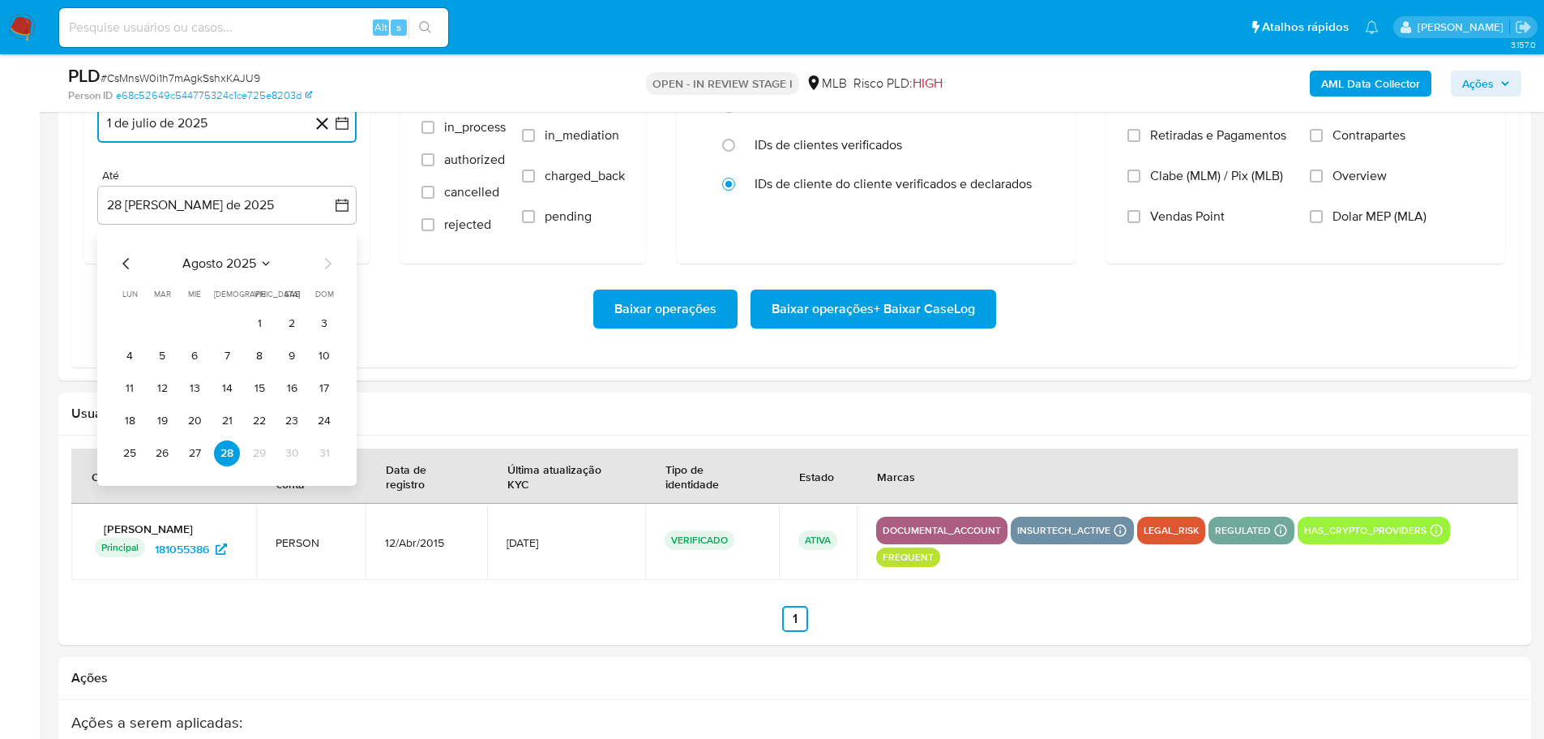
drag, startPoint x: 166, startPoint y: 452, endPoint x: 203, endPoint y: 446, distance: 37.7
click at [168, 452] on button "26" at bounding box center [162, 453] width 26 height 26
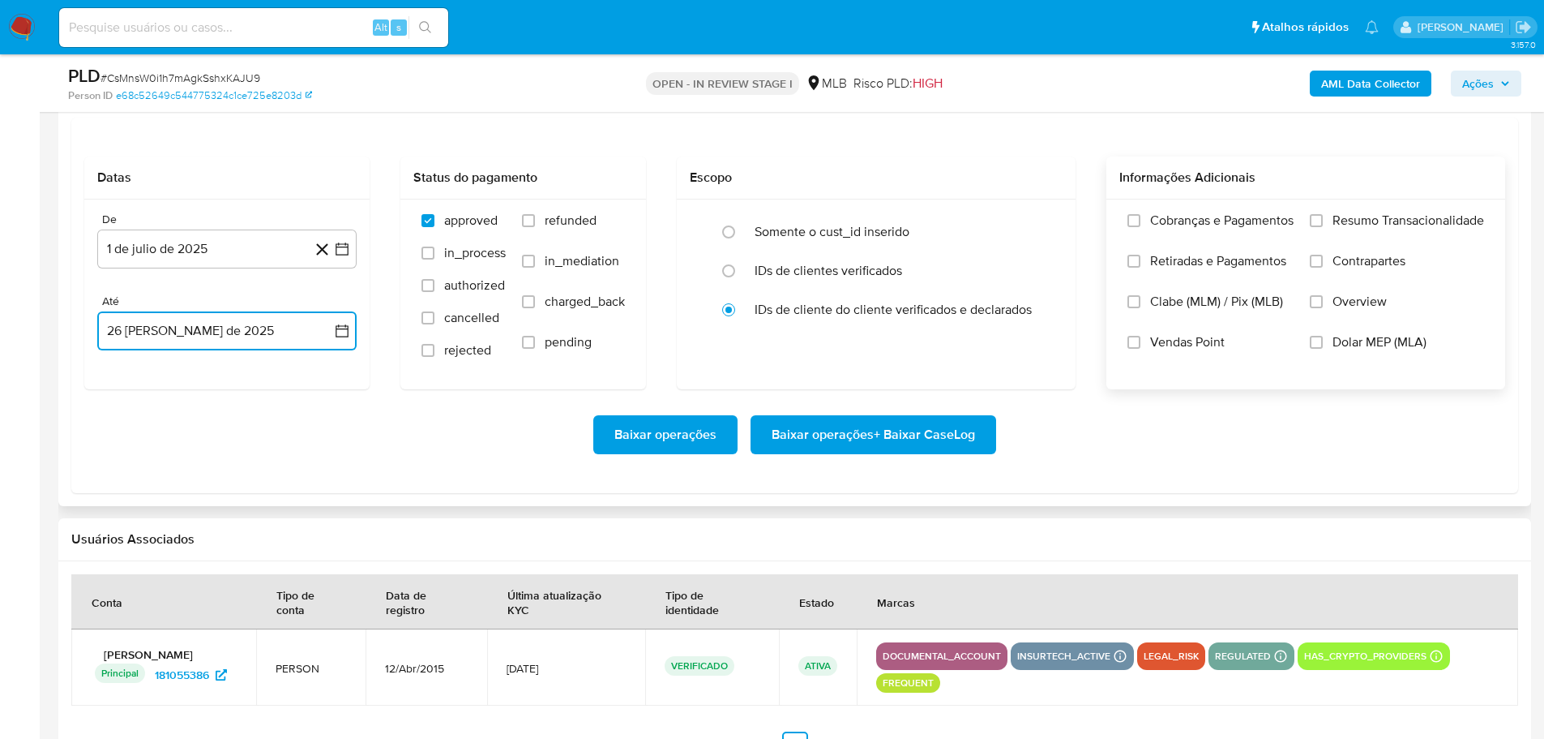
scroll to position [1702, 0]
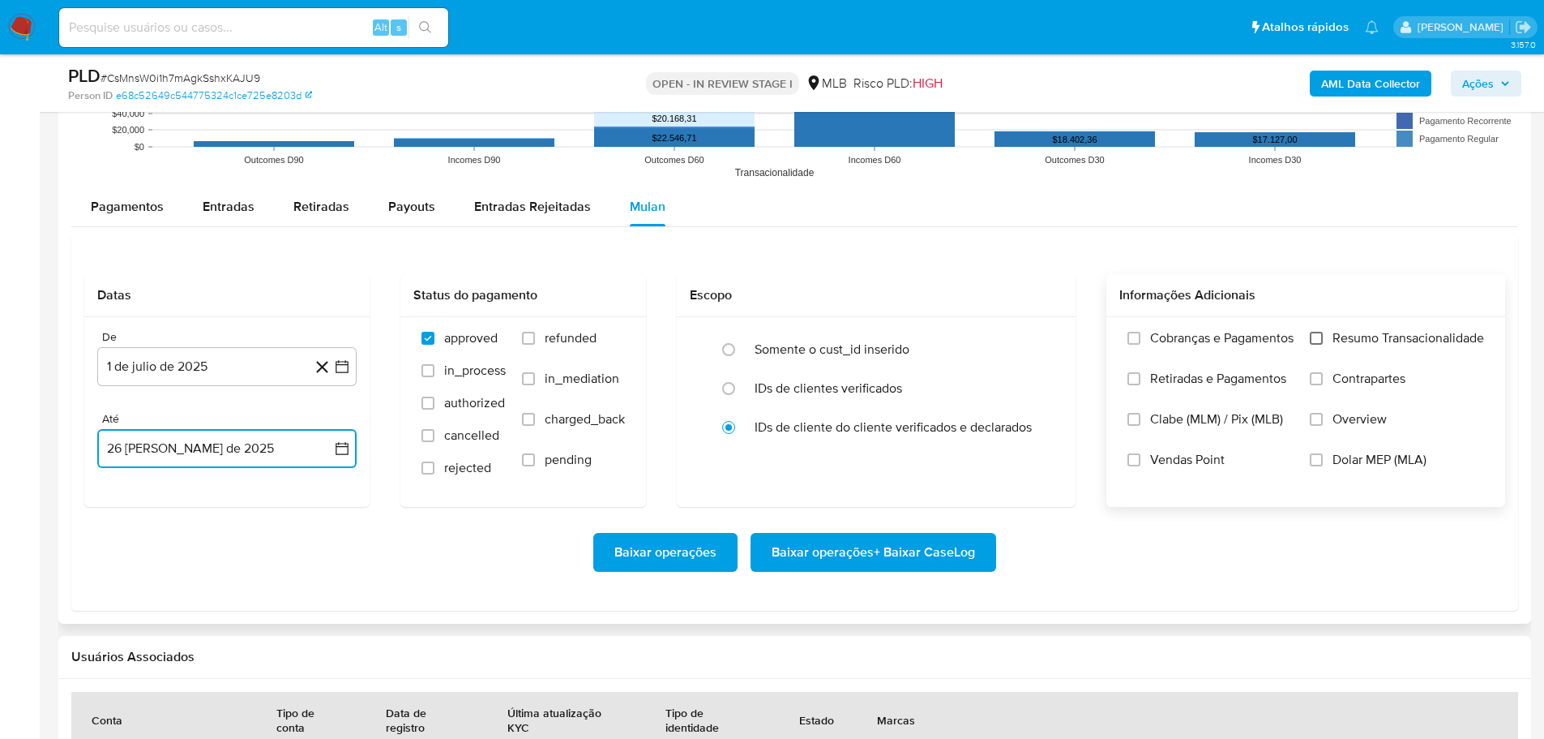
click at [1312, 341] on input "Resumo Transacionalidade" at bounding box center [1316, 338] width 13 height 13
click at [859, 558] on span "Baixar operações + Baixar CaseLog" at bounding box center [873, 552] width 203 height 36
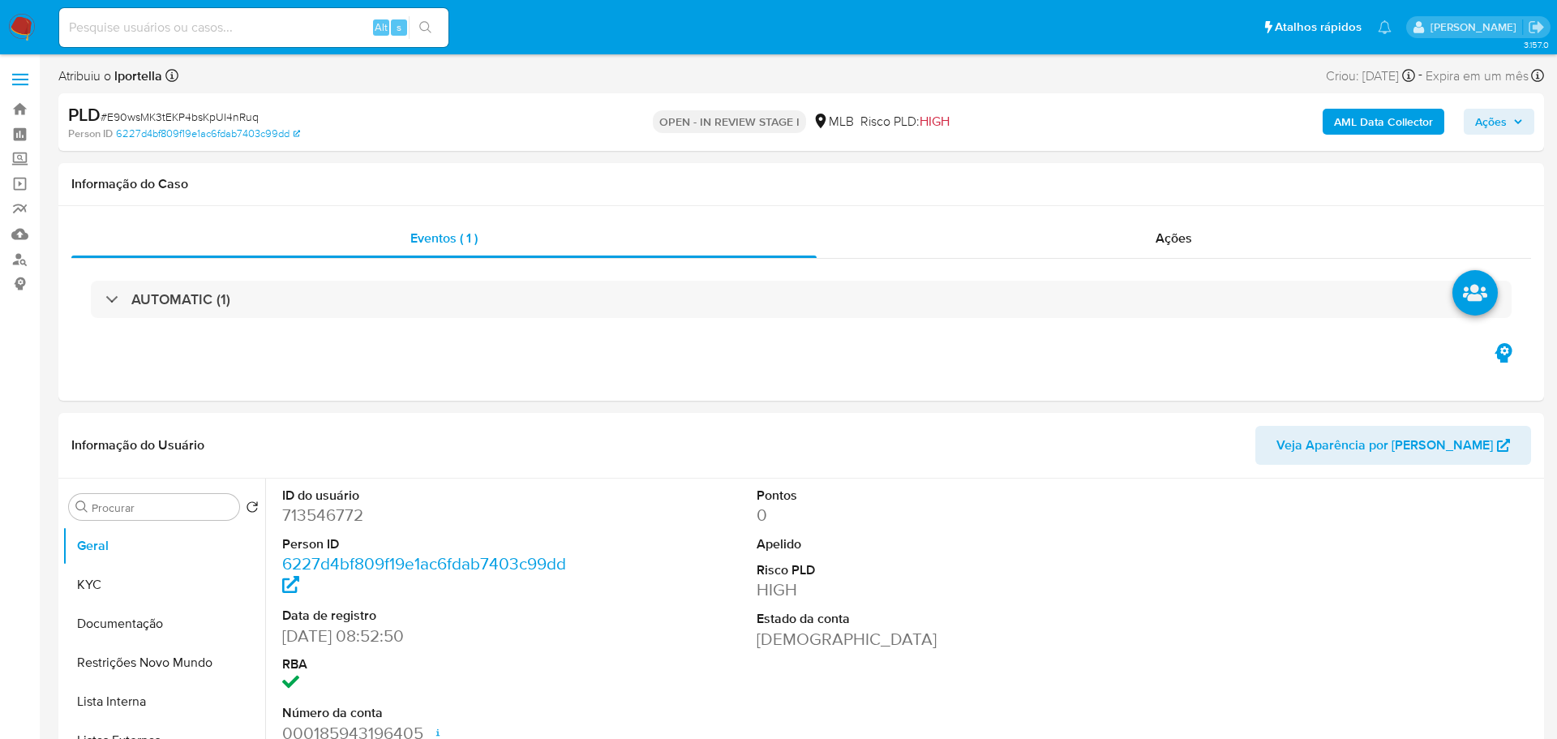
select select "10"
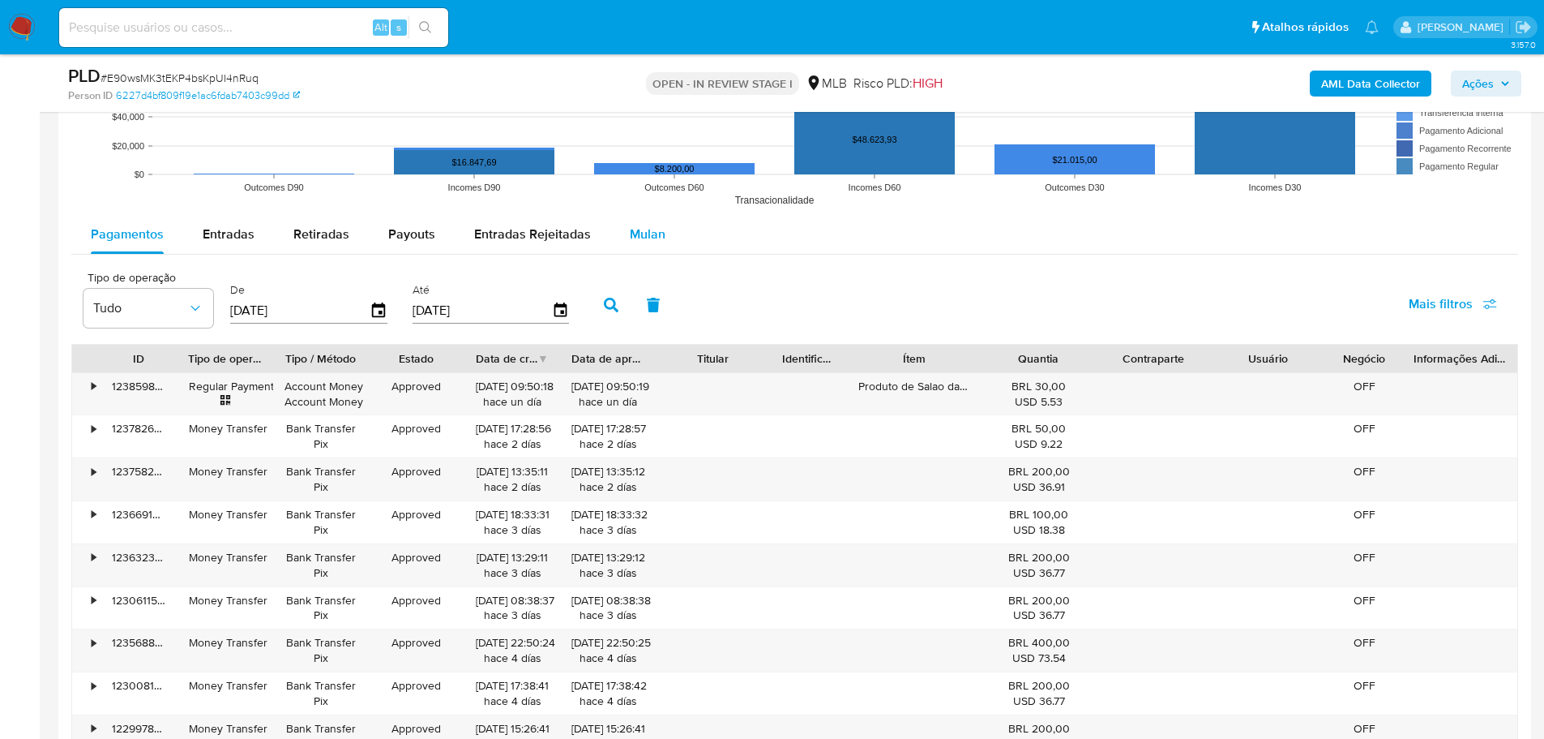
click at [654, 237] on span "Mulan" at bounding box center [648, 234] width 36 height 19
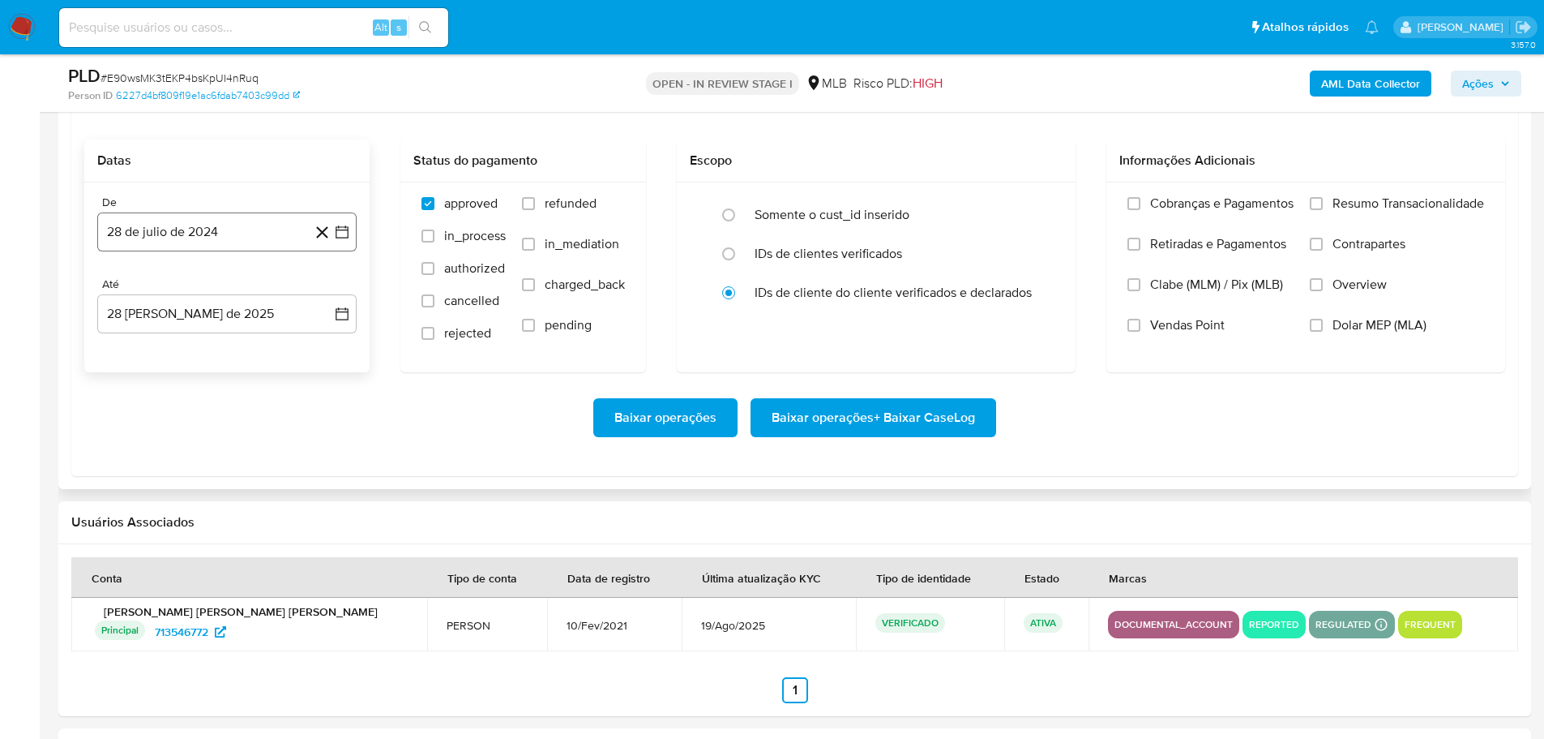
click at [166, 233] on button "28 de julio de 2024" at bounding box center [226, 231] width 259 height 39
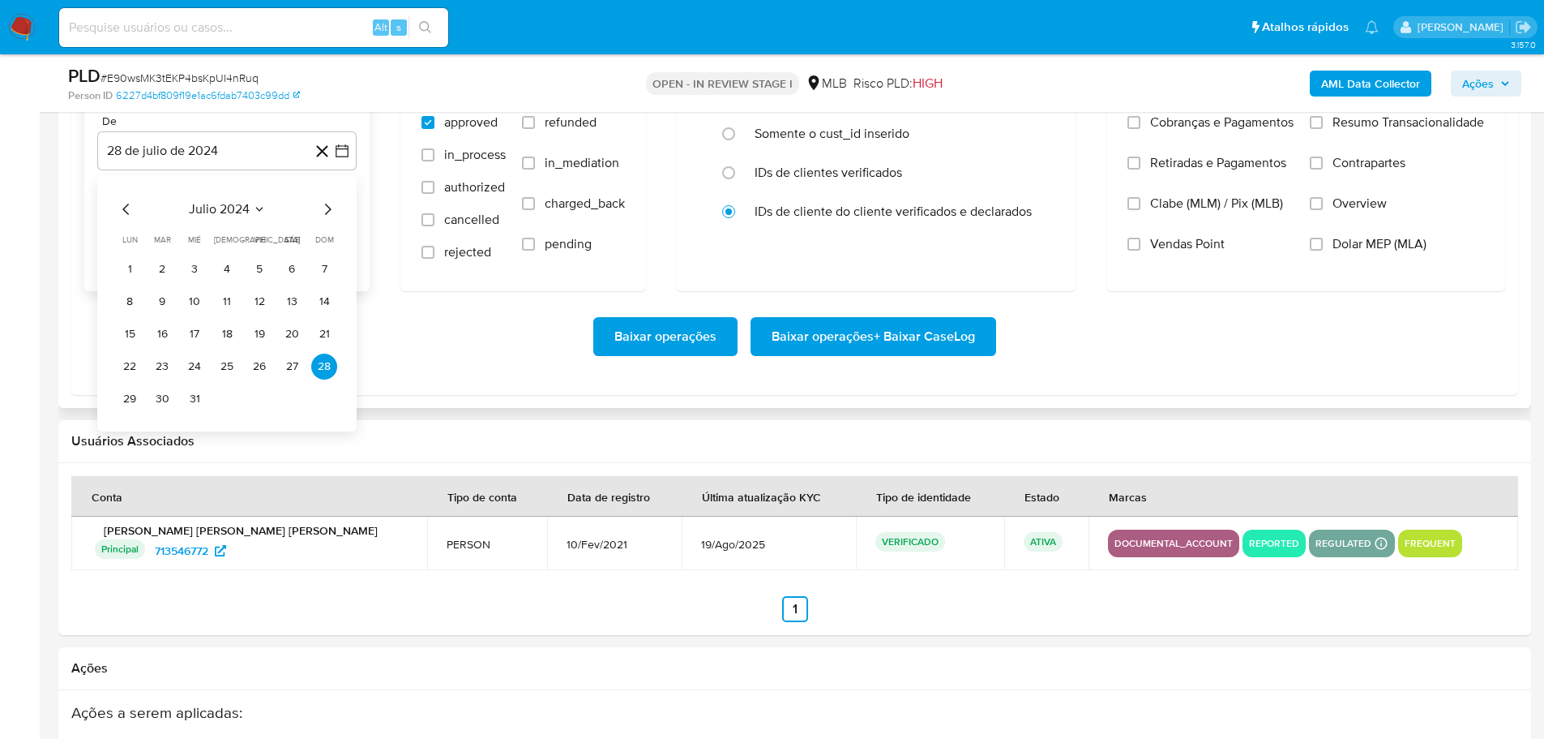
click at [330, 208] on icon "Mes siguiente" at bounding box center [328, 208] width 6 height 11
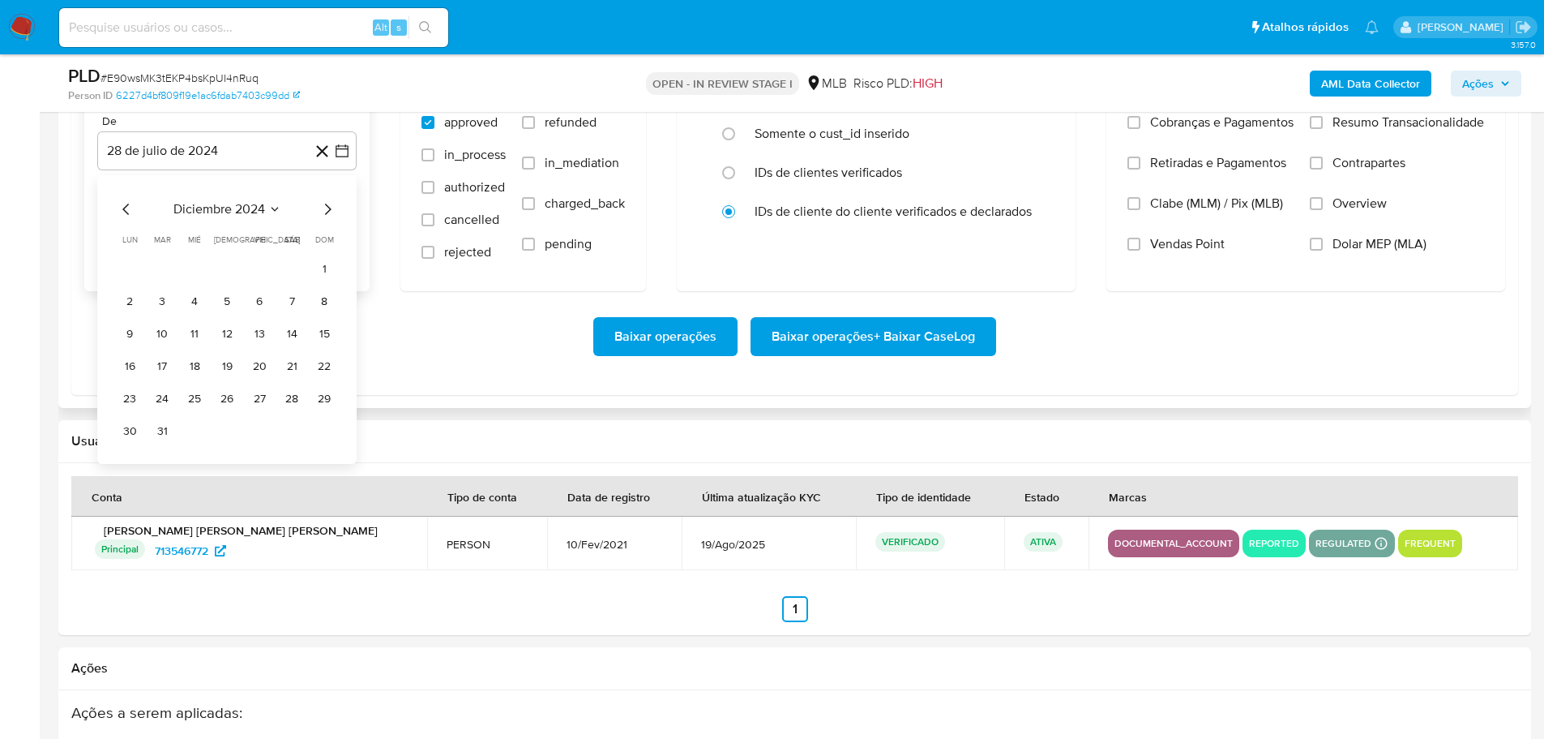
click at [330, 208] on icon "Mes siguiente" at bounding box center [328, 208] width 6 height 11
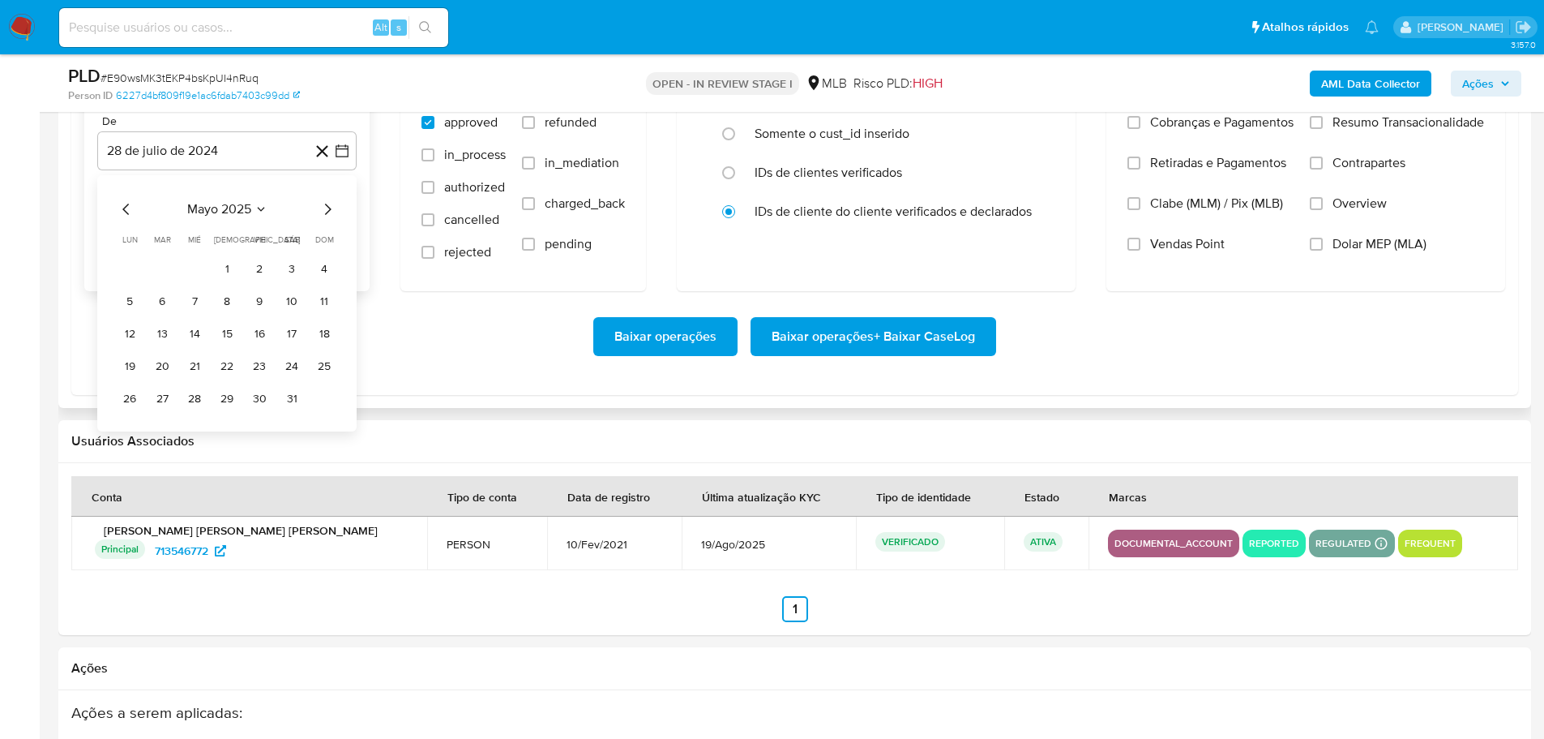
click at [330, 208] on icon "Mes siguiente" at bounding box center [328, 208] width 6 height 11
click at [165, 266] on button "1" at bounding box center [162, 269] width 26 height 26
click at [173, 255] on div "De 1 de julio de 2025 1-07-2025 Até 28 de agosto de 2025 28-08-2025" at bounding box center [226, 196] width 285 height 190
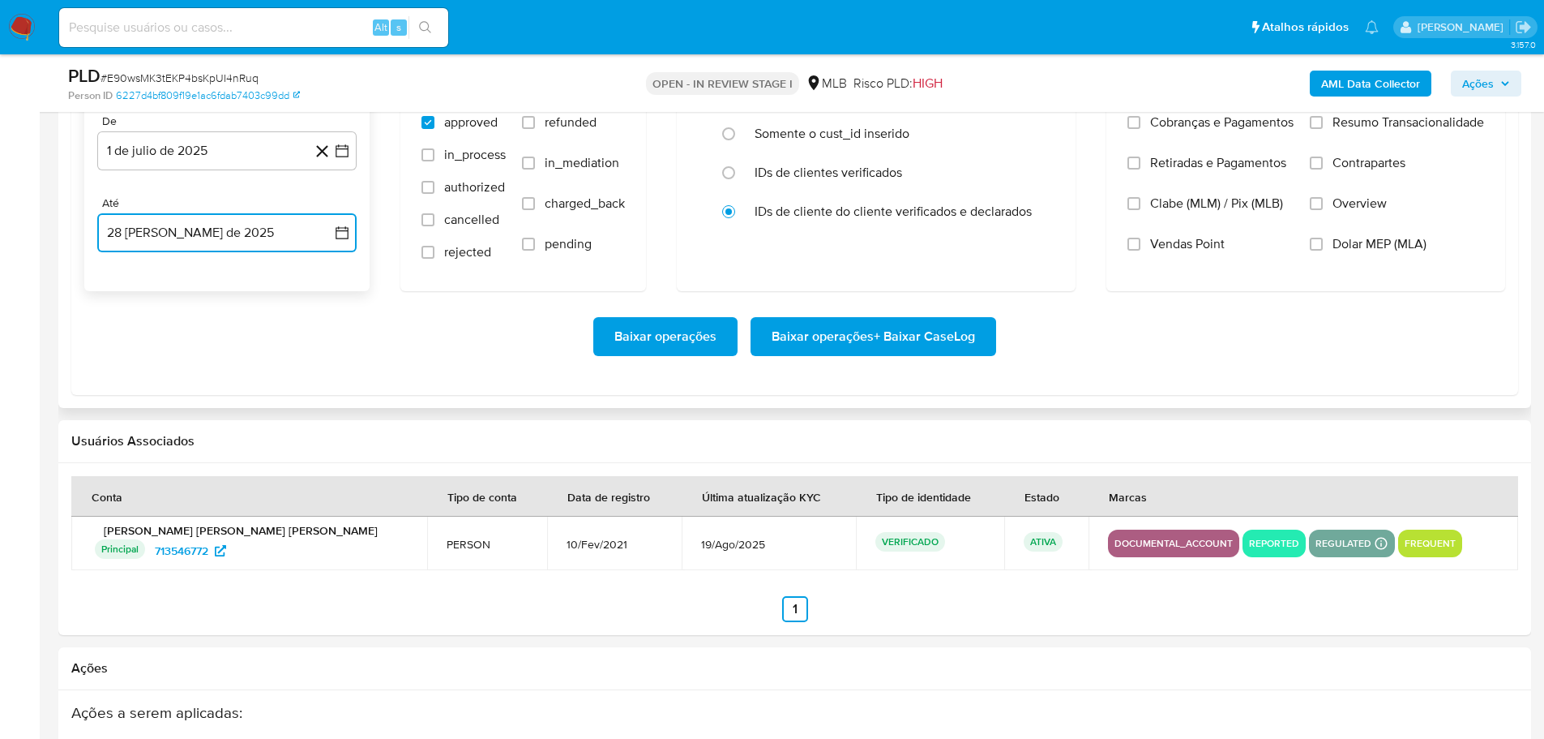
click at [185, 236] on button "28 [PERSON_NAME] de 2025" at bounding box center [226, 232] width 259 height 39
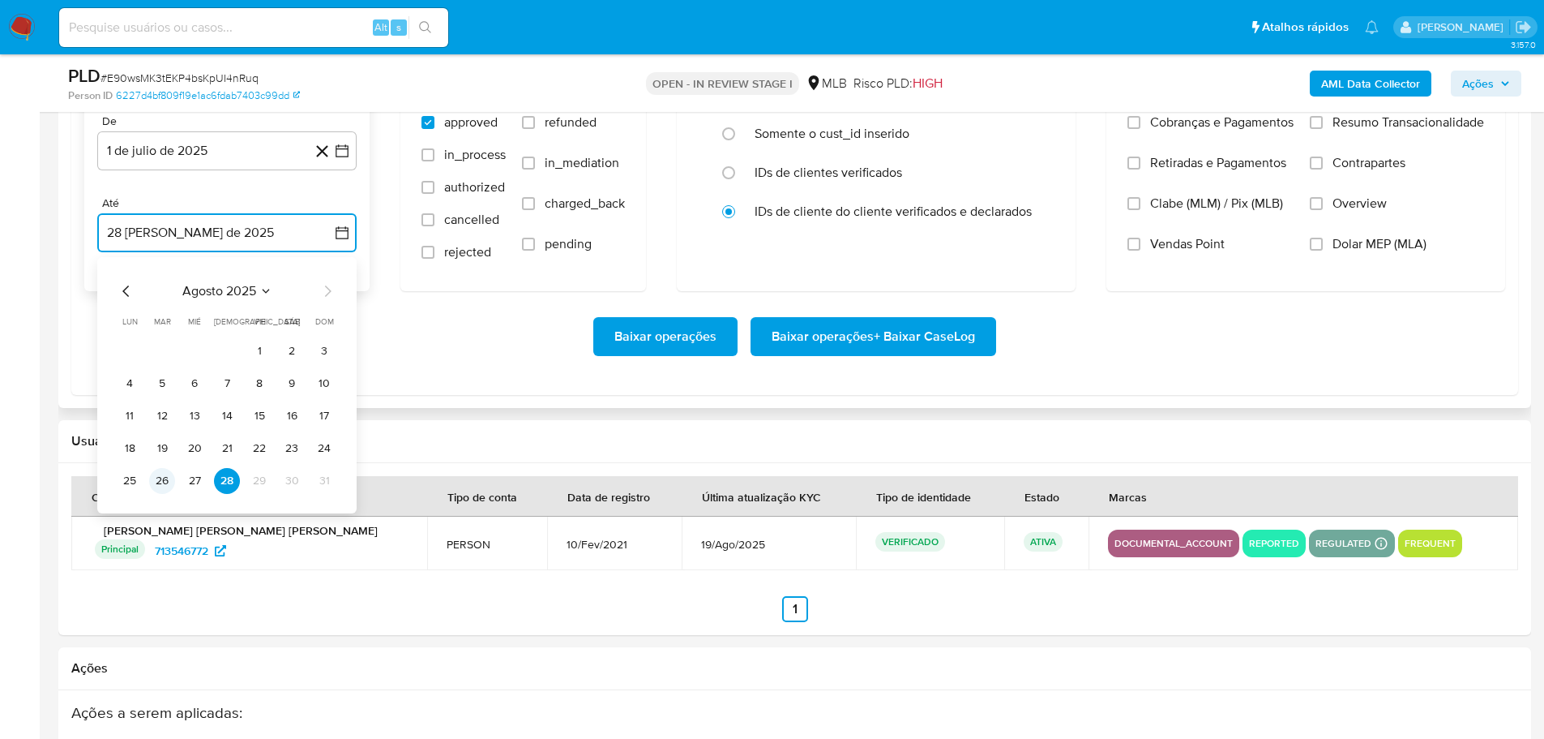
click at [150, 475] on button "26" at bounding box center [162, 481] width 26 height 26
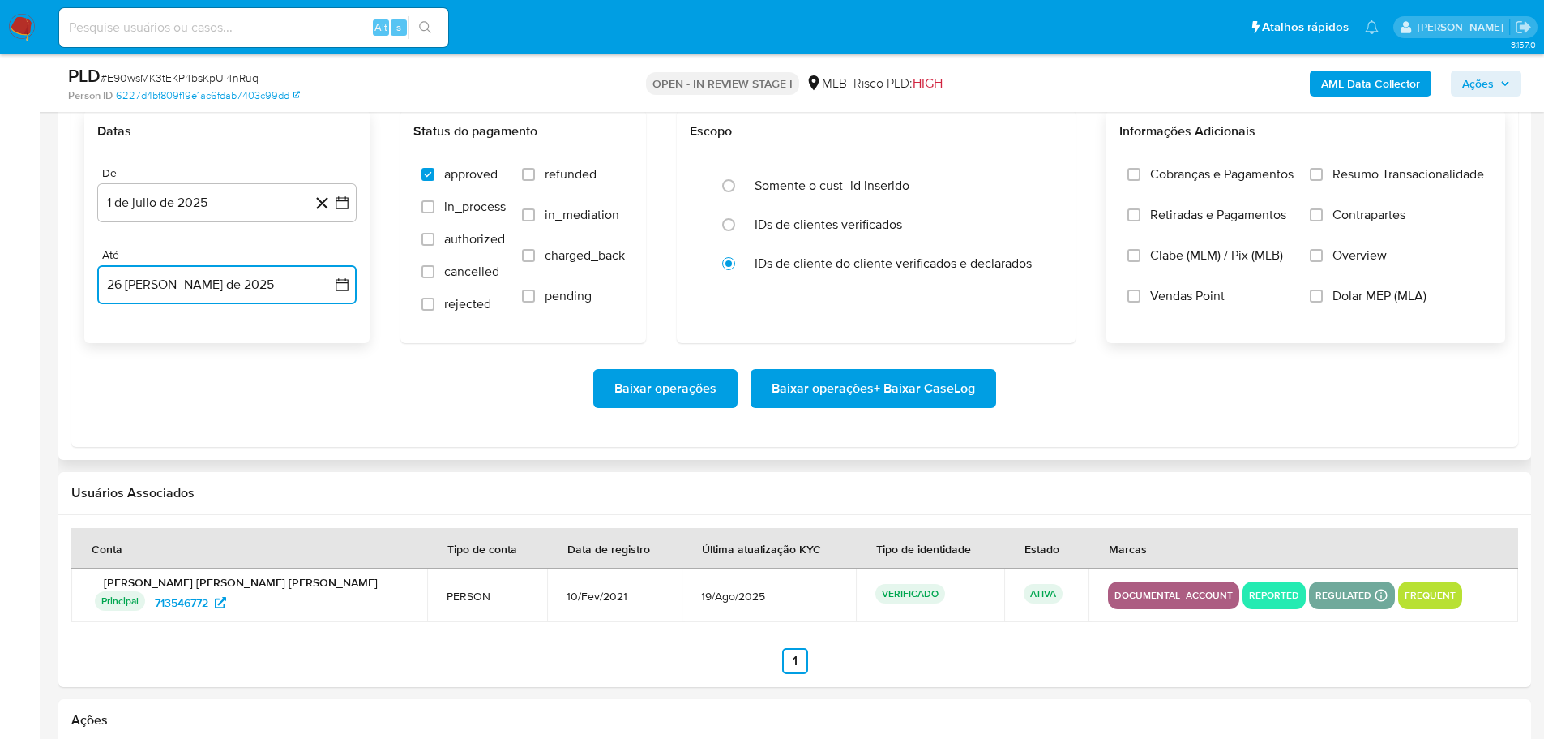
scroll to position [1865, 0]
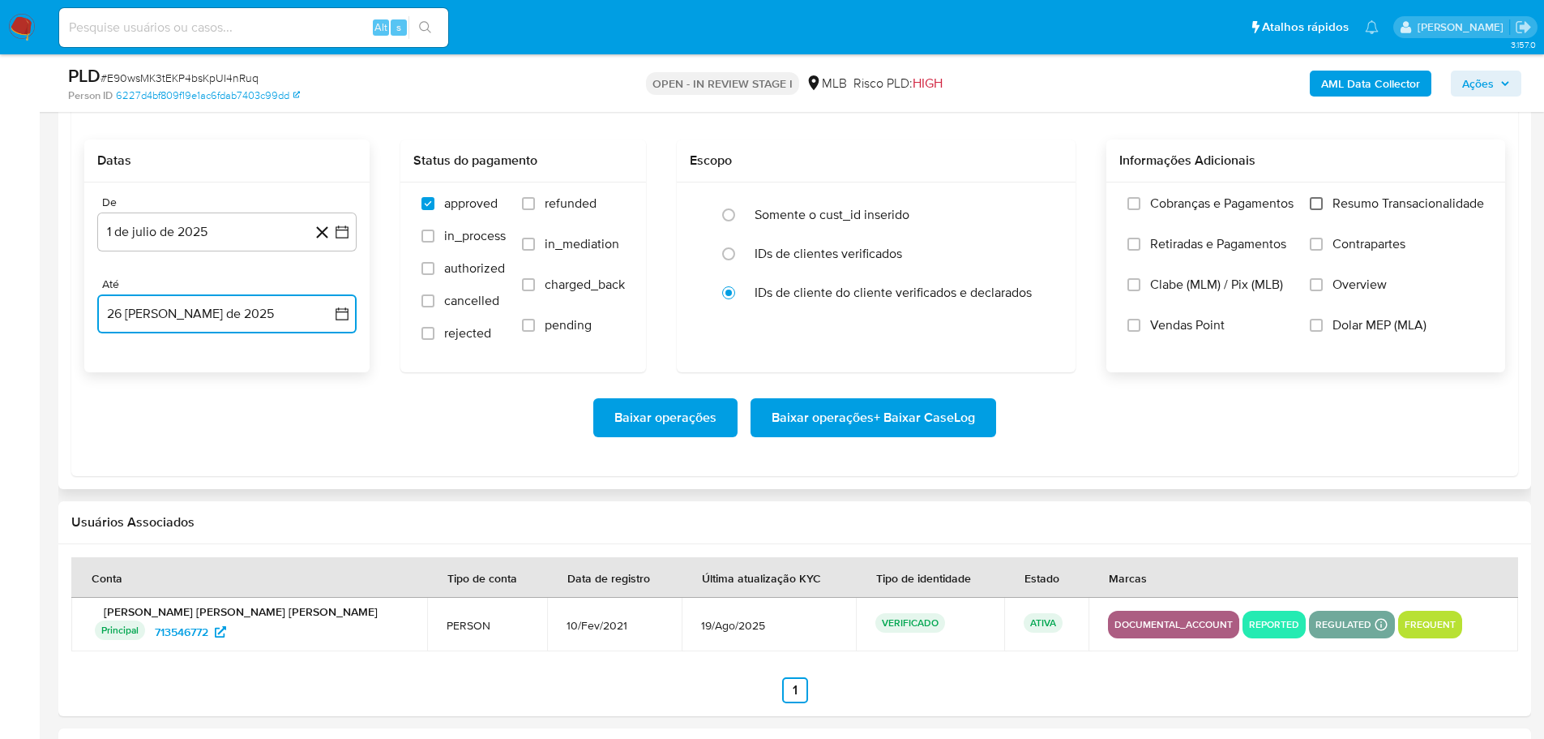
click at [1315, 199] on input "Resumo Transacionalidade" at bounding box center [1316, 203] width 13 height 13
click at [936, 416] on span "Baixar operações + Baixar CaseLog" at bounding box center [873, 418] width 203 height 36
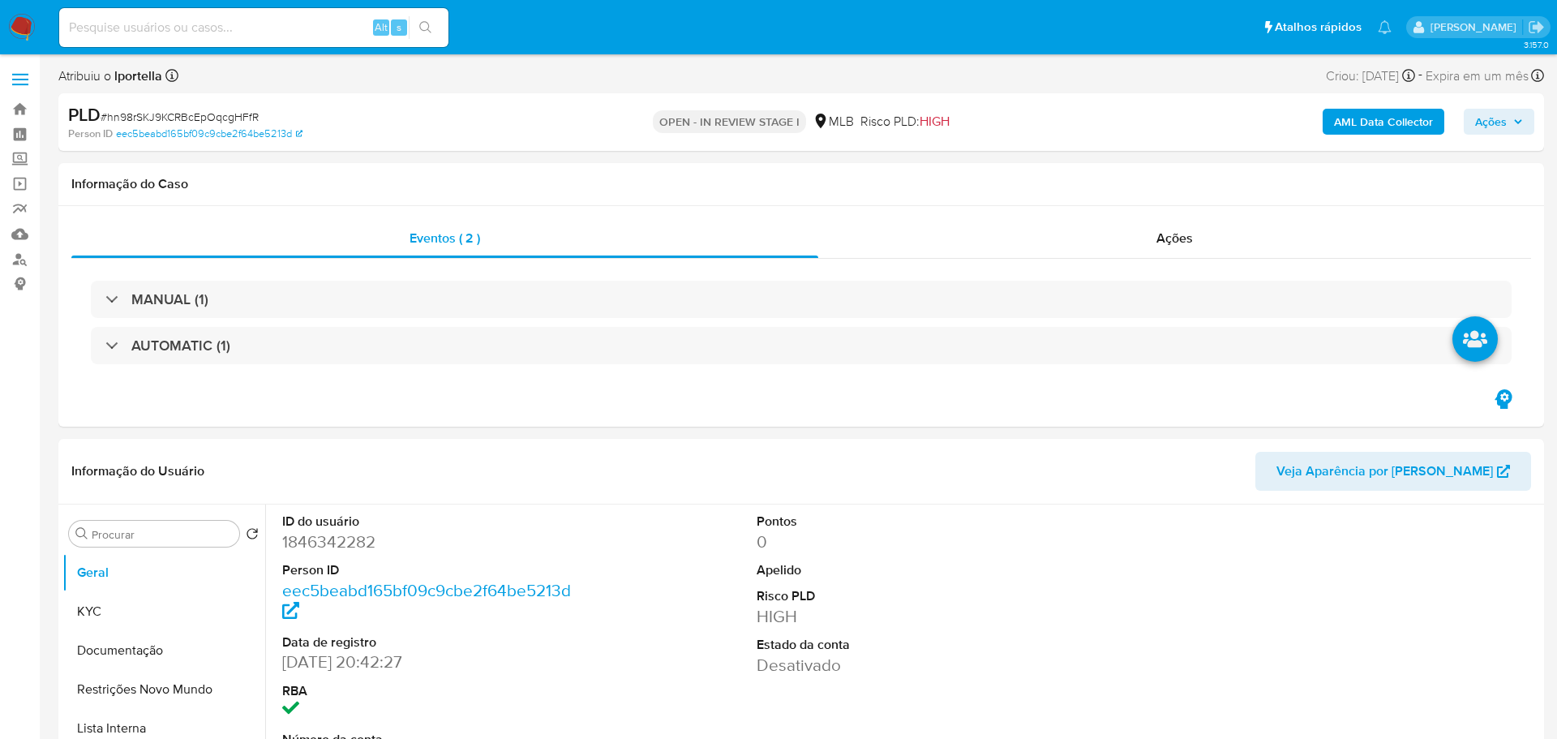
select select "10"
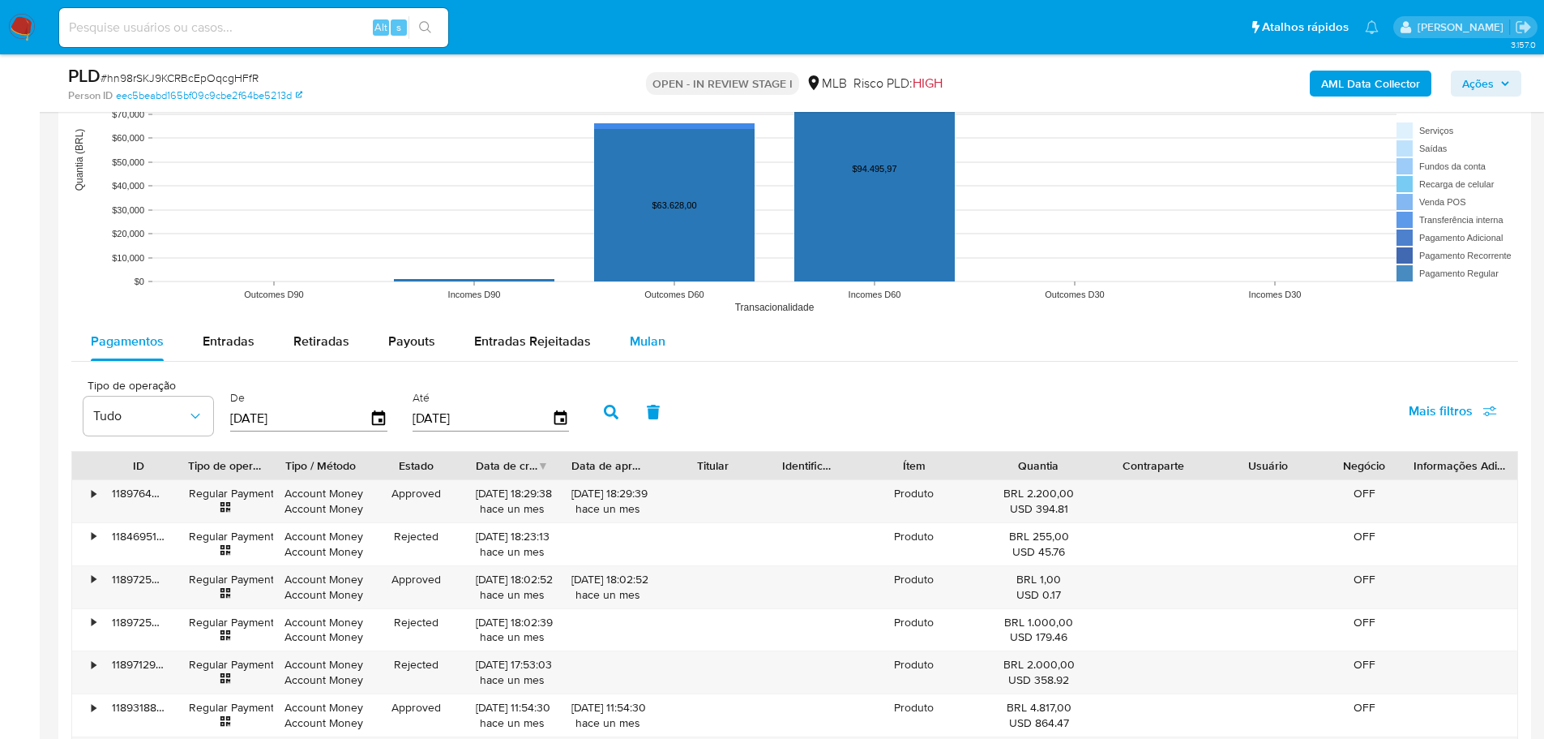
click at [664, 348] on button "Mulan" at bounding box center [647, 341] width 75 height 39
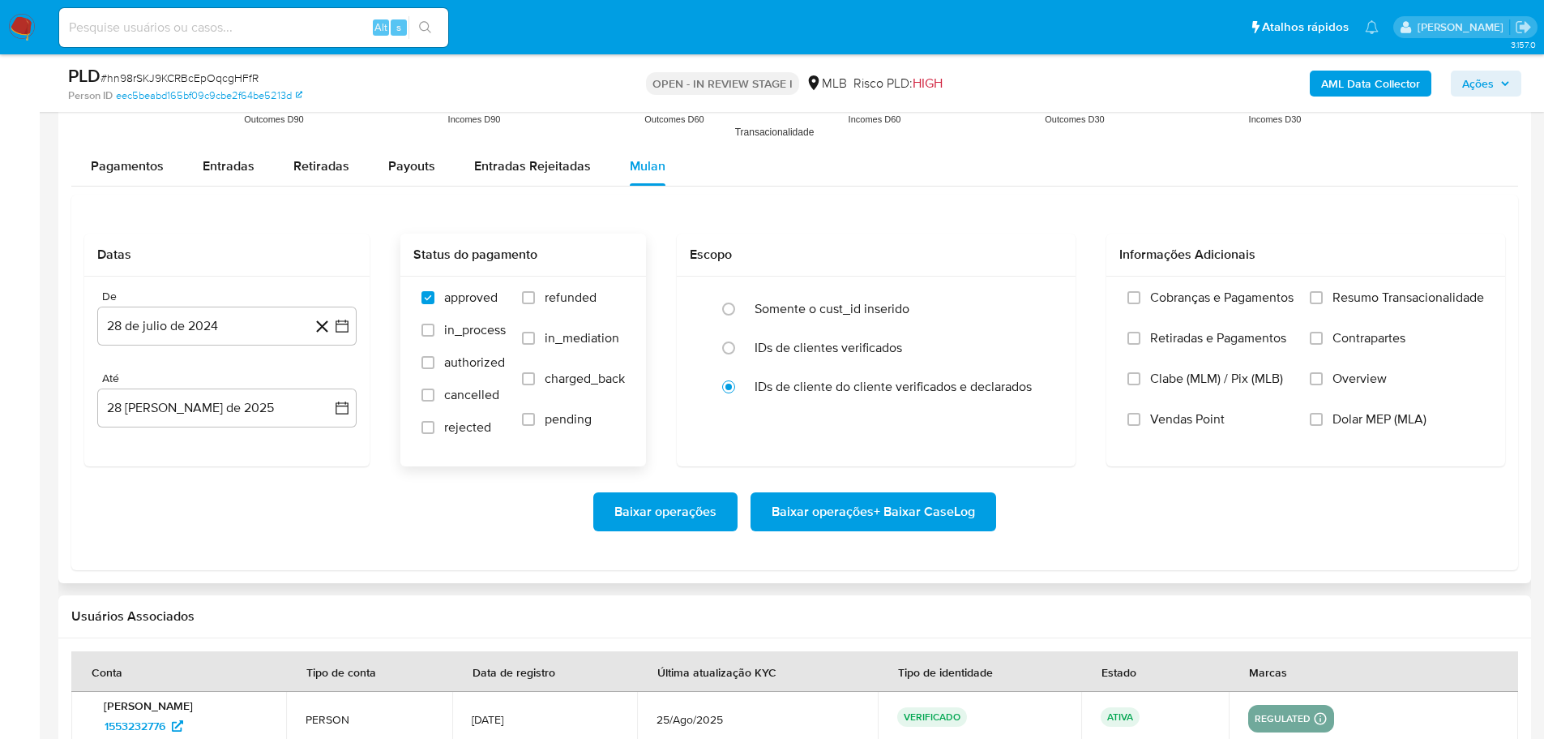
scroll to position [1946, 0]
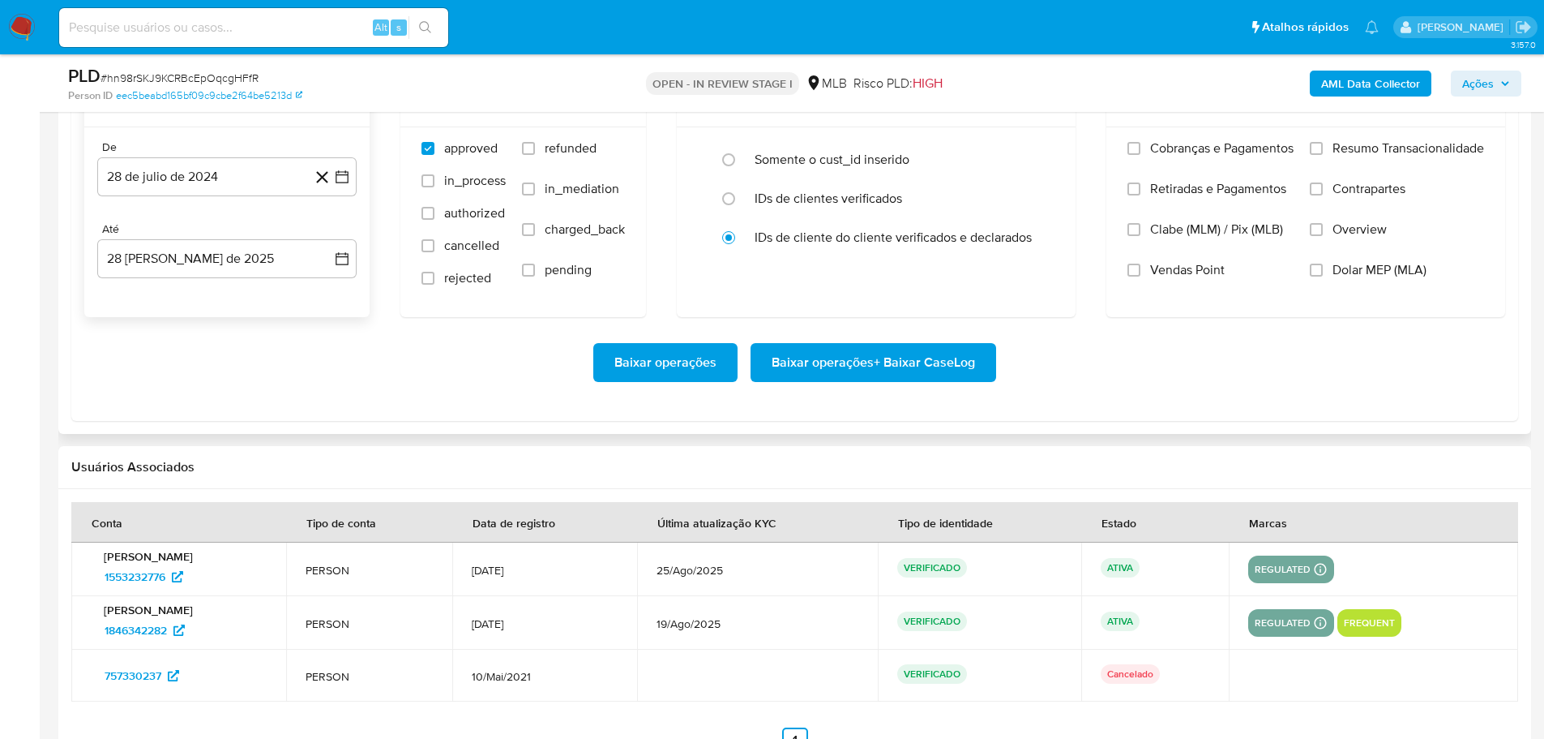
click at [194, 199] on div "De 28 de julio de 2024 28-07-2024 Até 28 de agosto de 2025 28-08-2025" at bounding box center [226, 222] width 285 height 190
click at [181, 173] on button "28 de julio de 2024" at bounding box center [226, 176] width 259 height 39
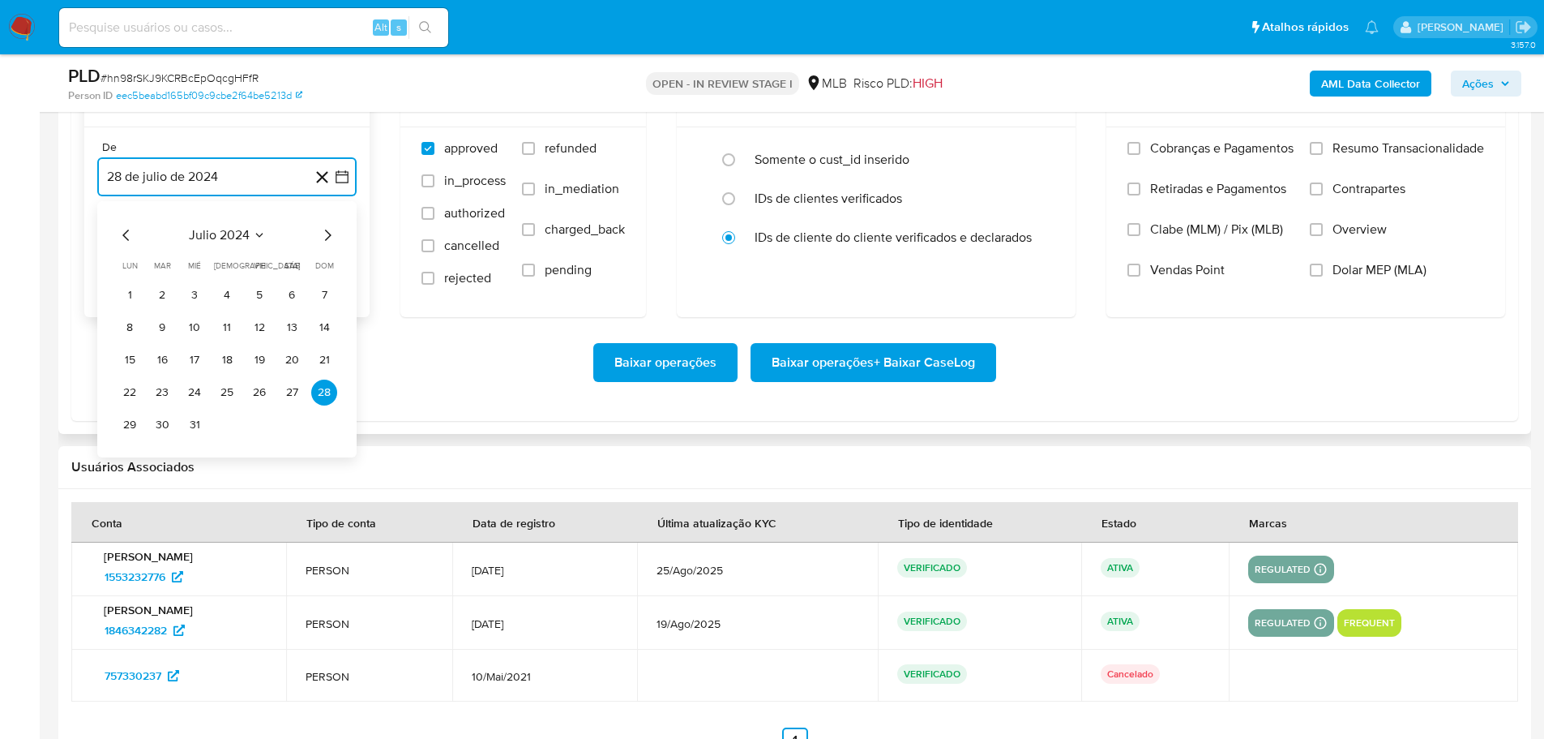
click at [327, 229] on icon "Mes siguiente" at bounding box center [327, 234] width 19 height 19
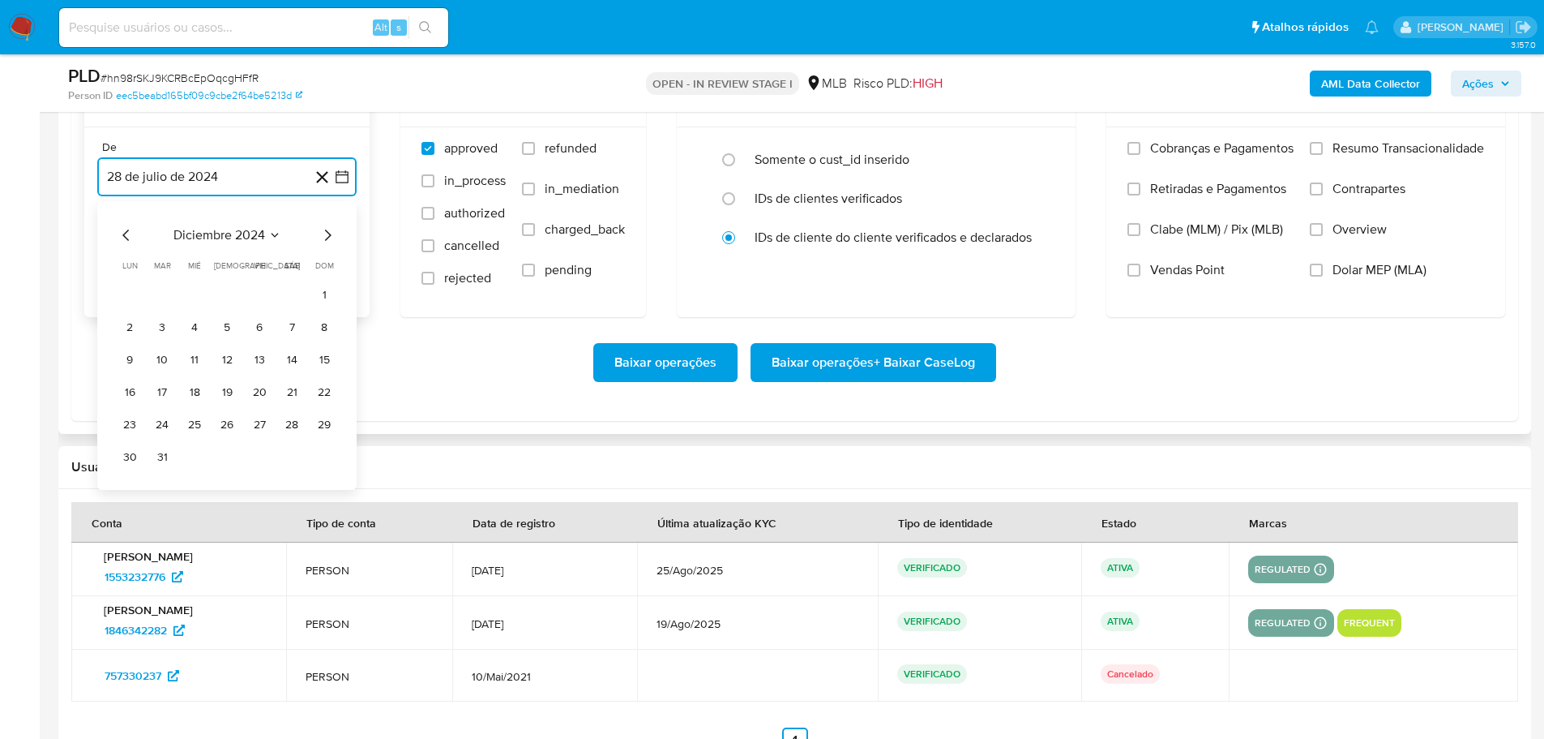
click at [327, 229] on icon "Mes siguiente" at bounding box center [327, 234] width 19 height 19
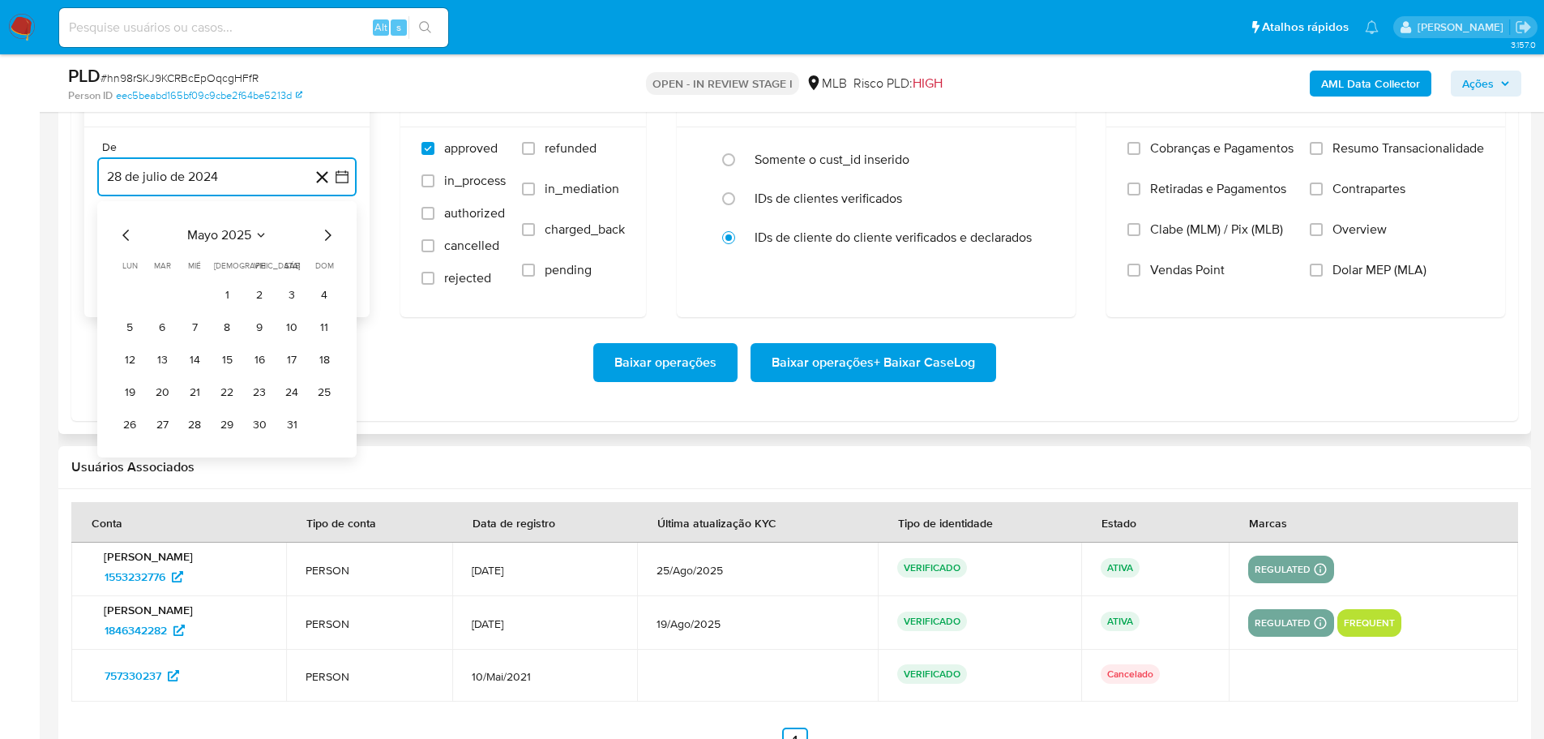
click at [327, 229] on icon "Mes siguiente" at bounding box center [327, 234] width 19 height 19
click at [171, 293] on button "1" at bounding box center [162, 295] width 26 height 26
click at [190, 271] on button "28 [PERSON_NAME] de 2025" at bounding box center [226, 258] width 259 height 39
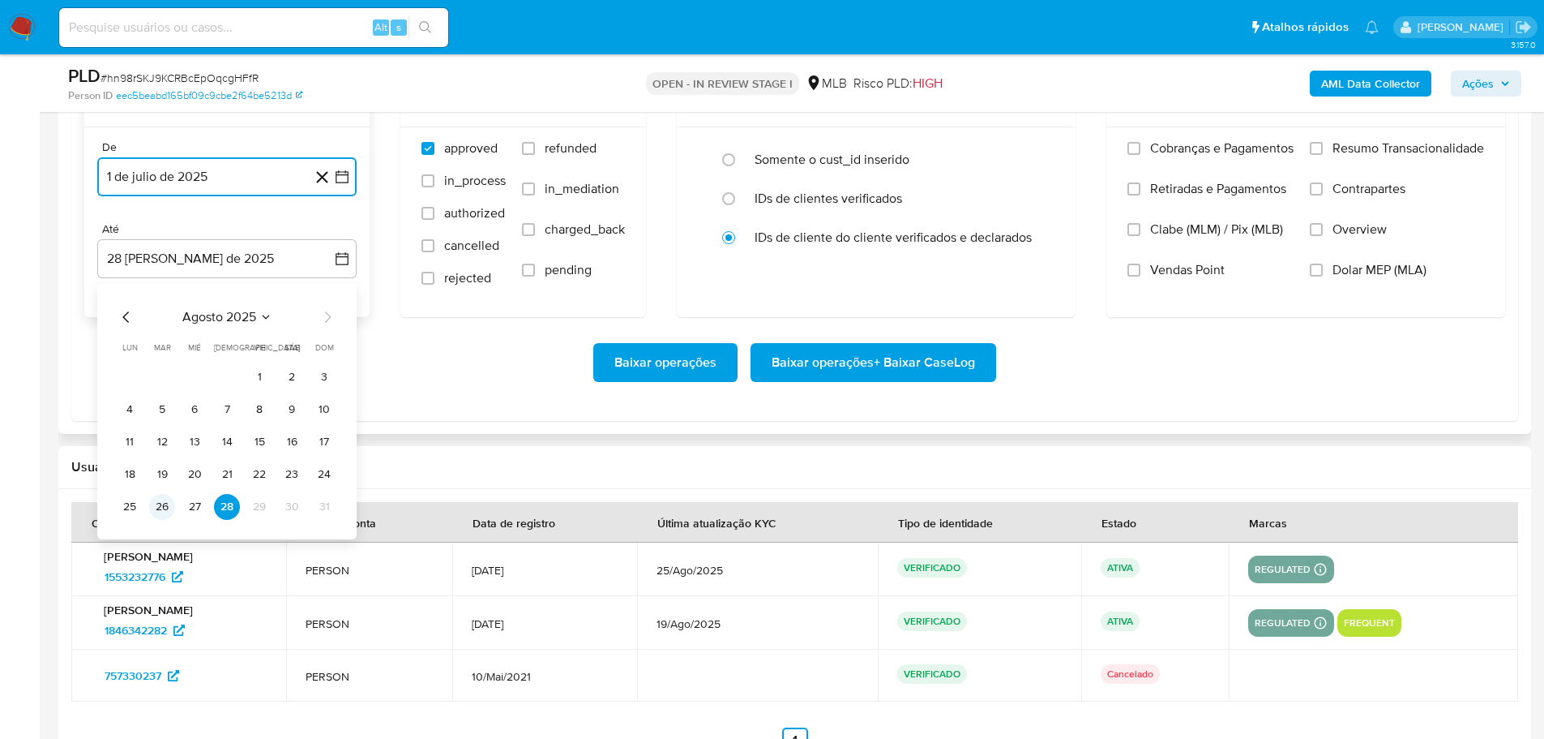
click at [160, 509] on button "26" at bounding box center [162, 507] width 26 height 26
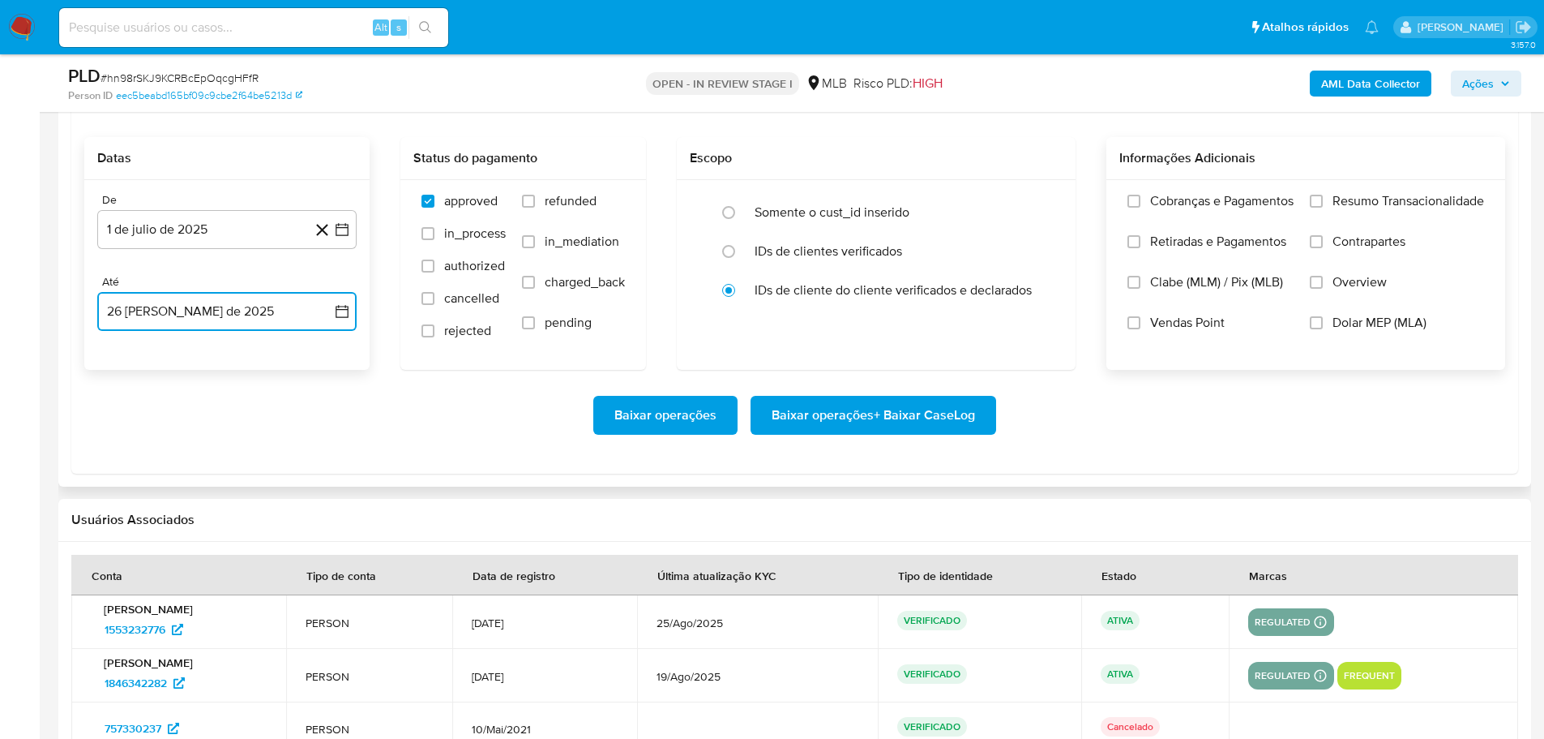
scroll to position [1865, 0]
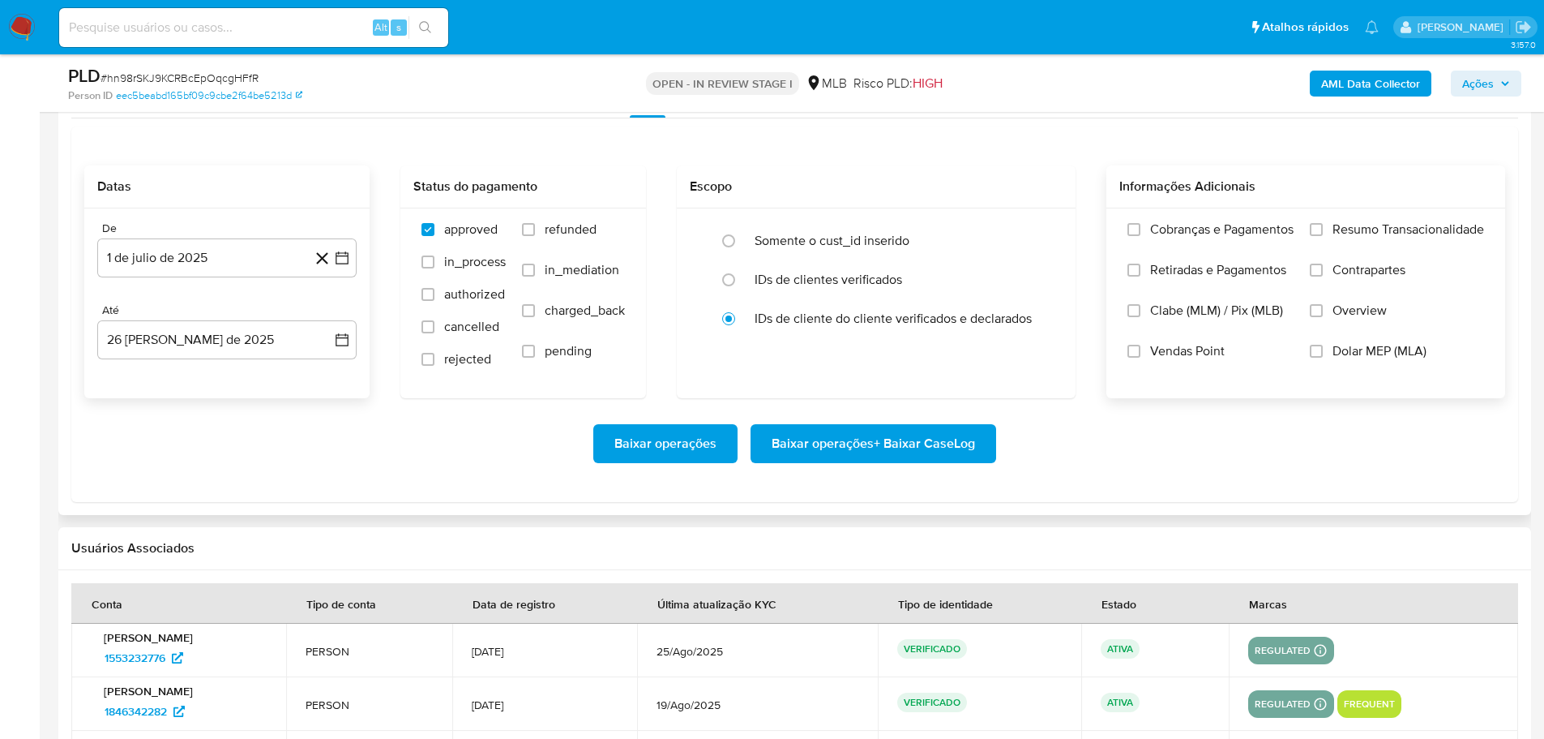
click at [1312, 237] on label "Resumo Transacionalidade" at bounding box center [1397, 241] width 174 height 41
click at [1312, 236] on input "Resumo Transacionalidade" at bounding box center [1316, 229] width 13 height 13
click at [940, 449] on span "Baixar operações + Baixar CaseLog" at bounding box center [873, 444] width 203 height 36
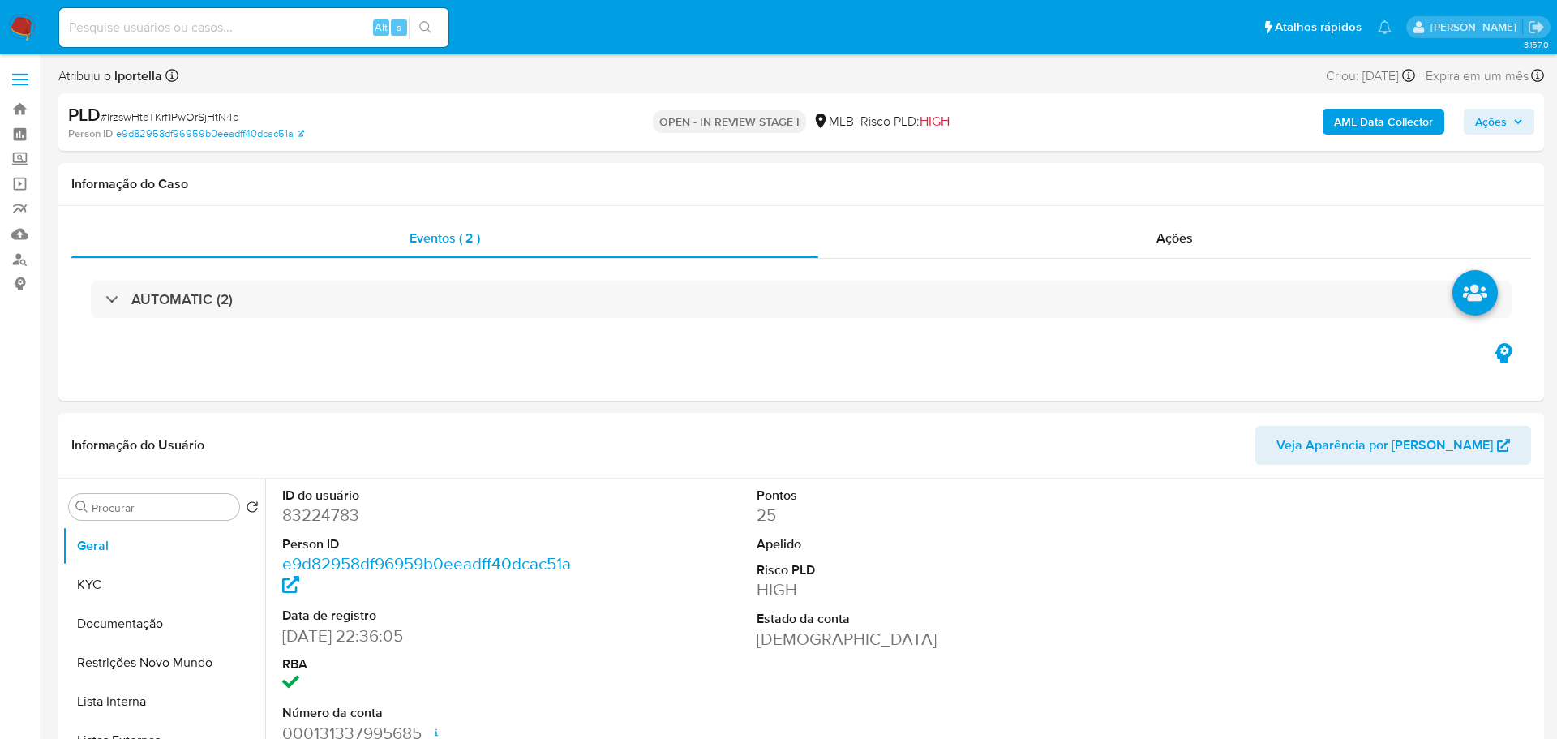
select select "10"
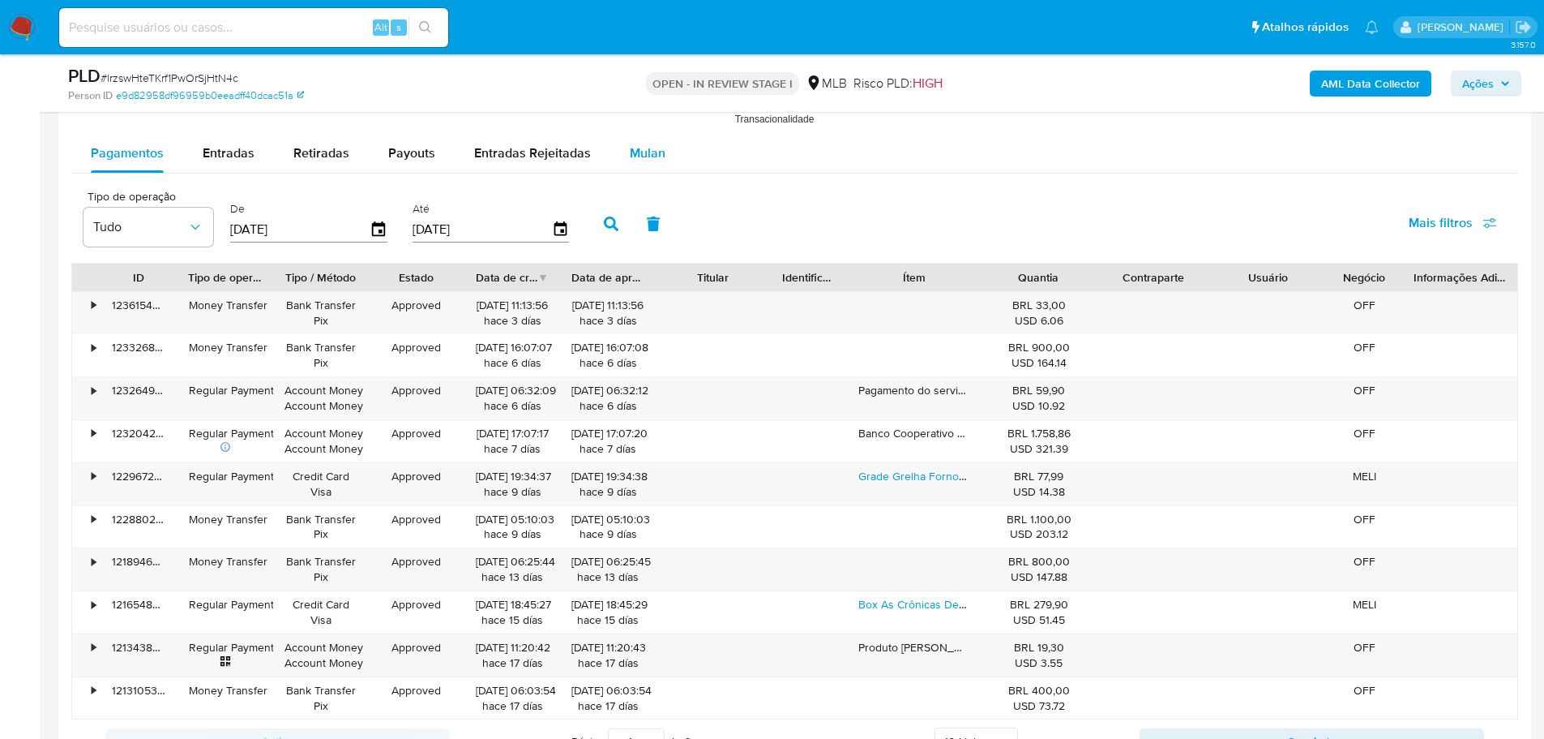
click at [647, 155] on span "Mulan" at bounding box center [648, 152] width 36 height 19
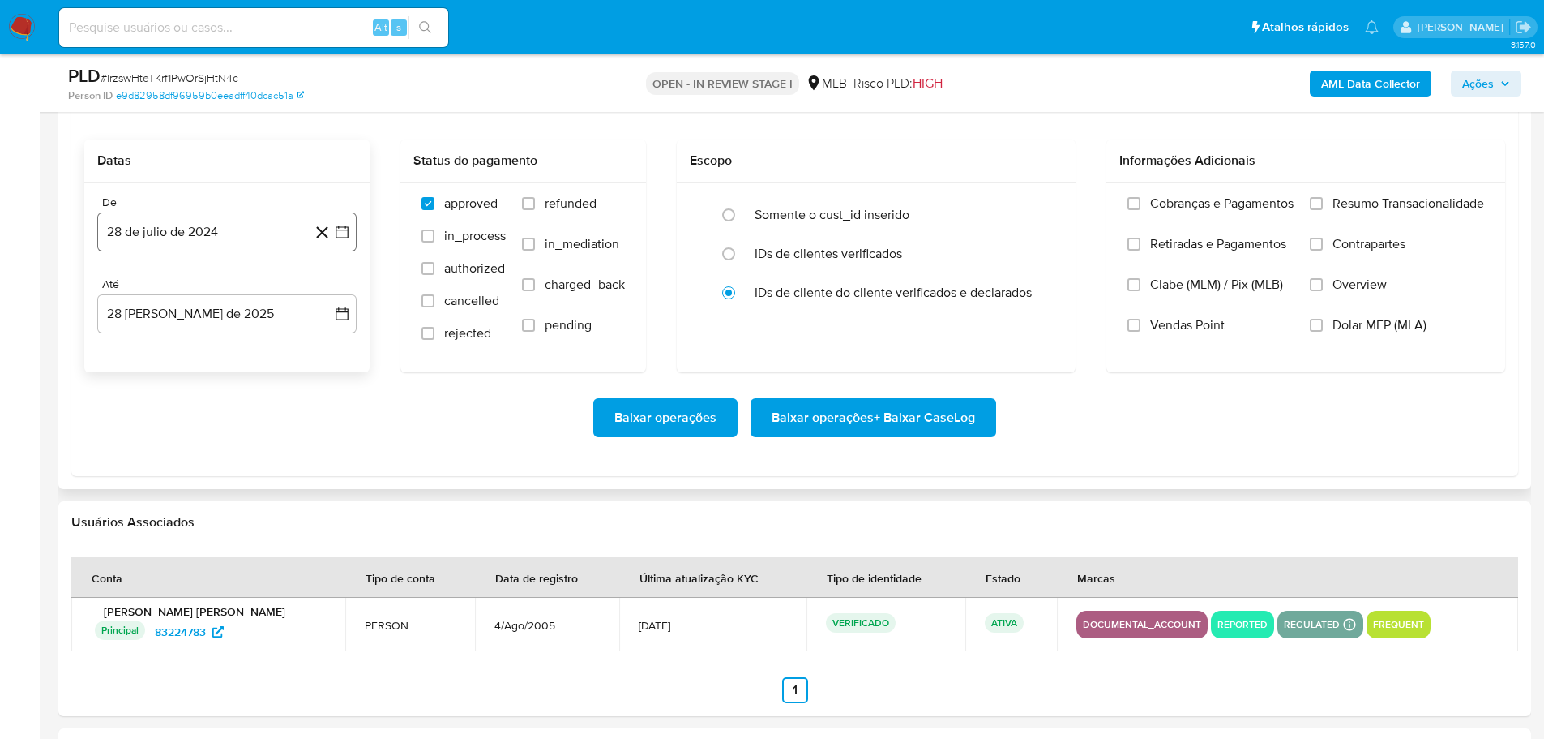
click at [203, 231] on button "28 de julio de 2024" at bounding box center [226, 231] width 259 height 39
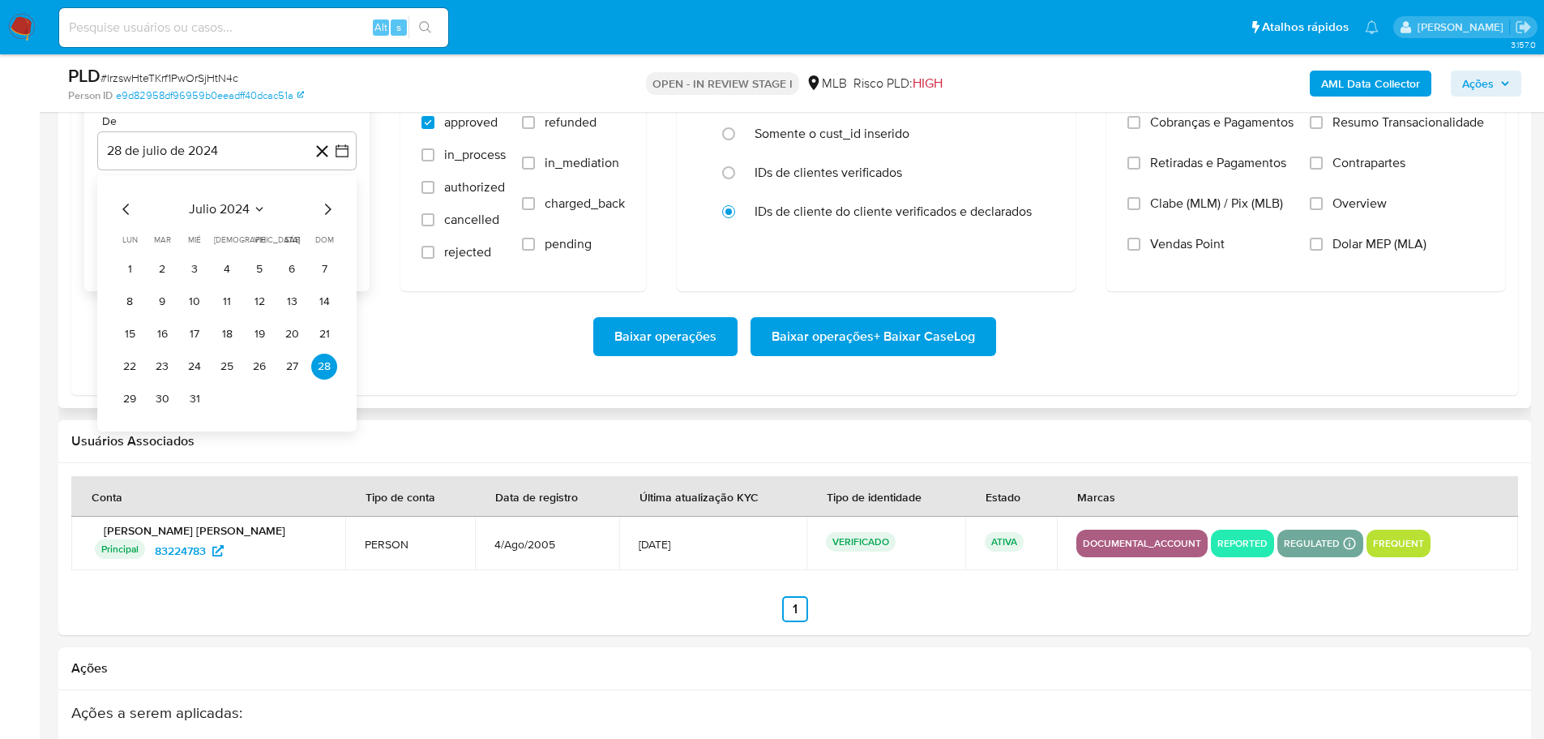
click at [332, 203] on icon "Mes siguiente" at bounding box center [327, 208] width 19 height 19
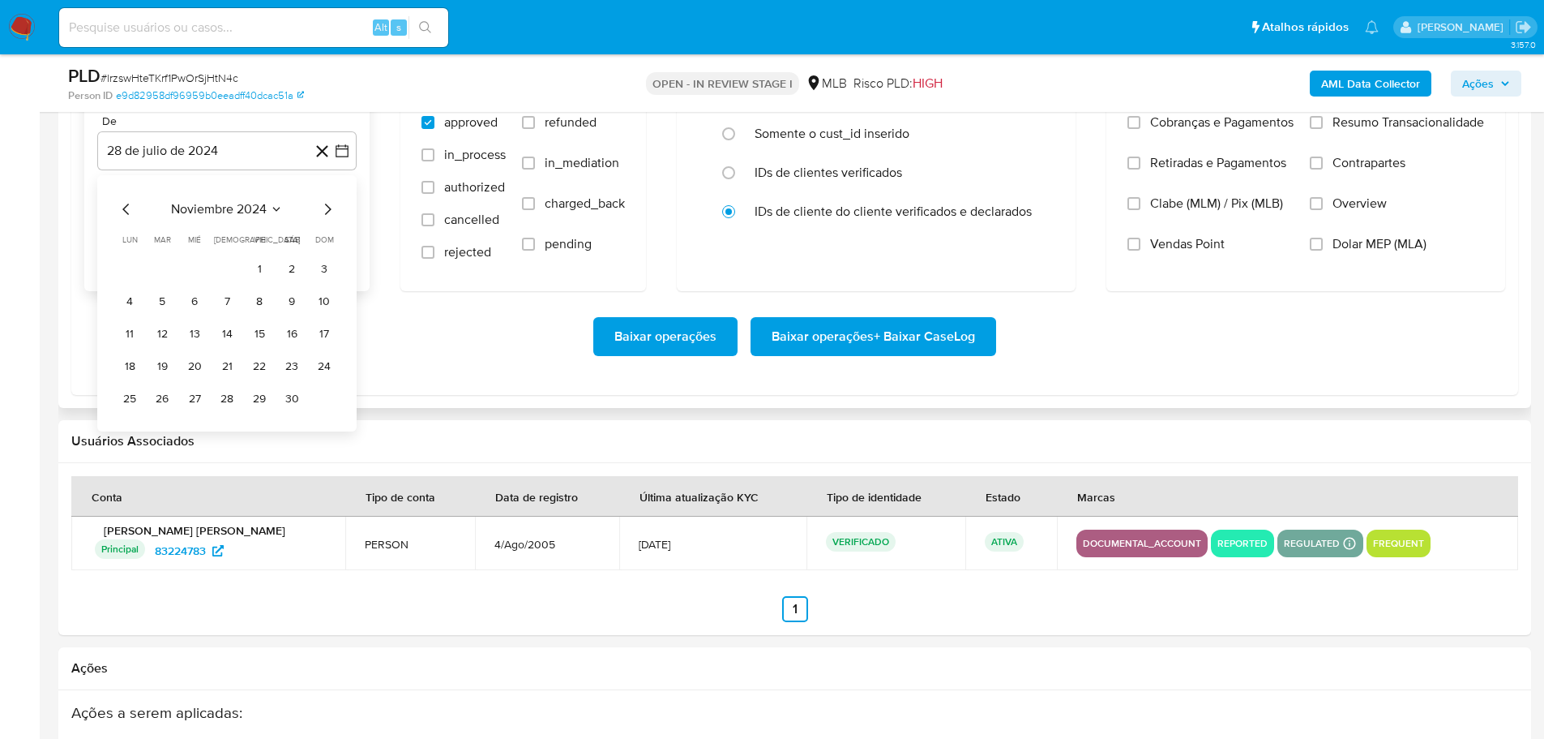
click at [332, 203] on icon "Mes siguiente" at bounding box center [327, 208] width 19 height 19
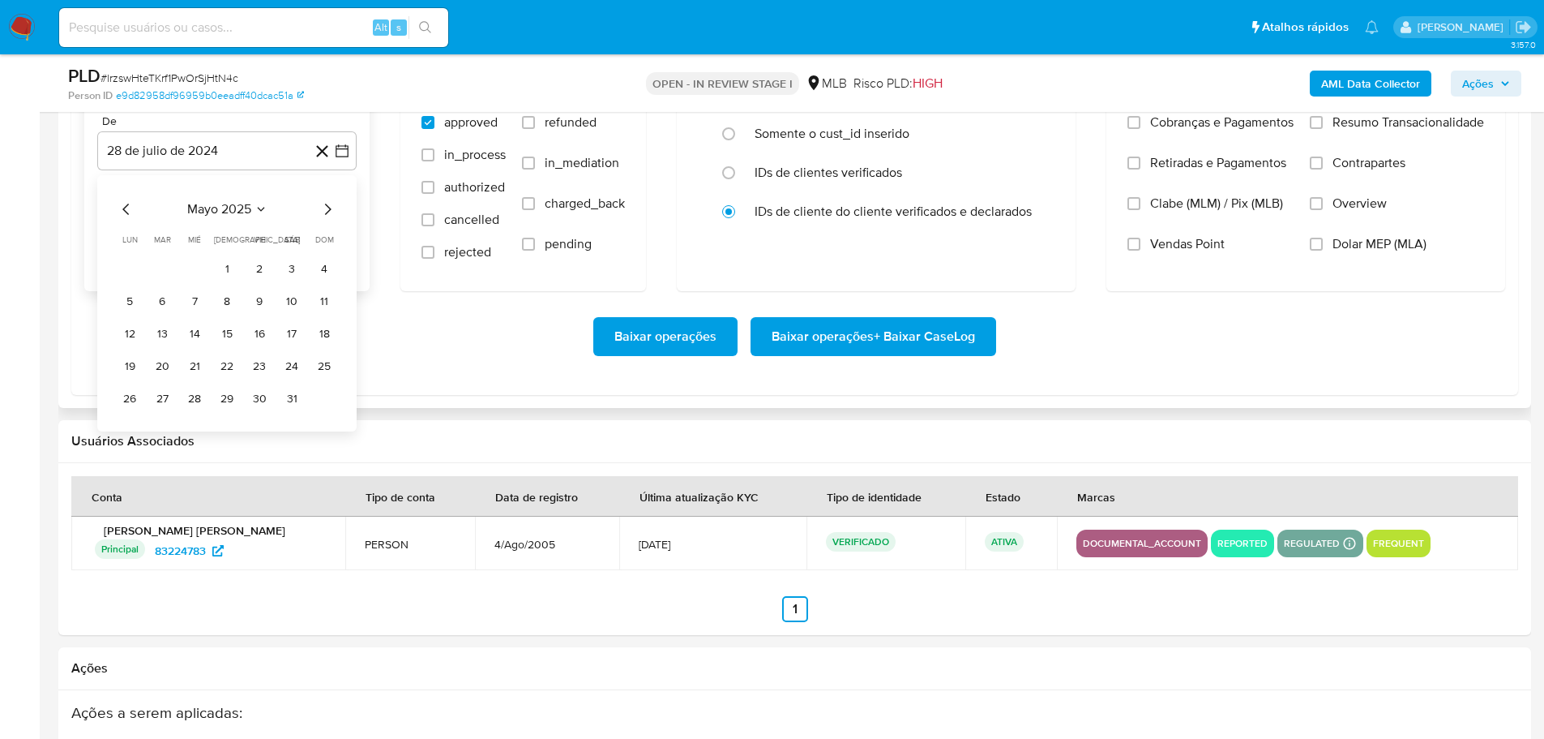
click at [332, 203] on icon "Mes siguiente" at bounding box center [327, 208] width 19 height 19
click at [124, 208] on icon "Mes anterior" at bounding box center [125, 208] width 6 height 11
click at [169, 269] on button "1" at bounding box center [162, 269] width 26 height 26
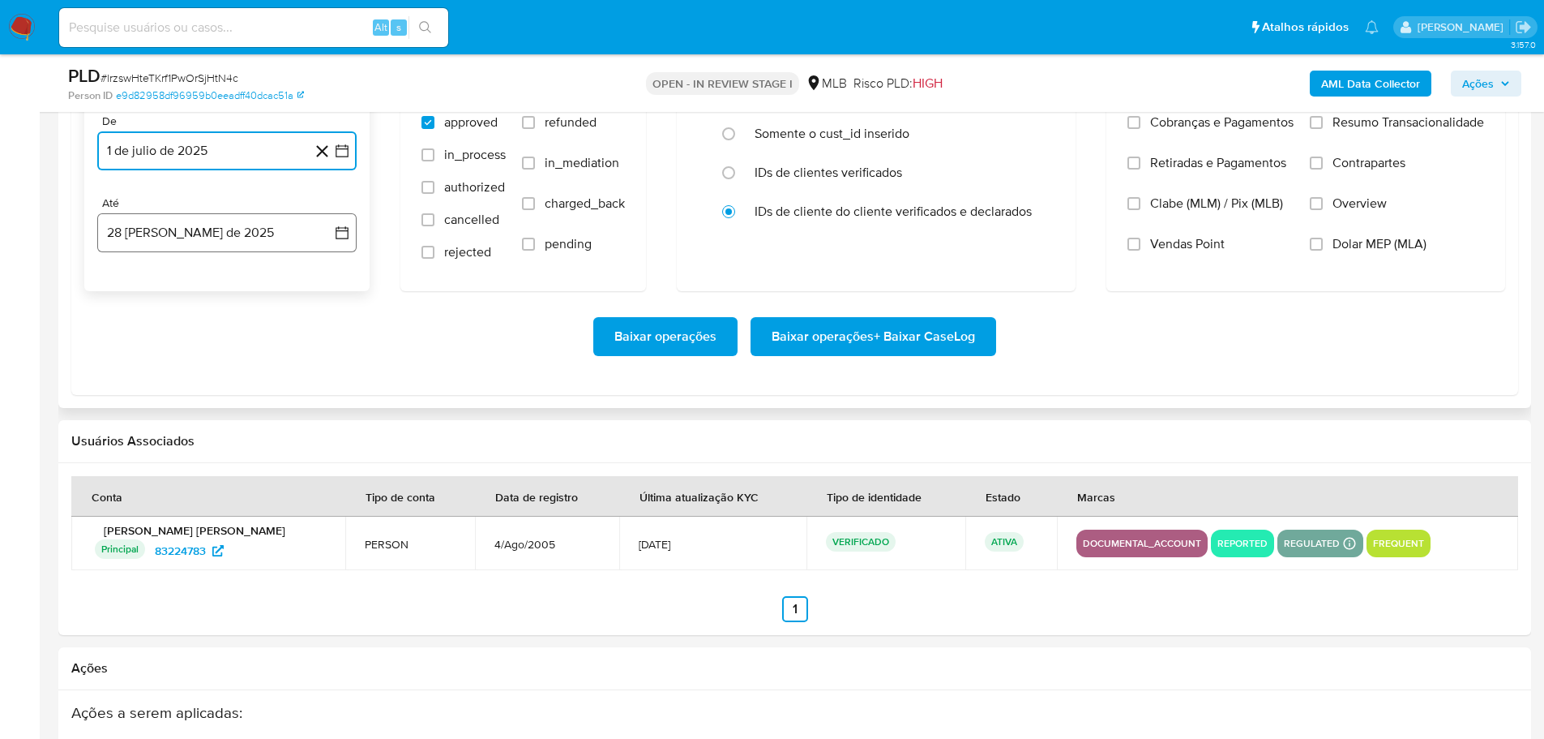
click at [191, 227] on button "28 [PERSON_NAME] de 2025" at bounding box center [226, 232] width 259 height 39
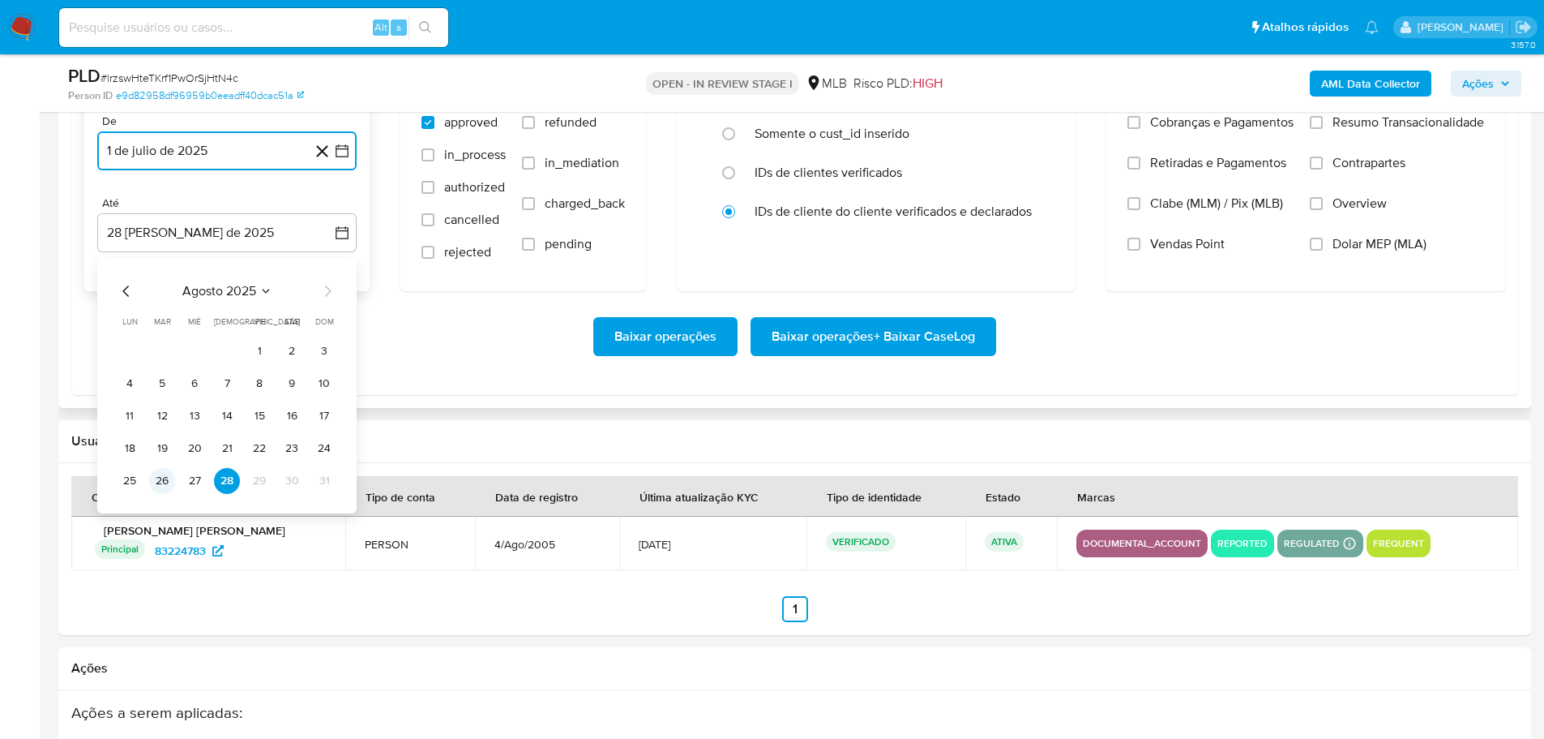
click at [167, 479] on button "26" at bounding box center [162, 481] width 26 height 26
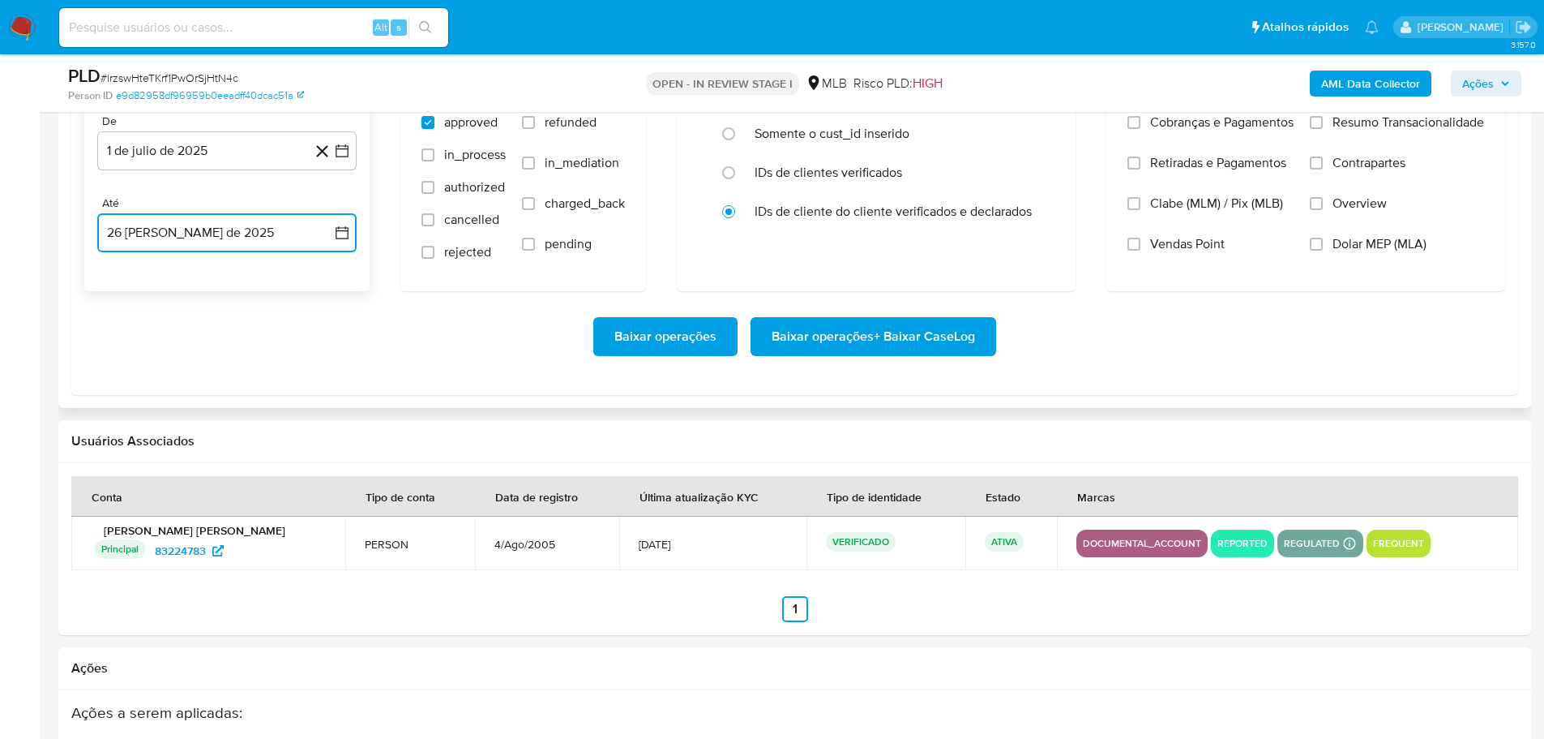
scroll to position [1784, 0]
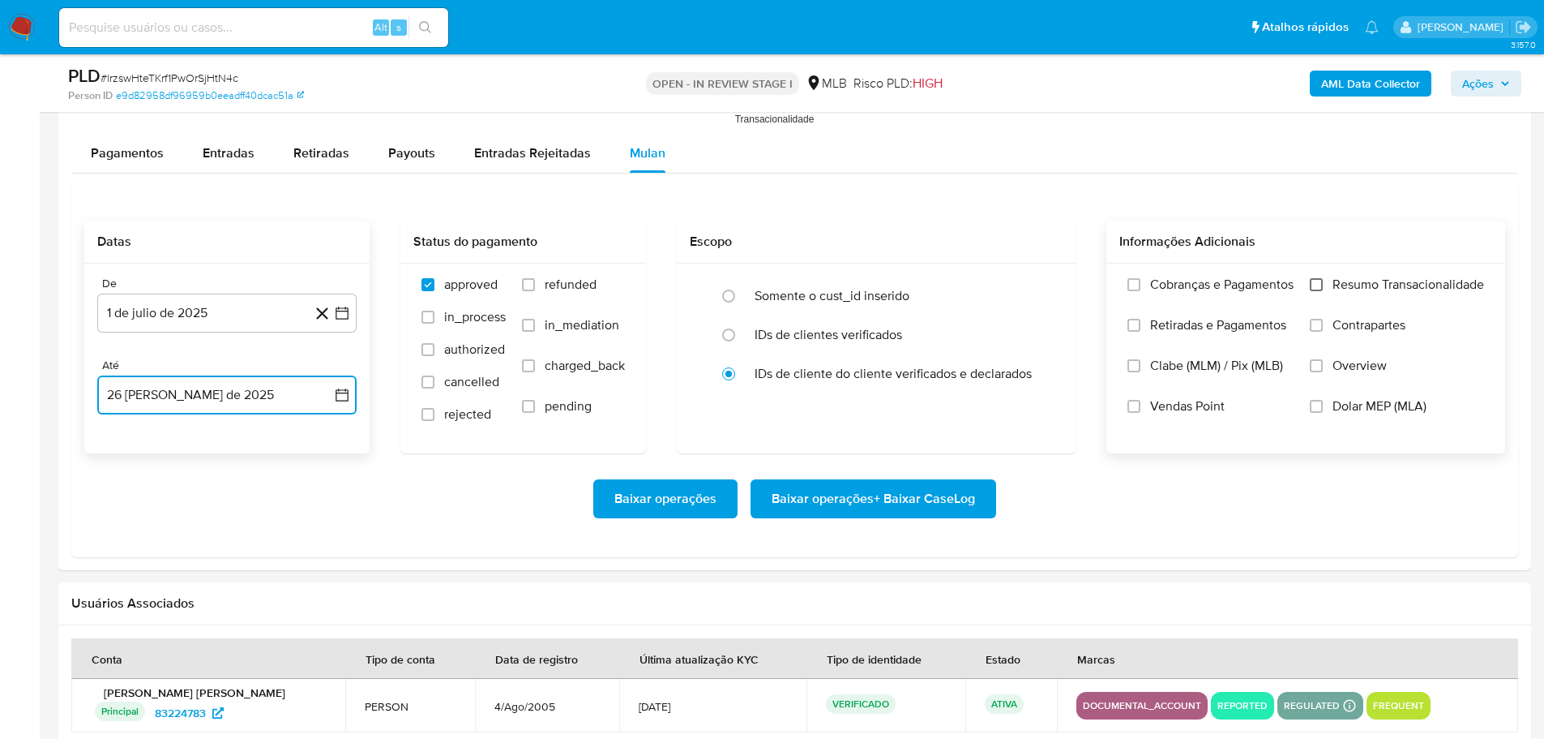
click at [1318, 285] on input "Resumo Transacionalidade" at bounding box center [1316, 284] width 13 height 13
click at [801, 488] on span "Baixar operações + Baixar CaseLog" at bounding box center [873, 499] width 203 height 36
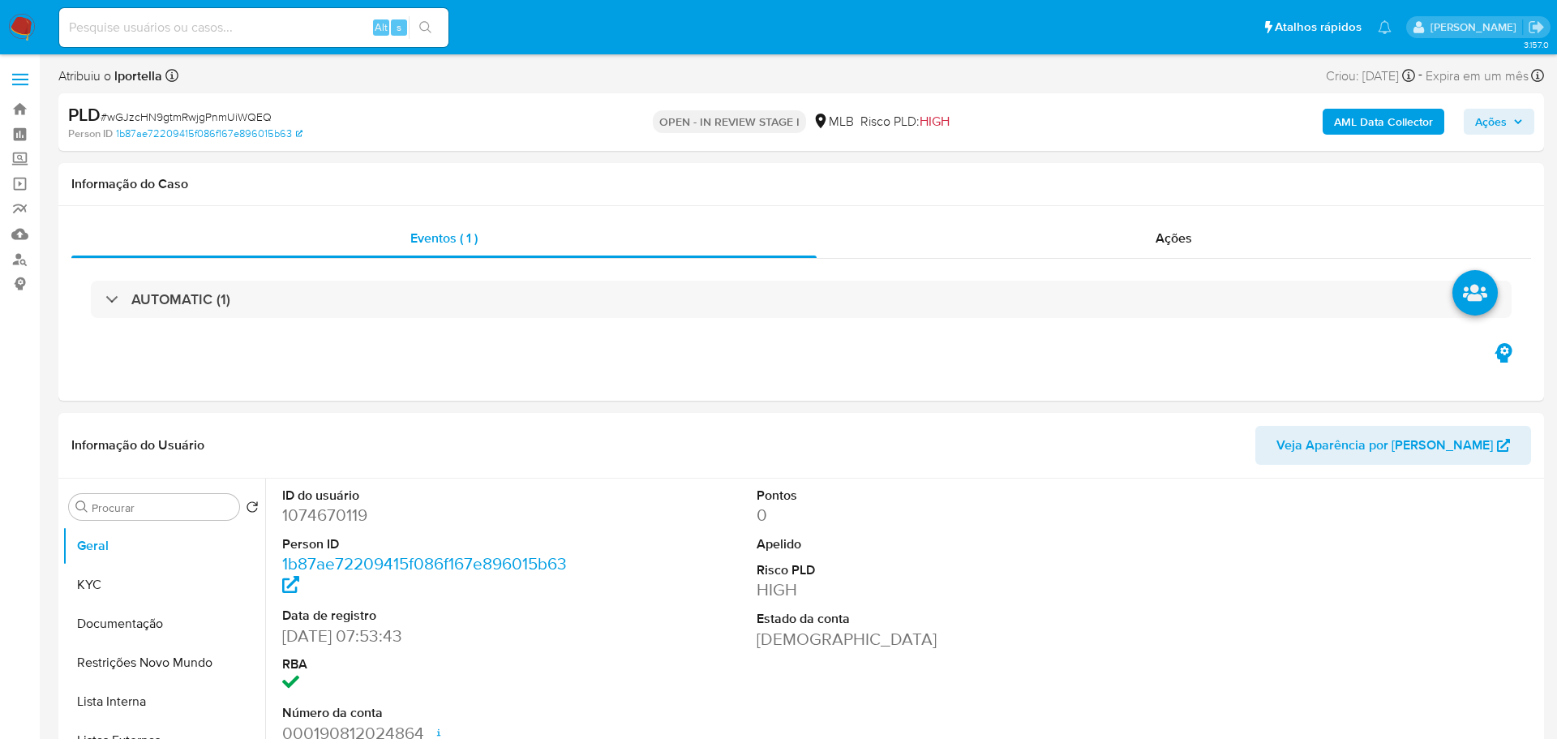
select select "10"
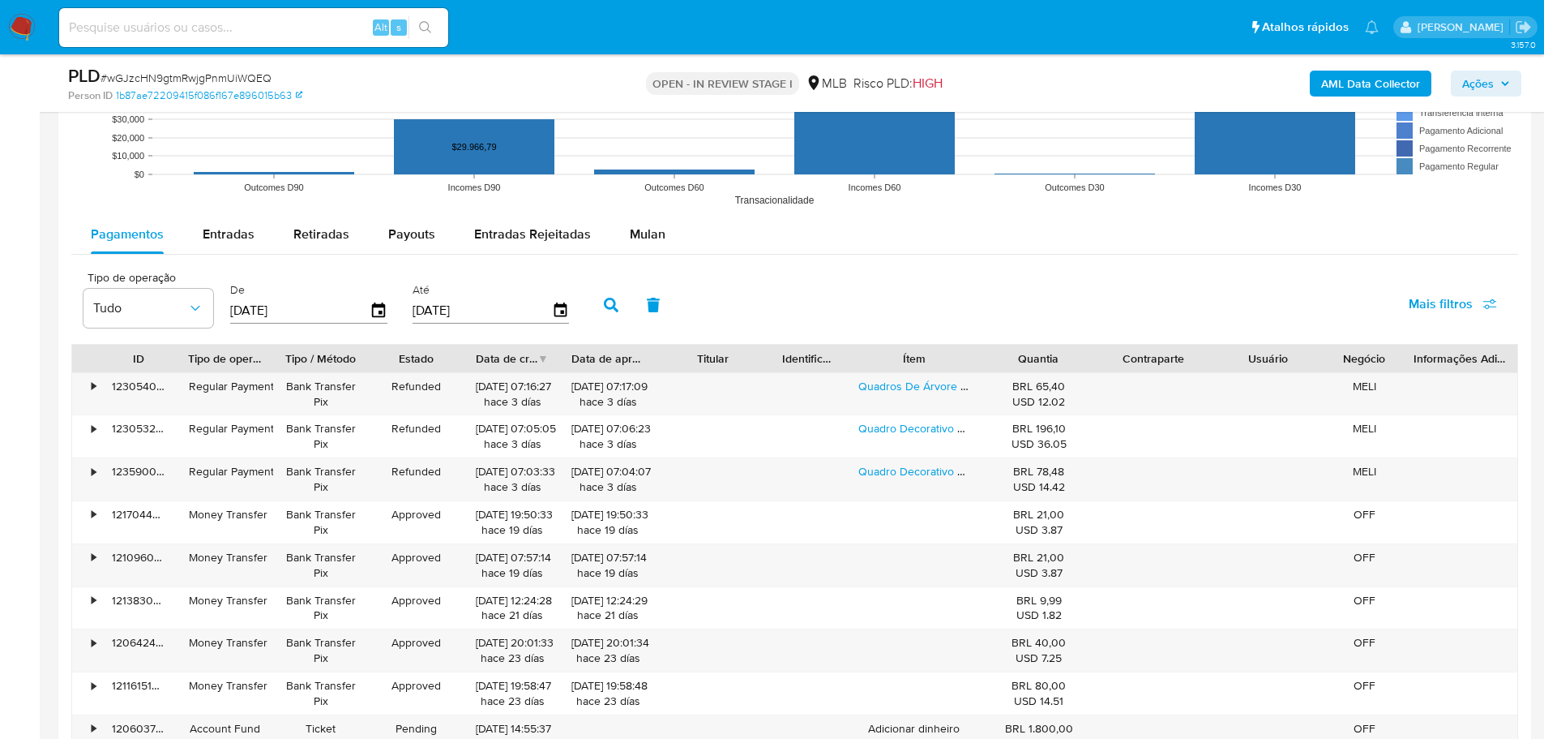
drag, startPoint x: 645, startPoint y: 237, endPoint x: 606, endPoint y: 255, distance: 43.1
click at [642, 238] on span "Mulan" at bounding box center [648, 234] width 36 height 19
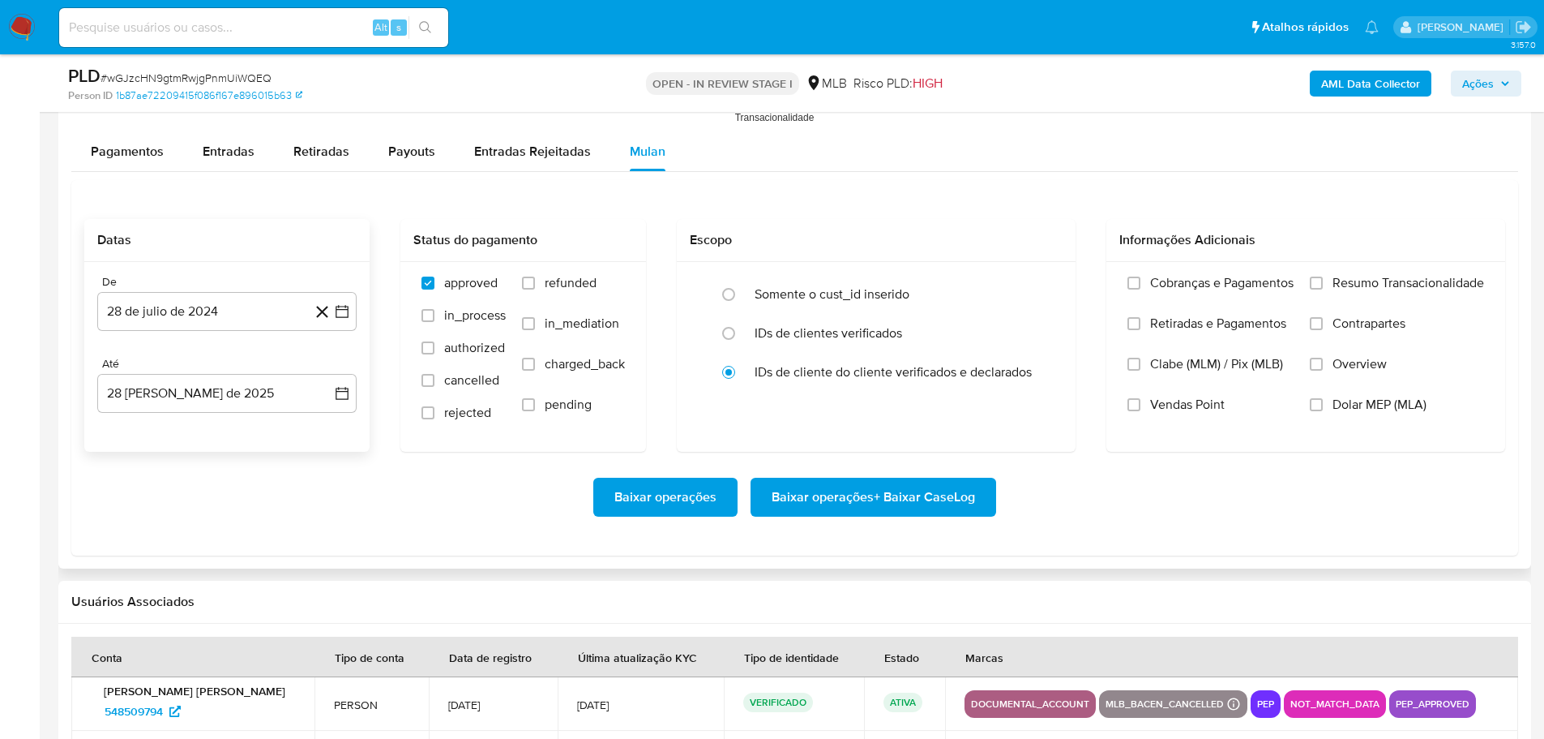
scroll to position [1865, 0]
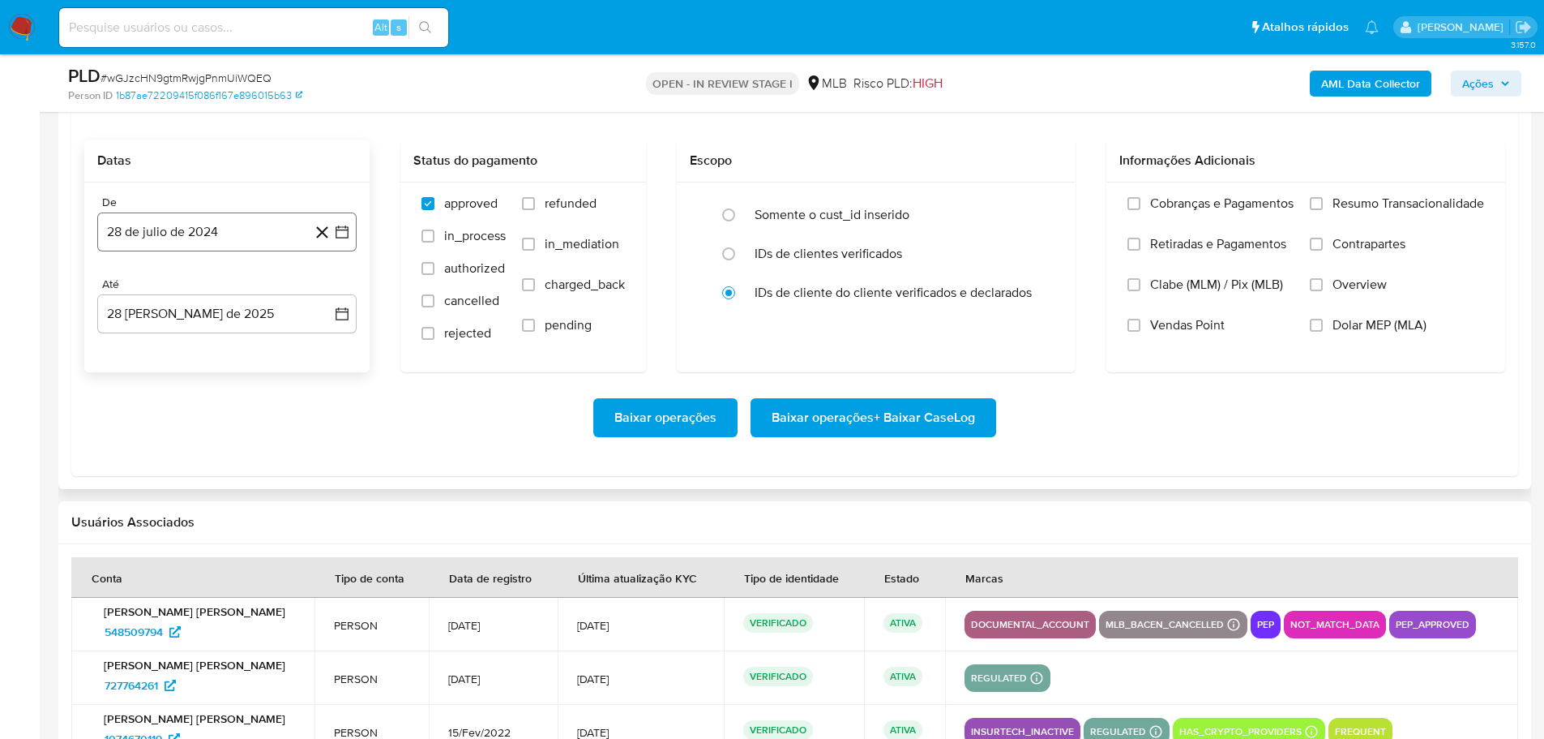
click at [190, 242] on button "28 de julio de 2024" at bounding box center [226, 231] width 259 height 39
click at [323, 291] on icon "Mes siguiente" at bounding box center [327, 289] width 19 height 19
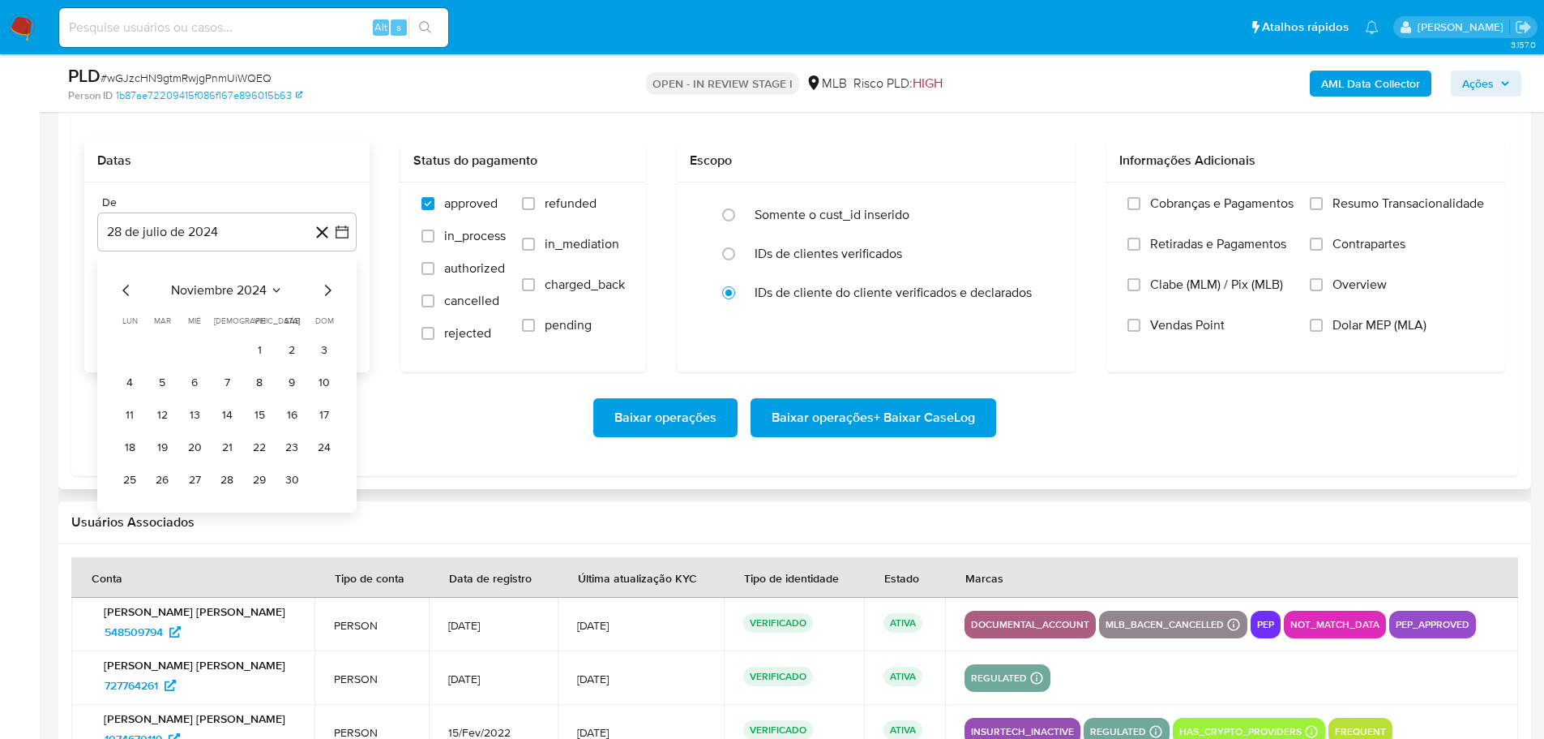
click at [323, 291] on icon "Mes siguiente" at bounding box center [327, 289] width 19 height 19
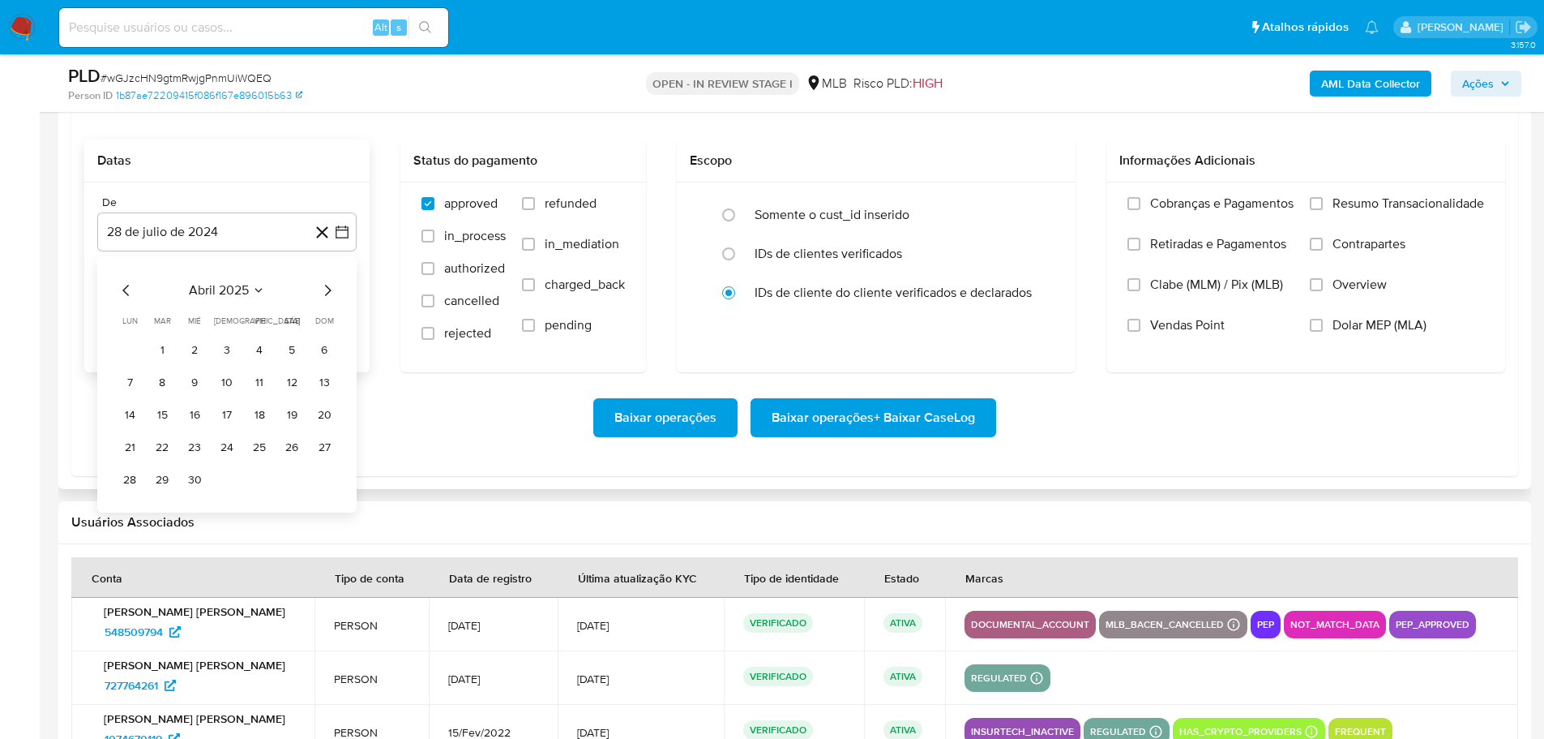
click at [323, 291] on icon "Mes siguiente" at bounding box center [327, 289] width 19 height 19
click at [164, 345] on button "1" at bounding box center [162, 350] width 26 height 26
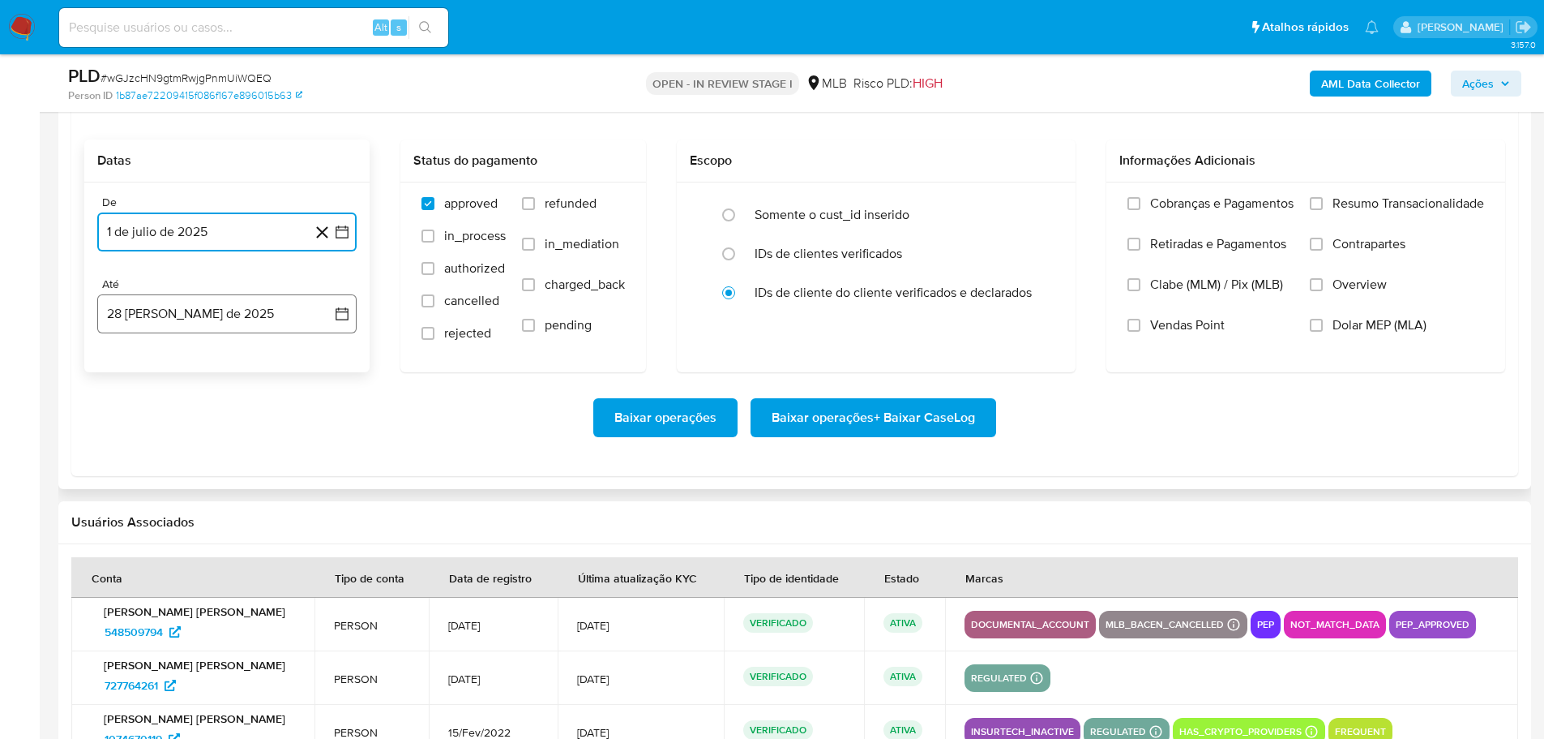
click at [179, 318] on button "28 [PERSON_NAME] de 2025" at bounding box center [226, 313] width 259 height 39
click at [167, 564] on button "26" at bounding box center [162, 562] width 26 height 26
click at [1316, 211] on label "Resumo Transacionalidade" at bounding box center [1397, 215] width 174 height 41
click at [1316, 210] on input "Resumo Transacionalidade" at bounding box center [1316, 203] width 13 height 13
click at [946, 419] on span "Baixar operações + Baixar CaseLog" at bounding box center [873, 418] width 203 height 36
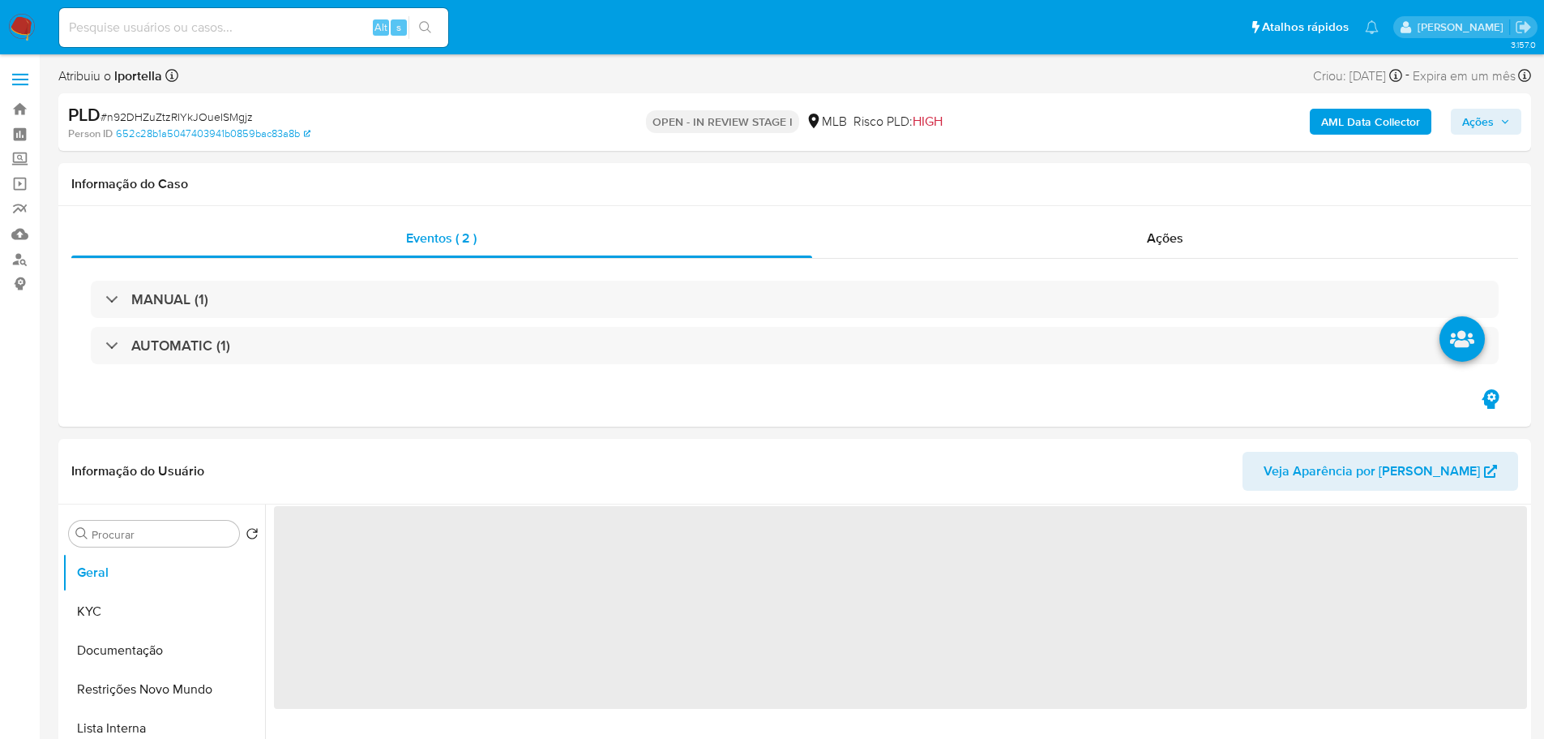
select select "10"
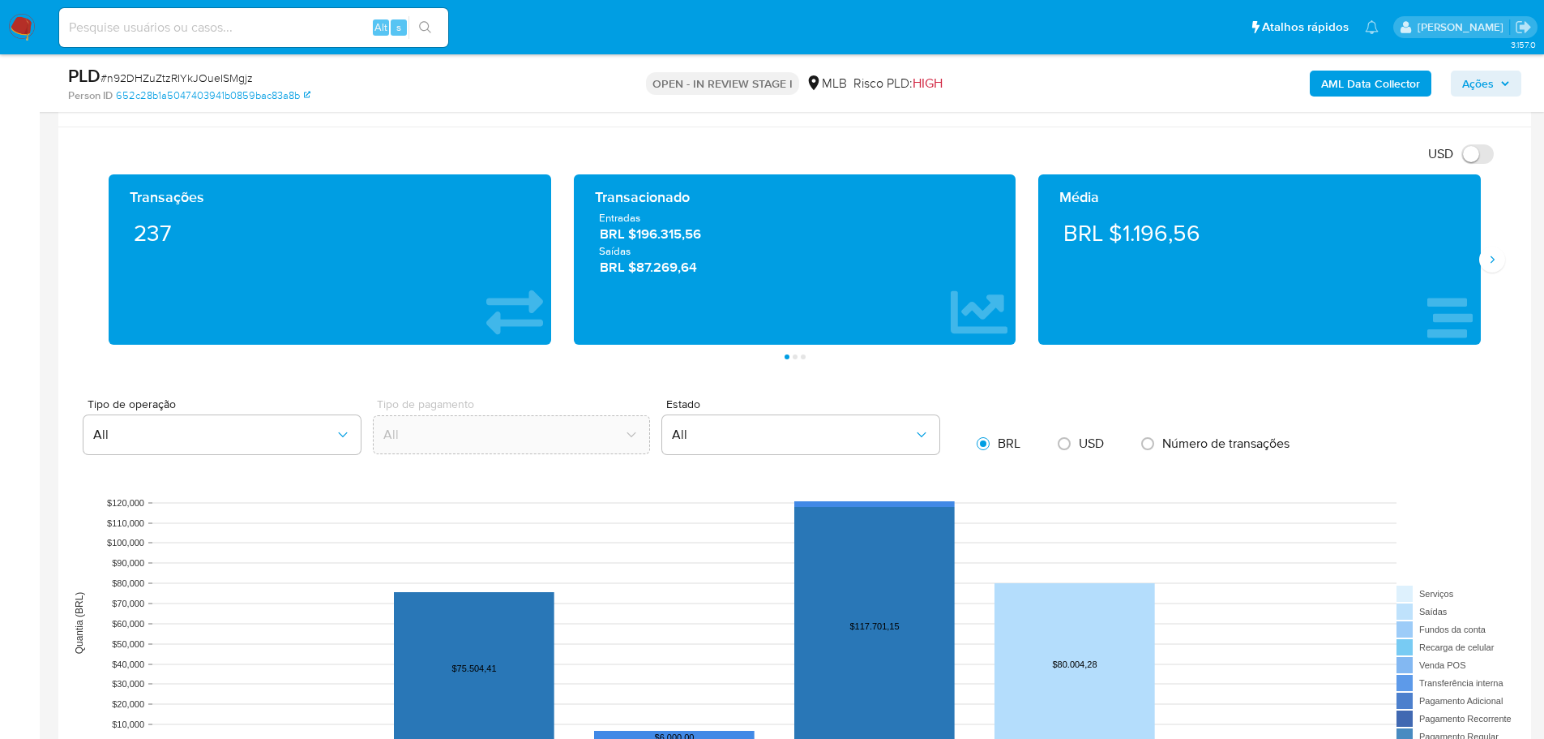
scroll to position [1459, 0]
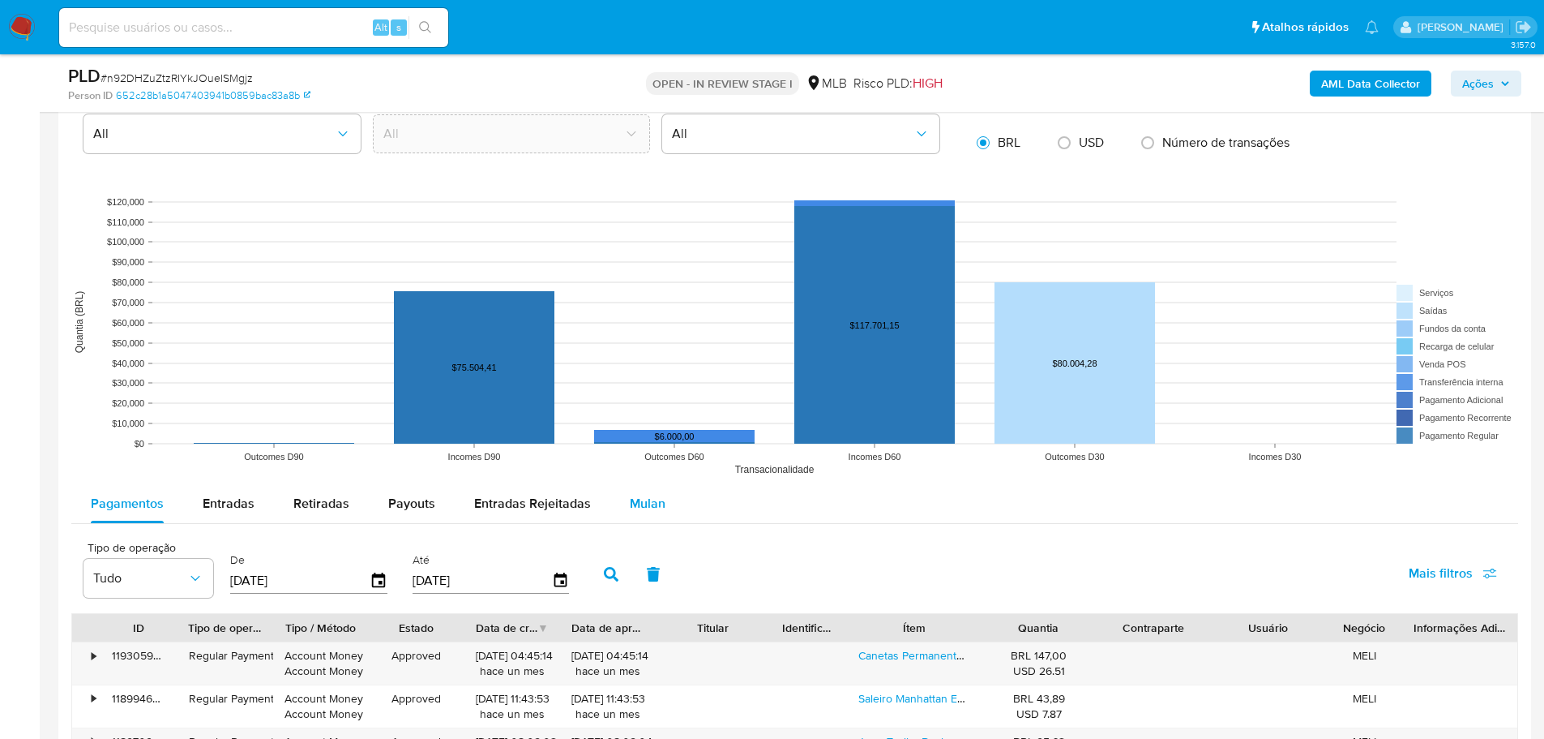
click at [631, 490] on div "Mulan" at bounding box center [648, 503] width 36 height 39
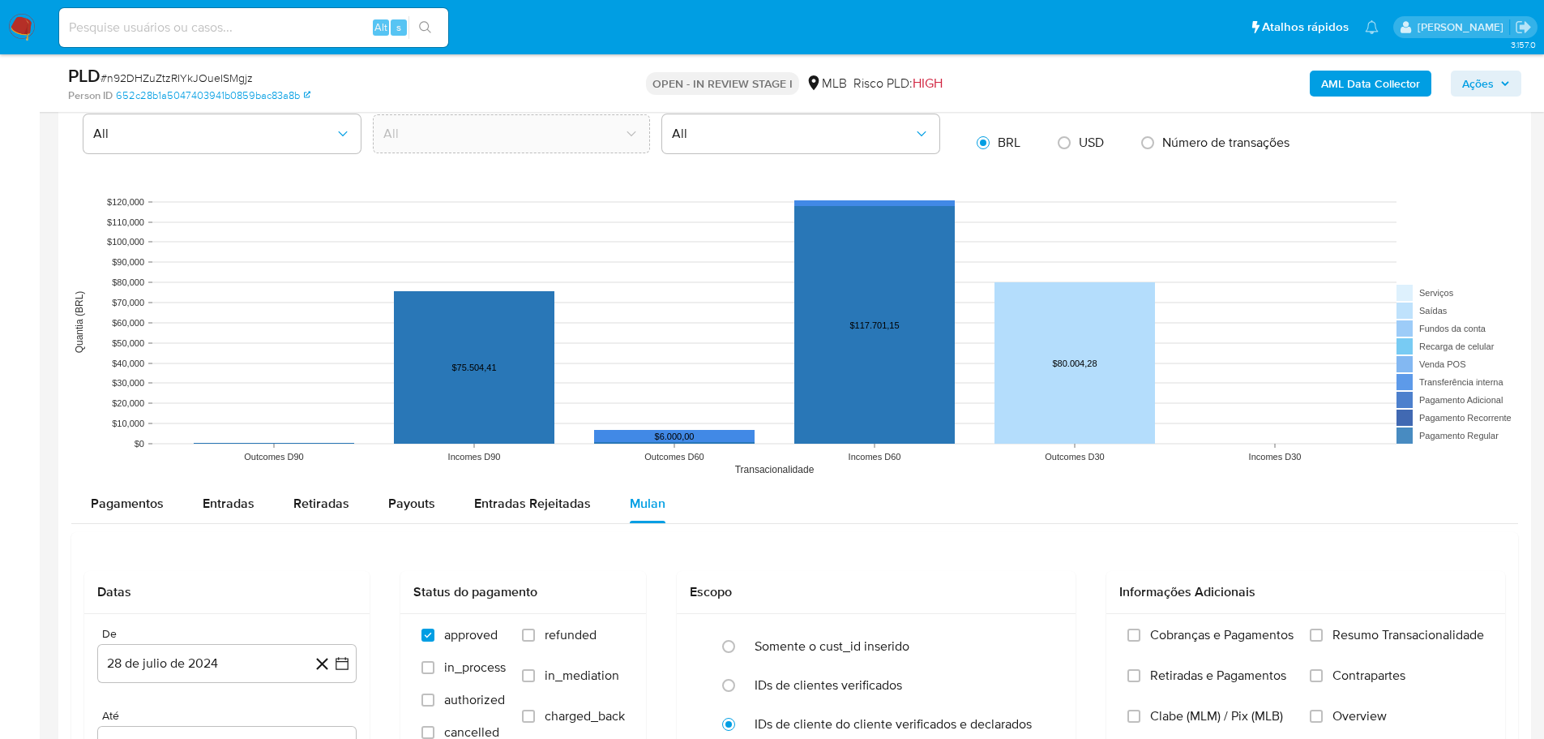
scroll to position [1865, 0]
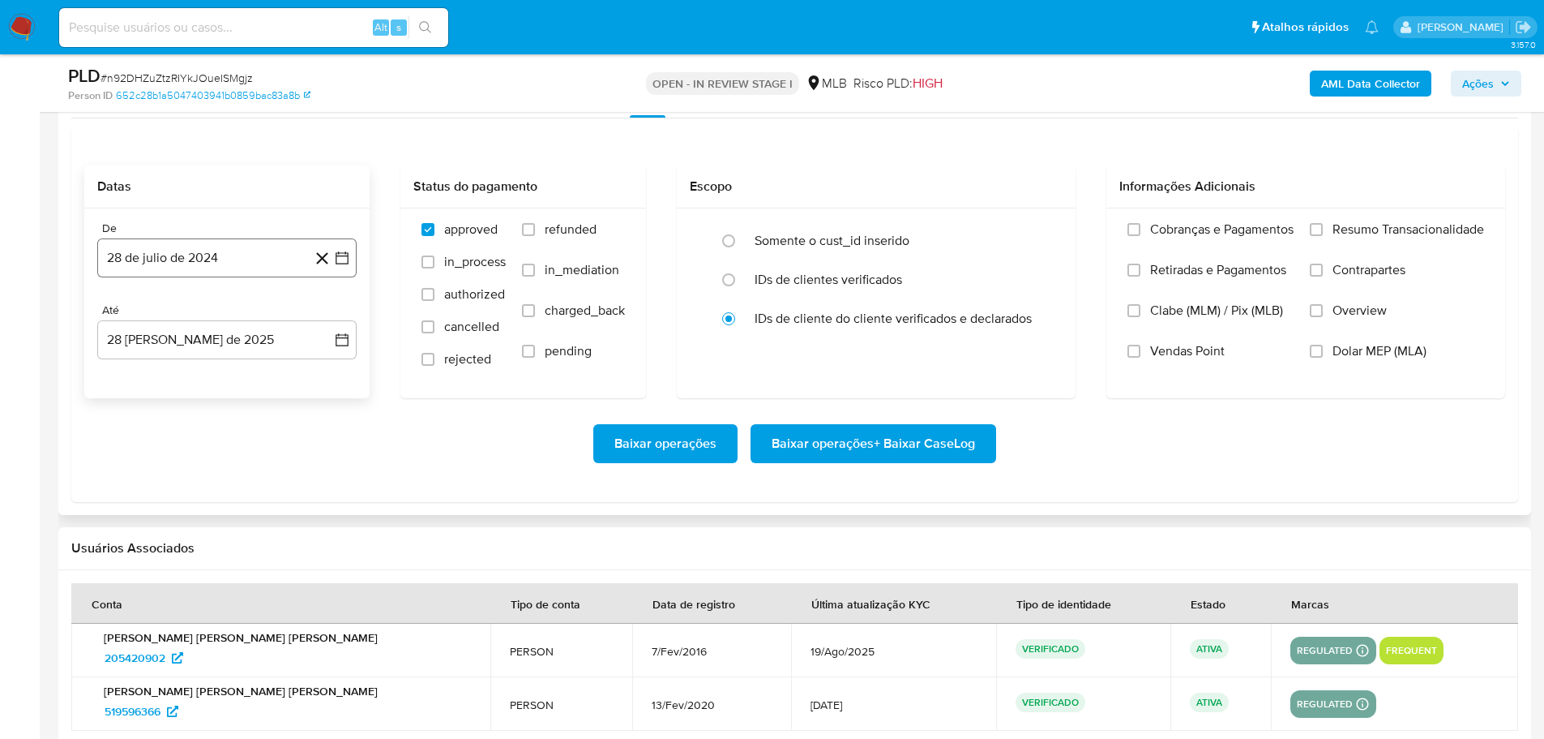
click at [212, 242] on button "28 de julio de 2024" at bounding box center [226, 257] width 259 height 39
click at [328, 312] on icon "Mes siguiente" at bounding box center [327, 315] width 19 height 19
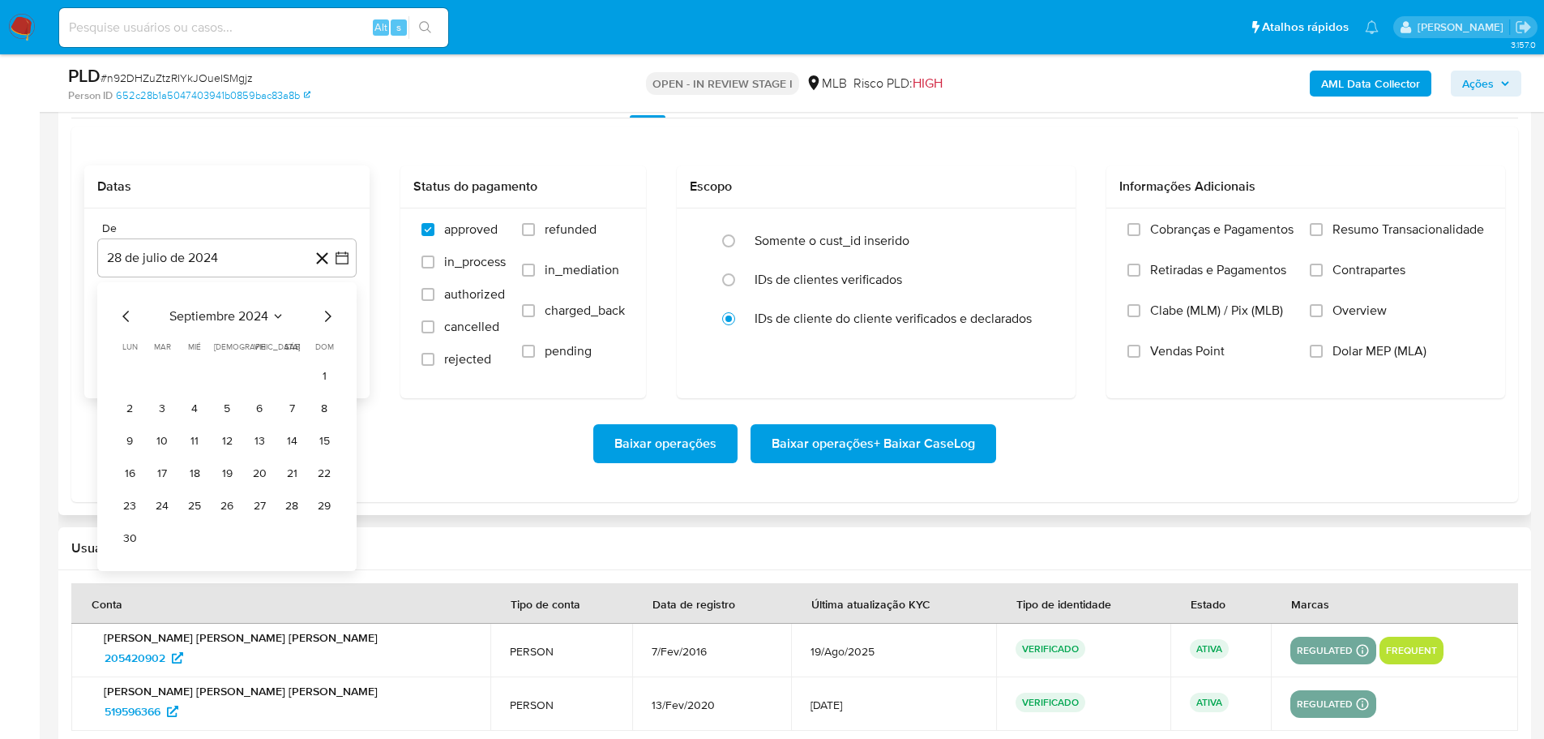
click at [328, 312] on icon "Mes siguiente" at bounding box center [327, 315] width 19 height 19
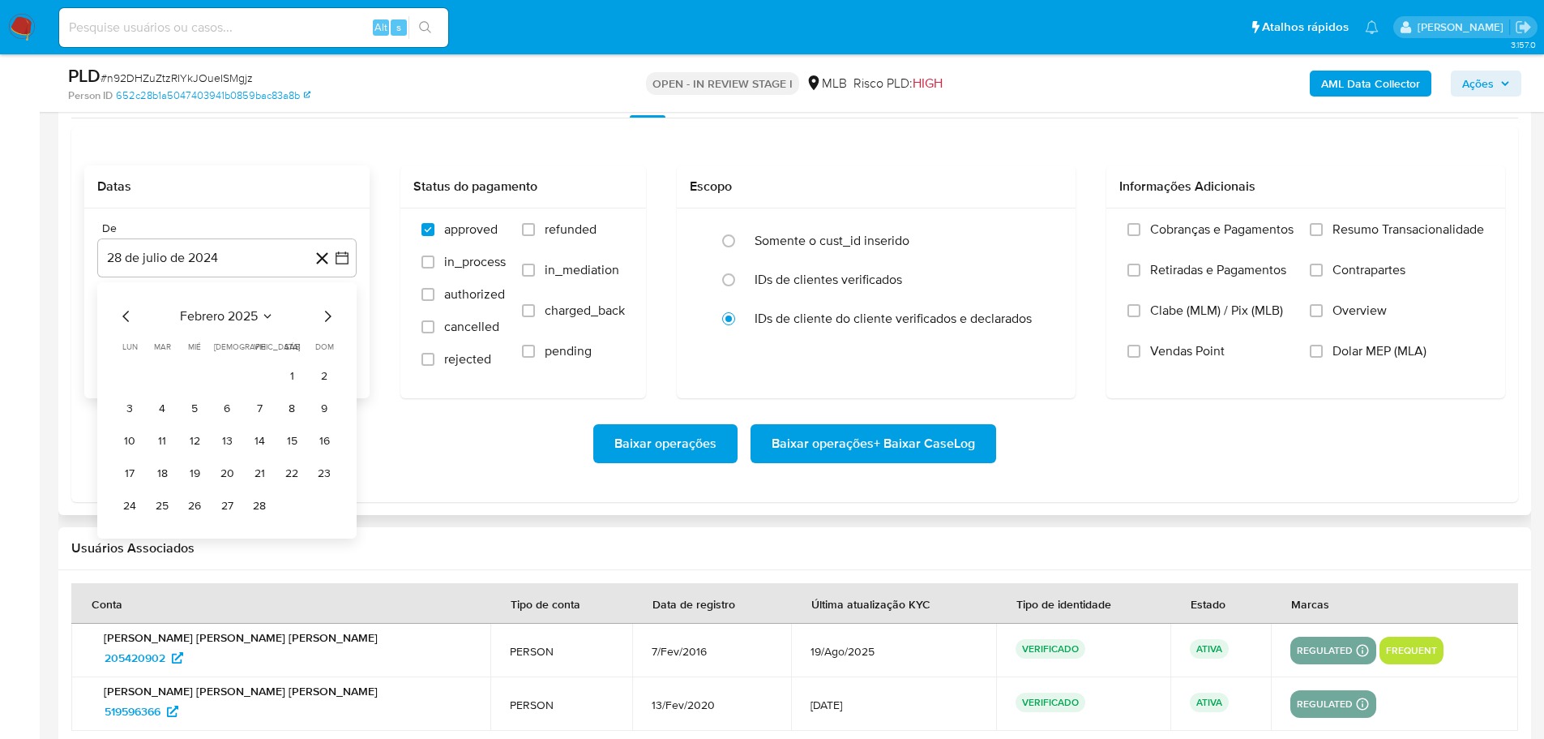
click at [328, 312] on icon "Mes siguiente" at bounding box center [327, 315] width 19 height 19
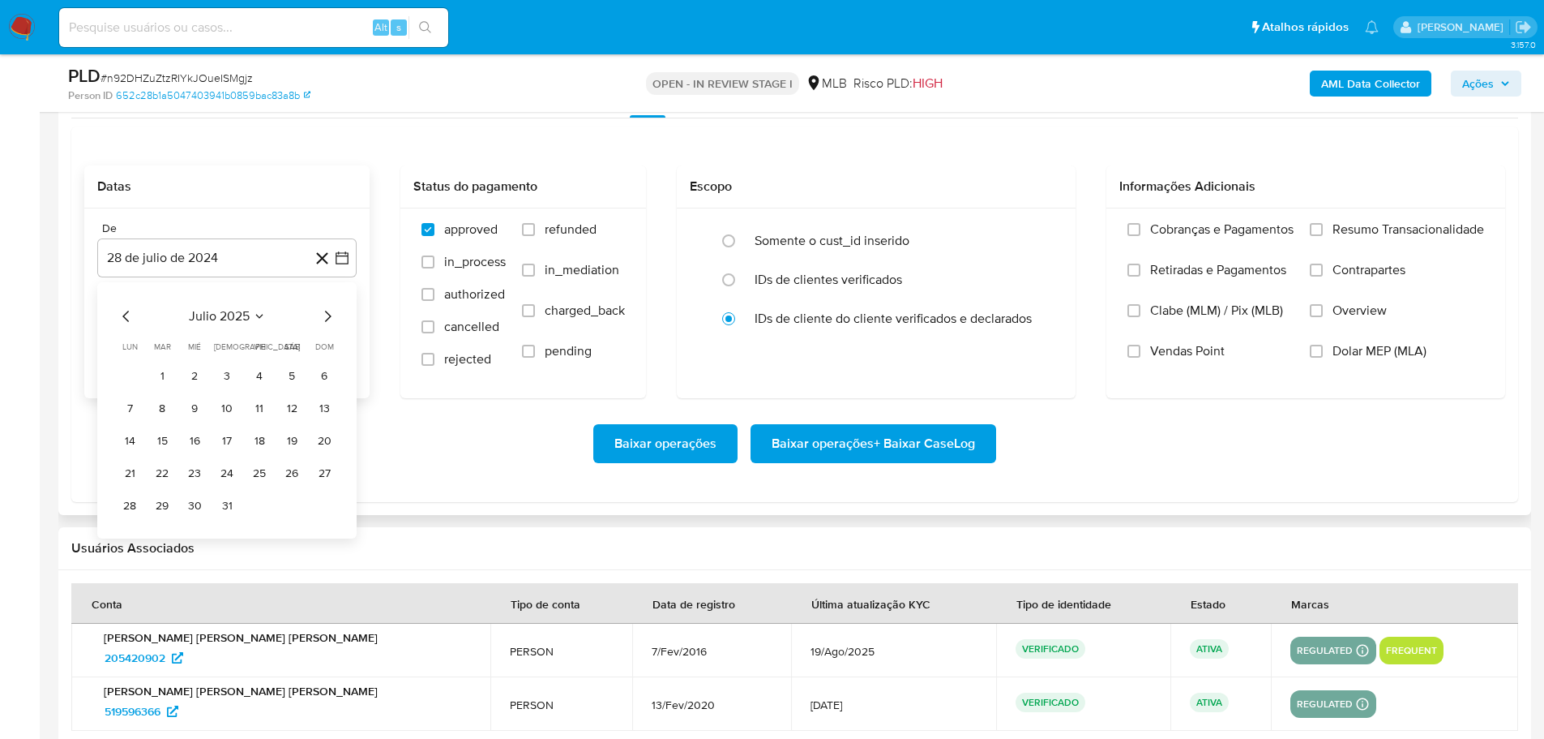
click at [328, 312] on icon "Mes siguiente" at bounding box center [327, 315] width 19 height 19
click at [125, 310] on icon "Mes anterior" at bounding box center [126, 315] width 19 height 19
click at [171, 372] on button "1" at bounding box center [162, 376] width 26 height 26
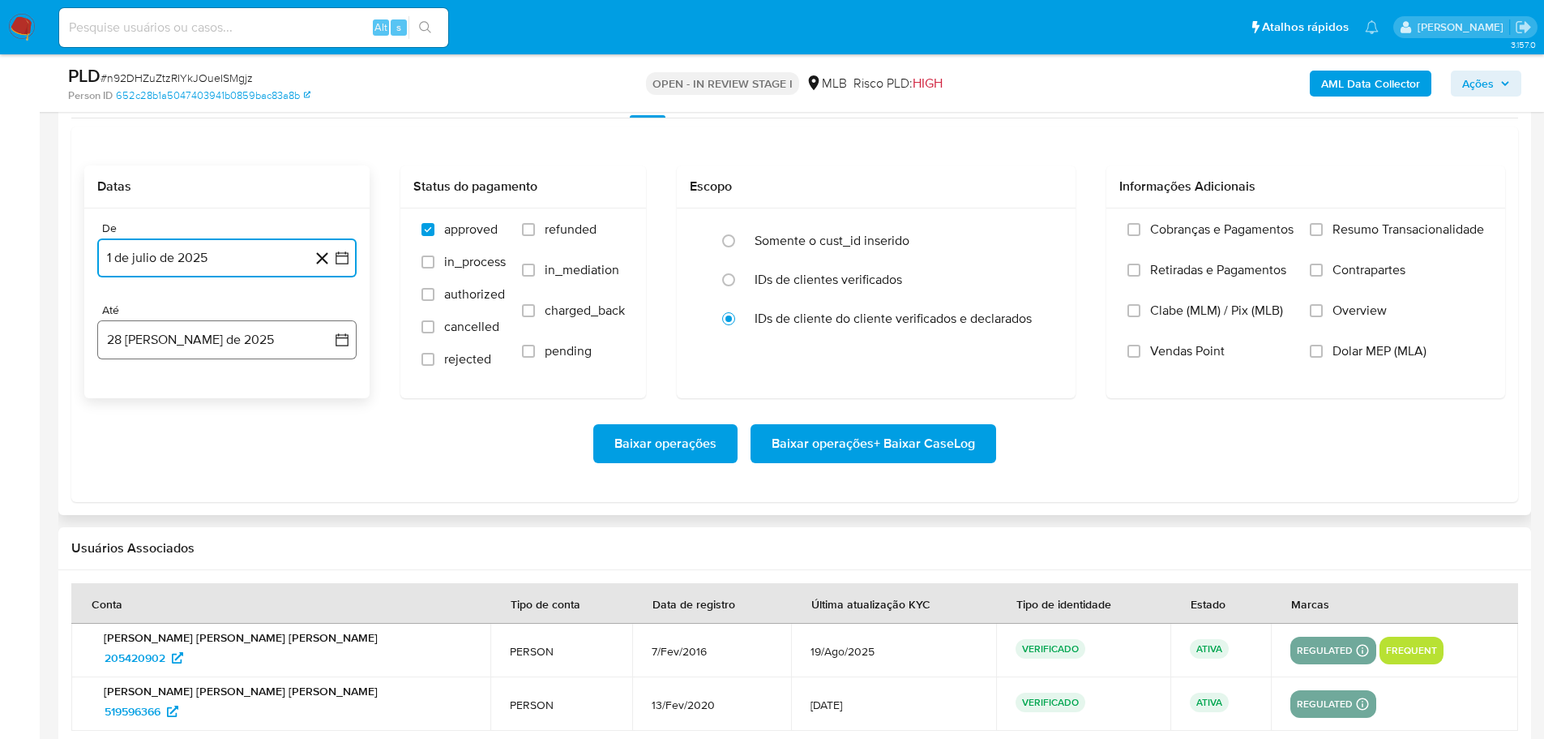
click at [190, 342] on button "28 [PERSON_NAME] de 2025" at bounding box center [226, 339] width 259 height 39
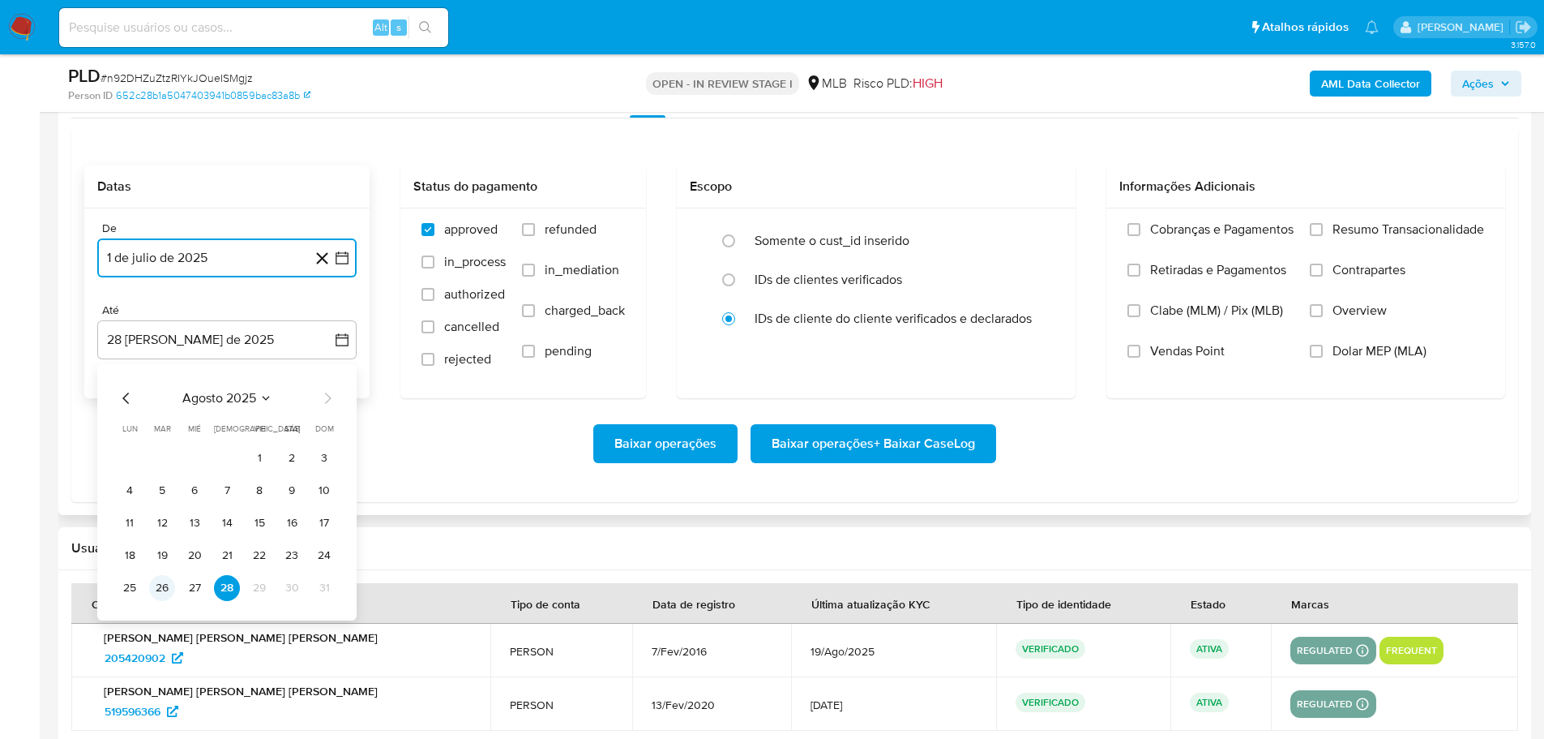
click at [164, 582] on button "26" at bounding box center [162, 588] width 26 height 26
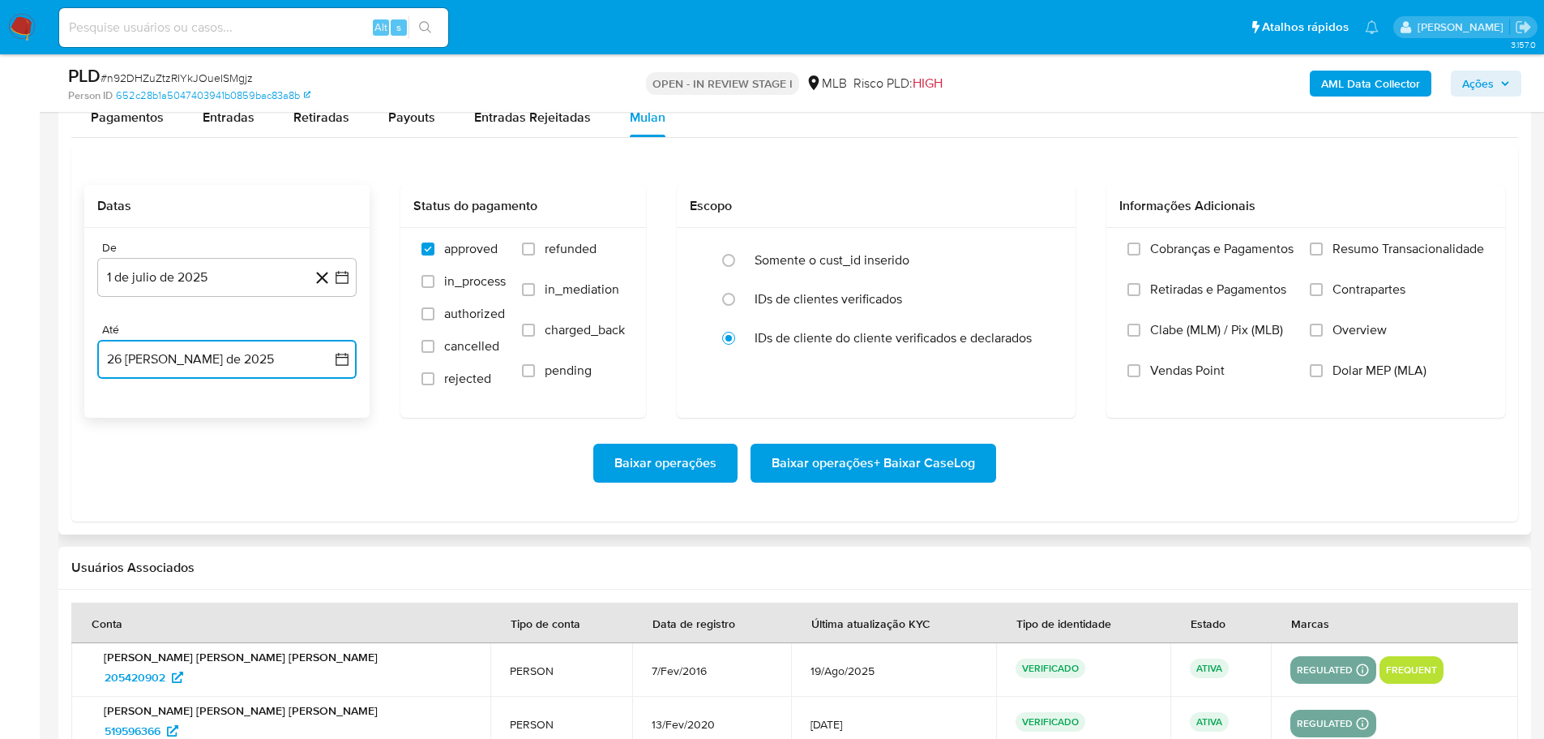
scroll to position [1702, 0]
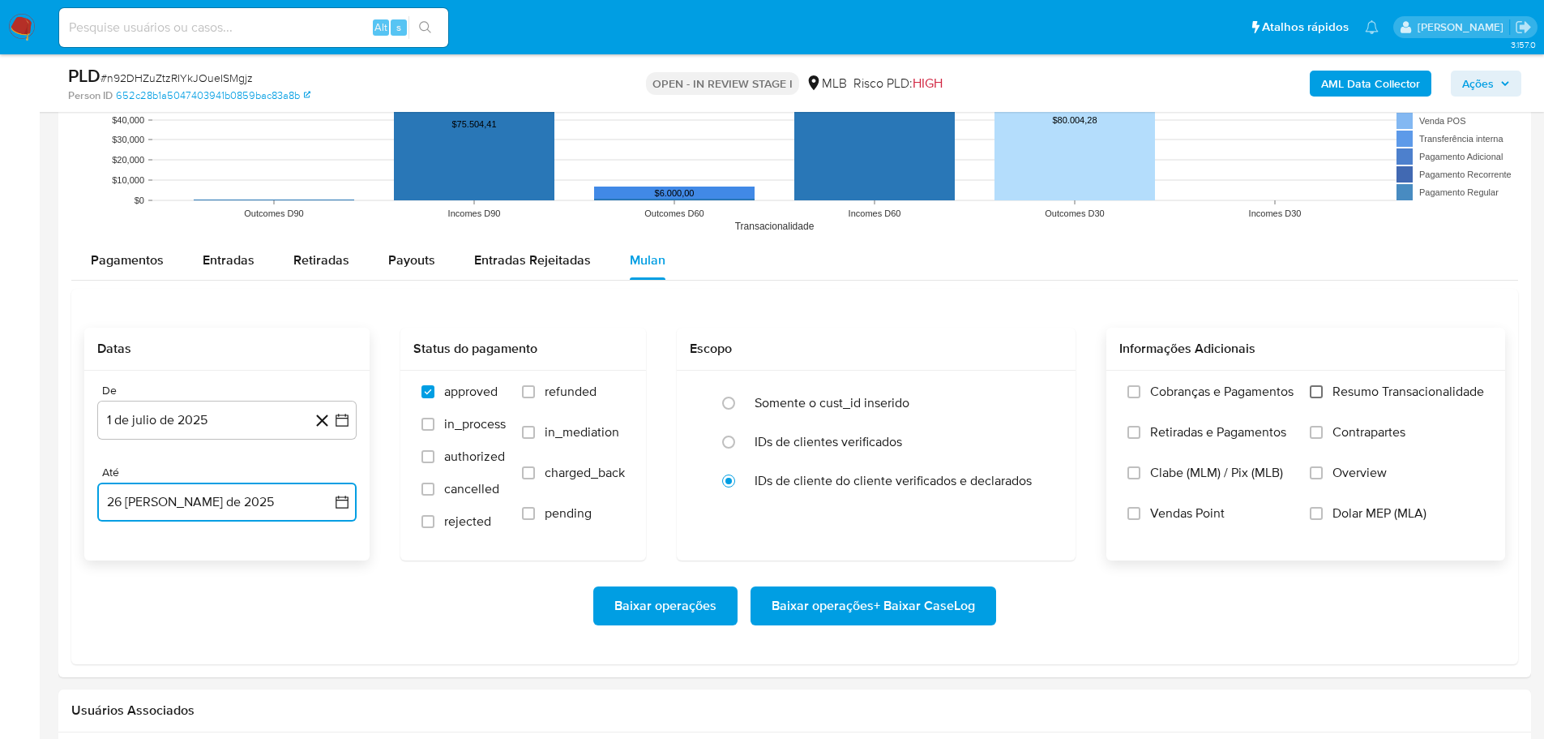
click at [1317, 393] on input "Resumo Transacionalidade" at bounding box center [1316, 391] width 13 height 13
click at [860, 604] on span "Baixar operações + Baixar CaseLog" at bounding box center [873, 606] width 203 height 36
